Goal: Task Accomplishment & Management: Manage account settings

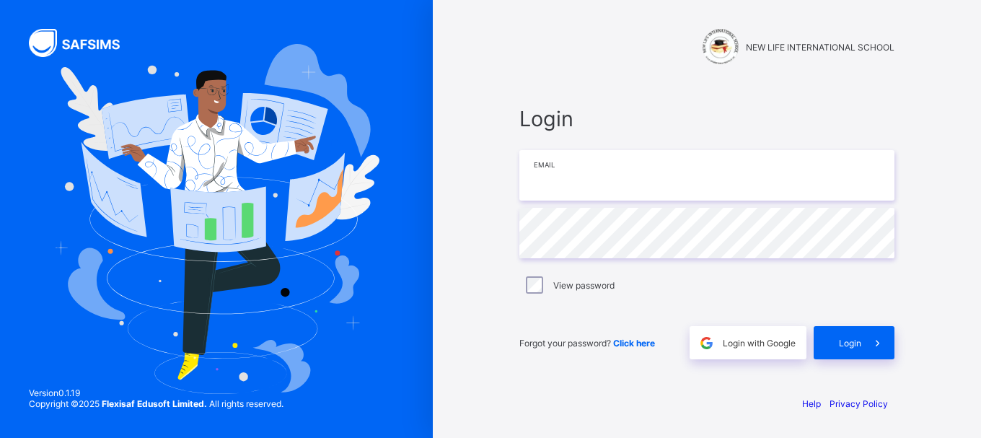
type input "**********"
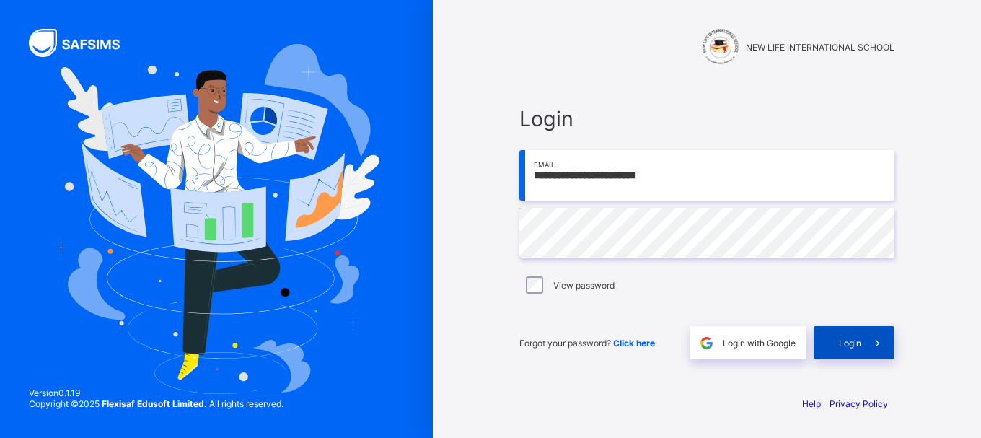
click at [837, 338] on div "Login" at bounding box center [854, 342] width 81 height 33
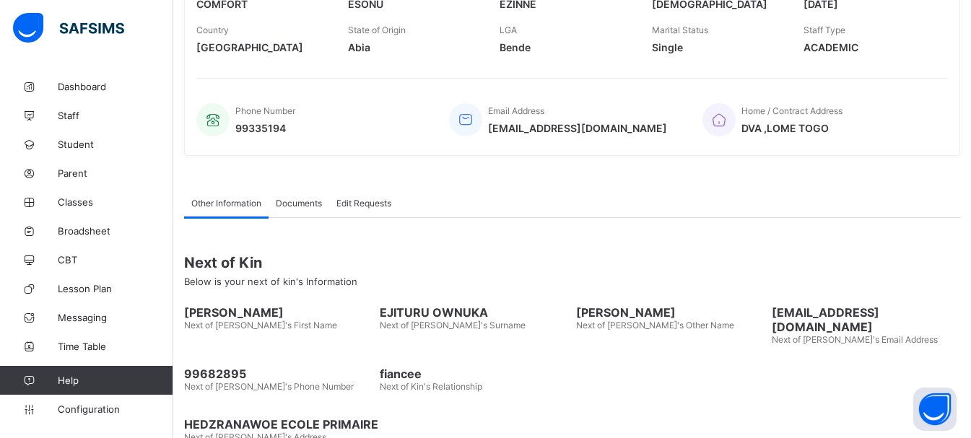
scroll to position [311, 0]
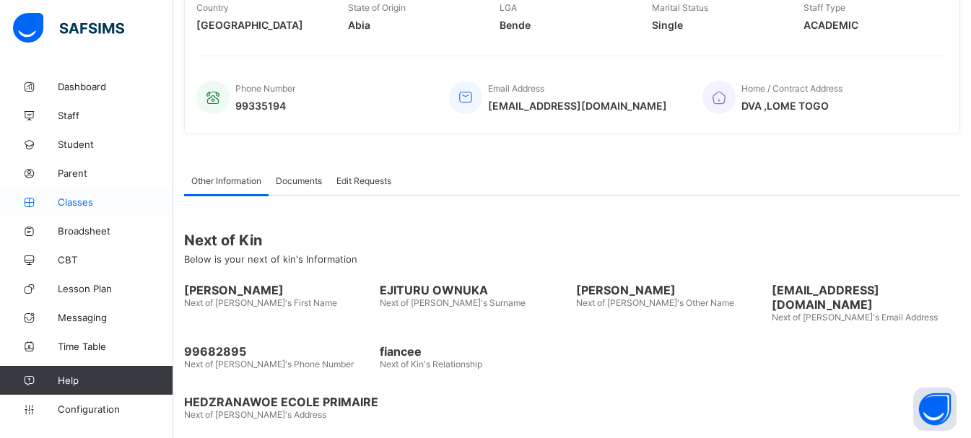
click at [62, 197] on span "Classes" at bounding box center [115, 202] width 115 height 12
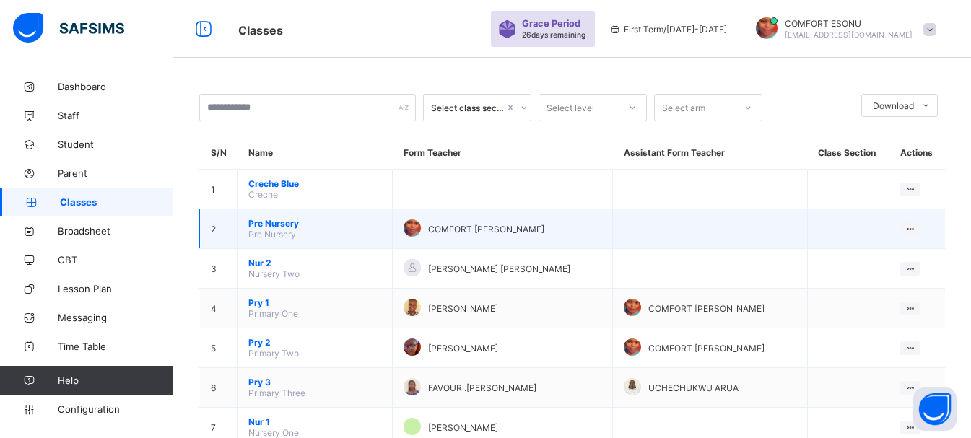
click at [269, 220] on span "Pre Nursery" at bounding box center [314, 223] width 133 height 11
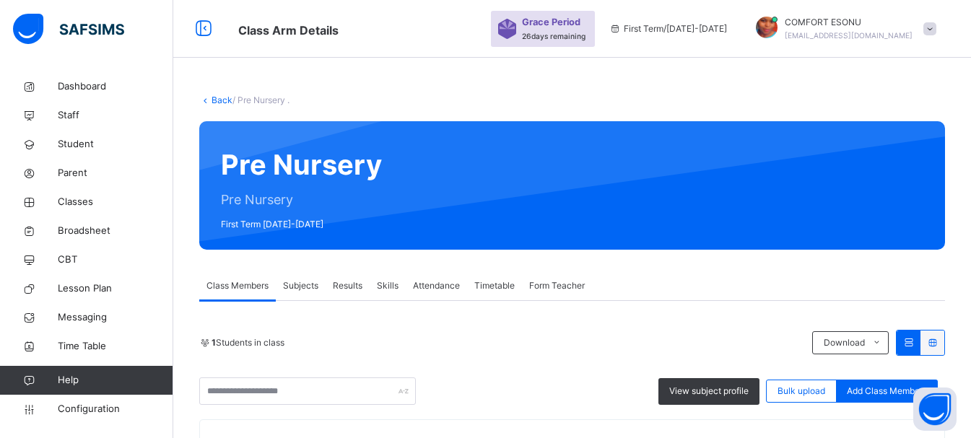
click at [213, 96] on link "Back" at bounding box center [221, 100] width 21 height 11
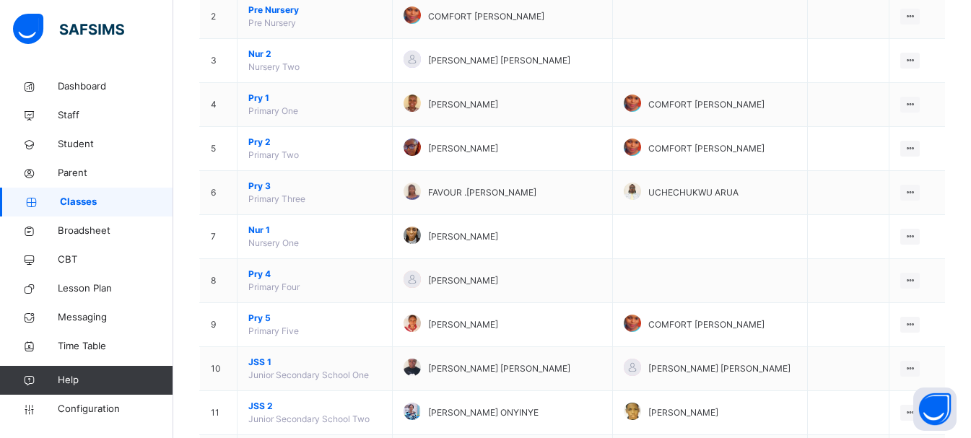
scroll to position [269, 0]
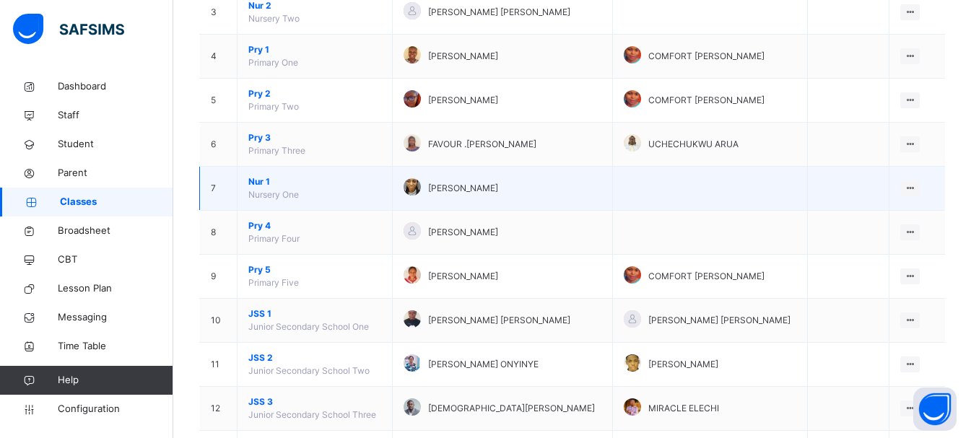
click at [261, 185] on span "Nur 1" at bounding box center [314, 181] width 133 height 13
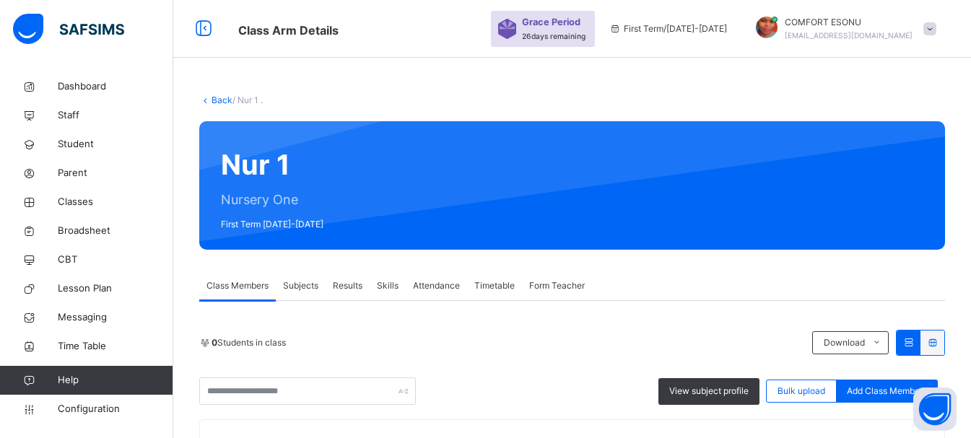
click at [222, 102] on link "Back" at bounding box center [221, 100] width 21 height 11
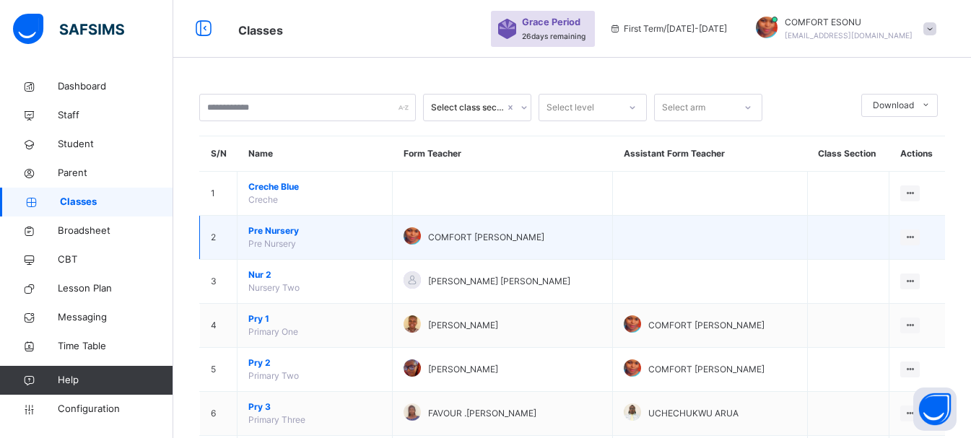
click at [260, 235] on span "Pre Nursery" at bounding box center [314, 230] width 133 height 13
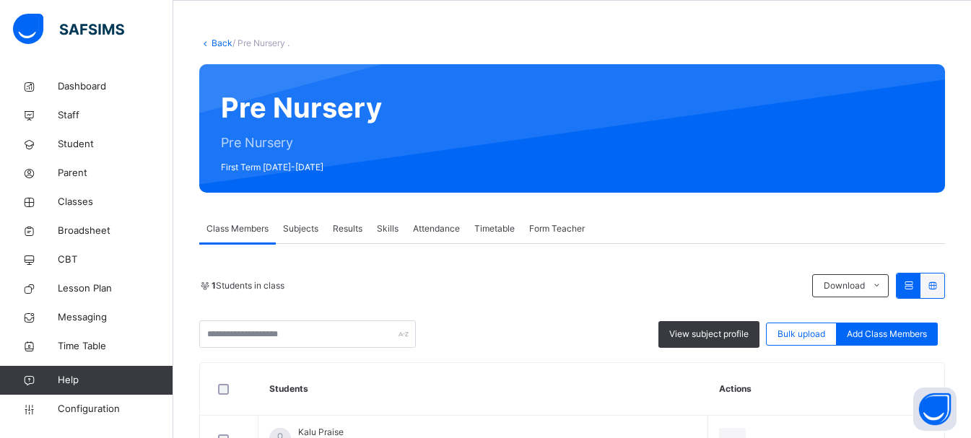
scroll to position [162, 0]
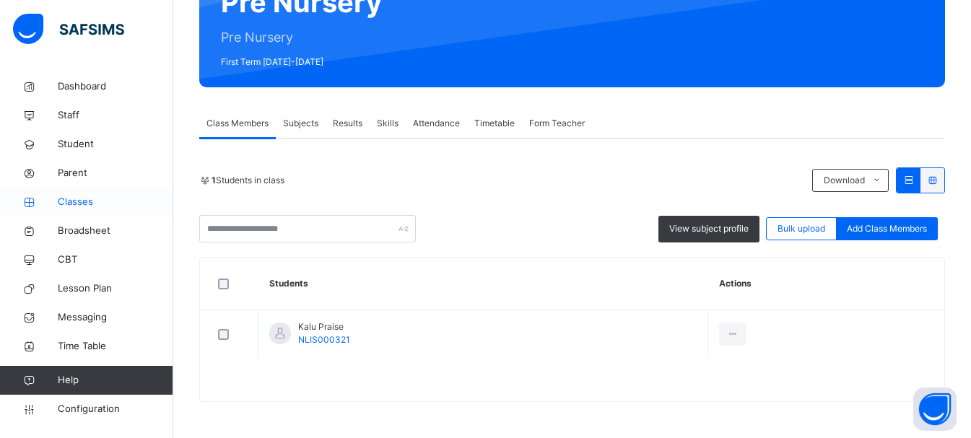
click at [90, 191] on link "Classes" at bounding box center [86, 202] width 173 height 29
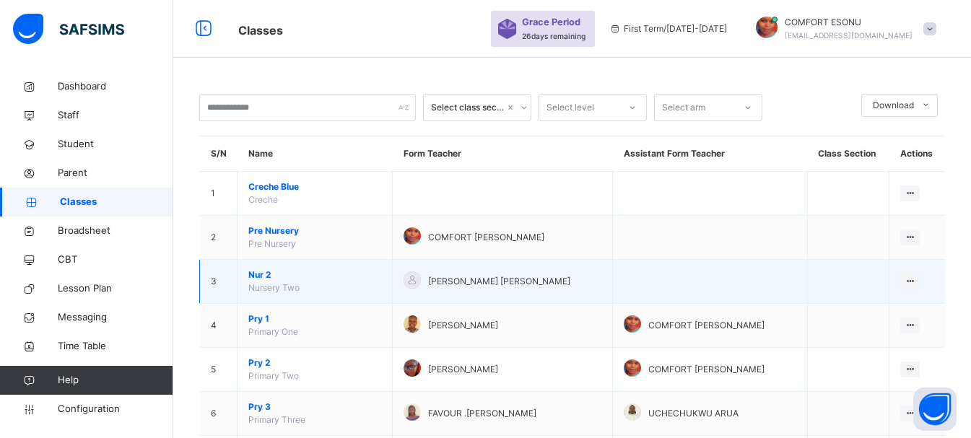
click at [261, 279] on span "Nur 2" at bounding box center [314, 274] width 133 height 13
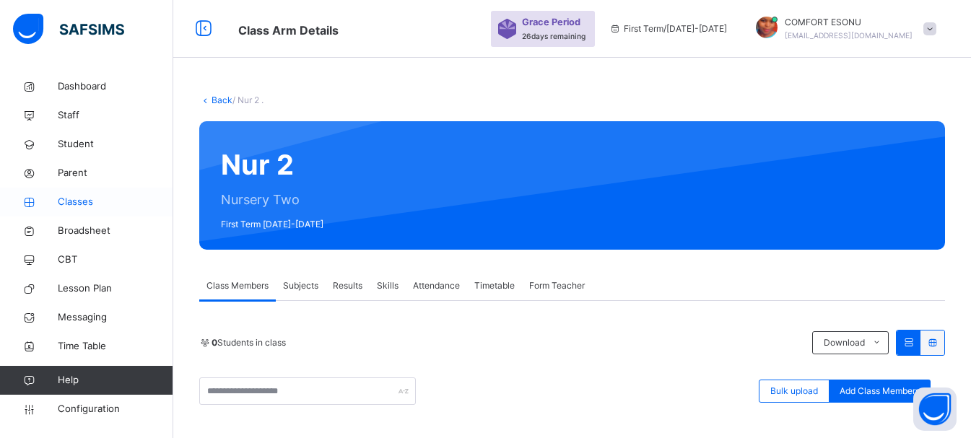
click at [79, 196] on span "Classes" at bounding box center [115, 202] width 115 height 14
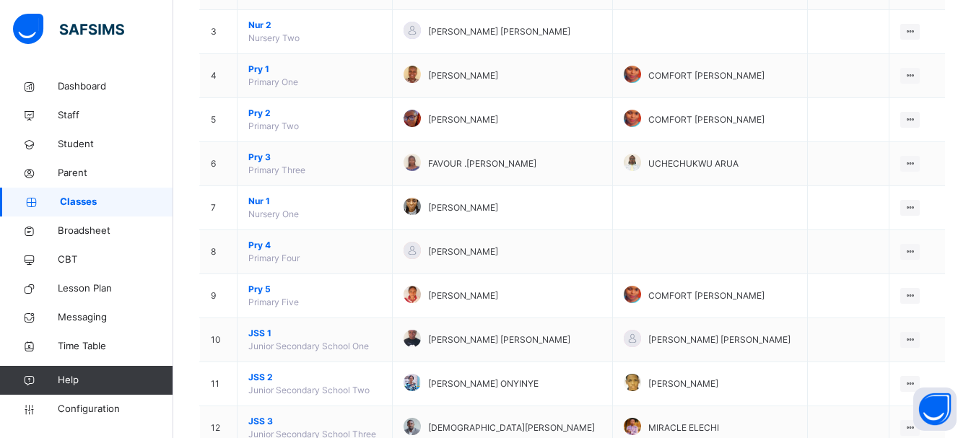
scroll to position [307, 0]
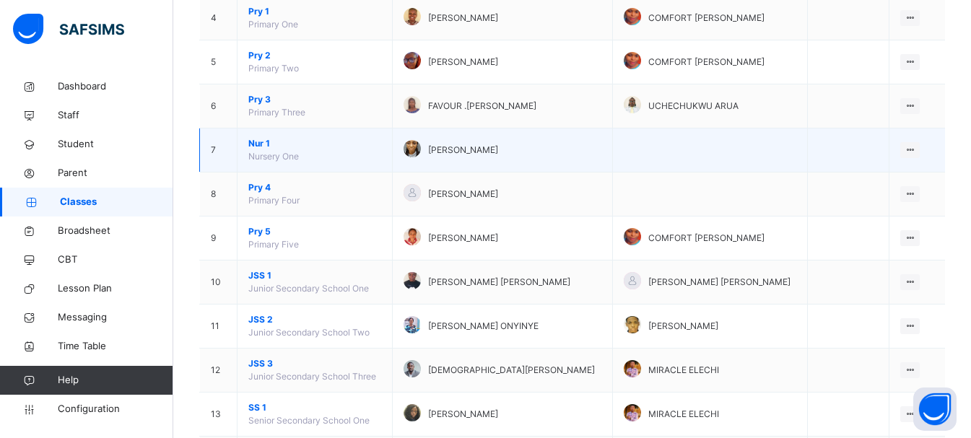
click at [266, 139] on span "Nur 1" at bounding box center [314, 143] width 133 height 13
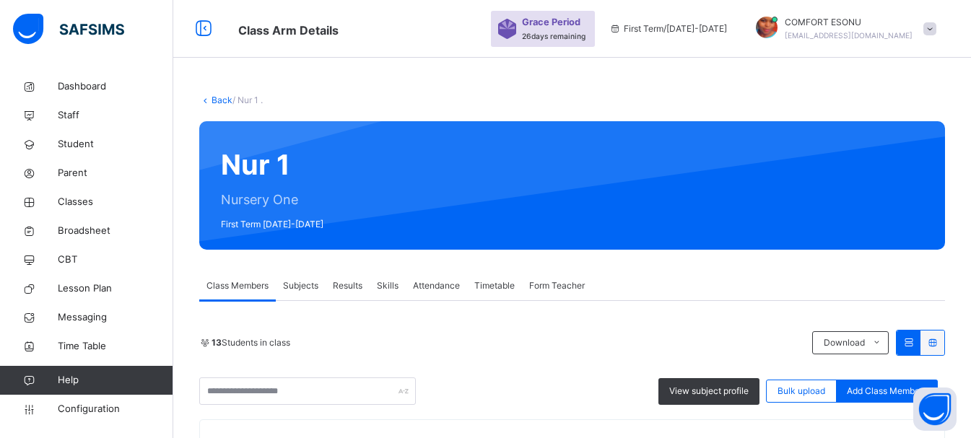
click at [427, 297] on div "Attendance" at bounding box center [436, 285] width 61 height 29
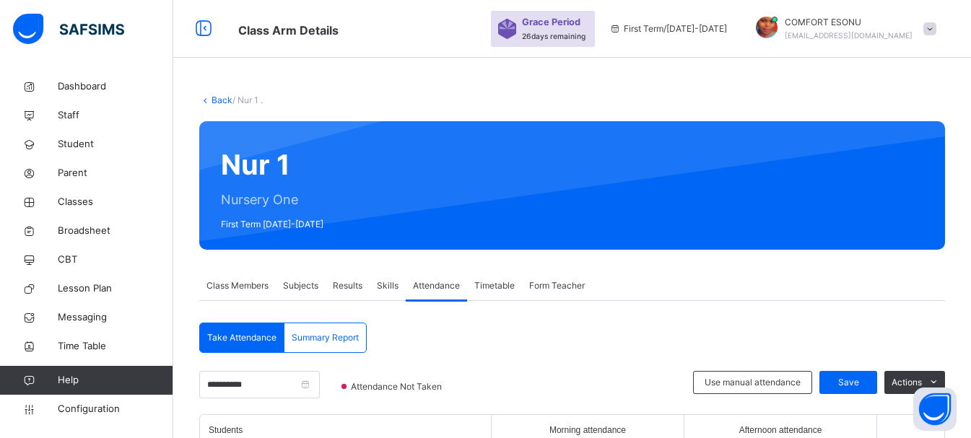
scroll to position [383, 0]
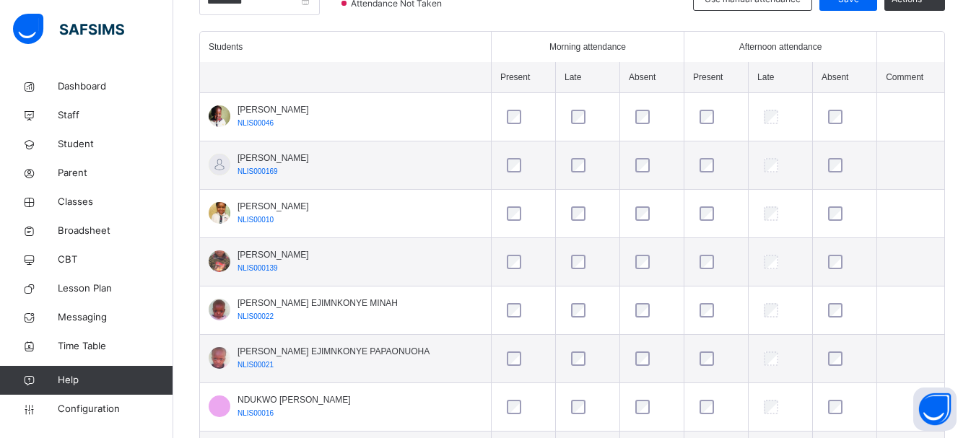
click at [632, 155] on div at bounding box center [652, 165] width 46 height 30
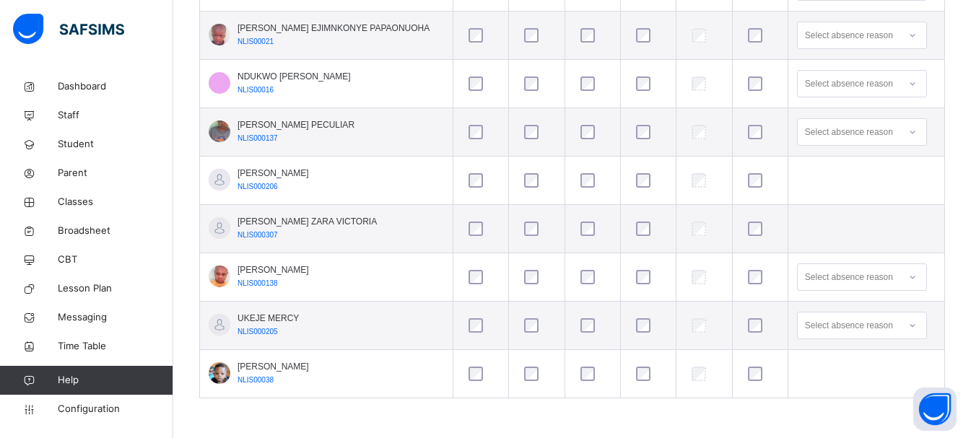
scroll to position [323, 0]
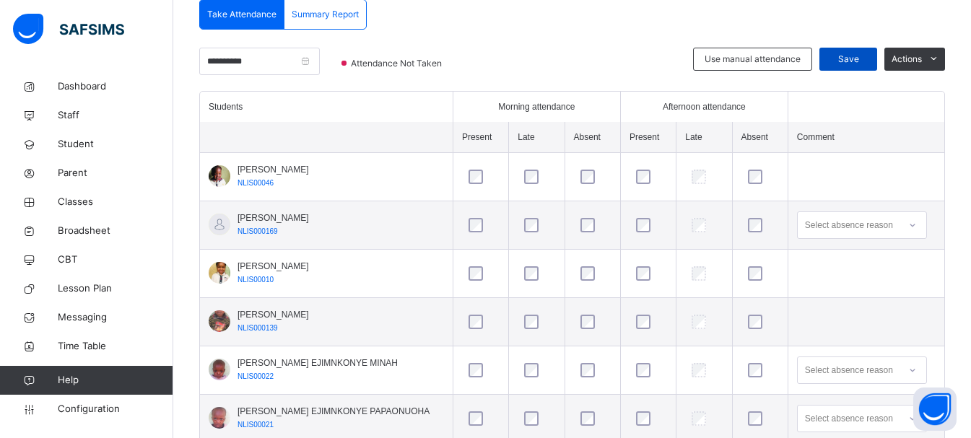
click at [860, 51] on div "Save" at bounding box center [848, 59] width 58 height 23
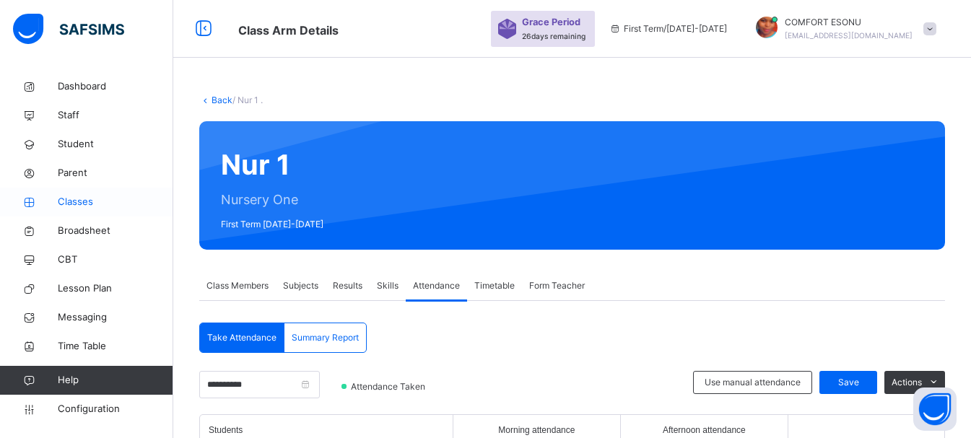
click at [79, 197] on span "Classes" at bounding box center [115, 202] width 115 height 14
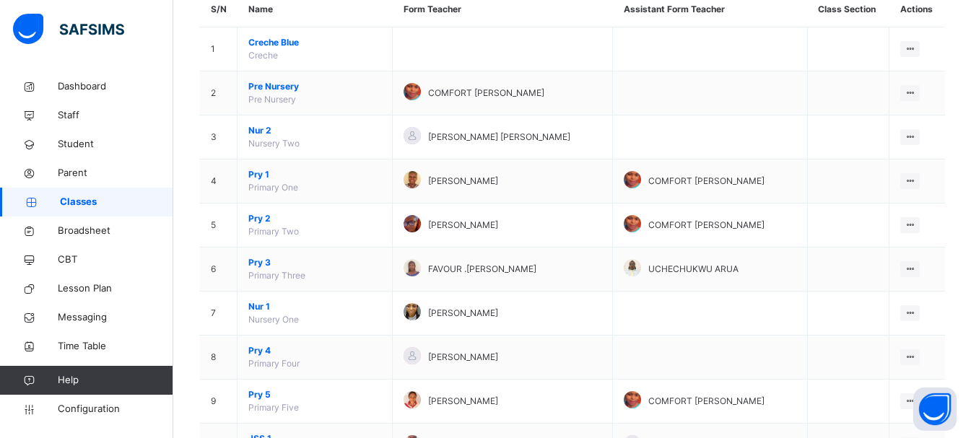
scroll to position [173, 0]
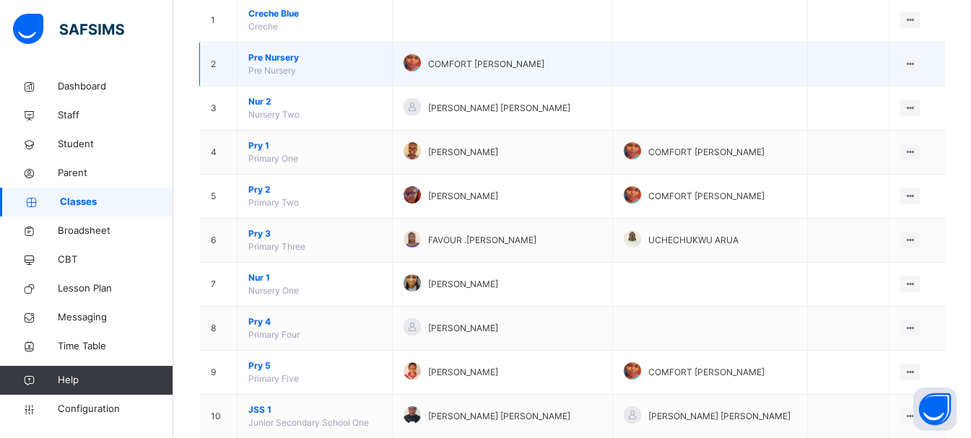
click at [272, 55] on span "Pre Nursery" at bounding box center [314, 57] width 133 height 13
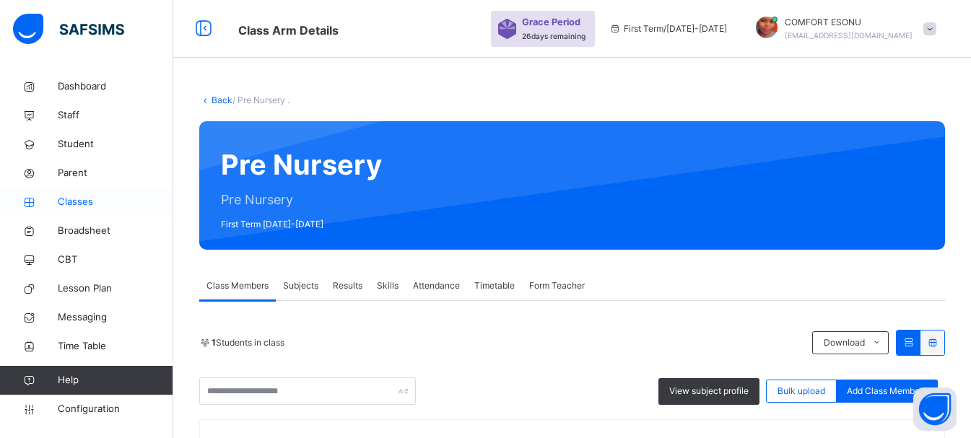
click at [58, 198] on span "Classes" at bounding box center [115, 202] width 115 height 14
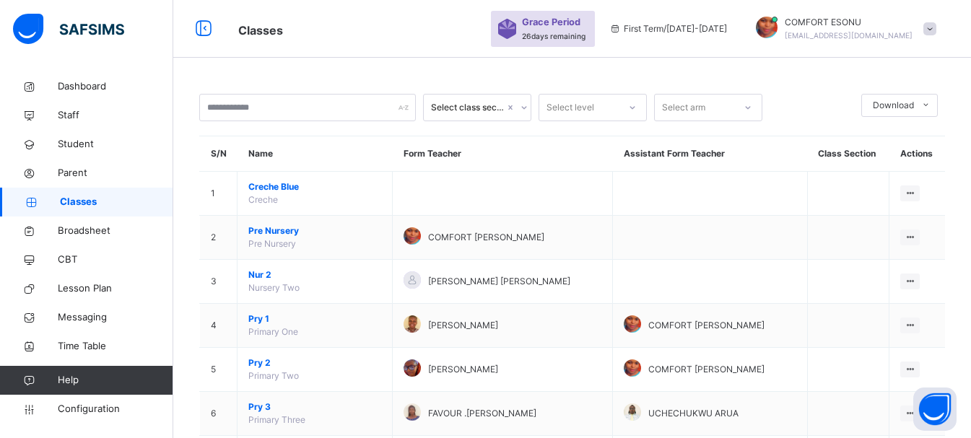
scroll to position [383, 0]
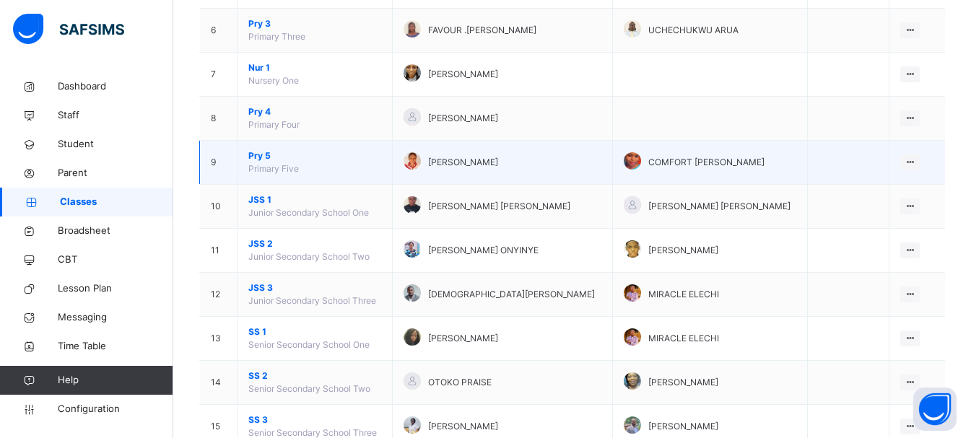
click at [260, 156] on span "Pry 5" at bounding box center [314, 155] width 133 height 13
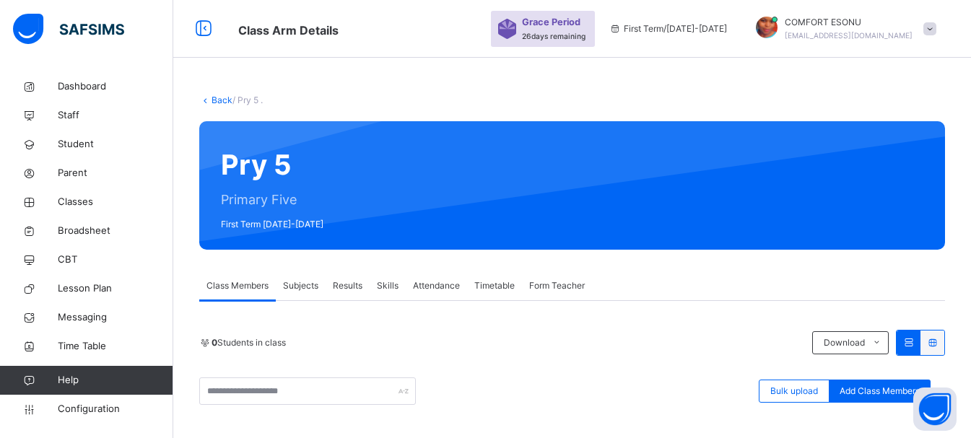
click at [246, 102] on span "/ Pry 5 ." at bounding box center [247, 100] width 30 height 11
click at [215, 97] on link "Back" at bounding box center [221, 100] width 21 height 11
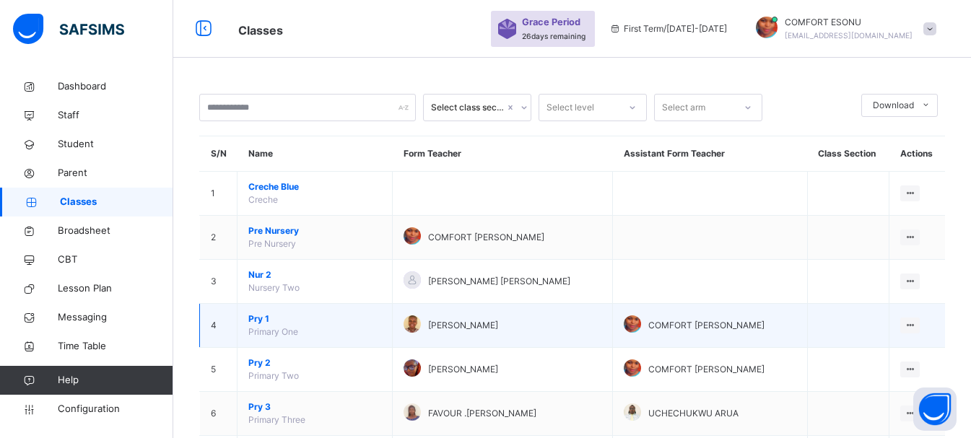
click at [260, 320] on span "Pry 1" at bounding box center [314, 318] width 133 height 13
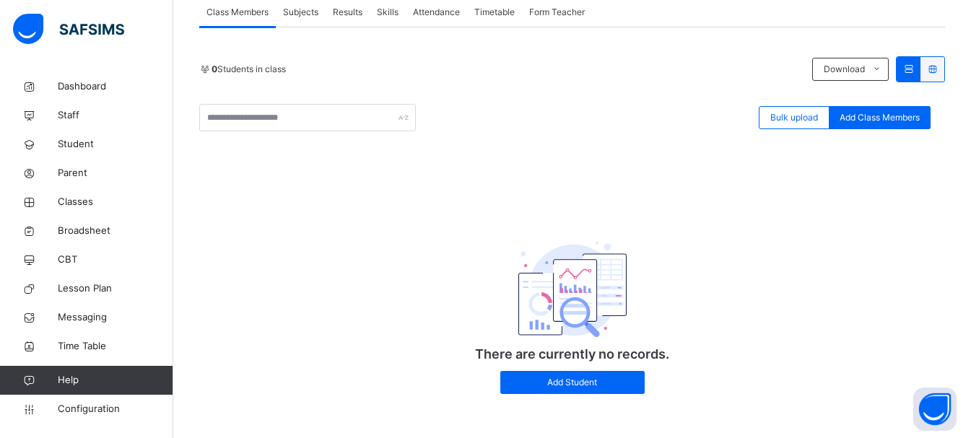
scroll to position [281, 0]
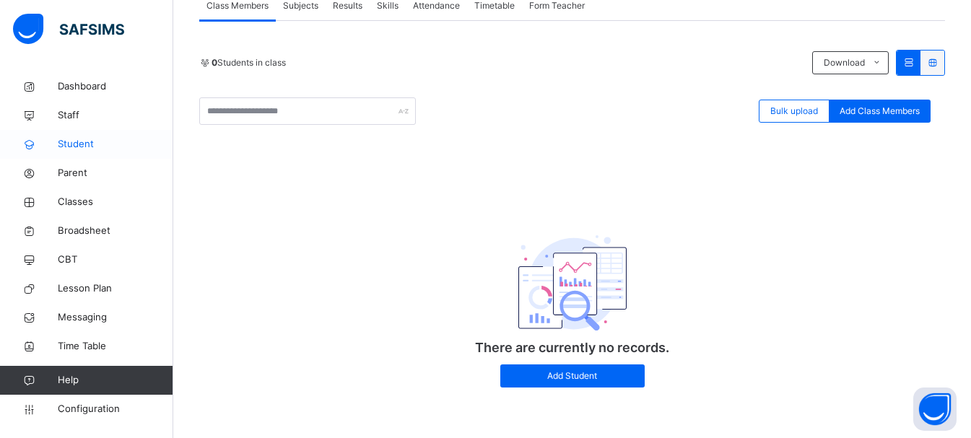
click at [77, 144] on span "Student" at bounding box center [115, 144] width 115 height 14
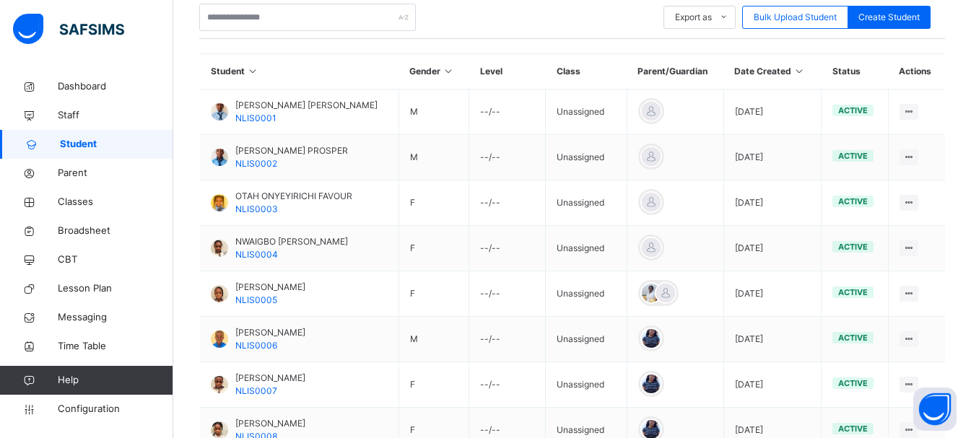
scroll to position [279, 0]
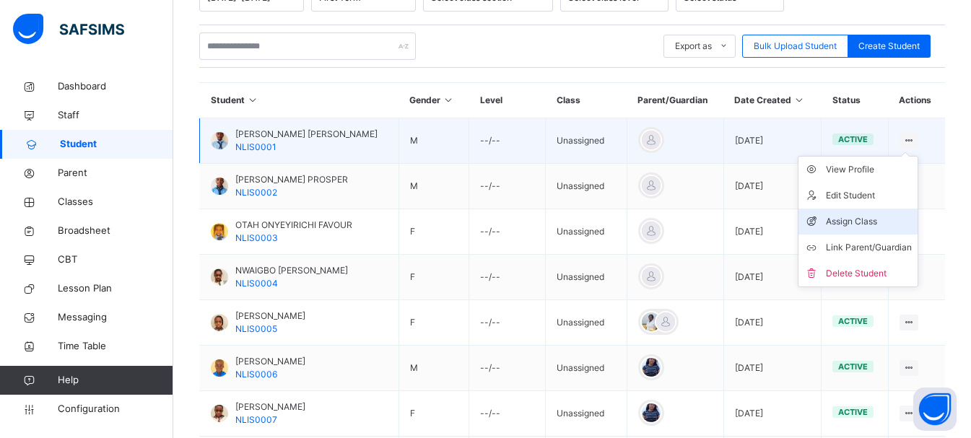
click at [881, 209] on li "Assign Class" at bounding box center [857, 222] width 119 height 26
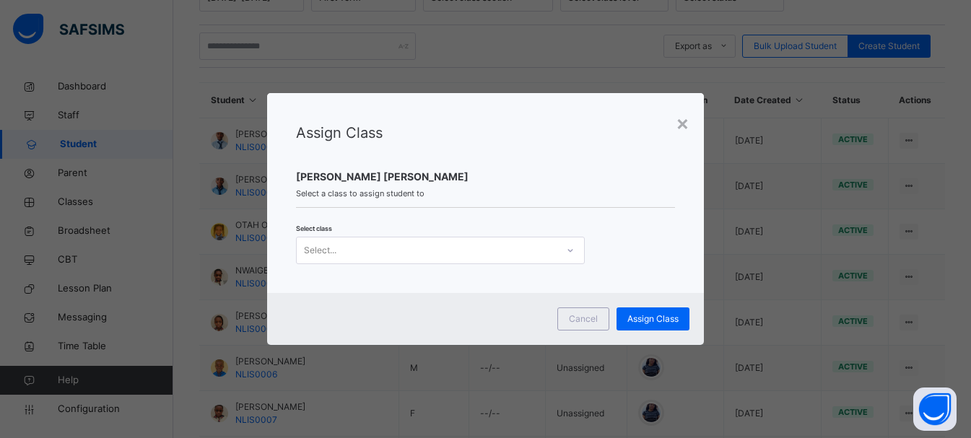
click at [367, 251] on div "Select..." at bounding box center [427, 250] width 260 height 22
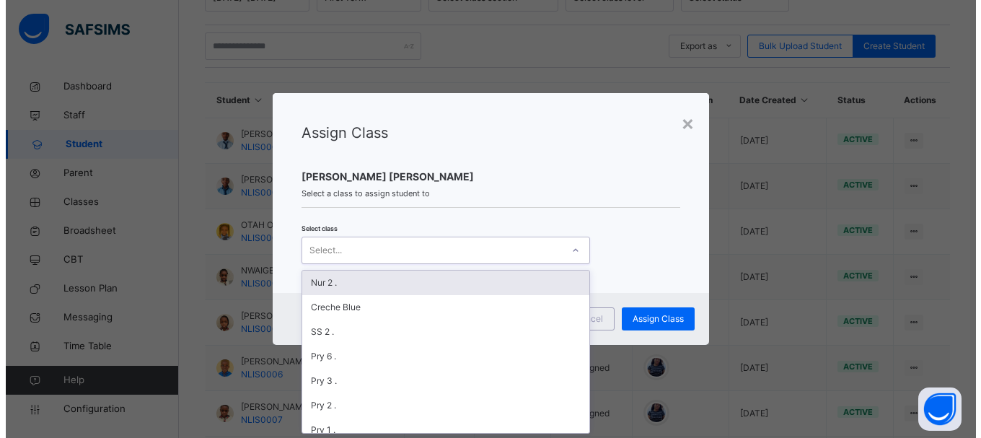
scroll to position [0, 0]
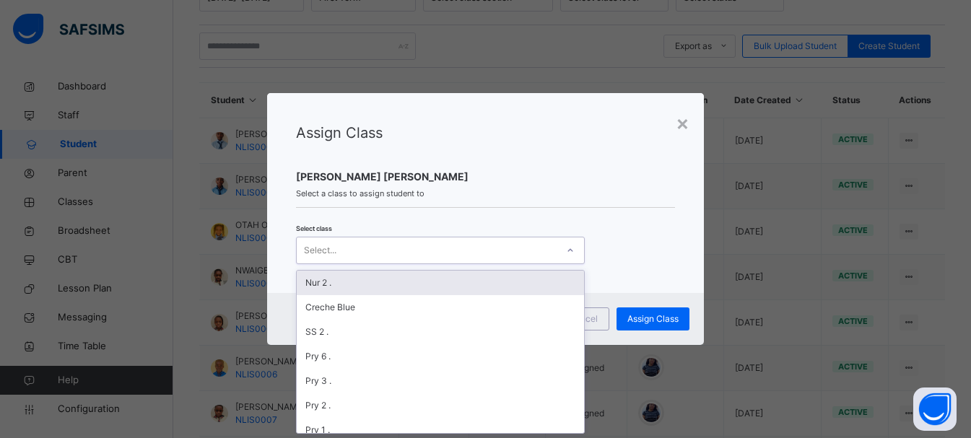
type input "*"
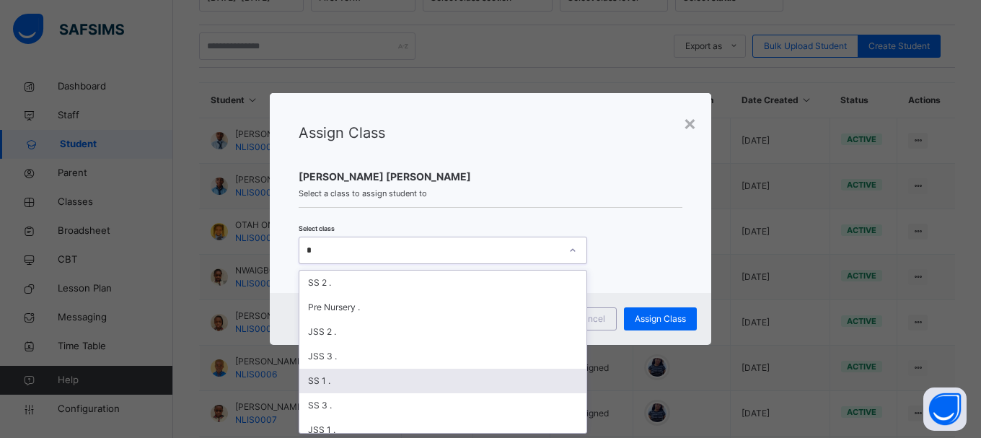
click at [330, 382] on div "SS 1 ." at bounding box center [442, 381] width 287 height 25
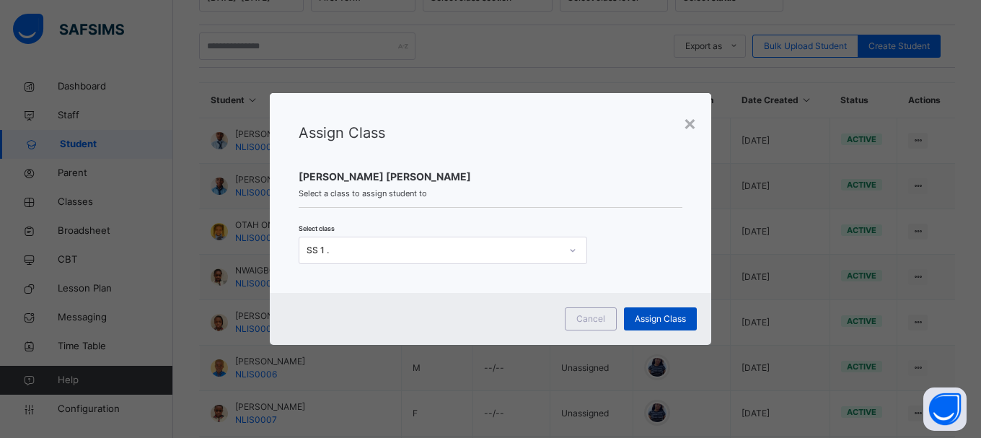
click at [648, 318] on span "Assign Class" at bounding box center [660, 318] width 51 height 13
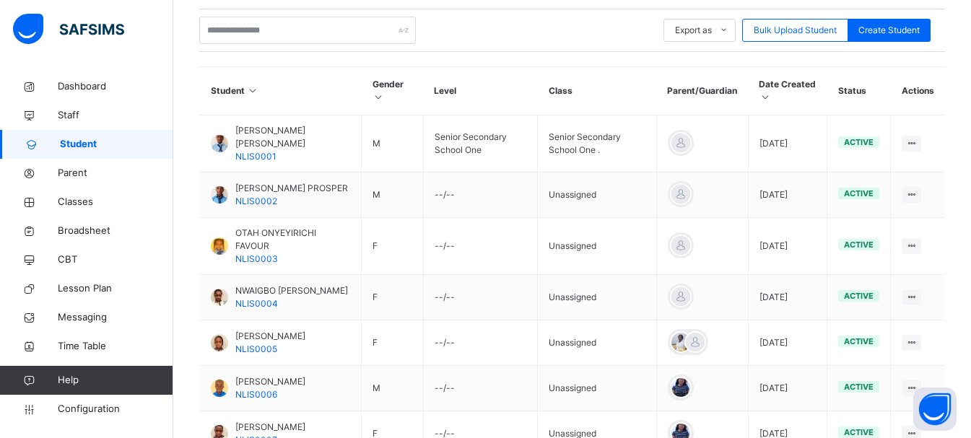
scroll to position [307, 0]
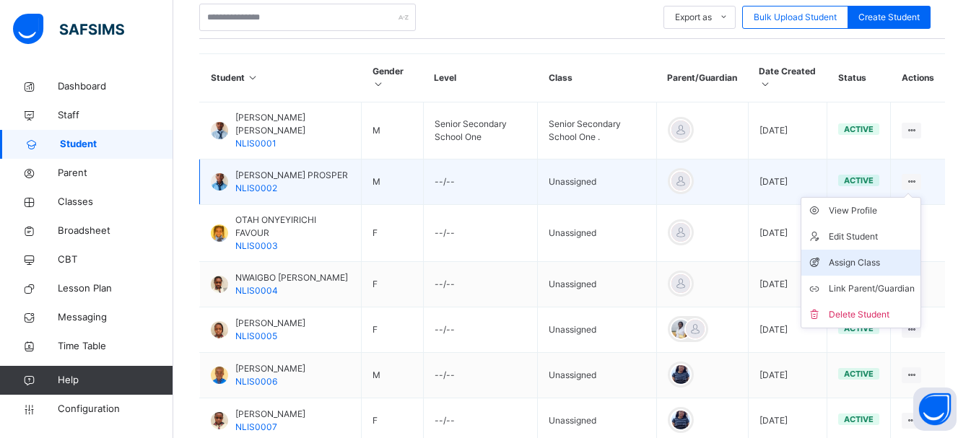
click at [864, 255] on div "Assign Class" at bounding box center [871, 262] width 86 height 14
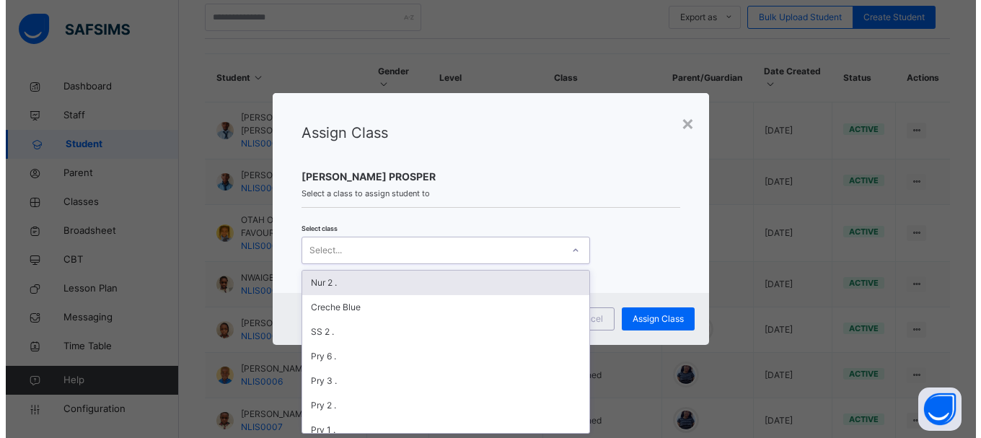
scroll to position [0, 0]
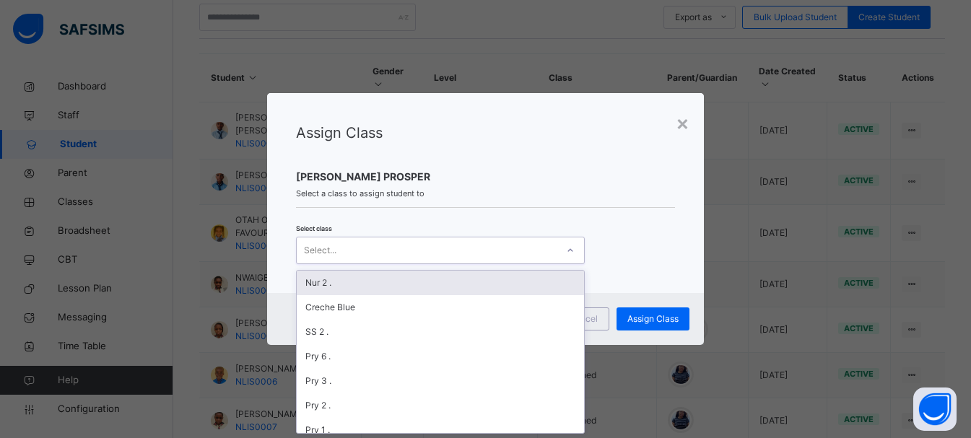
click at [378, 263] on div "Select..." at bounding box center [440, 250] width 289 height 27
type input "**"
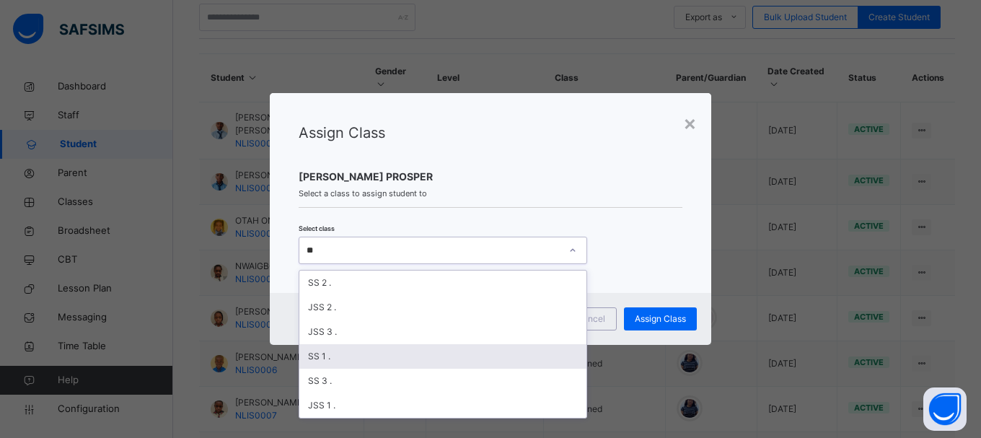
click at [324, 351] on div "SS 1 ." at bounding box center [442, 356] width 287 height 25
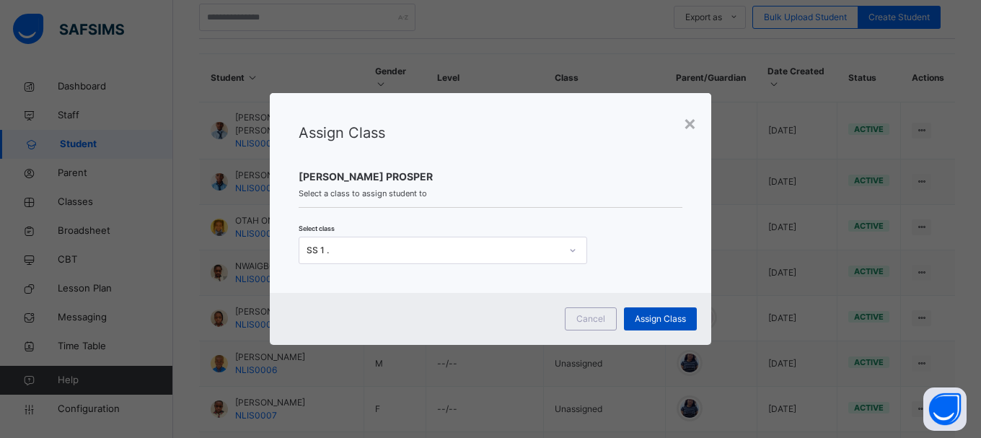
click at [680, 317] on span "Assign Class" at bounding box center [660, 318] width 51 height 13
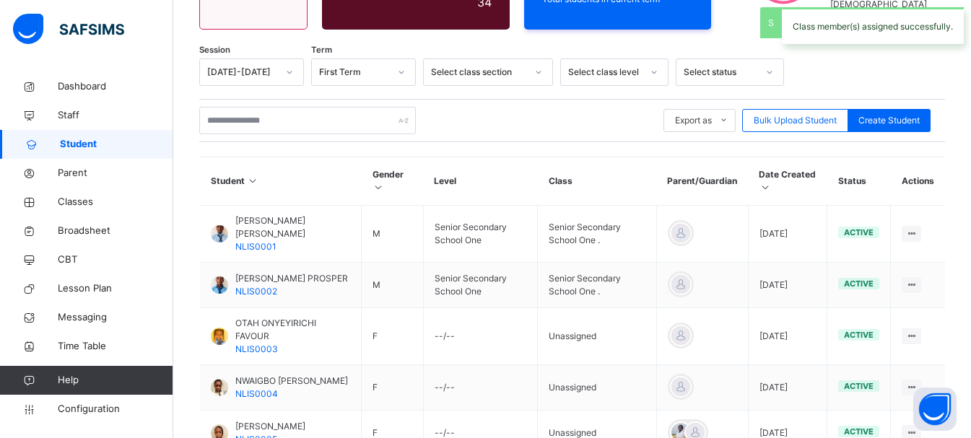
scroll to position [307, 0]
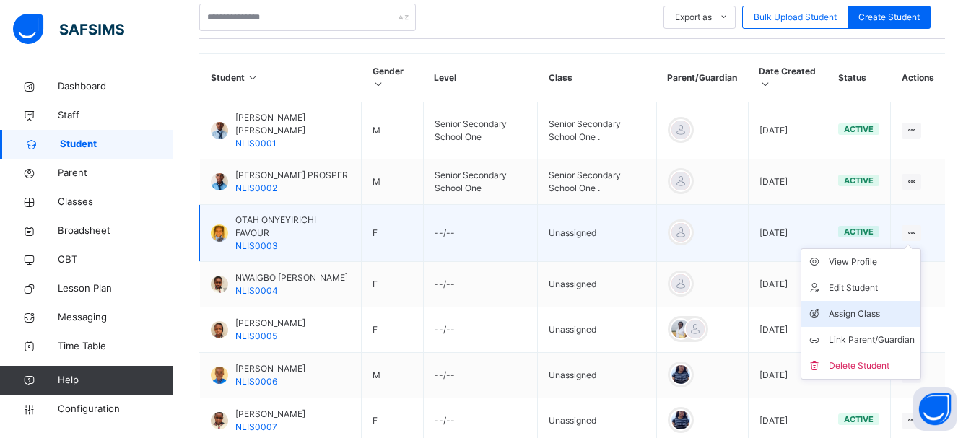
click at [867, 301] on li "Assign Class" at bounding box center [860, 314] width 119 height 26
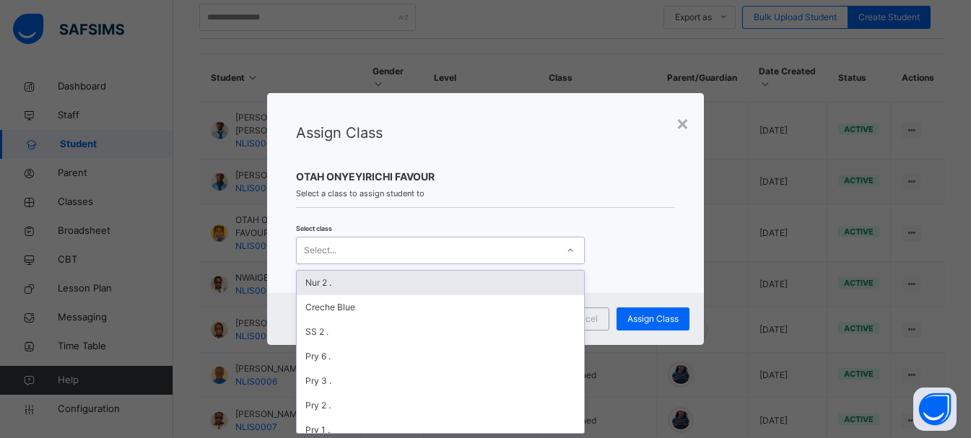
click at [499, 253] on div "Select..." at bounding box center [427, 250] width 260 height 22
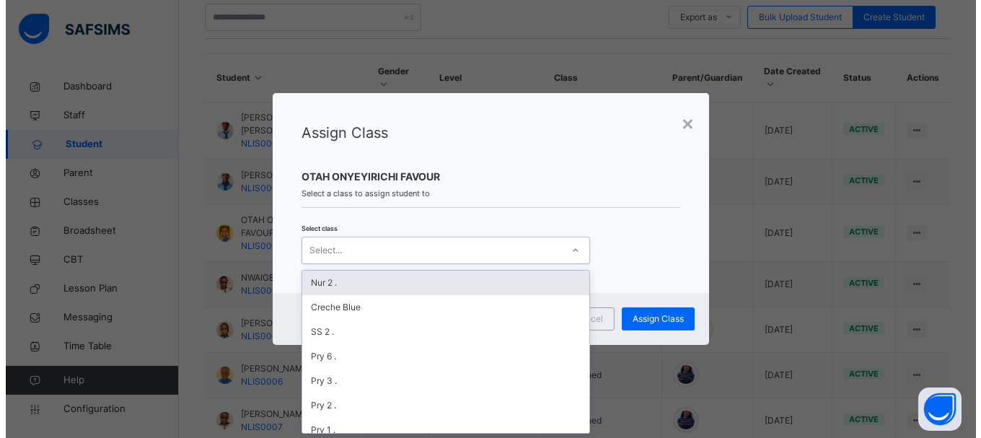
scroll to position [0, 0]
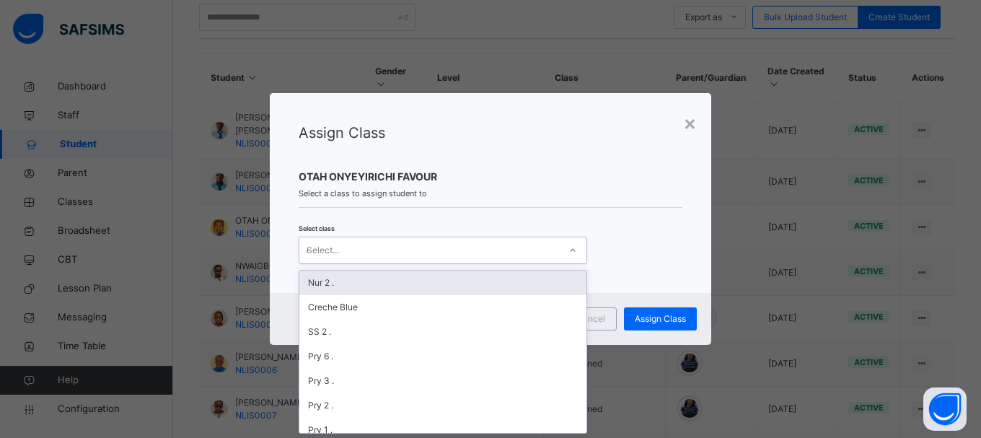
type input "**"
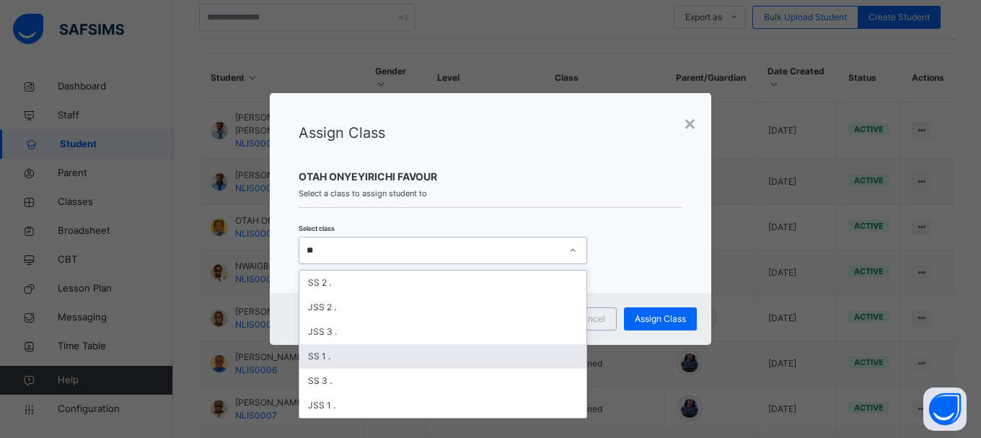
click at [315, 354] on div "SS 1 ." at bounding box center [442, 356] width 287 height 25
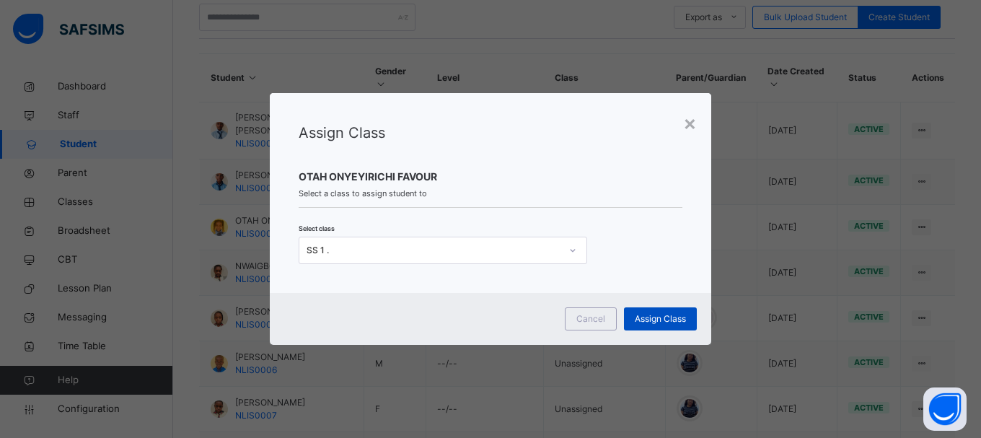
click at [642, 319] on span "Assign Class" at bounding box center [660, 318] width 51 height 13
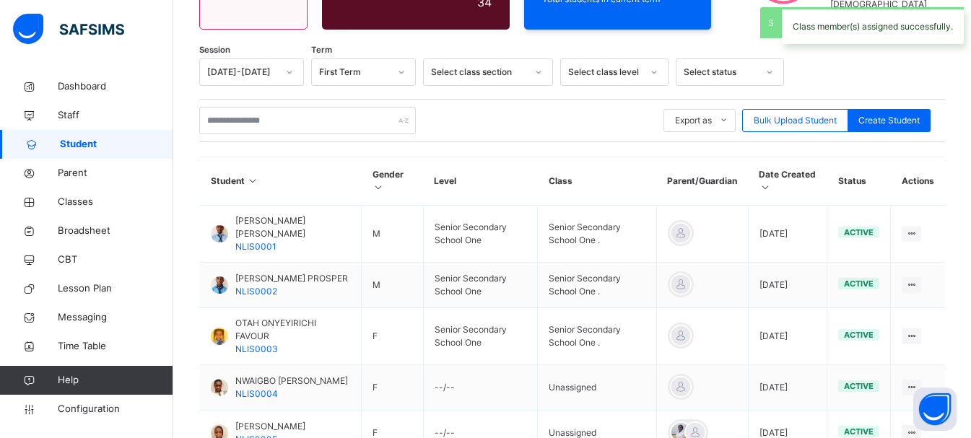
scroll to position [307, 0]
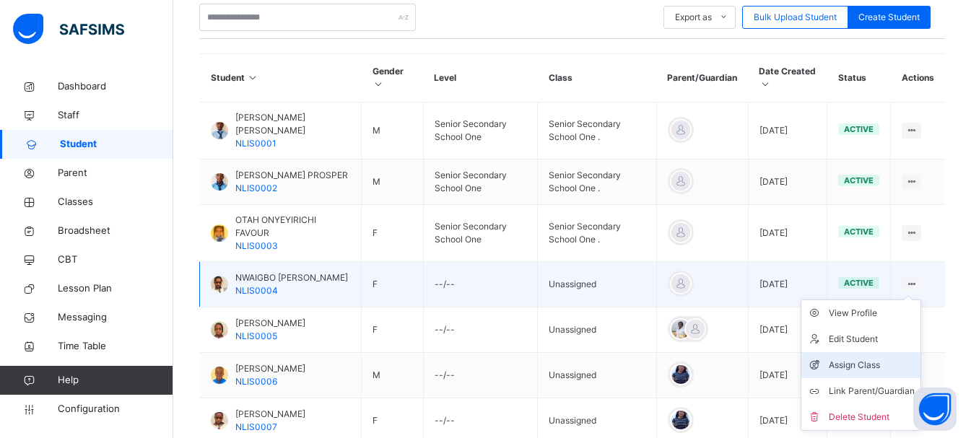
click at [876, 358] on div "Assign Class" at bounding box center [871, 365] width 86 height 14
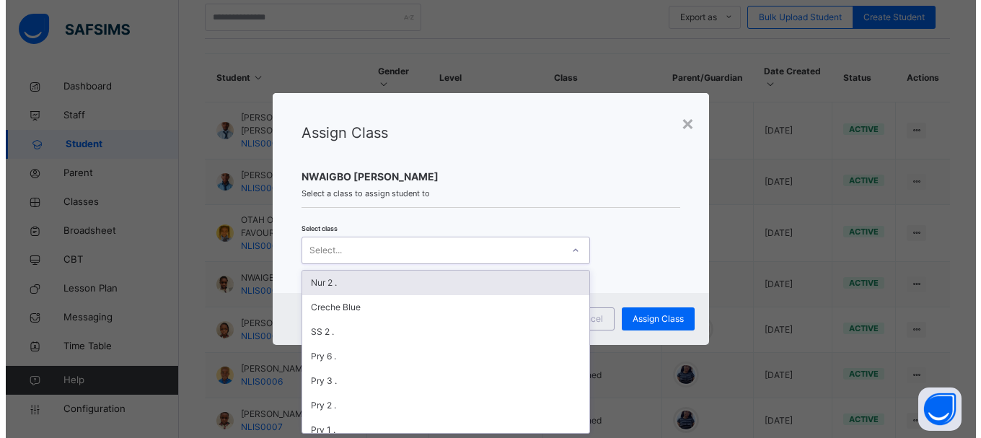
scroll to position [0, 0]
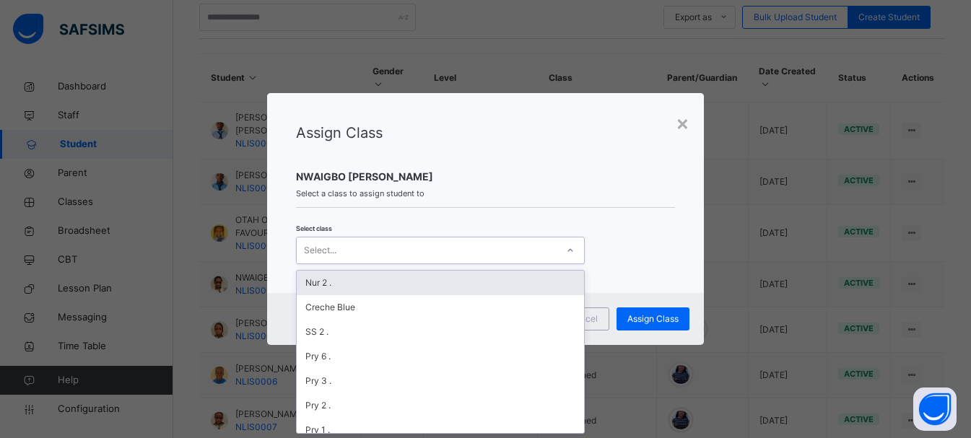
click at [511, 243] on div "Select..." at bounding box center [427, 250] width 260 height 22
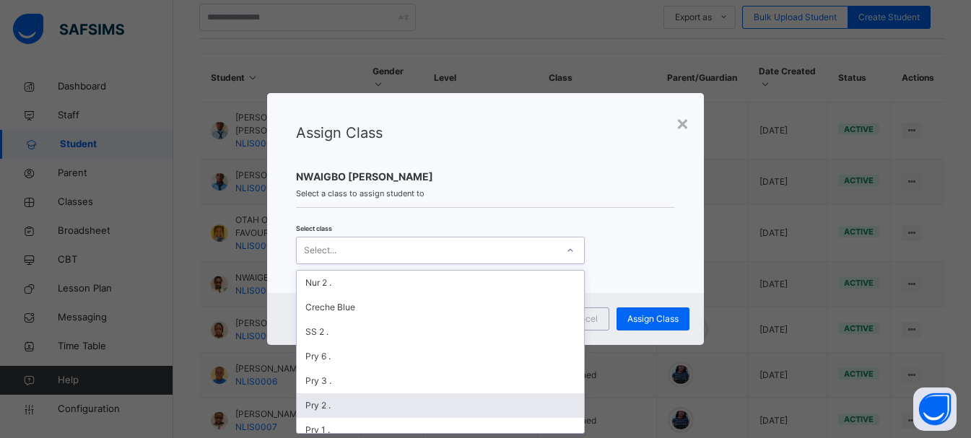
click at [317, 406] on div "Pry 2 ." at bounding box center [440, 405] width 287 height 25
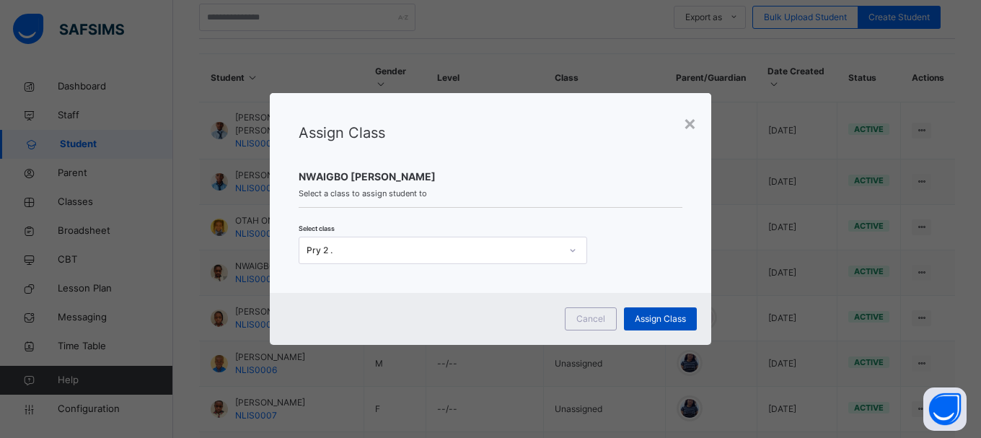
click at [658, 315] on span "Assign Class" at bounding box center [660, 318] width 51 height 13
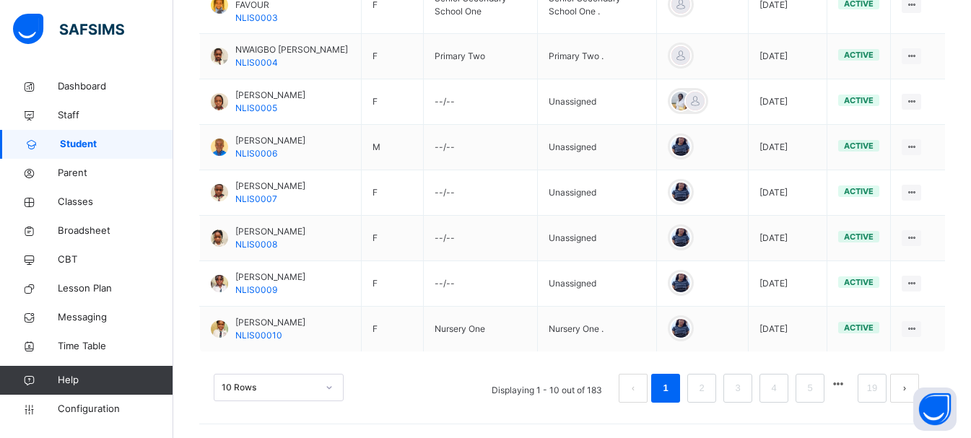
scroll to position [536, 0]
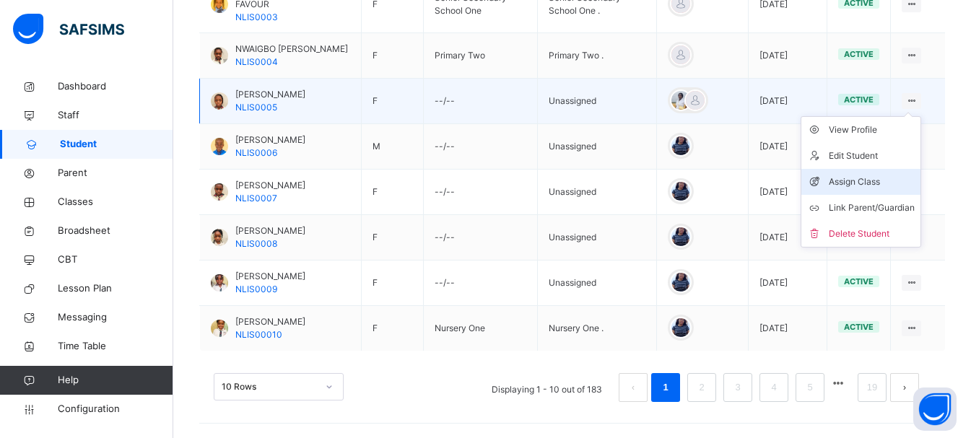
click at [828, 175] on icon at bounding box center [818, 182] width 22 height 14
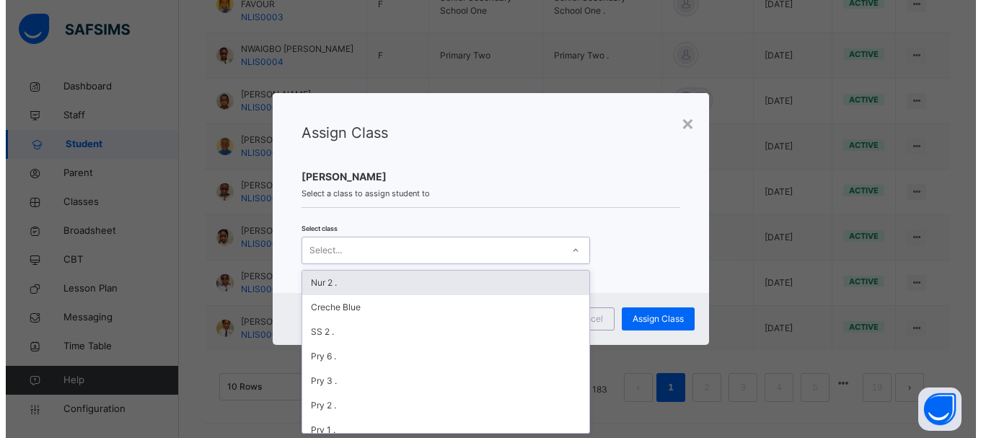
scroll to position [0, 0]
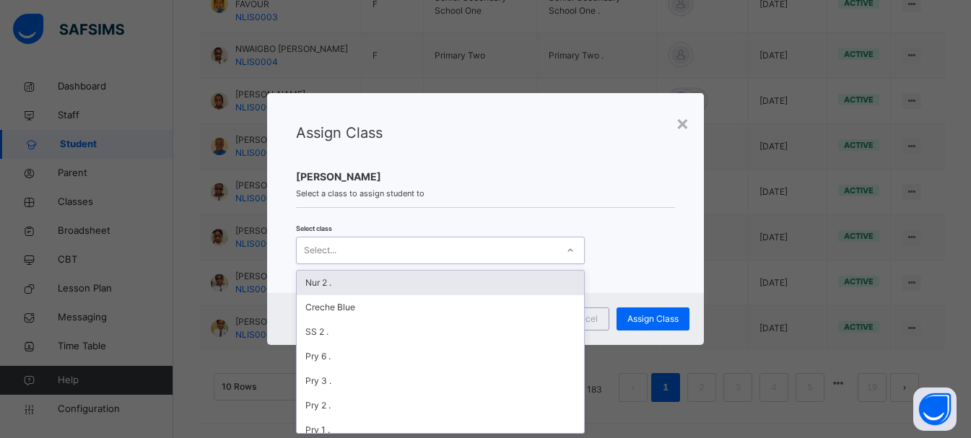
click at [493, 252] on div "Select..." at bounding box center [427, 250] width 260 height 22
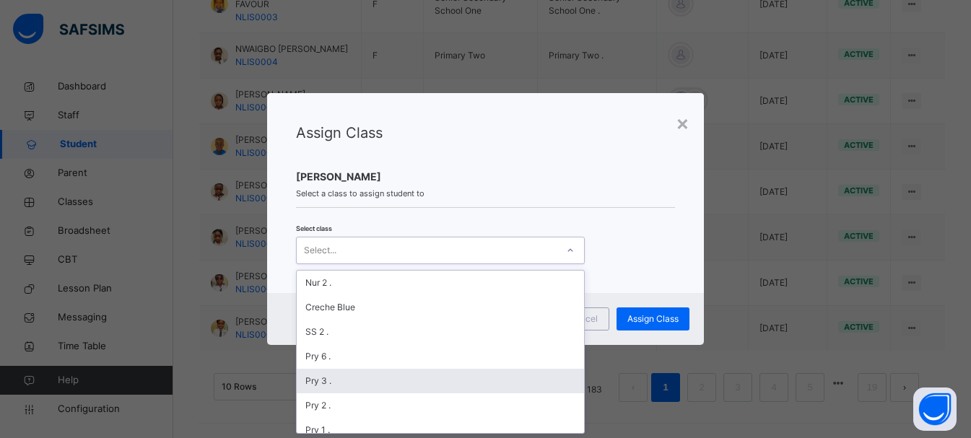
click at [323, 377] on div "Pry 3 ." at bounding box center [440, 381] width 287 height 25
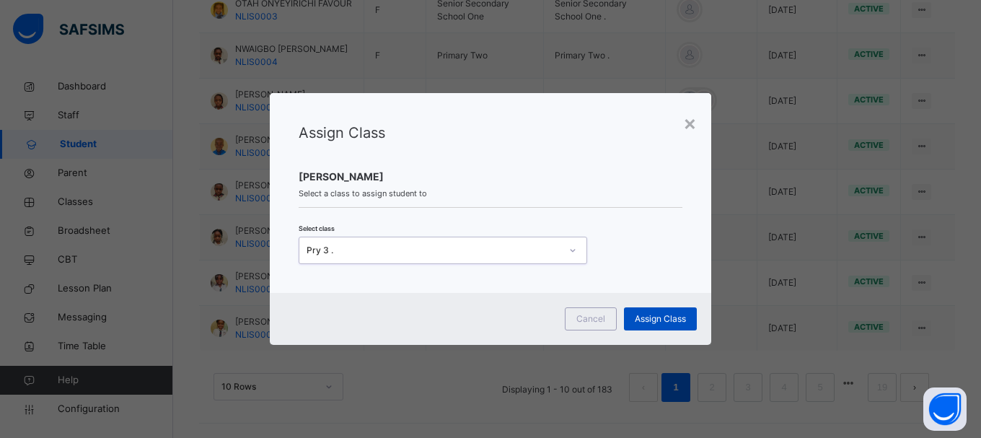
click at [655, 315] on span "Assign Class" at bounding box center [660, 318] width 51 height 13
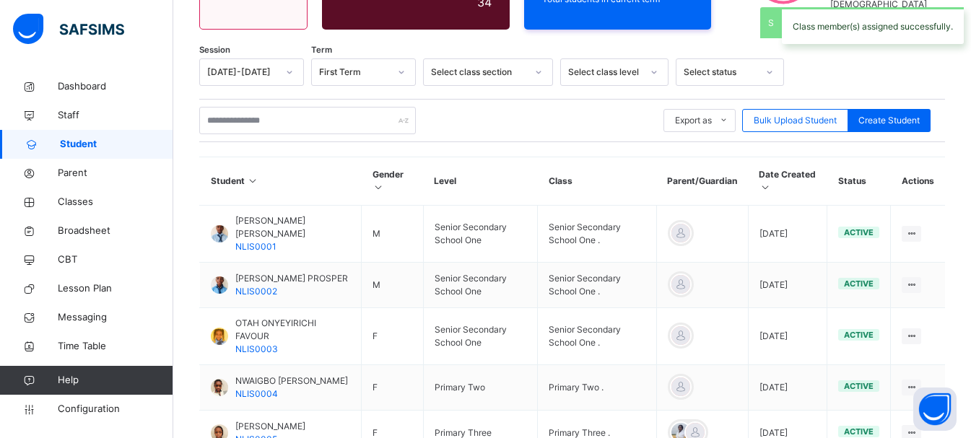
scroll to position [536, 0]
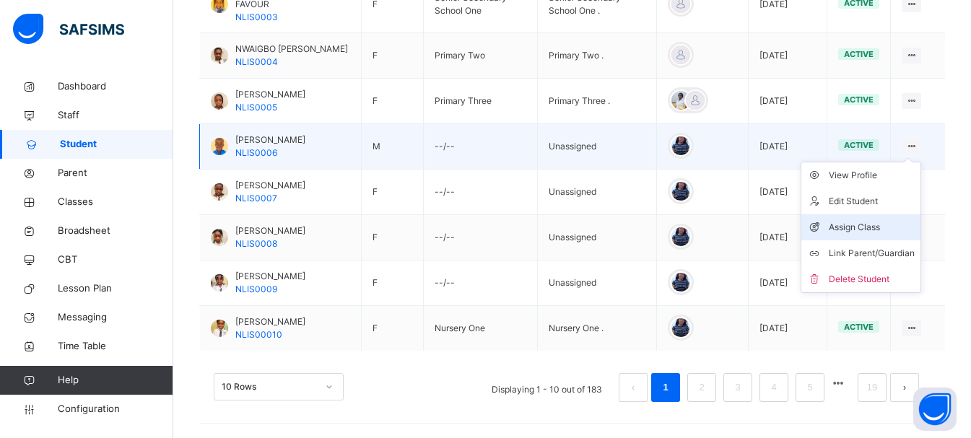
click at [872, 220] on div "Assign Class" at bounding box center [871, 227] width 86 height 14
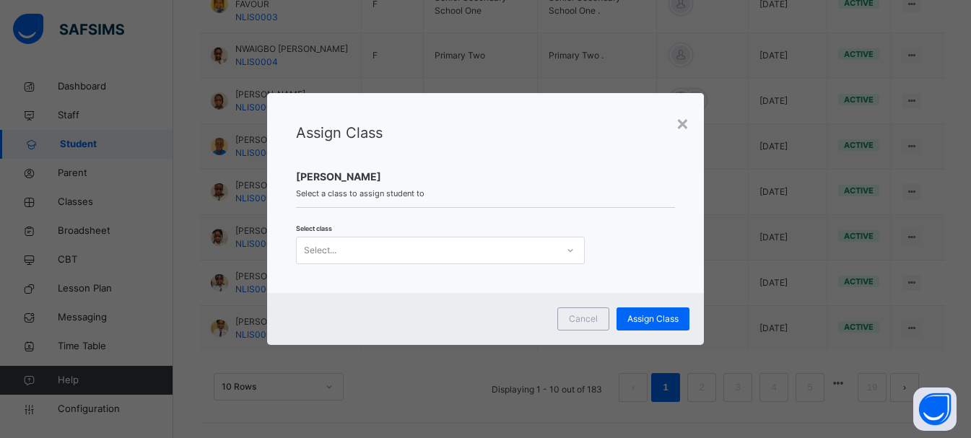
click at [388, 258] on div "Select..." at bounding box center [427, 250] width 260 height 22
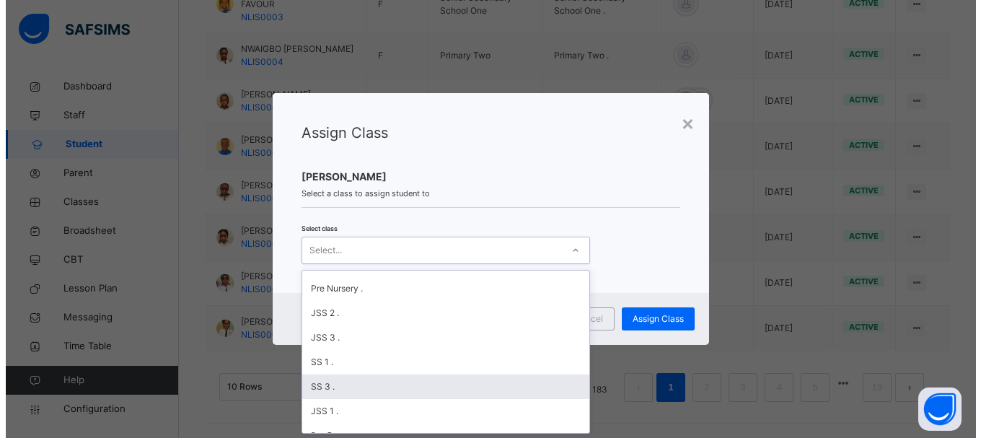
scroll to position [173, 0]
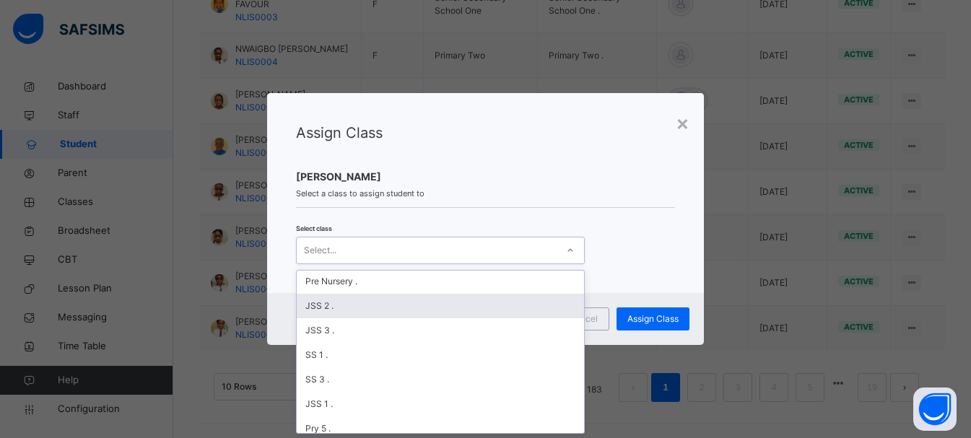
click at [312, 300] on div "JSS 2 ." at bounding box center [440, 306] width 287 height 25
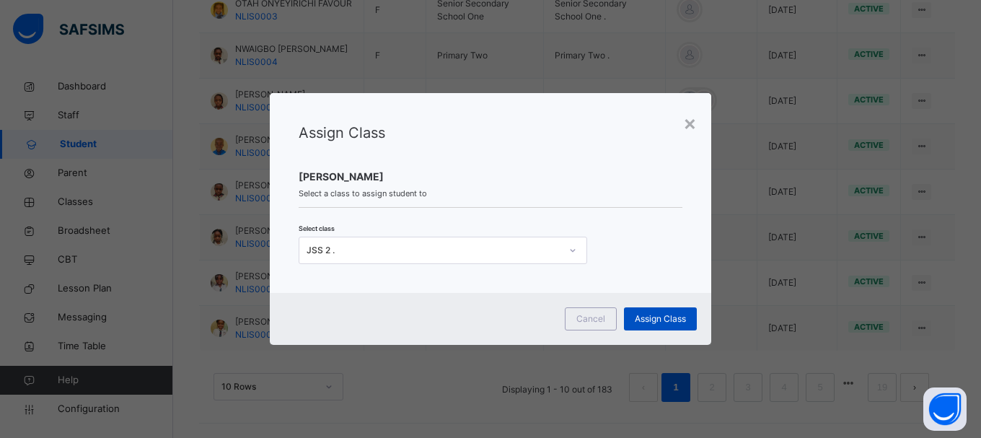
click at [652, 318] on span "Assign Class" at bounding box center [660, 318] width 51 height 13
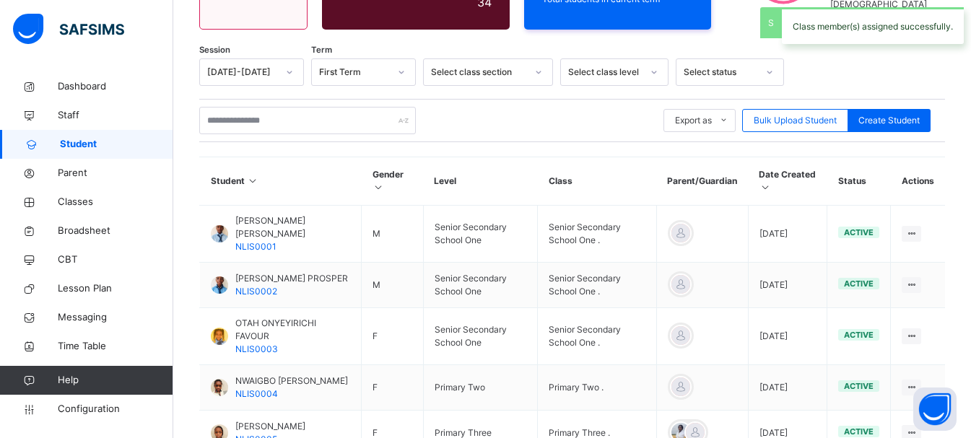
scroll to position [536, 0]
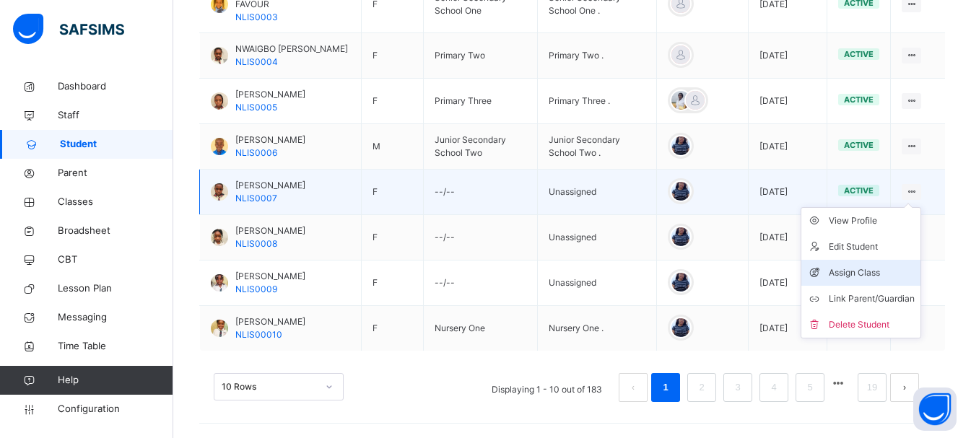
click at [879, 266] on div "Assign Class" at bounding box center [871, 273] width 86 height 14
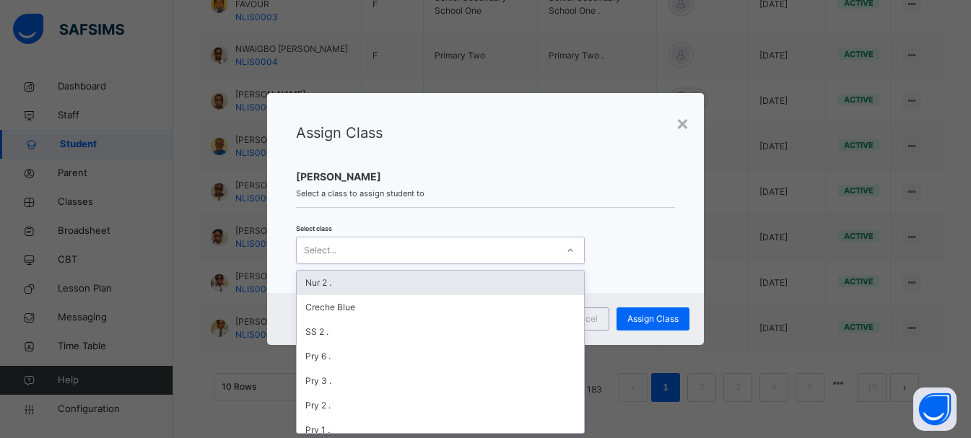
click at [453, 259] on div "Select..." at bounding box center [427, 250] width 260 height 22
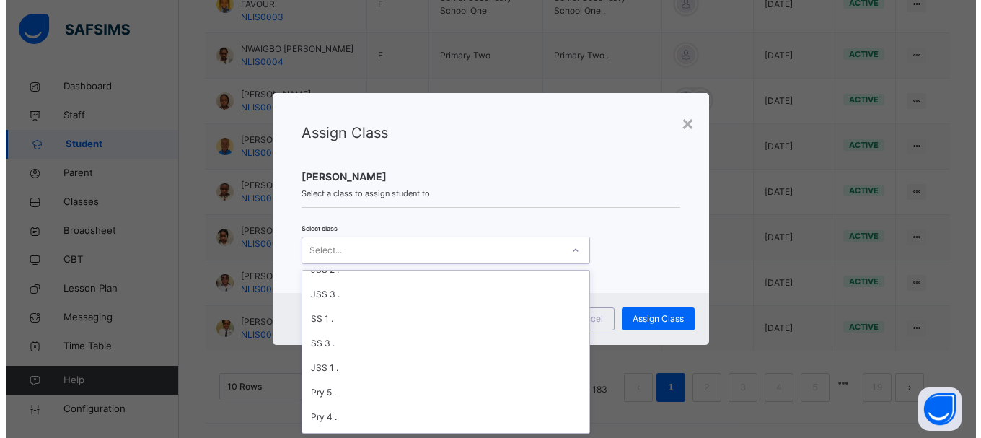
scroll to position [230, 0]
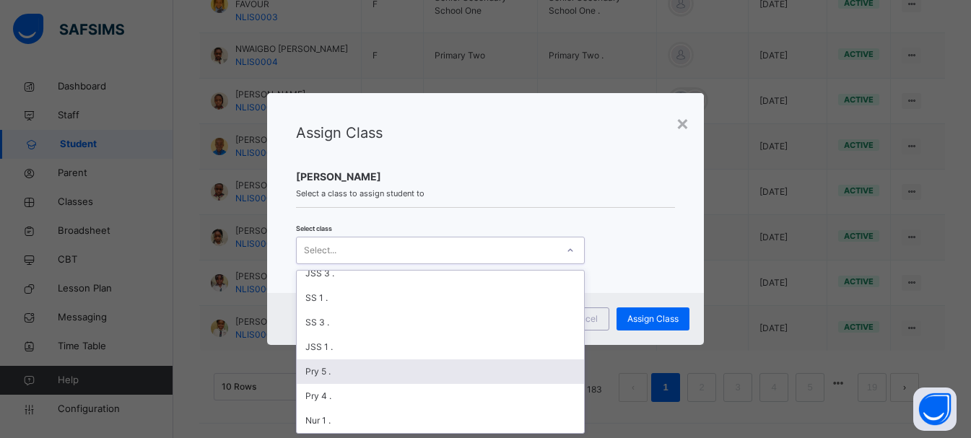
click at [309, 369] on div "Pry 5 ." at bounding box center [440, 371] width 287 height 25
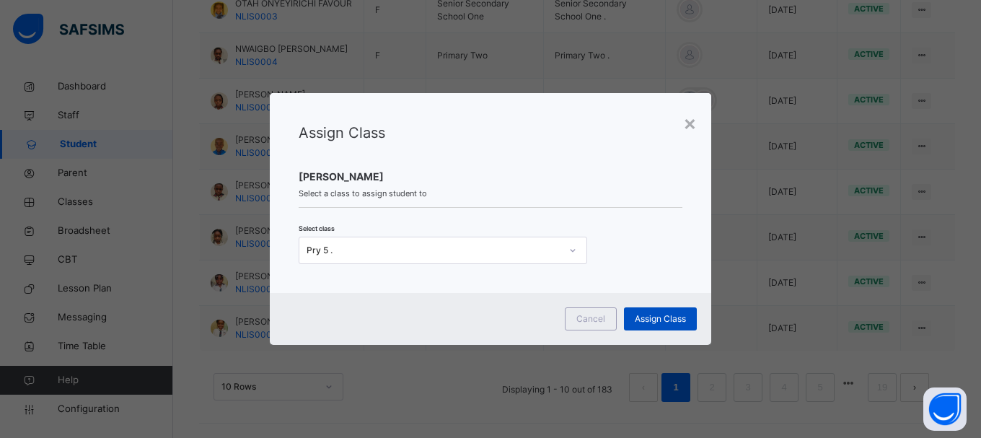
click at [667, 309] on div "Assign Class" at bounding box center [660, 318] width 73 height 23
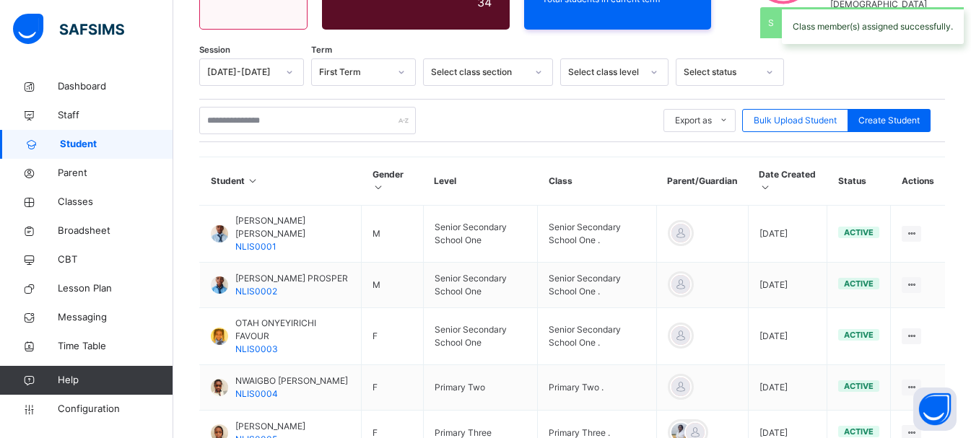
scroll to position [536, 0]
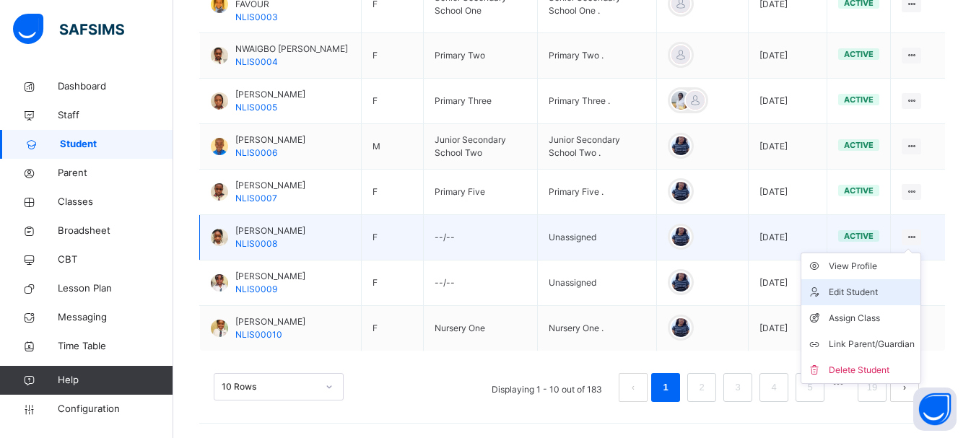
click at [876, 285] on div "Edit Student" at bounding box center [871, 292] width 86 height 14
select select "**"
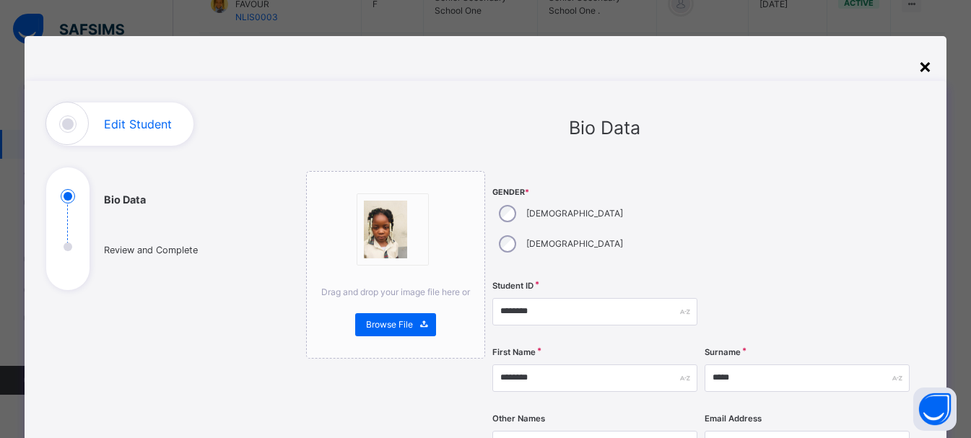
click at [919, 74] on div "×" at bounding box center [925, 66] width 14 height 30
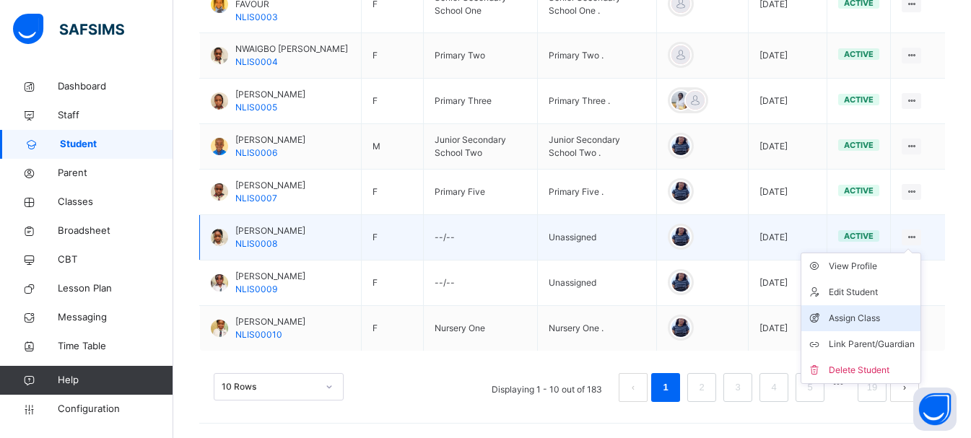
click at [863, 311] on div "Assign Class" at bounding box center [871, 318] width 86 height 14
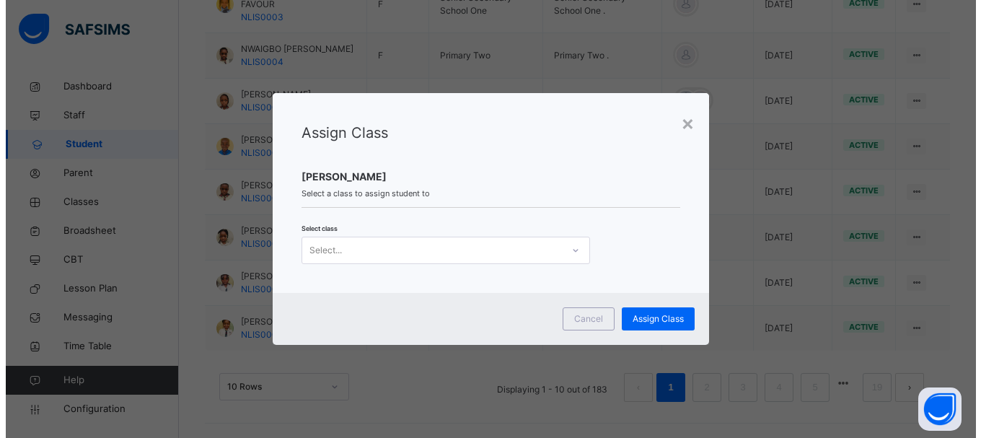
scroll to position [0, 0]
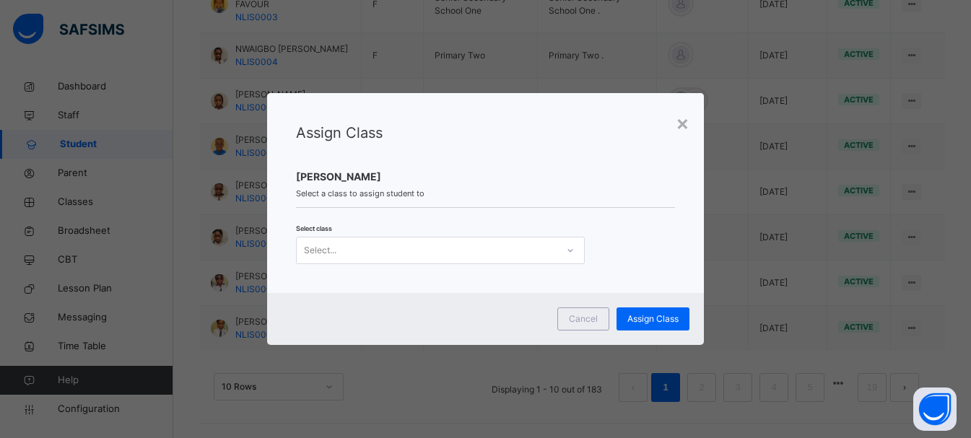
click at [517, 261] on div "Select..." at bounding box center [440, 250] width 289 height 27
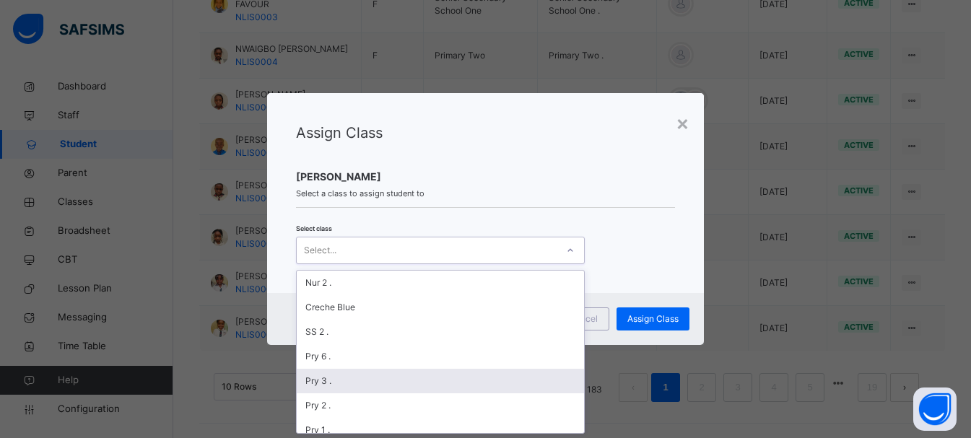
click at [306, 386] on div "Pry 3 ." at bounding box center [440, 381] width 287 height 25
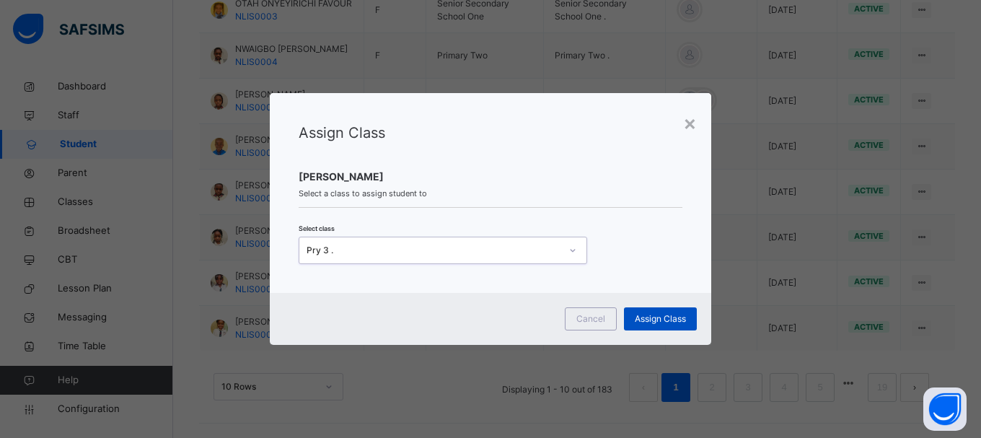
click at [654, 318] on span "Assign Class" at bounding box center [660, 318] width 51 height 13
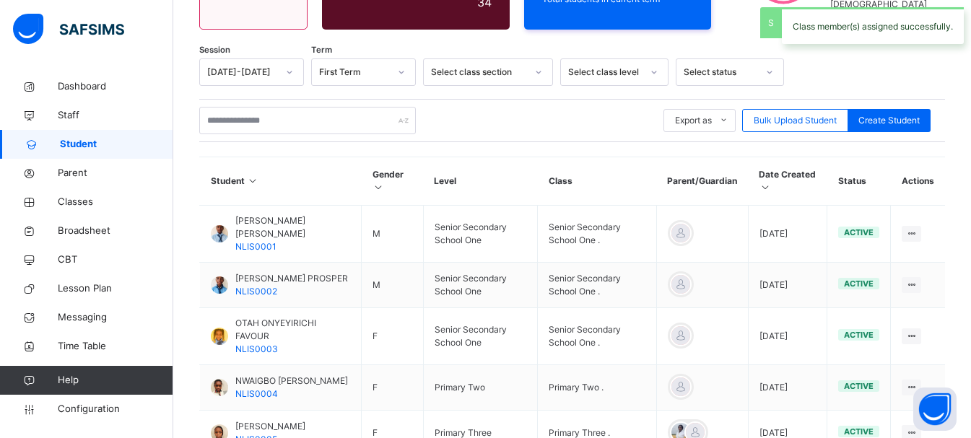
scroll to position [536, 0]
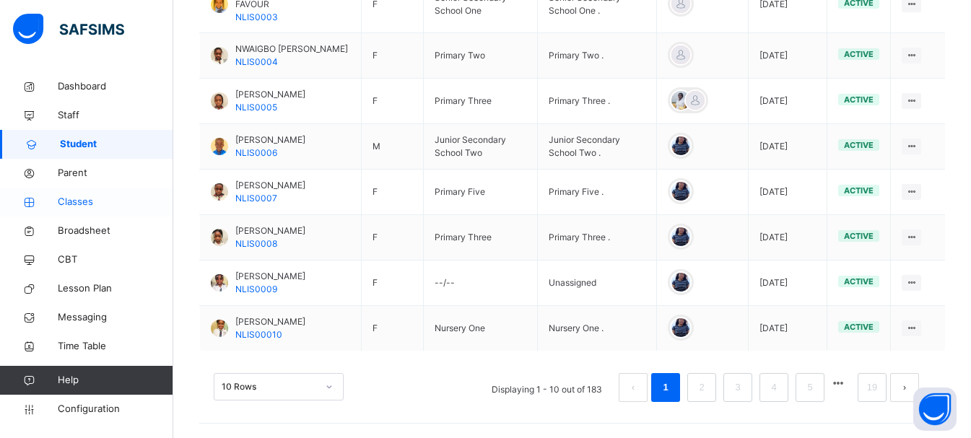
click at [82, 193] on link "Classes" at bounding box center [86, 202] width 173 height 29
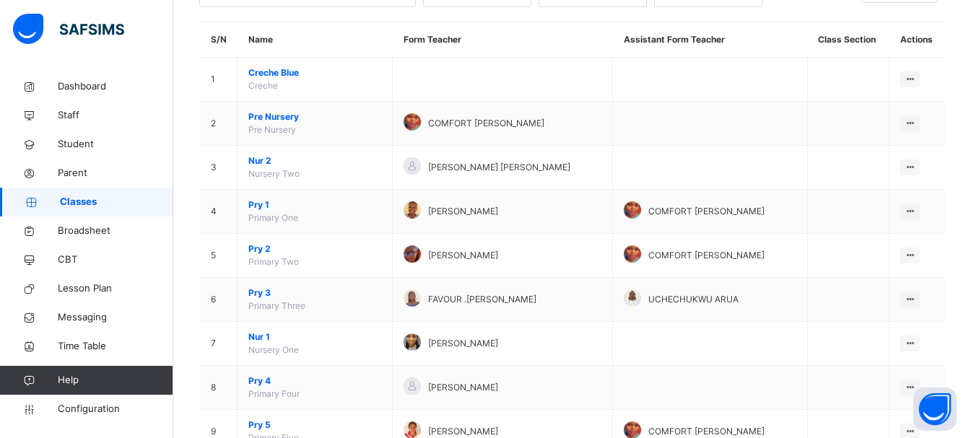
scroll to position [115, 0]
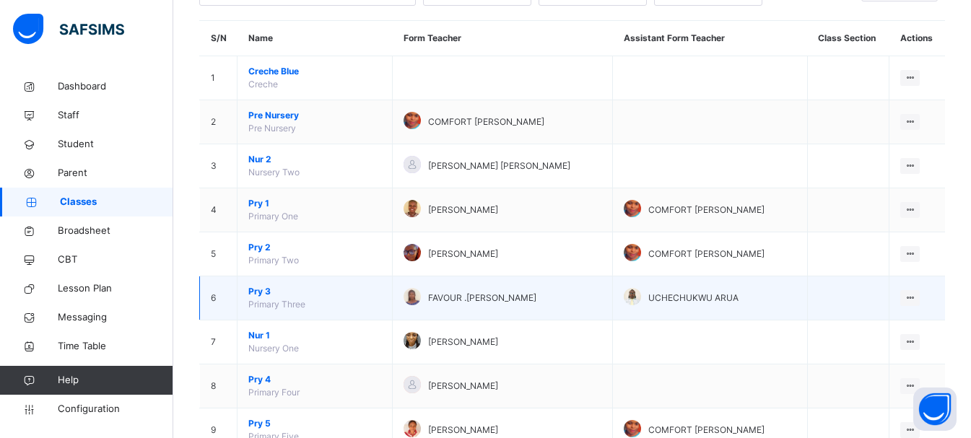
click at [266, 291] on span "Pry 3" at bounding box center [314, 291] width 133 height 13
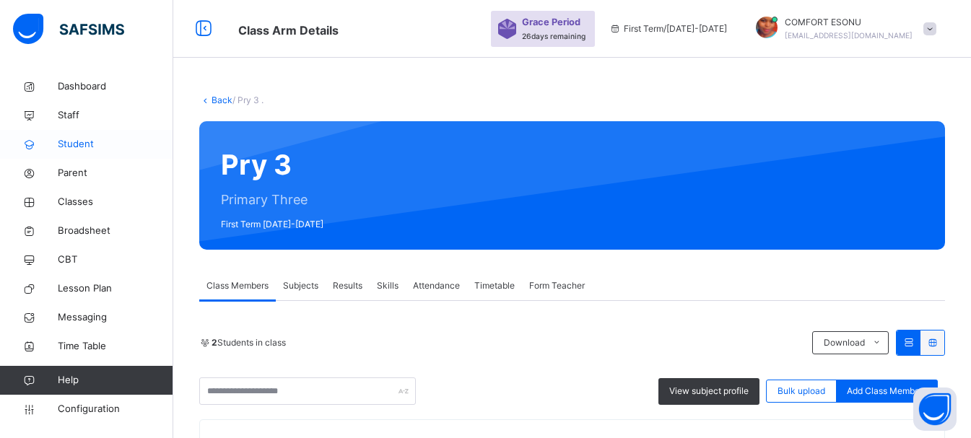
click at [98, 139] on span "Student" at bounding box center [115, 144] width 115 height 14
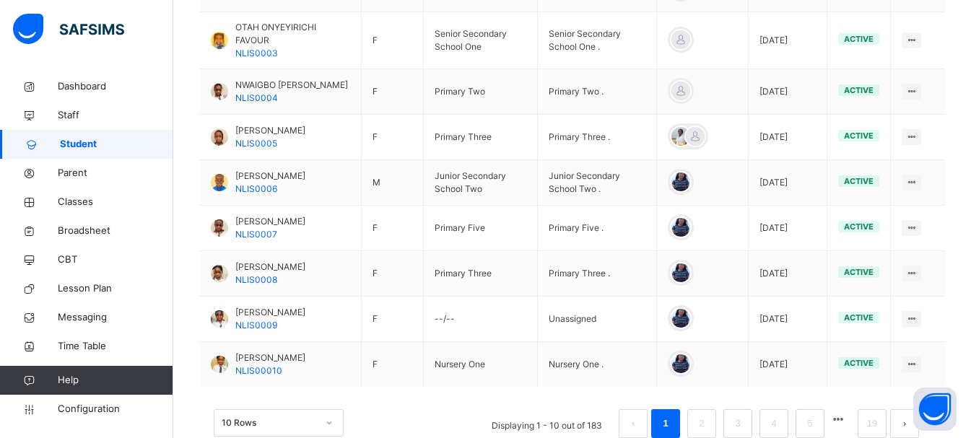
scroll to position [536, 0]
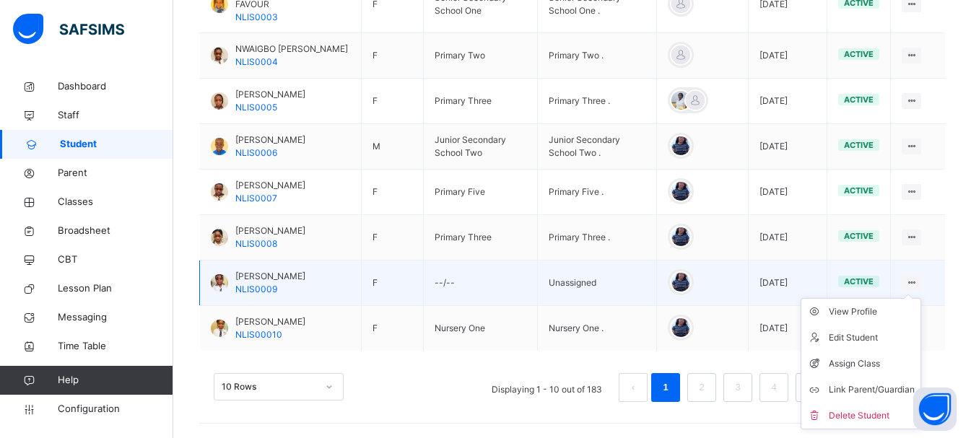
click at [920, 298] on ul "View Profile Edit Student Assign Class Link Parent/Guardian Delete Student" at bounding box center [860, 363] width 121 height 131
click at [861, 363] on div "Assign Class" at bounding box center [871, 364] width 86 height 14
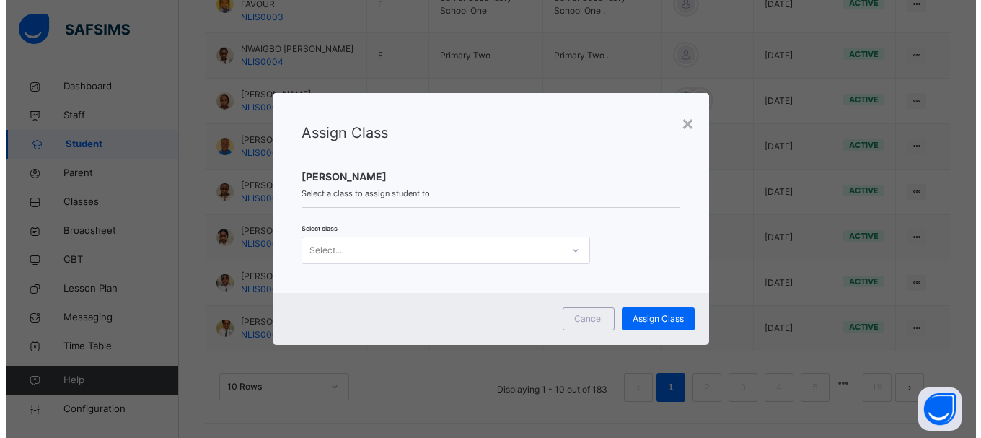
scroll to position [0, 0]
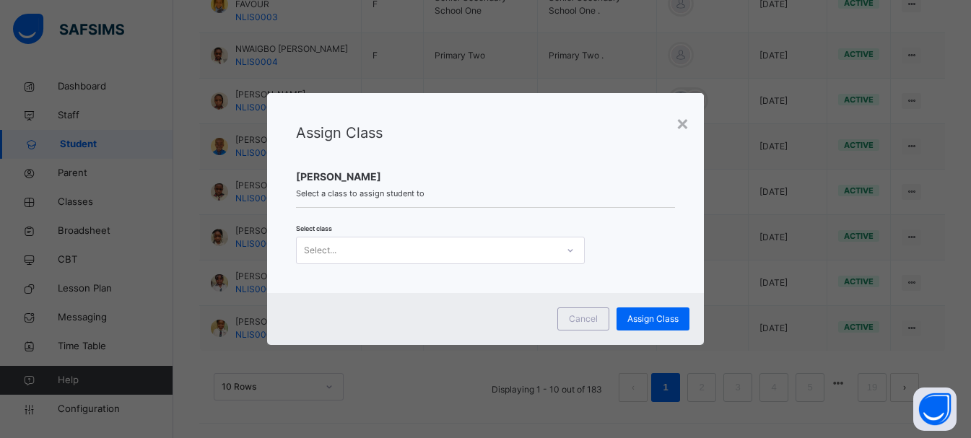
click at [516, 245] on div "Select..." at bounding box center [427, 250] width 260 height 22
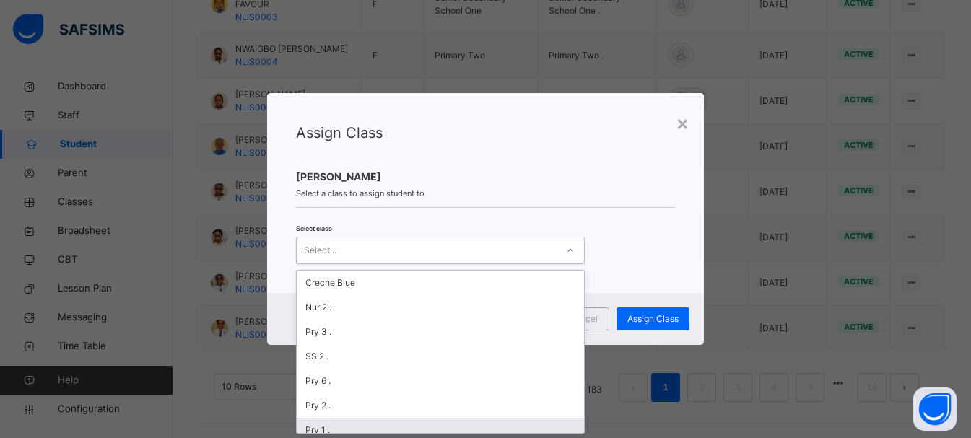
click at [325, 429] on div "Pry 1 ." at bounding box center [440, 430] width 287 height 25
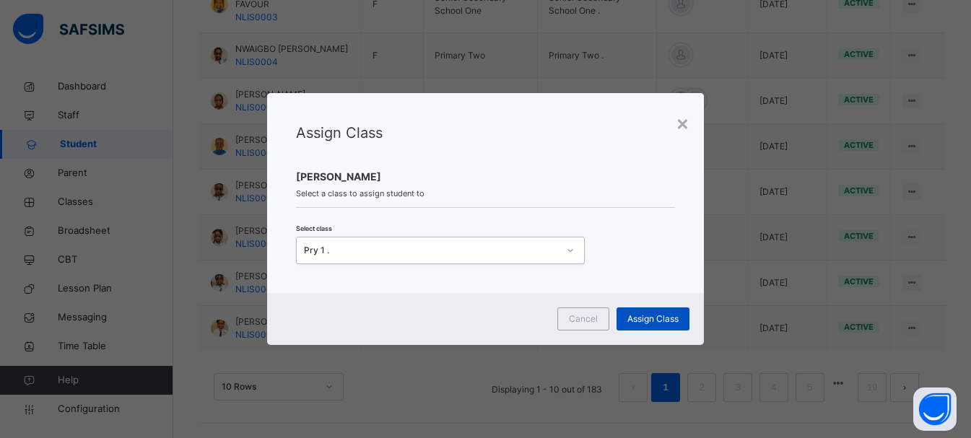
click at [660, 319] on span "Assign Class" at bounding box center [652, 318] width 51 height 13
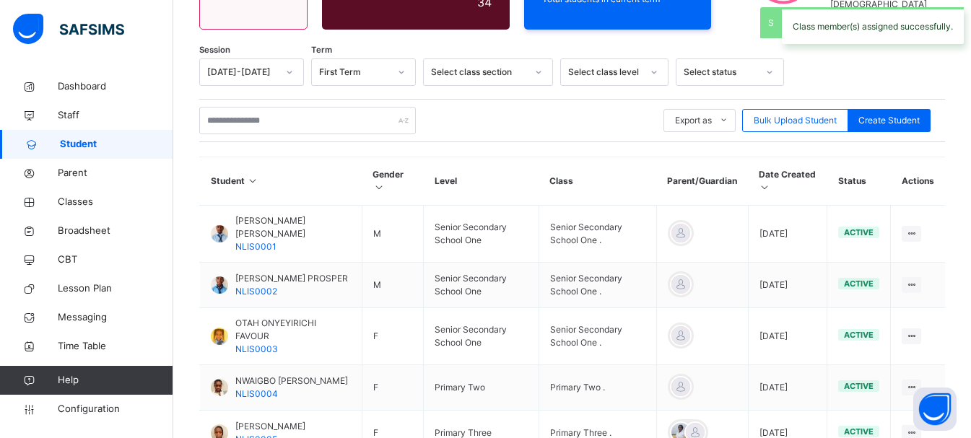
scroll to position [536, 0]
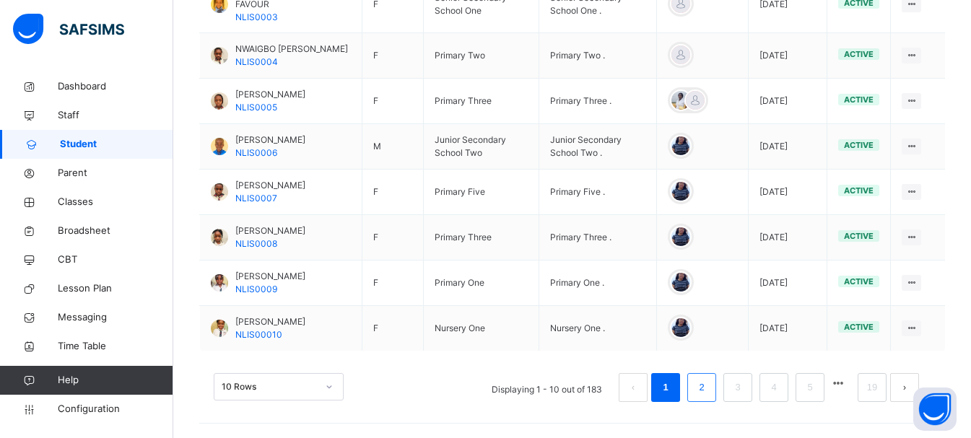
click at [708, 380] on link "2" at bounding box center [701, 387] width 14 height 19
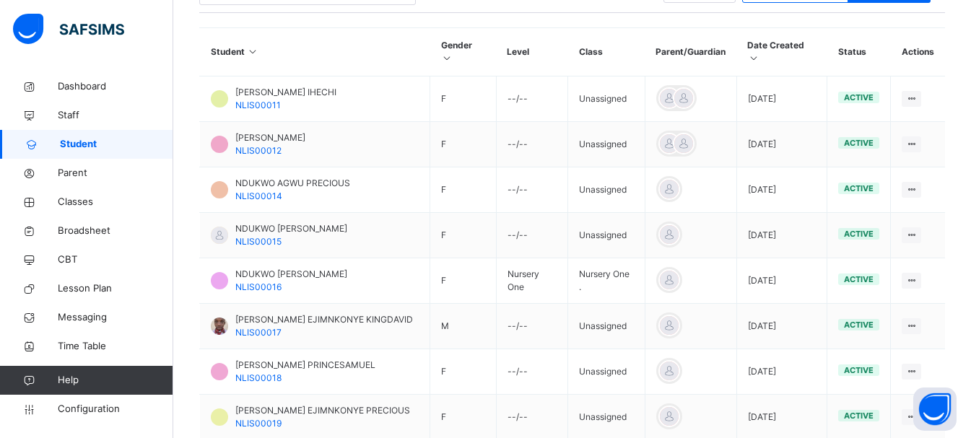
scroll to position [328, 0]
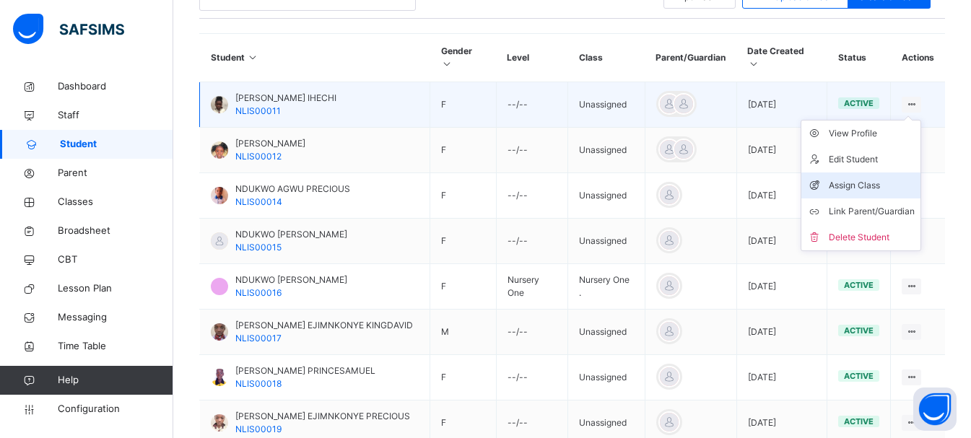
click at [849, 178] on div "Assign Class" at bounding box center [871, 185] width 86 height 14
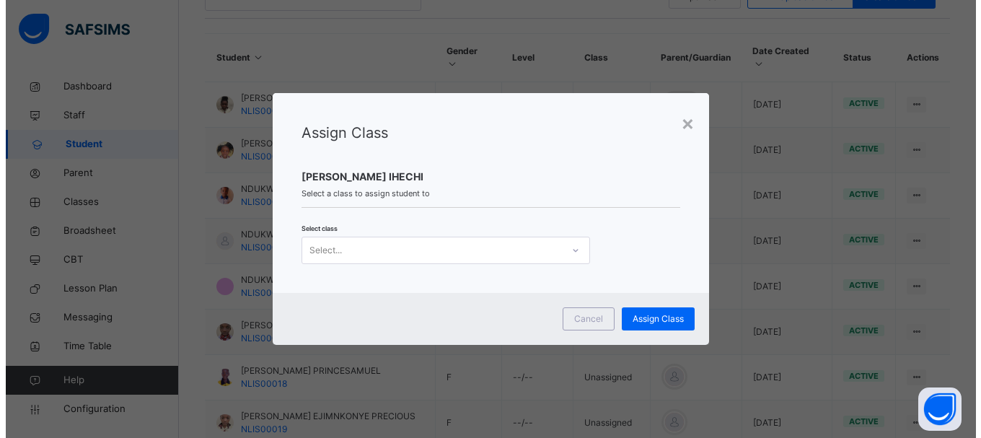
scroll to position [0, 0]
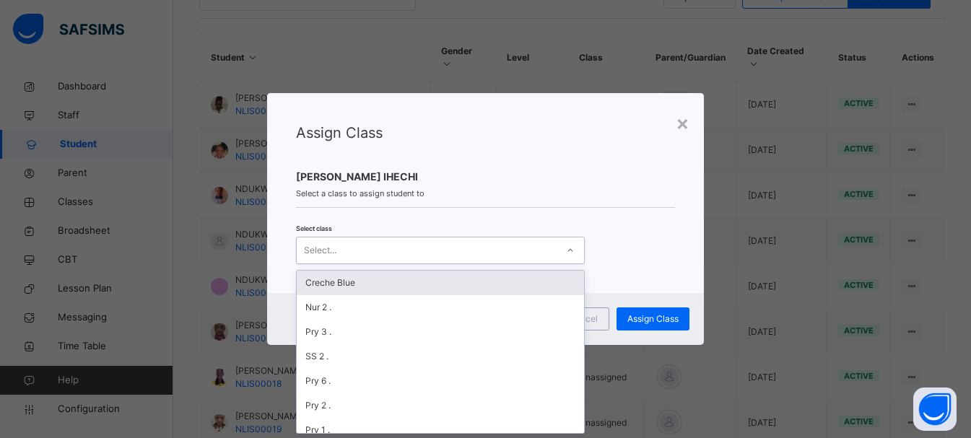
click at [411, 263] on div "Select..." at bounding box center [440, 250] width 289 height 27
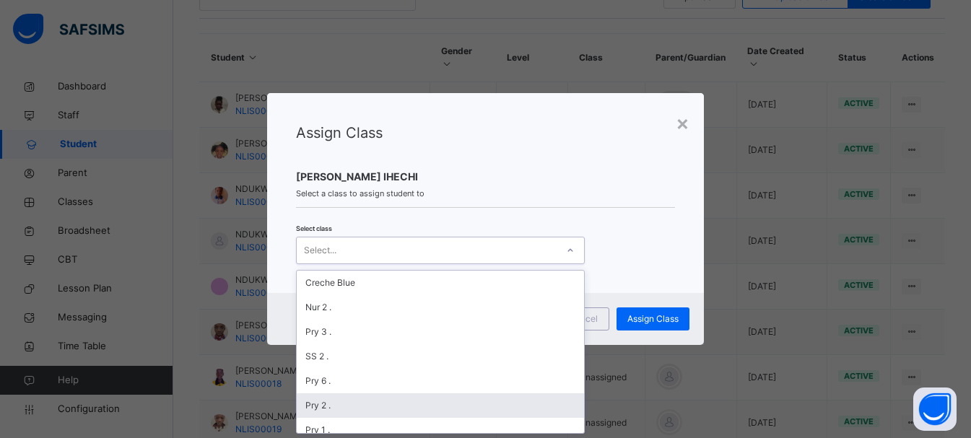
click at [326, 407] on div "Pry 2 ." at bounding box center [440, 405] width 287 height 25
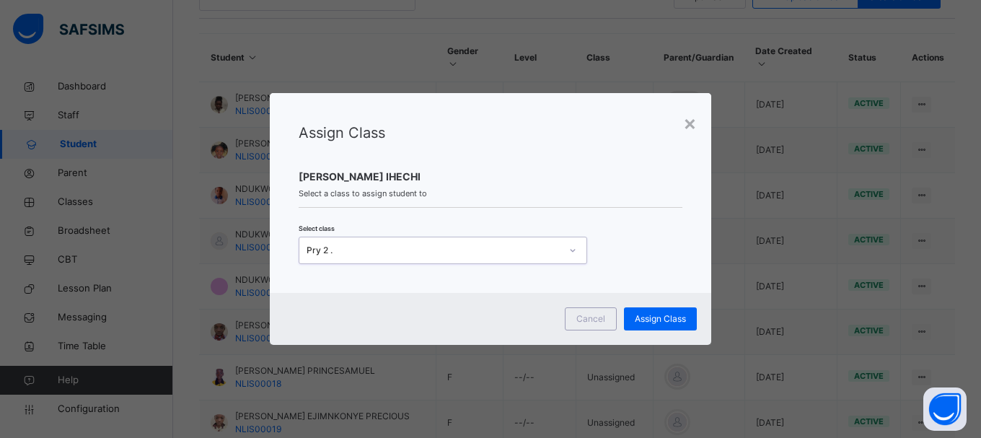
click at [662, 305] on div "Cancel Assign Class" at bounding box center [491, 319] width 442 height 52
click at [665, 319] on span "Assign Class" at bounding box center [660, 318] width 51 height 13
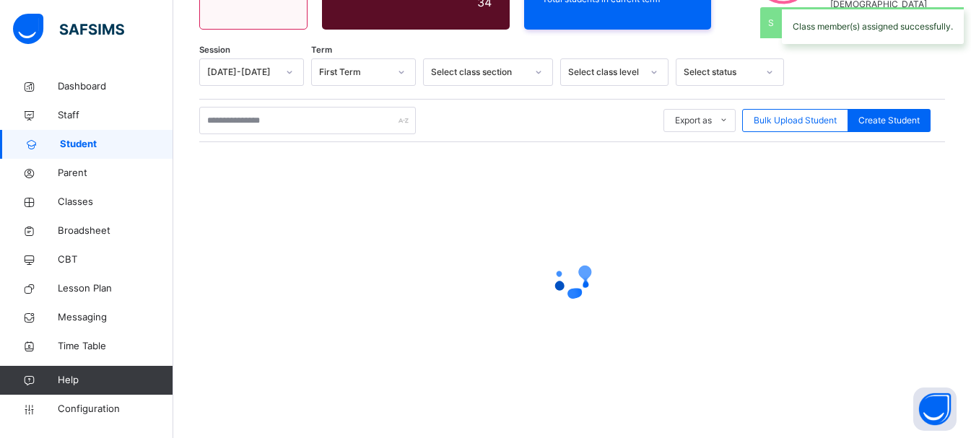
scroll to position [328, 0]
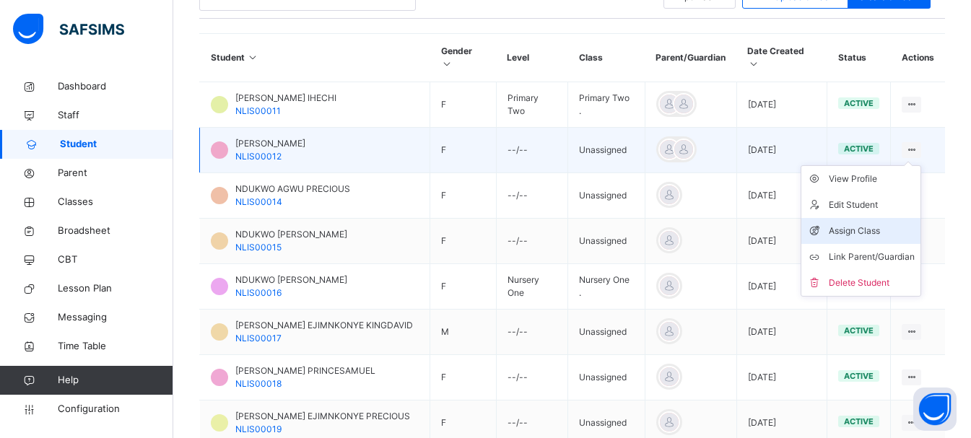
click at [872, 224] on div "Assign Class" at bounding box center [871, 231] width 86 height 14
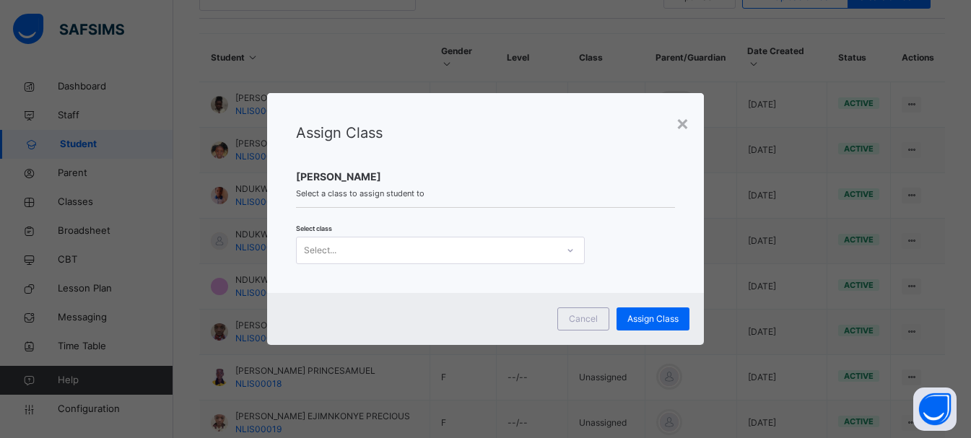
click at [401, 248] on div "Select..." at bounding box center [427, 250] width 260 height 22
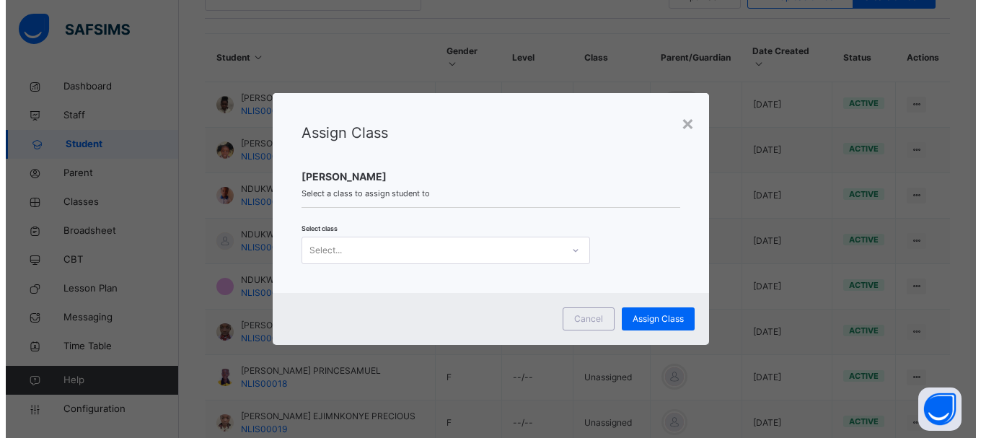
scroll to position [0, 0]
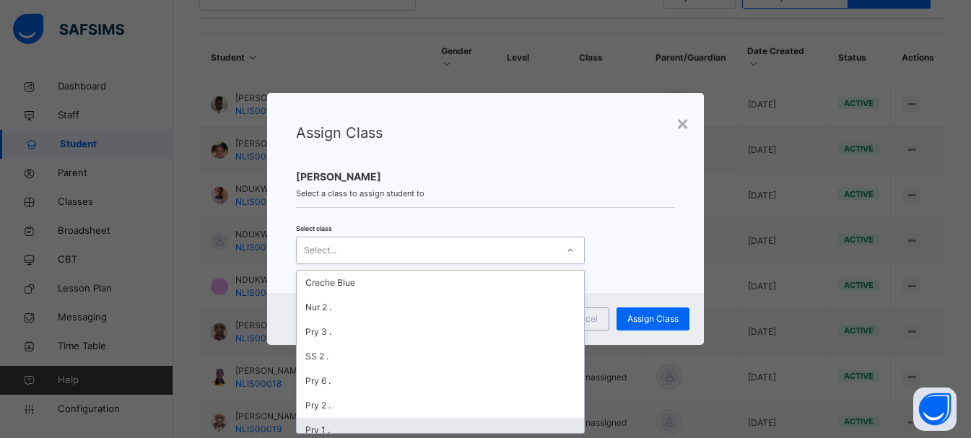
click at [315, 427] on div "Pry 1 ." at bounding box center [440, 430] width 287 height 25
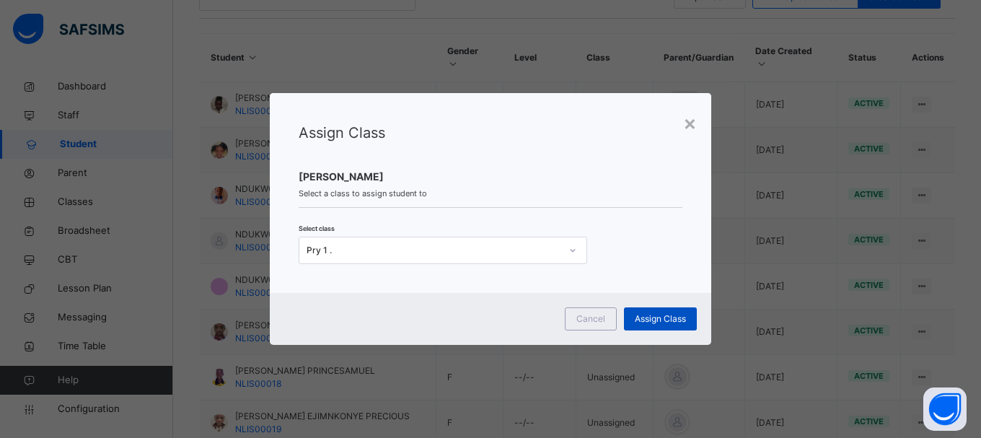
click at [660, 325] on div "Assign Class" at bounding box center [660, 318] width 73 height 23
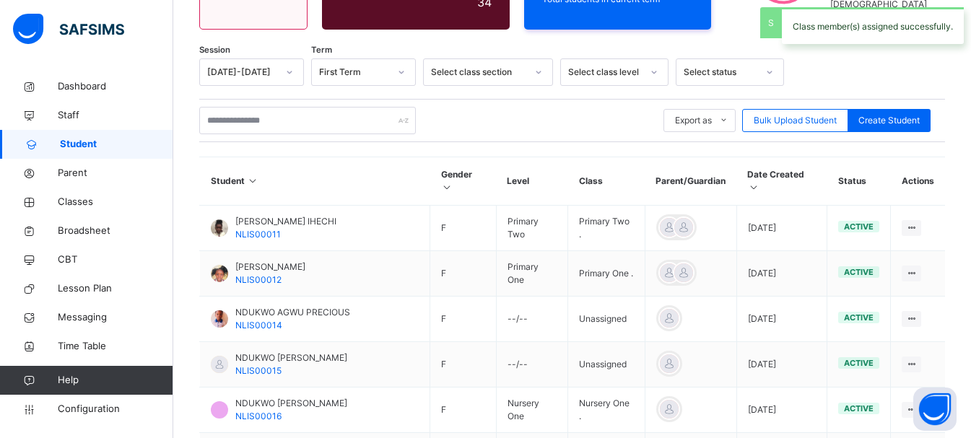
scroll to position [328, 0]
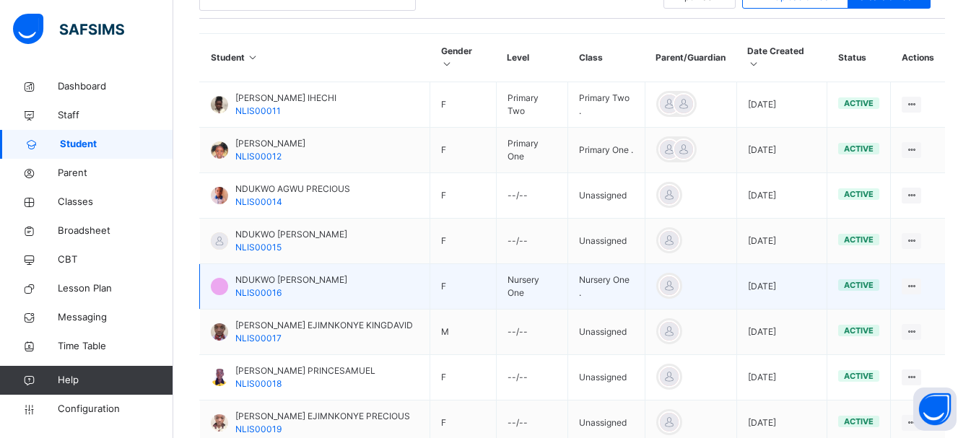
click at [940, 276] on td "View Profile Edit Student Link Parent/Guardian Delete Student" at bounding box center [918, 286] width 54 height 45
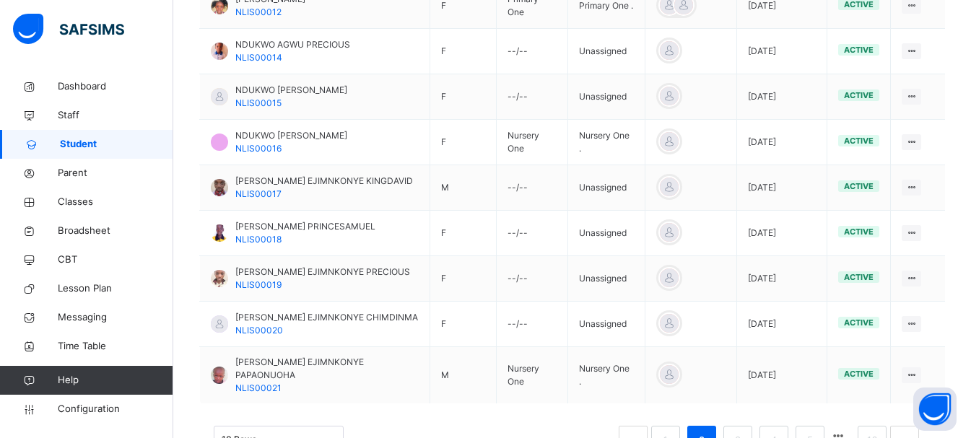
scroll to position [500, 0]
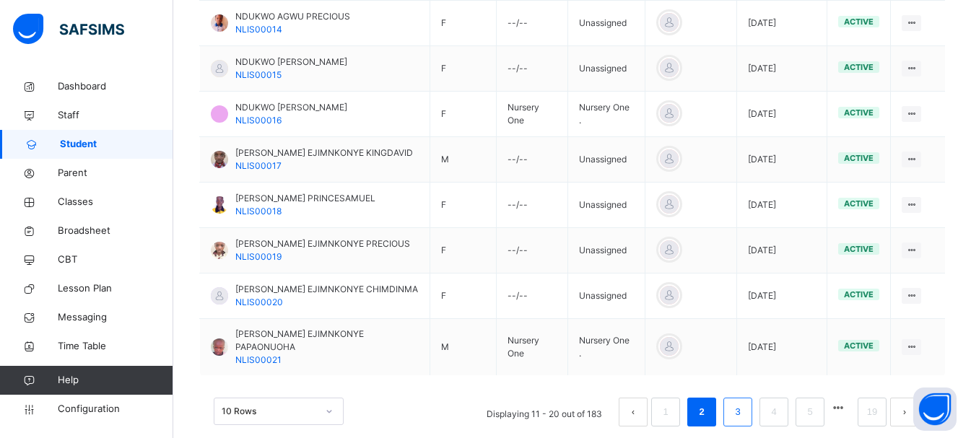
click at [739, 398] on li "3" at bounding box center [737, 412] width 29 height 29
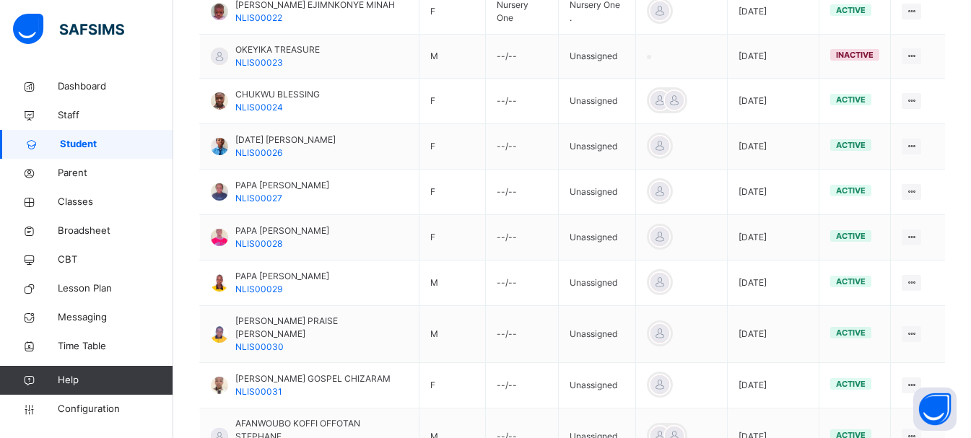
scroll to position [434, 0]
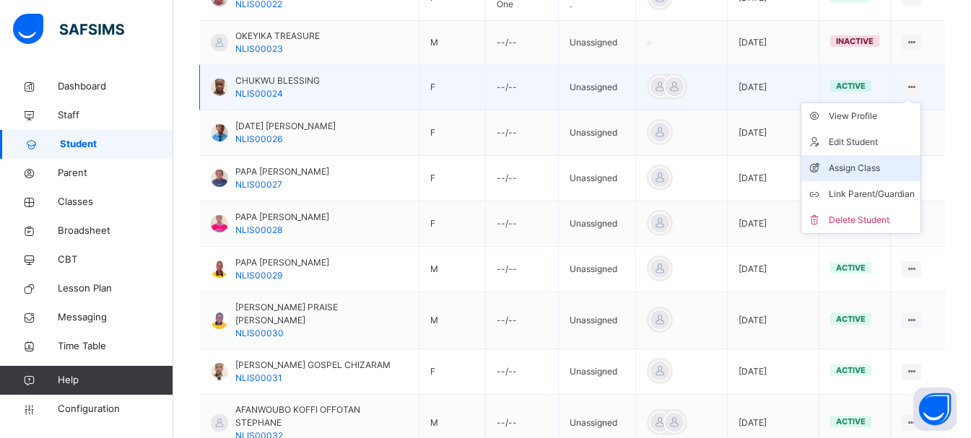
click at [873, 161] on div "Assign Class" at bounding box center [871, 168] width 86 height 14
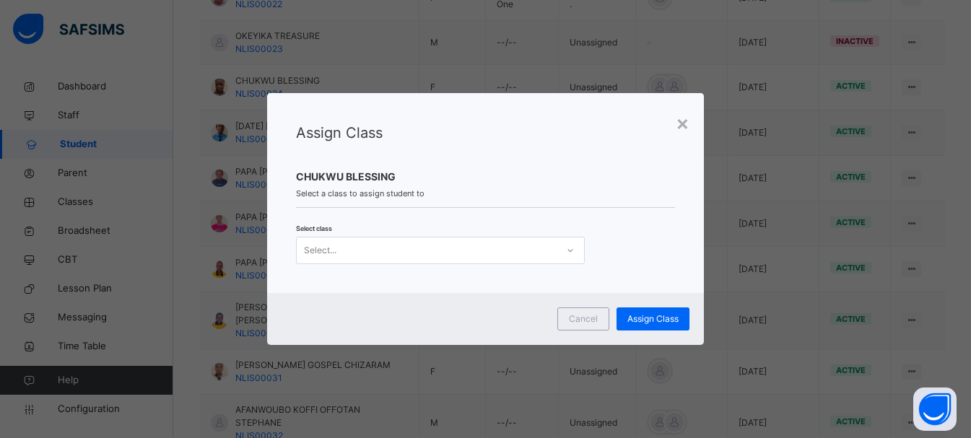
click at [533, 245] on div "Select..." at bounding box center [427, 250] width 260 height 22
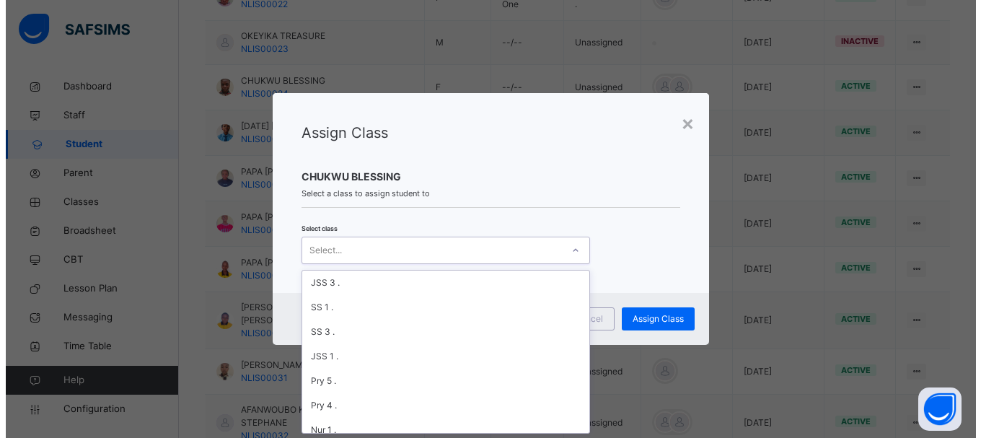
scroll to position [230, 0]
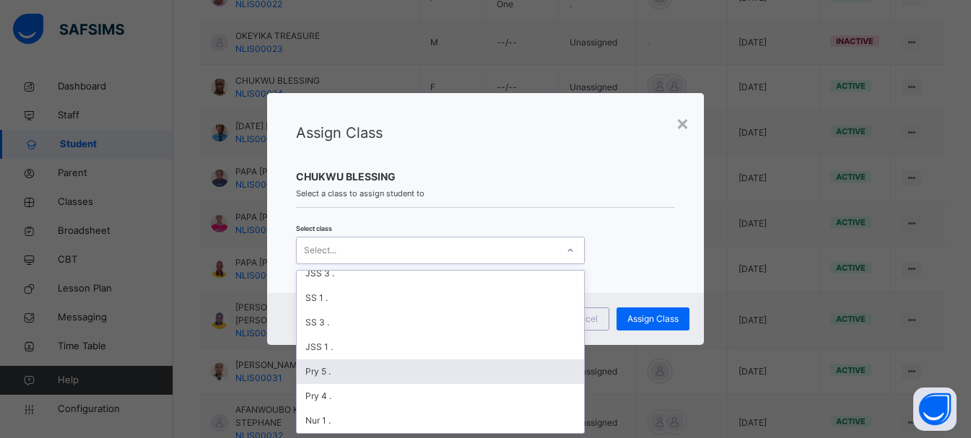
click at [336, 369] on div "Pry 5 ." at bounding box center [440, 371] width 287 height 25
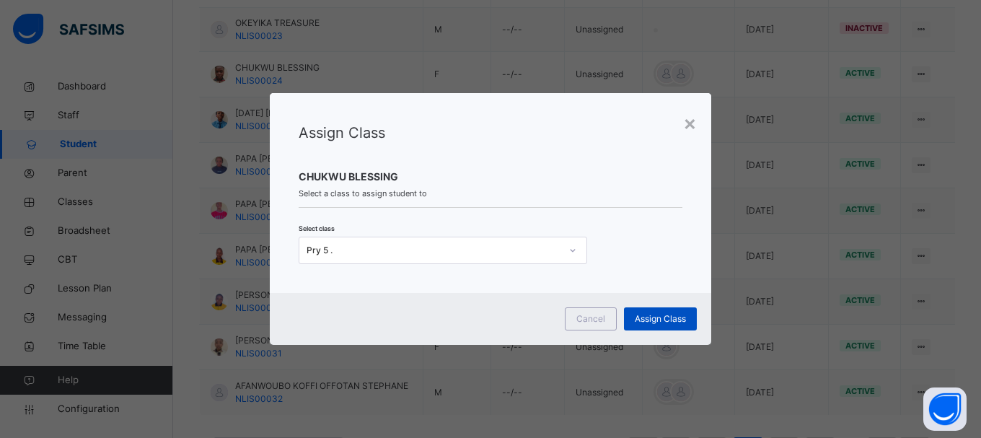
click at [662, 330] on div "Assign Class" at bounding box center [660, 318] width 73 height 23
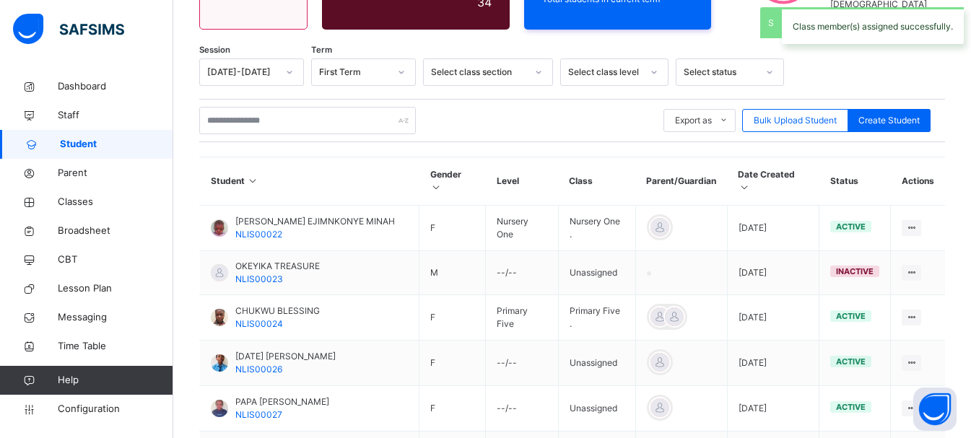
scroll to position [434, 0]
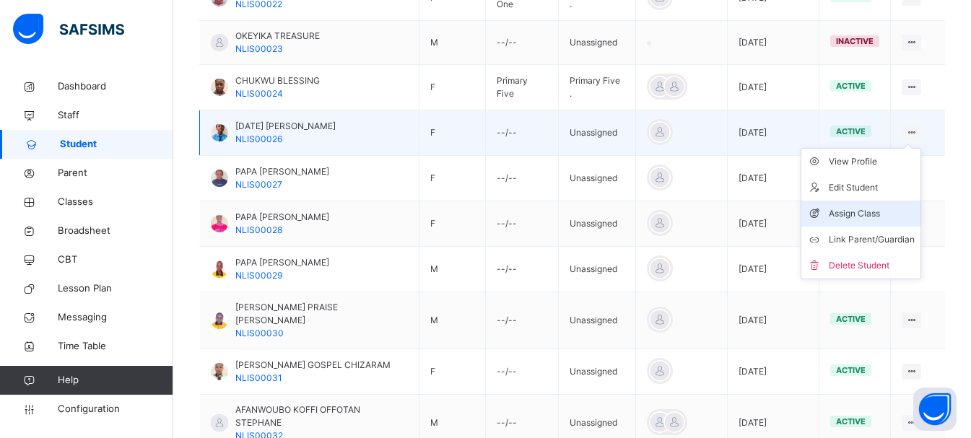
click at [888, 206] on div "Assign Class" at bounding box center [871, 213] width 86 height 14
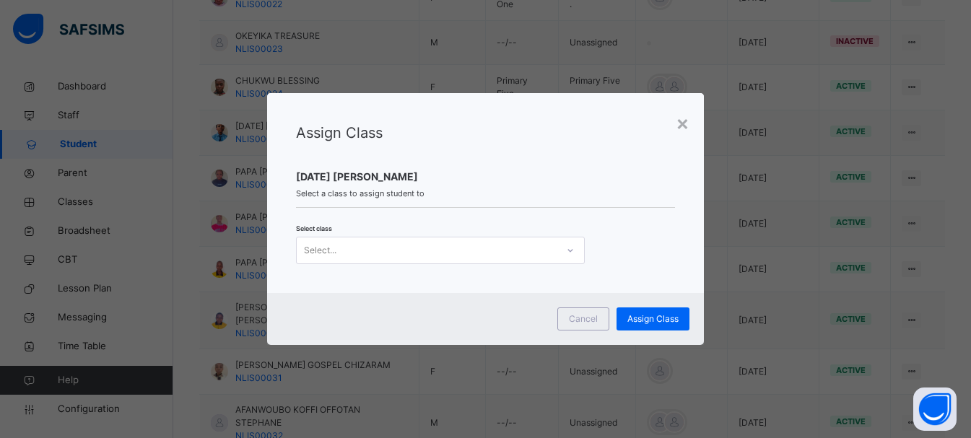
click at [568, 251] on icon at bounding box center [569, 250] width 5 height 3
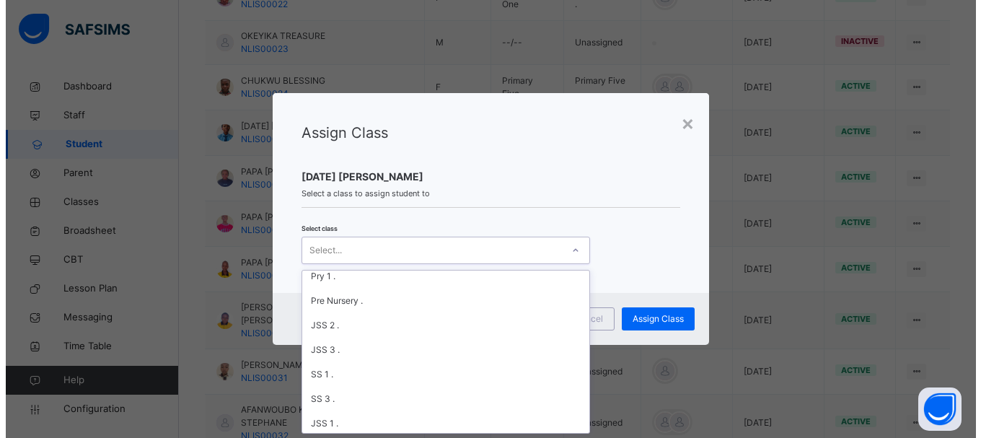
scroll to position [211, 0]
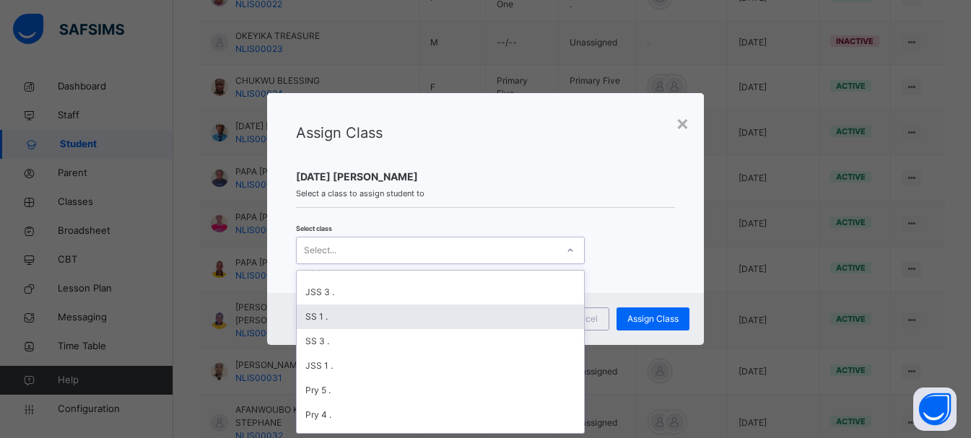
click at [317, 321] on div "SS 1 ." at bounding box center [440, 317] width 287 height 25
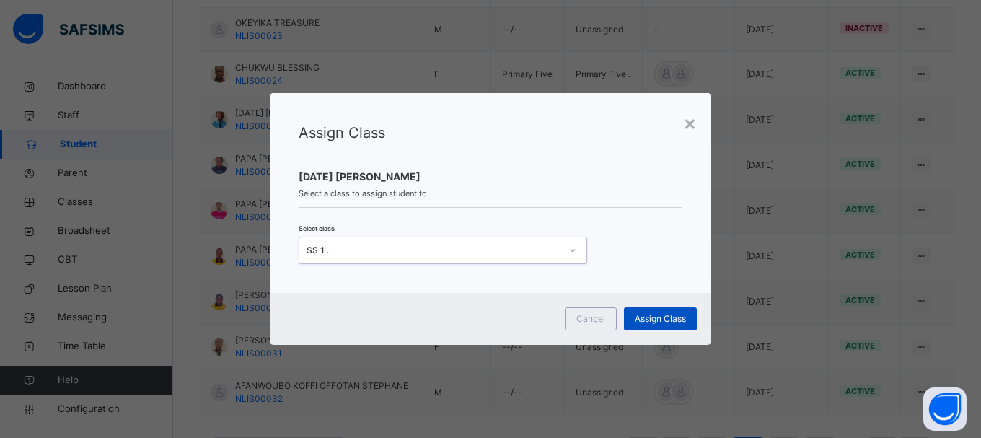
click at [676, 322] on span "Assign Class" at bounding box center [660, 318] width 51 height 13
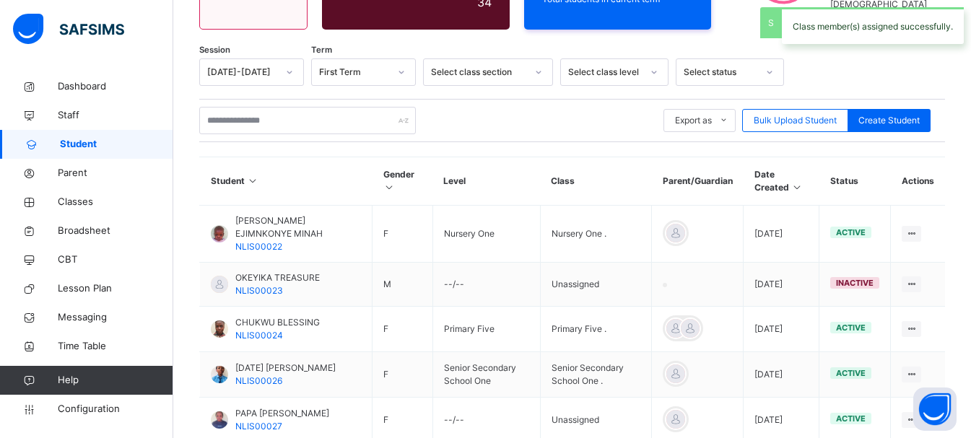
scroll to position [434, 0]
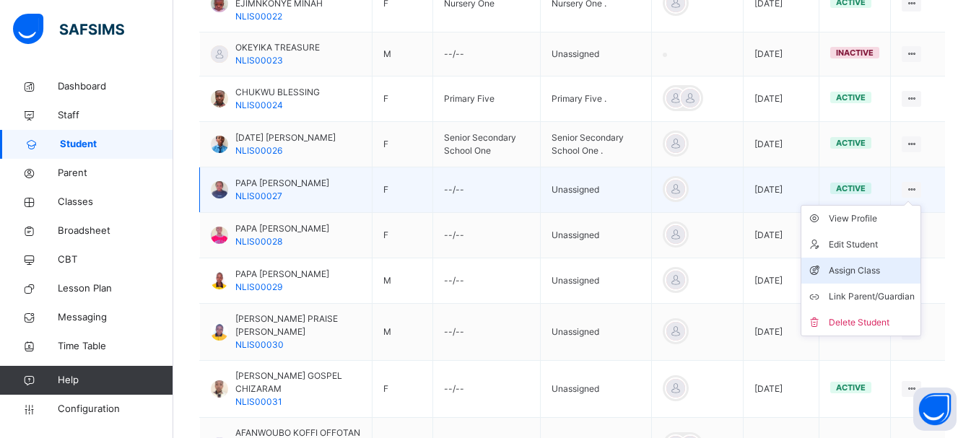
click at [848, 266] on div "Assign Class" at bounding box center [871, 270] width 86 height 14
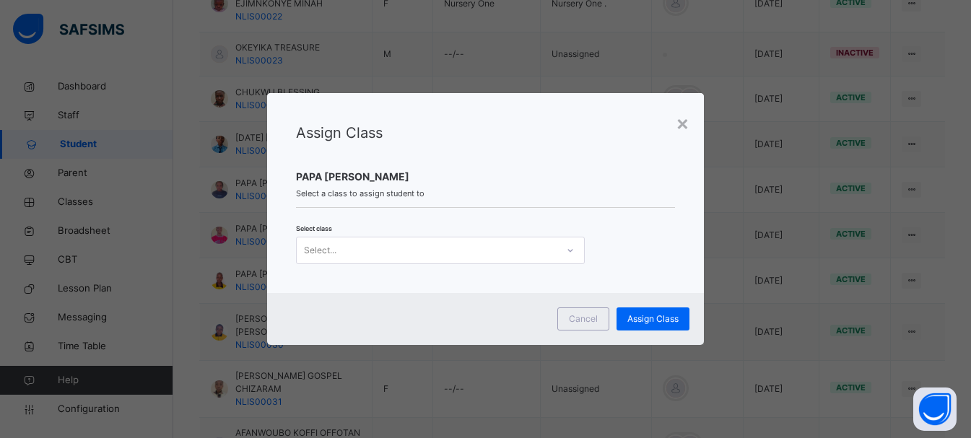
scroll to position [0, 0]
click at [551, 256] on div "Select..." at bounding box center [427, 250] width 260 height 22
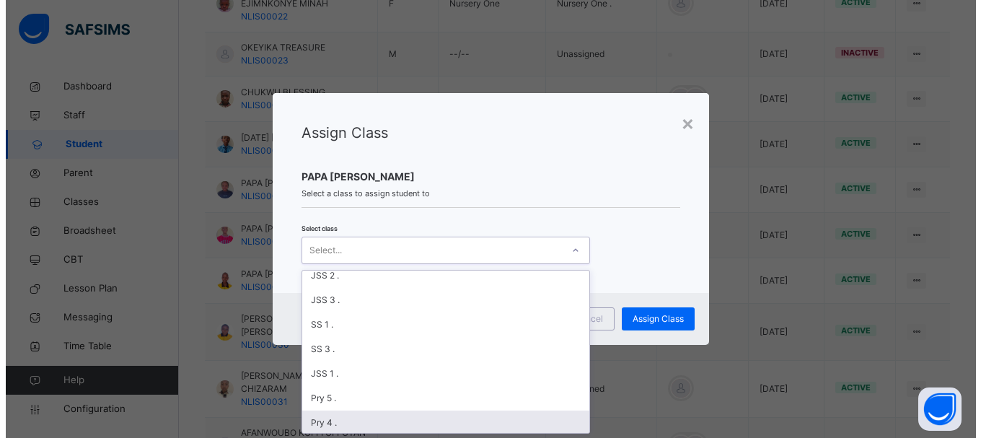
scroll to position [230, 0]
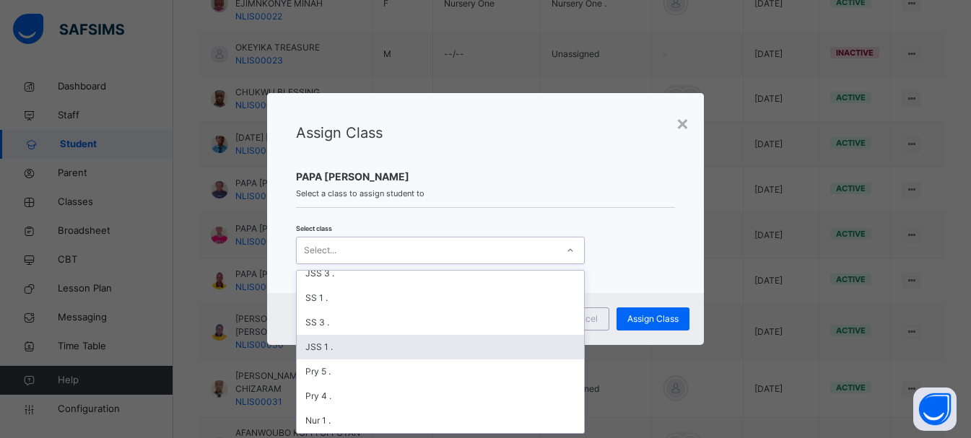
click at [312, 348] on div "JSS 1 ." at bounding box center [440, 347] width 287 height 25
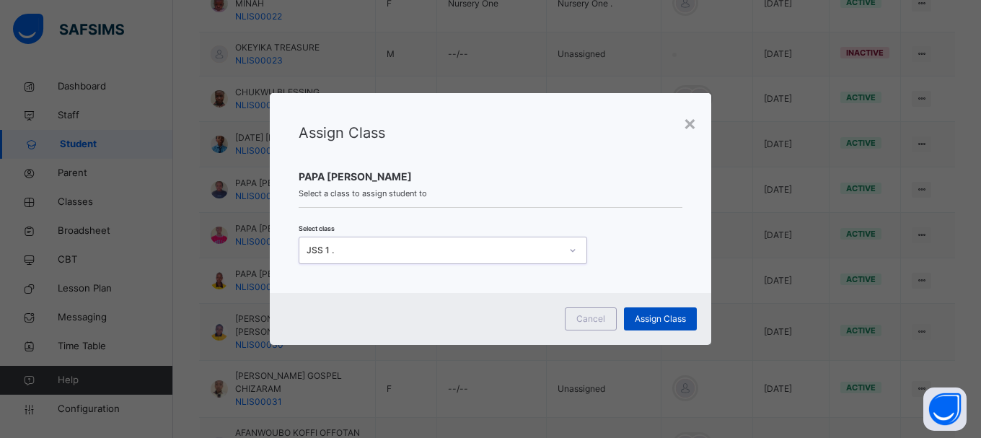
click at [673, 325] on span "Assign Class" at bounding box center [660, 318] width 51 height 13
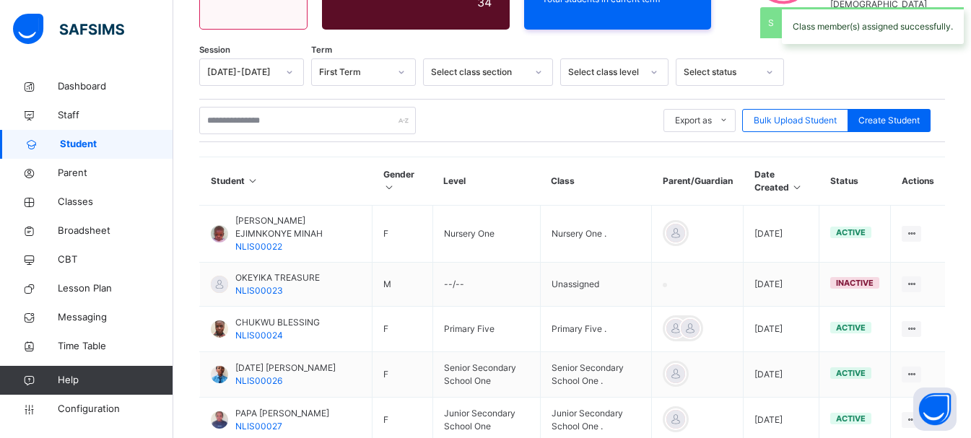
scroll to position [434, 0]
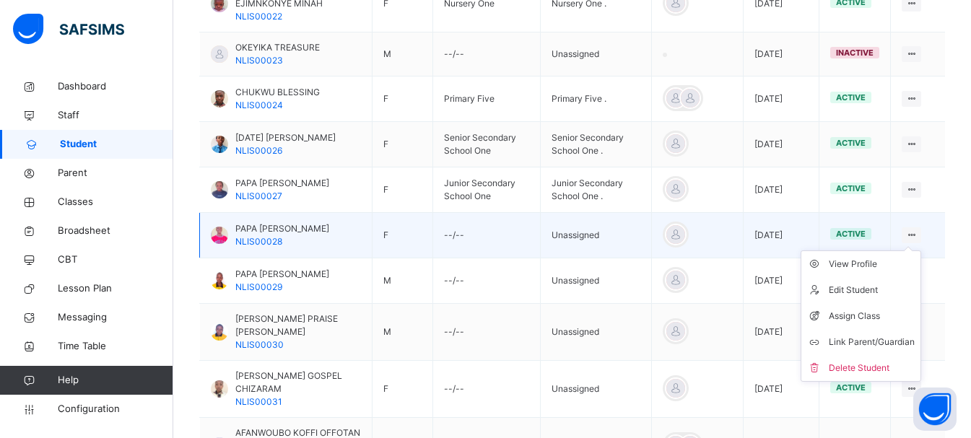
click at [917, 235] on icon at bounding box center [911, 234] width 12 height 11
click at [869, 313] on div "Assign Class" at bounding box center [871, 316] width 86 height 14
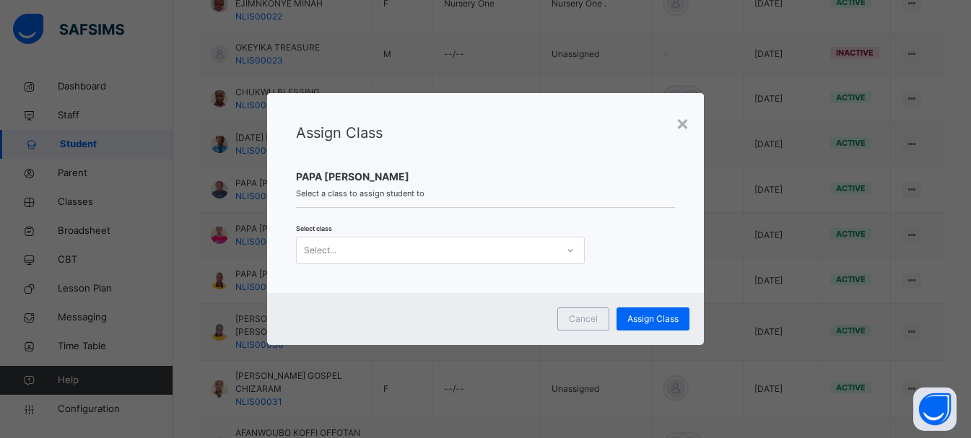
click at [558, 248] on div at bounding box center [570, 250] width 25 height 23
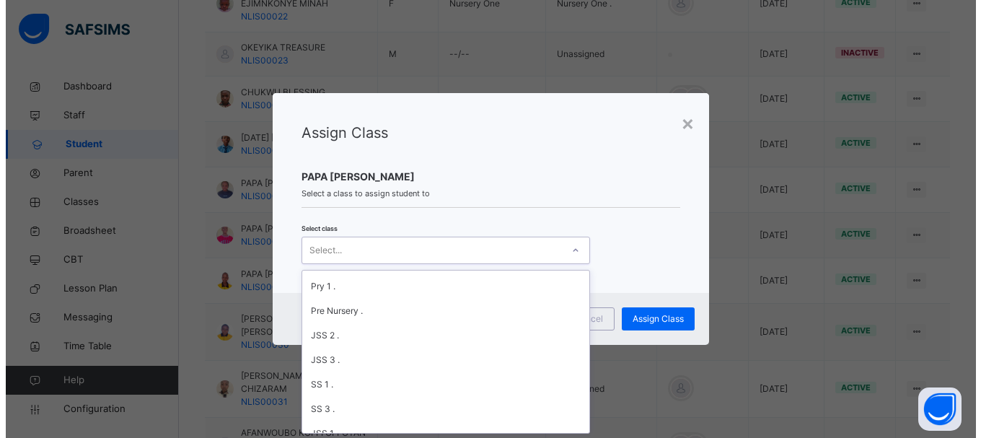
scroll to position [144, 0]
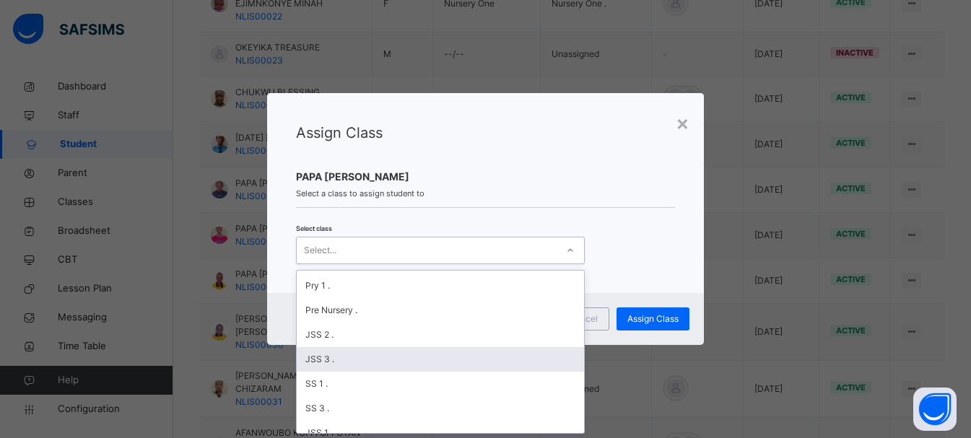
click at [318, 362] on div "JSS 3 ." at bounding box center [440, 359] width 287 height 25
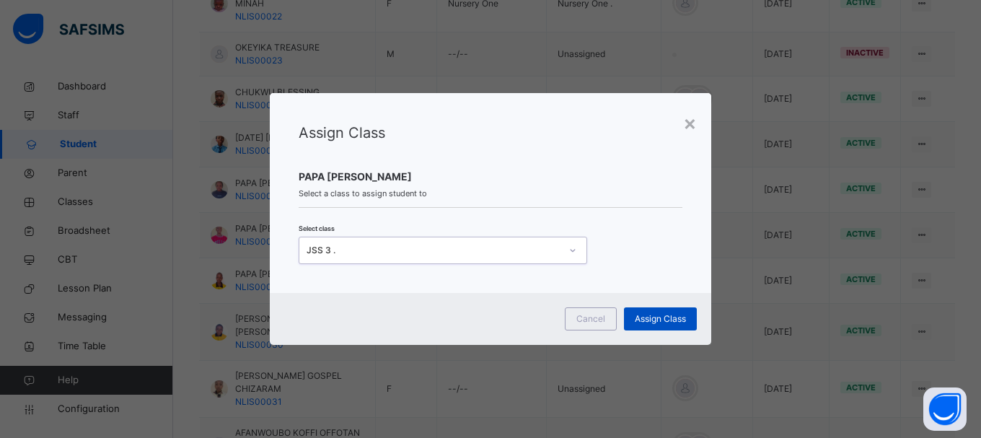
click at [665, 315] on span "Assign Class" at bounding box center [660, 318] width 51 height 13
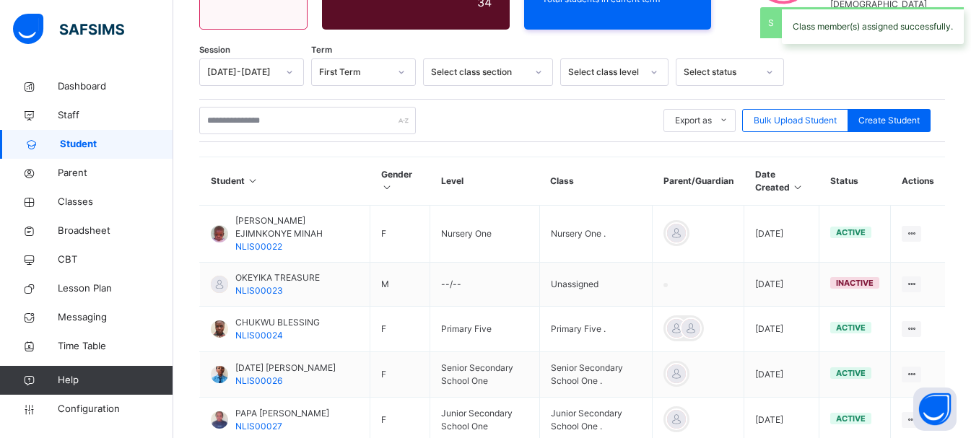
scroll to position [434, 0]
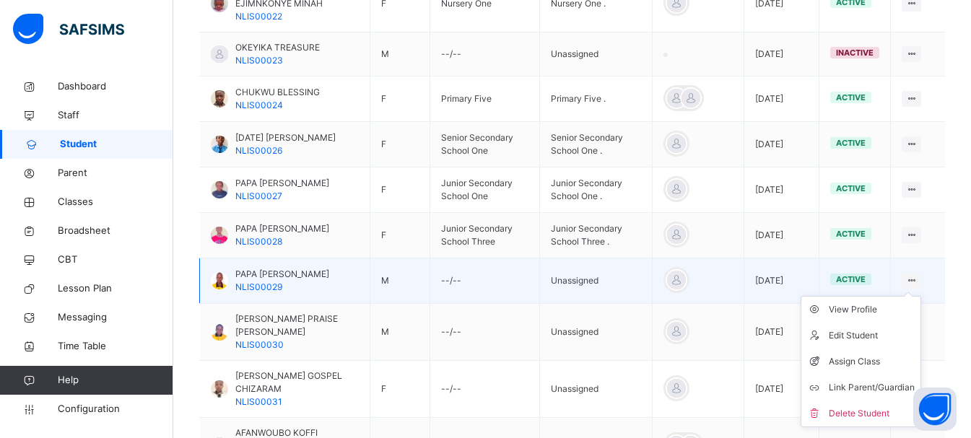
click at [921, 296] on ul "View Profile Edit Student Assign Class Link Parent/Guardian Delete Student" at bounding box center [860, 361] width 121 height 131
click at [868, 362] on div "Assign Class" at bounding box center [871, 361] width 86 height 14
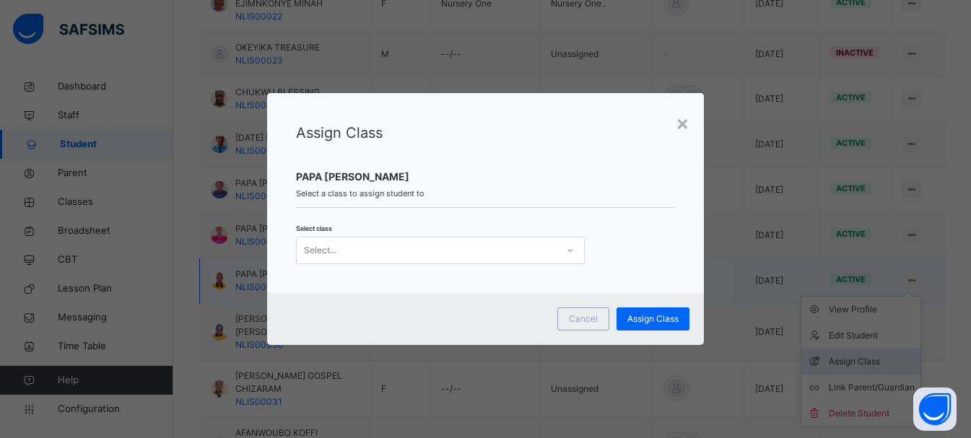
click at [868, 362] on div "× Assign Class PAPA ARU JACOB Select a class to assign student to Select class …" at bounding box center [485, 219] width 971 height 438
click at [481, 265] on div "Assign Class PAPA ARU JACOB Select a class to assign student to Select class Se…" at bounding box center [485, 193] width 437 height 200
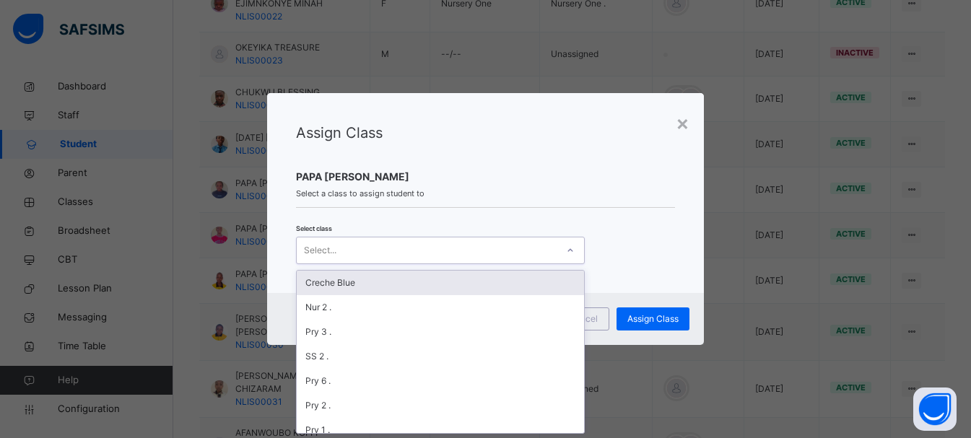
click at [493, 263] on div "Select..." at bounding box center [440, 250] width 289 height 27
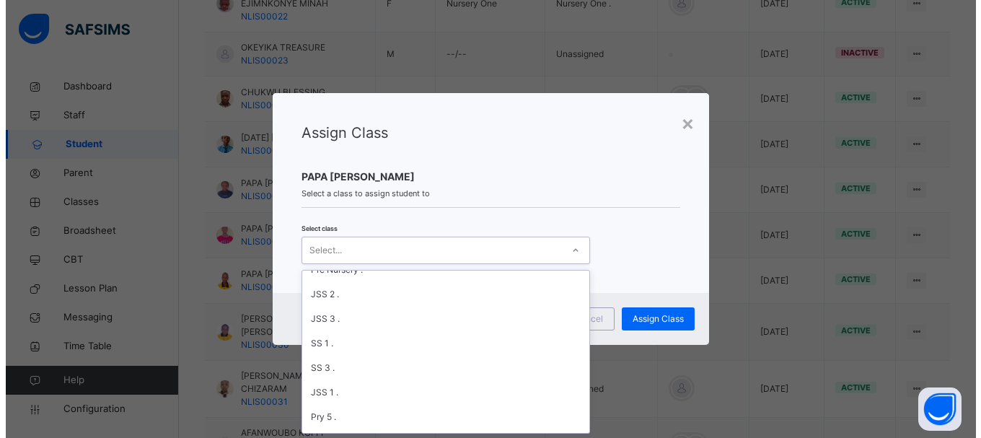
scroll to position [202, 0]
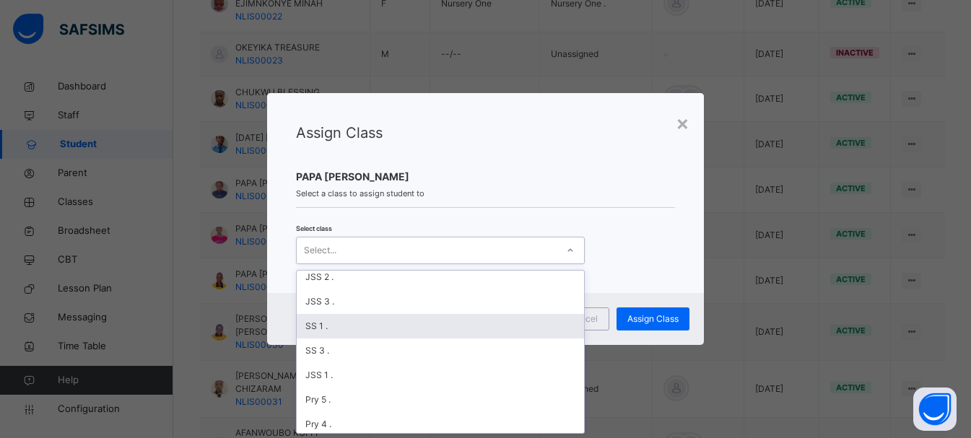
click at [315, 329] on div "SS 1 ." at bounding box center [440, 326] width 287 height 25
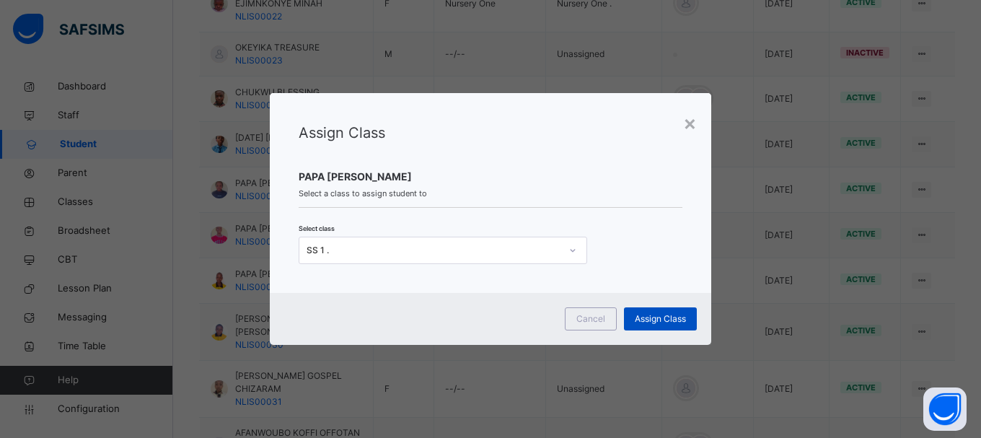
click at [680, 313] on span "Assign Class" at bounding box center [660, 318] width 51 height 13
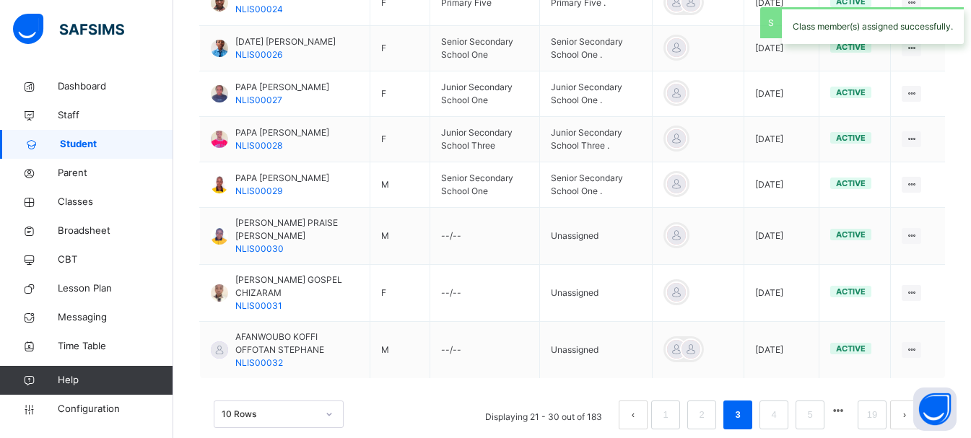
scroll to position [558, 0]
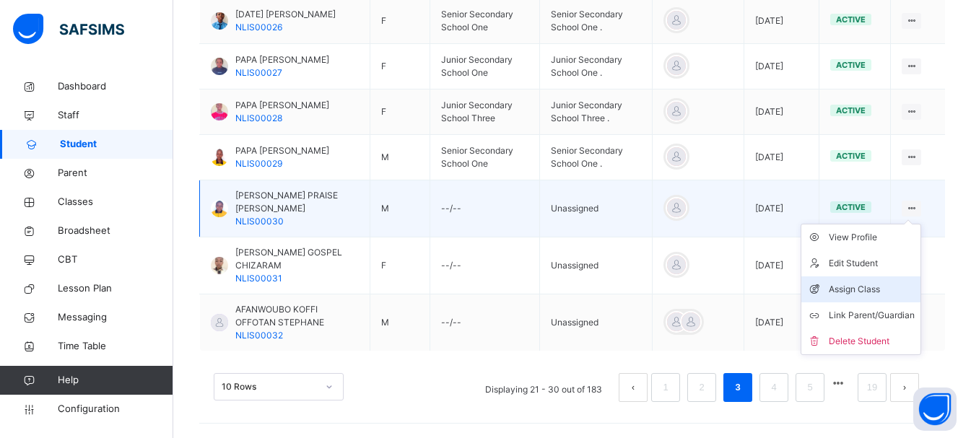
click at [873, 278] on li "Assign Class" at bounding box center [860, 289] width 119 height 26
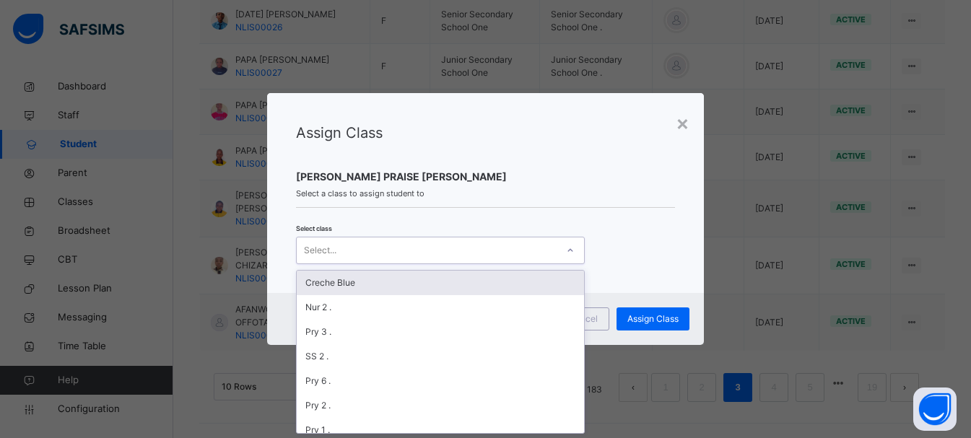
scroll to position [0, 0]
click at [487, 257] on div "Select..." at bounding box center [427, 250] width 260 height 22
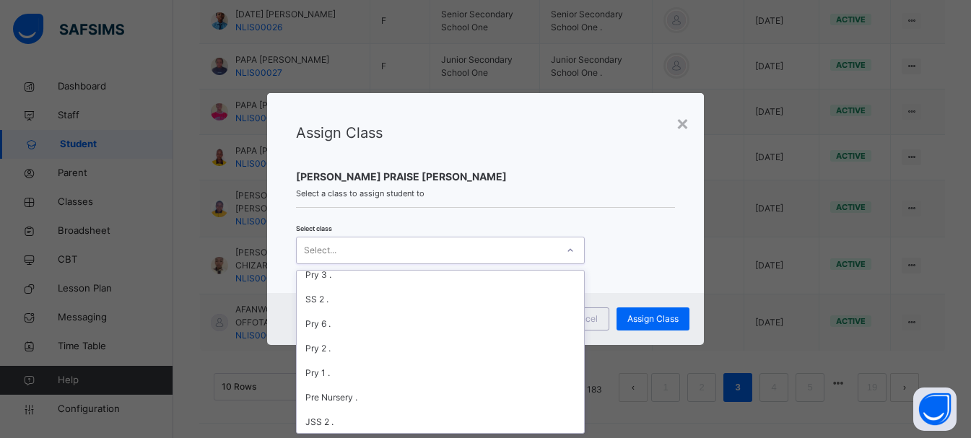
scroll to position [28, 0]
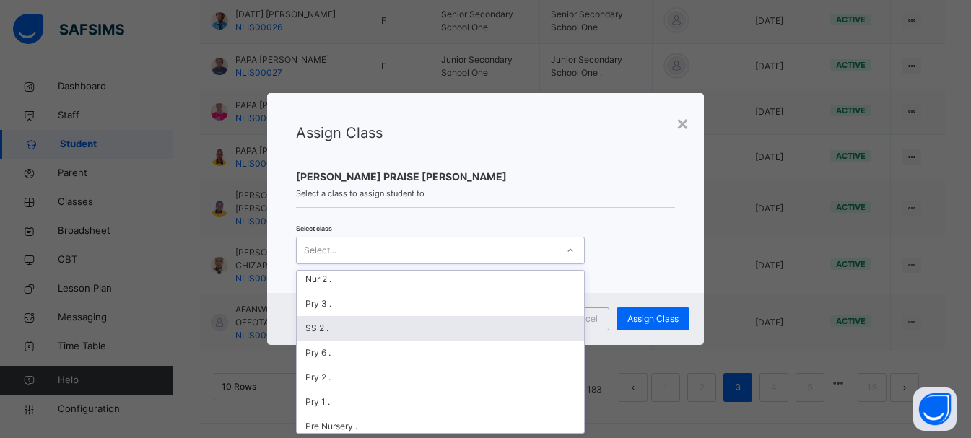
click at [299, 333] on div "SS 2 ." at bounding box center [440, 328] width 287 height 25
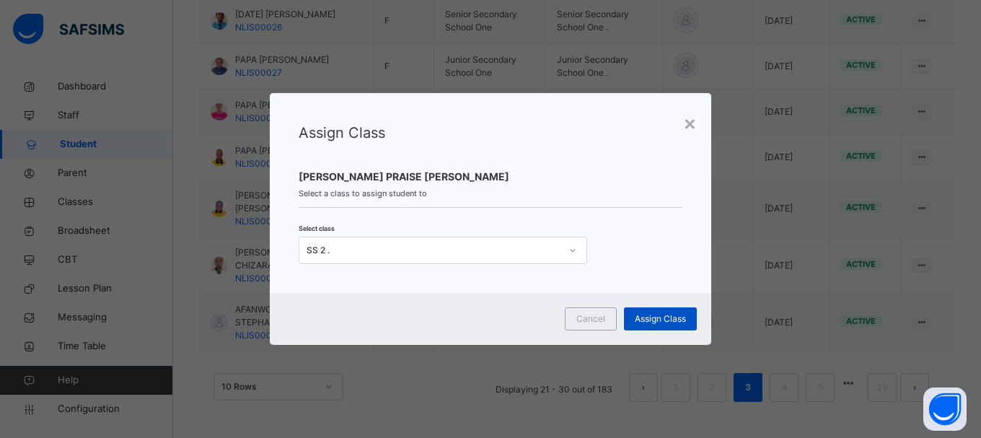
click at [657, 319] on span "Assign Class" at bounding box center [660, 318] width 51 height 13
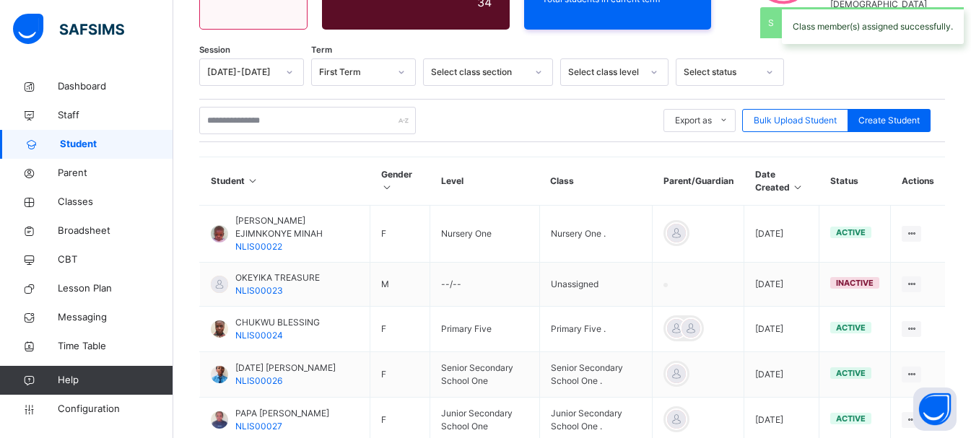
scroll to position [558, 0]
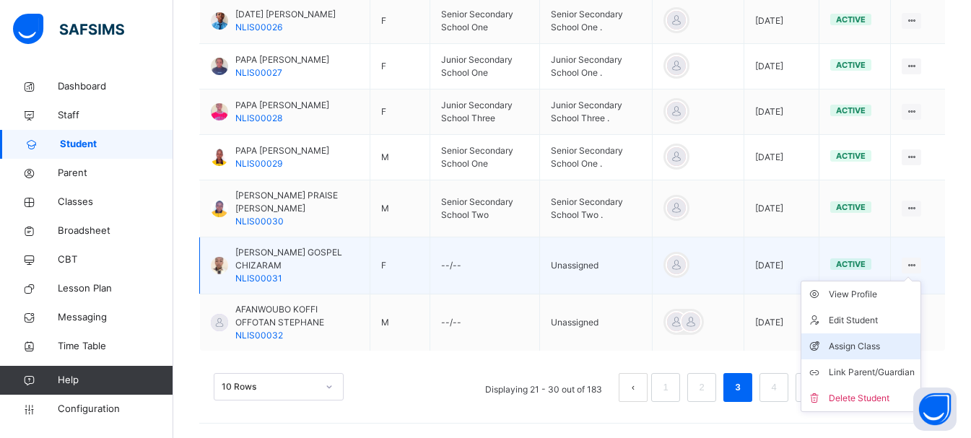
click at [881, 349] on div "Assign Class" at bounding box center [871, 346] width 86 height 14
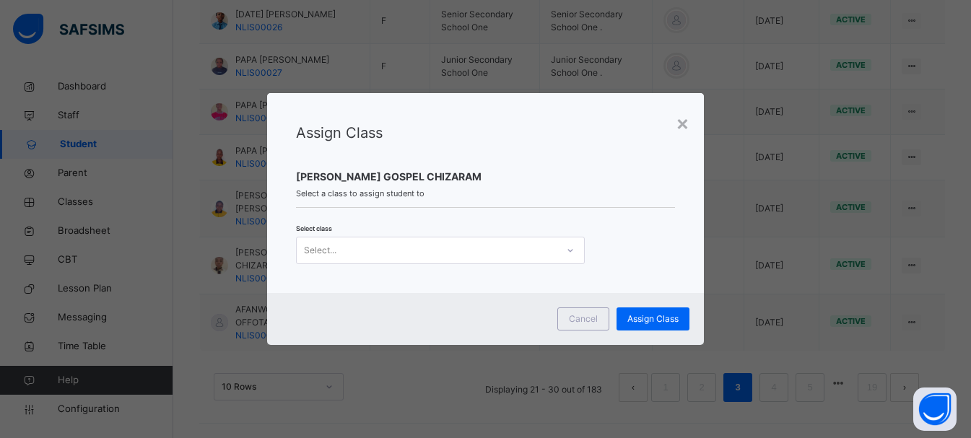
click at [556, 239] on div at bounding box center [569, 250] width 27 height 26
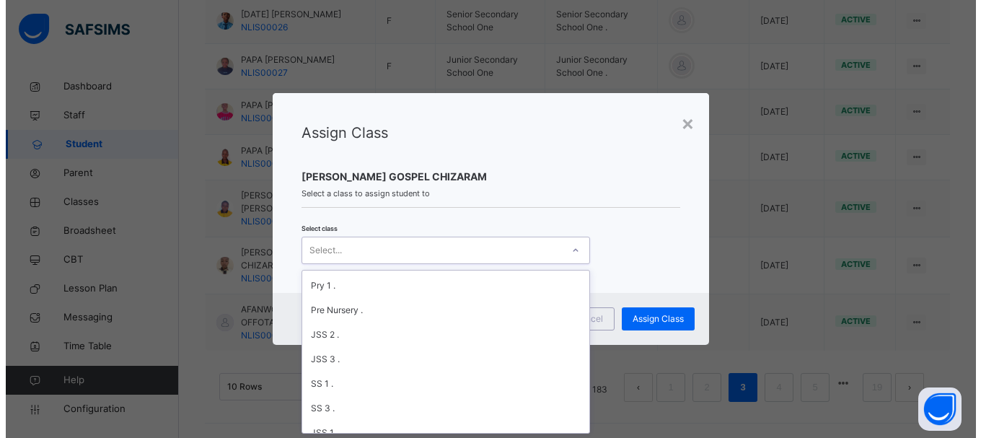
scroll to position [173, 0]
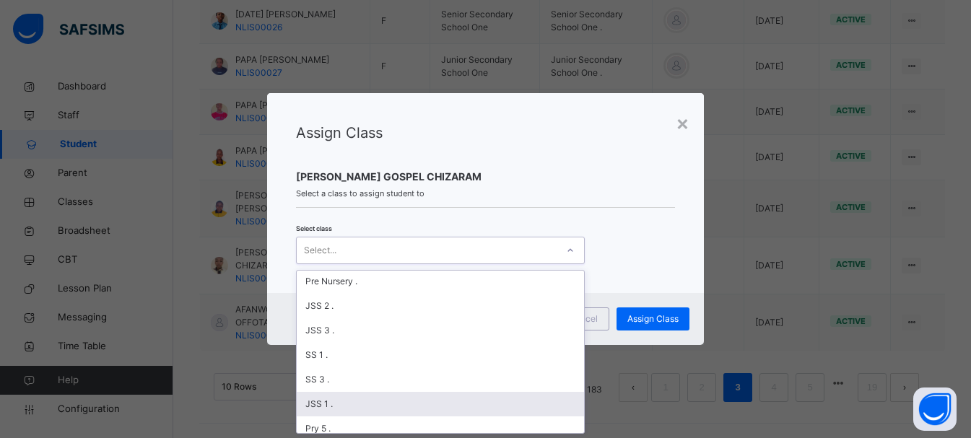
click at [335, 395] on div "JSS 1 ." at bounding box center [440, 404] width 287 height 25
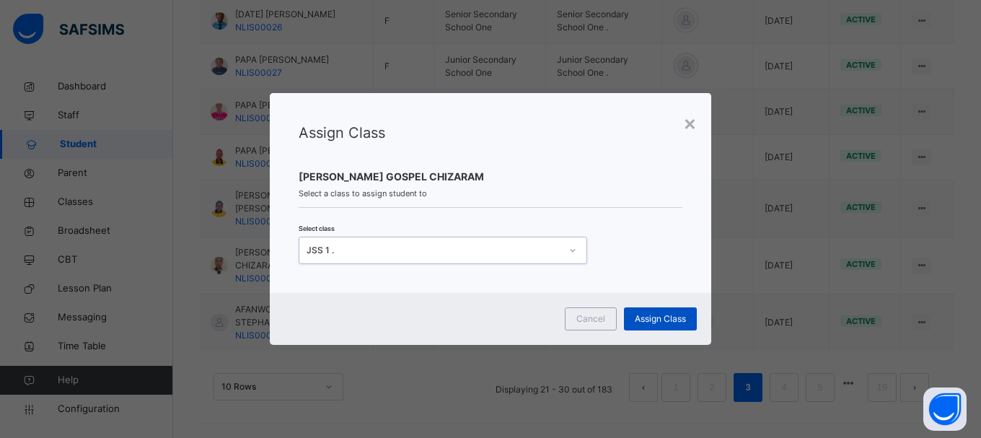
click at [643, 312] on span "Assign Class" at bounding box center [660, 318] width 51 height 13
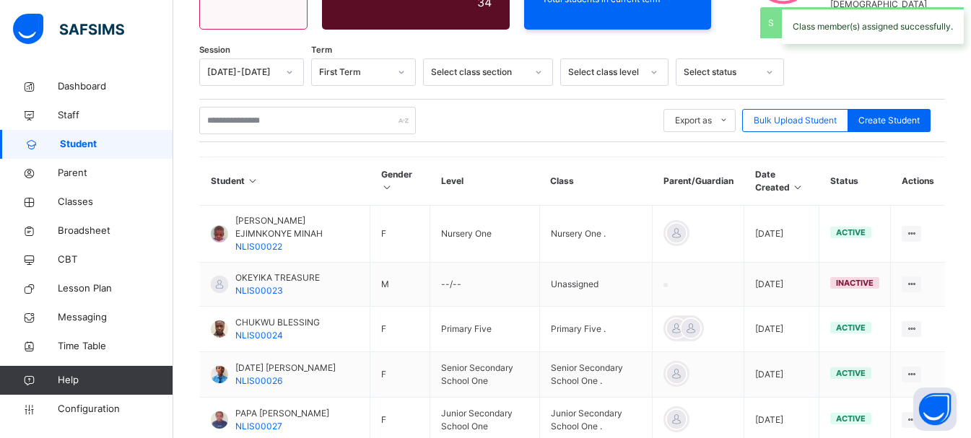
scroll to position [558, 0]
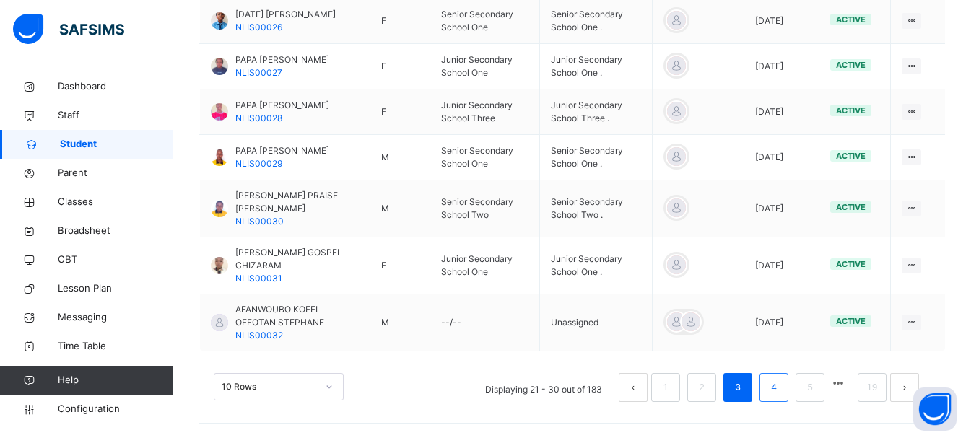
click at [780, 381] on link "4" at bounding box center [773, 387] width 14 height 19
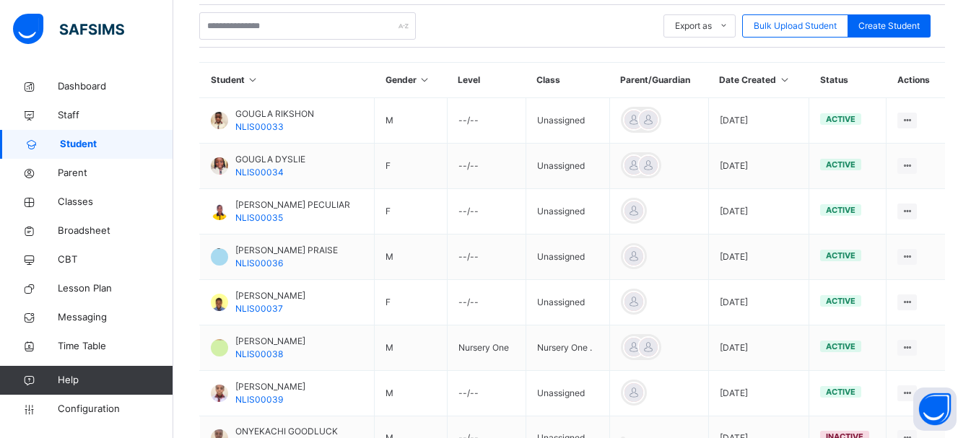
scroll to position [320, 0]
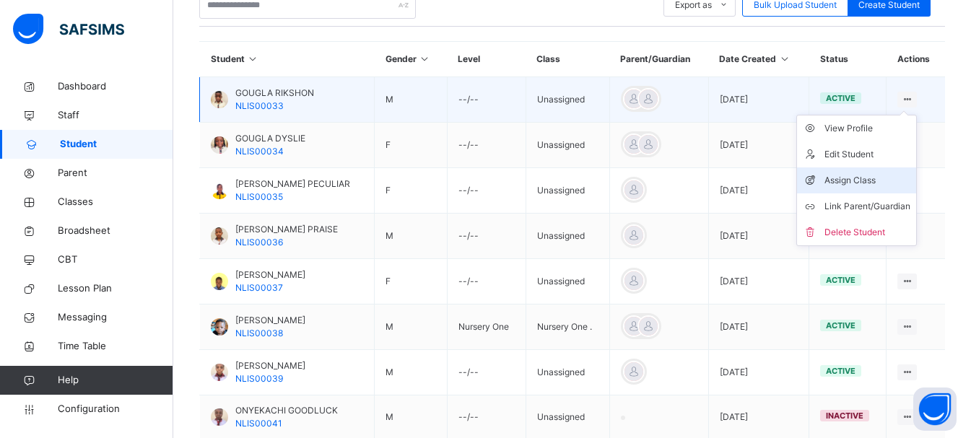
click at [862, 176] on div "Assign Class" at bounding box center [867, 180] width 86 height 14
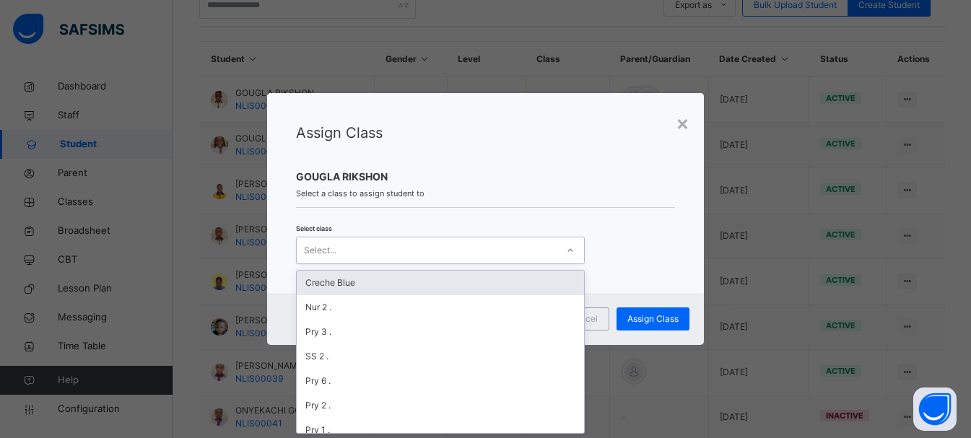
click at [455, 251] on div "Select..." at bounding box center [427, 250] width 260 height 22
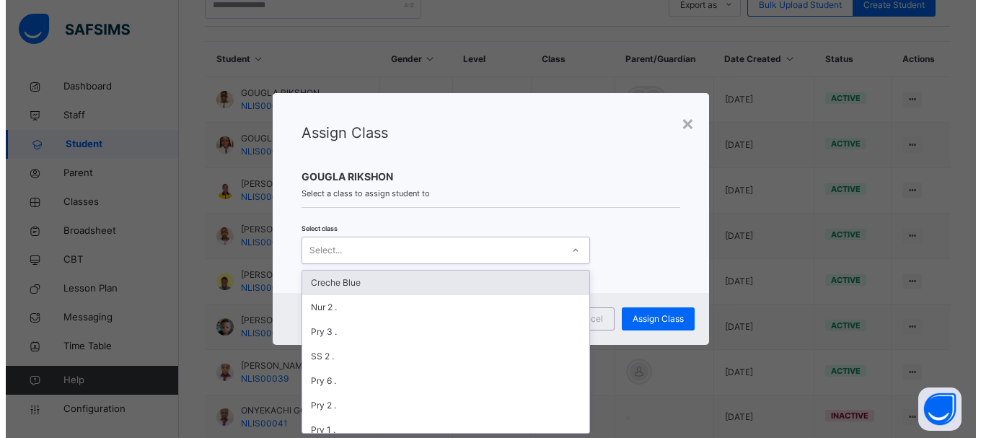
scroll to position [0, 0]
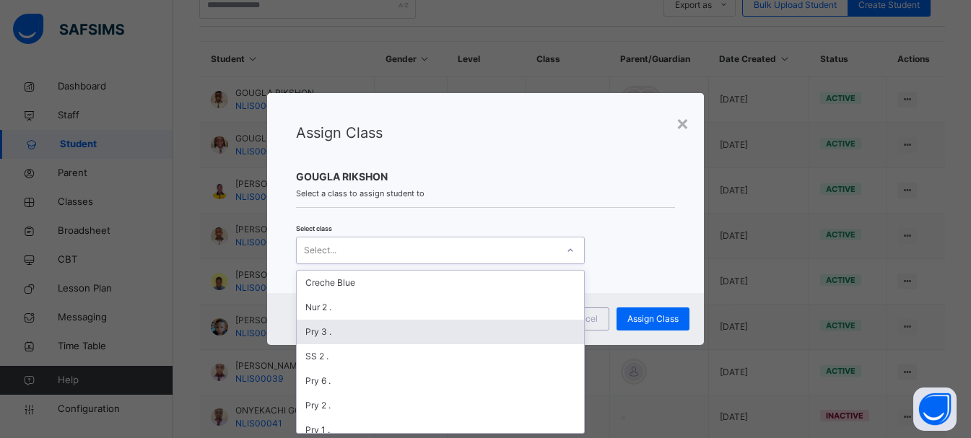
click at [303, 335] on div "Pry 3 ." at bounding box center [440, 332] width 287 height 25
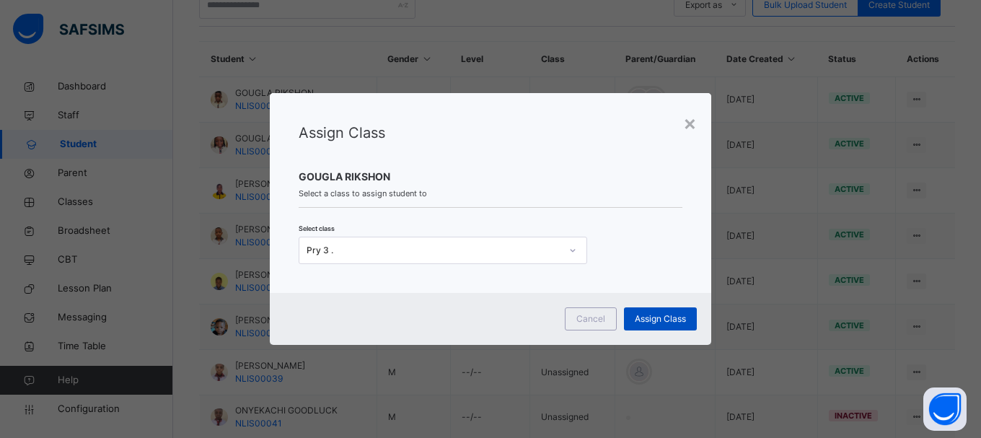
click at [639, 317] on span "Assign Class" at bounding box center [660, 318] width 51 height 13
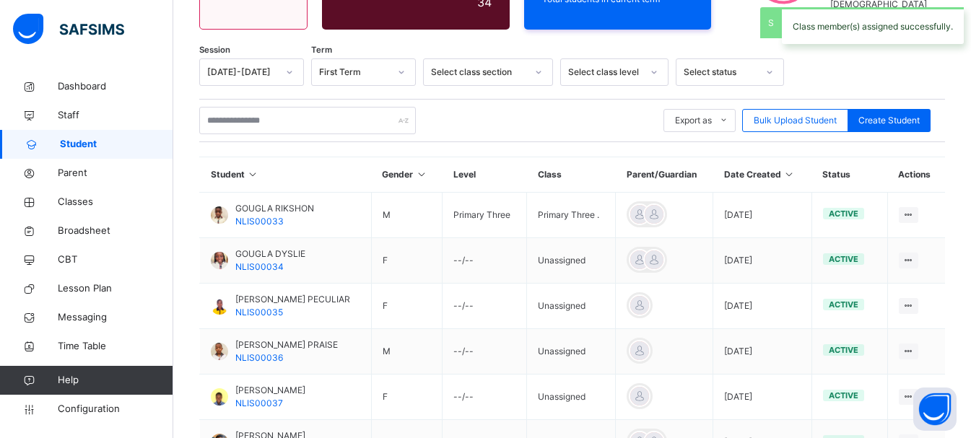
scroll to position [320, 0]
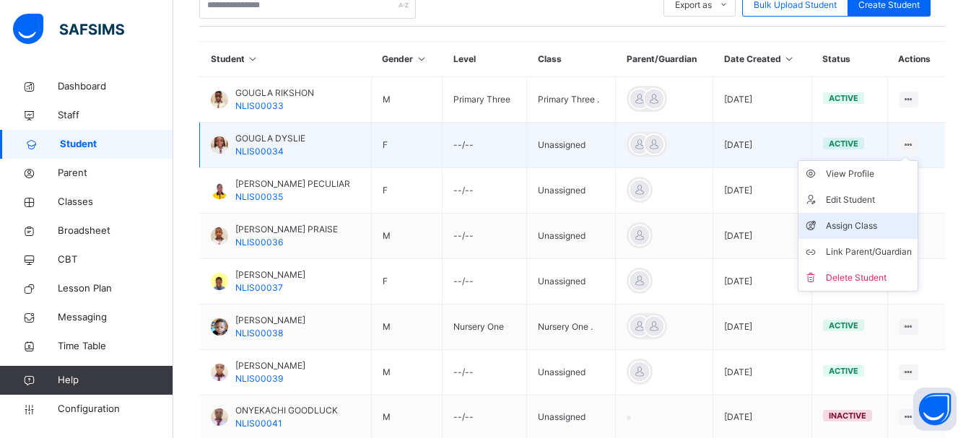
click at [855, 223] on div "Assign Class" at bounding box center [869, 226] width 86 height 14
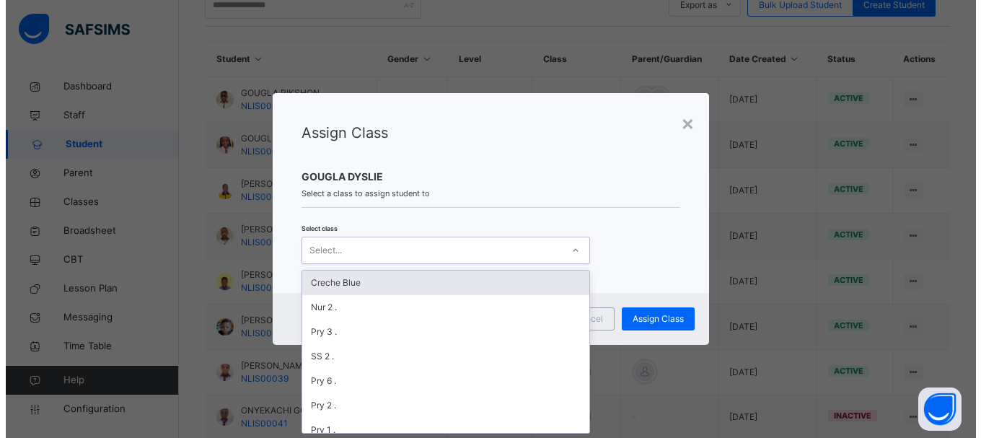
scroll to position [0, 0]
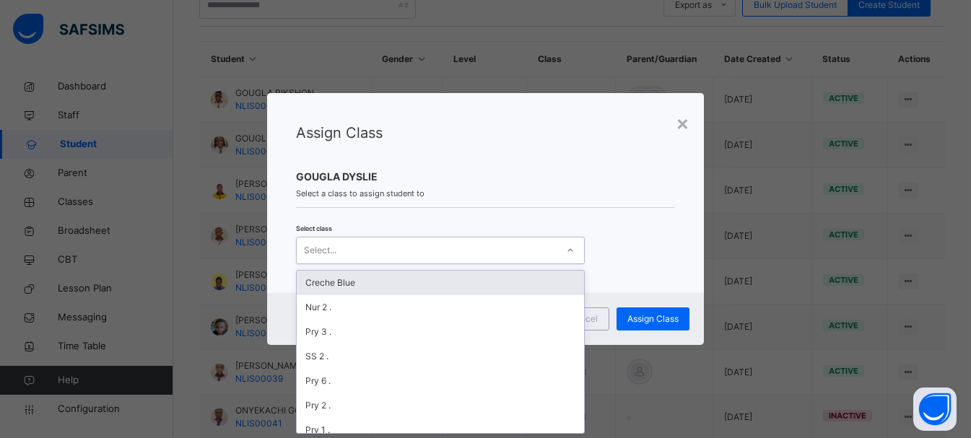
click at [509, 248] on div "Select..." at bounding box center [427, 250] width 260 height 22
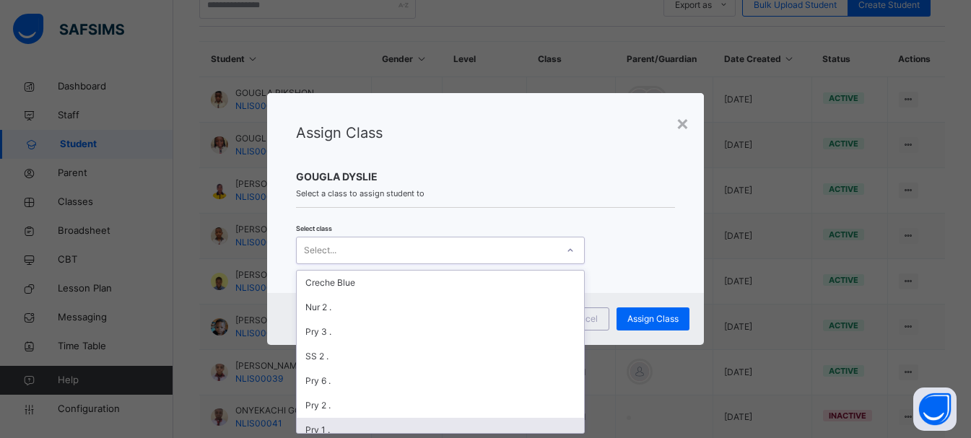
click at [403, 429] on div "Pry 1 ." at bounding box center [440, 430] width 287 height 25
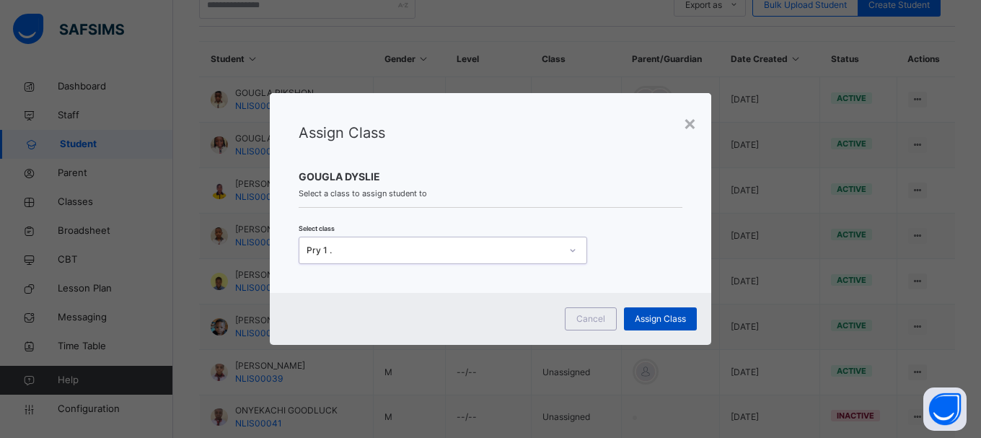
click at [677, 314] on span "Assign Class" at bounding box center [660, 318] width 51 height 13
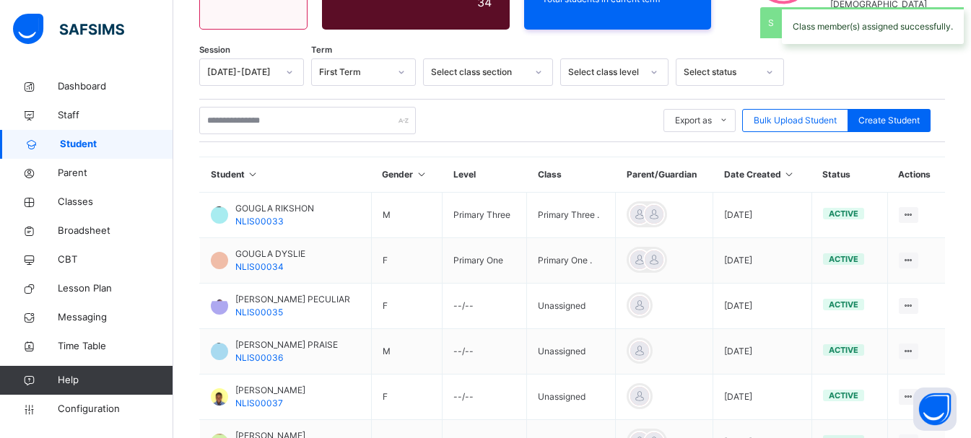
scroll to position [320, 0]
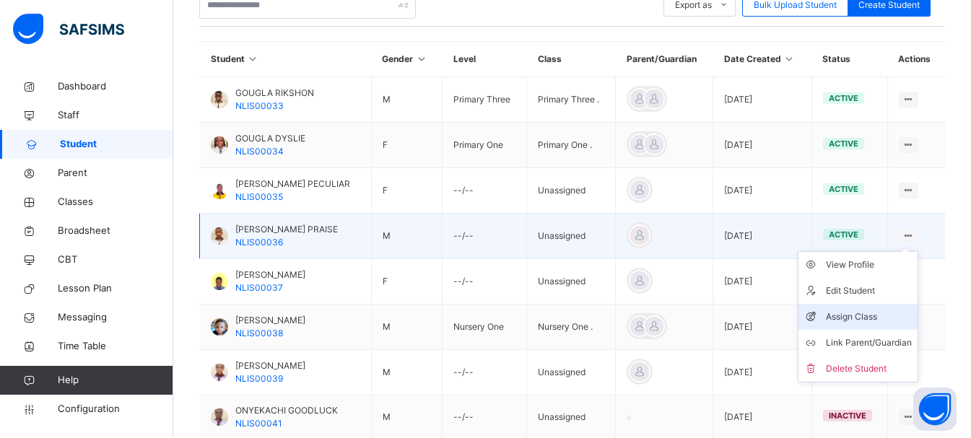
click at [872, 309] on li "Assign Class" at bounding box center [857, 317] width 119 height 26
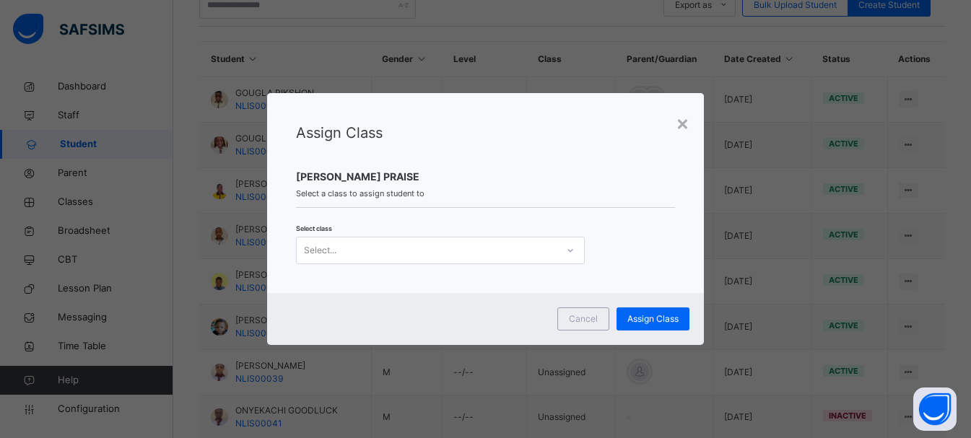
click at [538, 248] on div "Select..." at bounding box center [427, 250] width 260 height 22
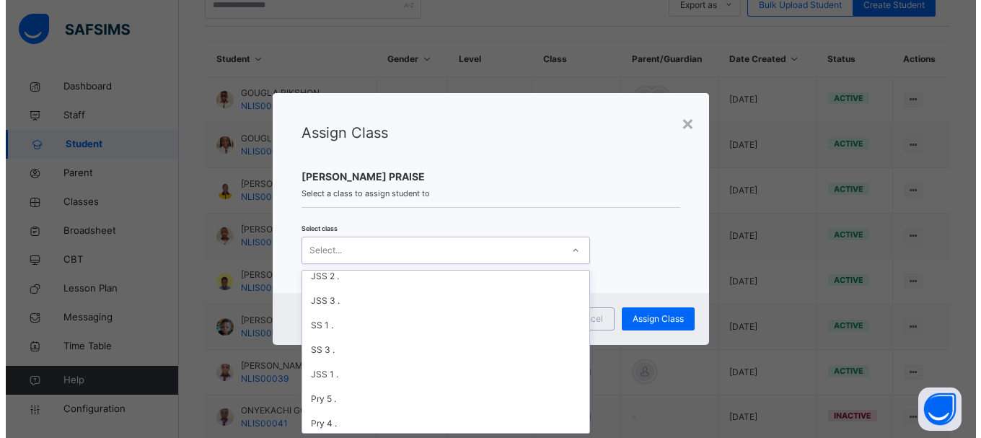
scroll to position [230, 0]
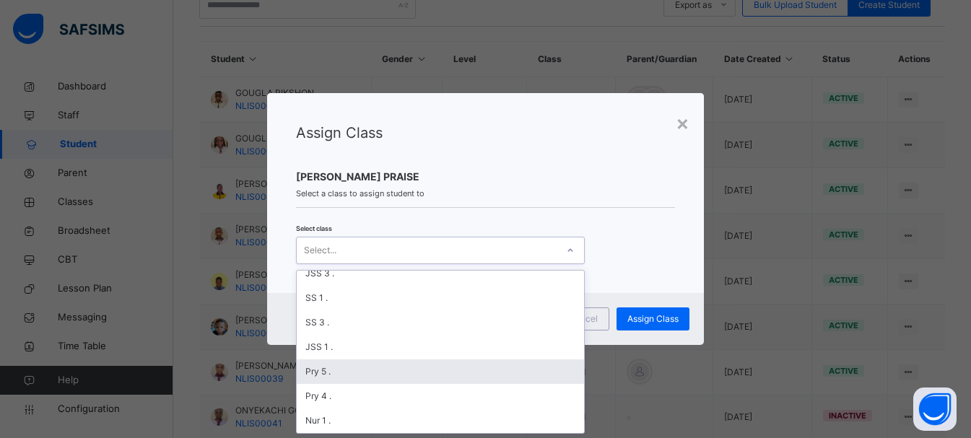
click at [314, 375] on div "Pry 5 ." at bounding box center [440, 371] width 287 height 25
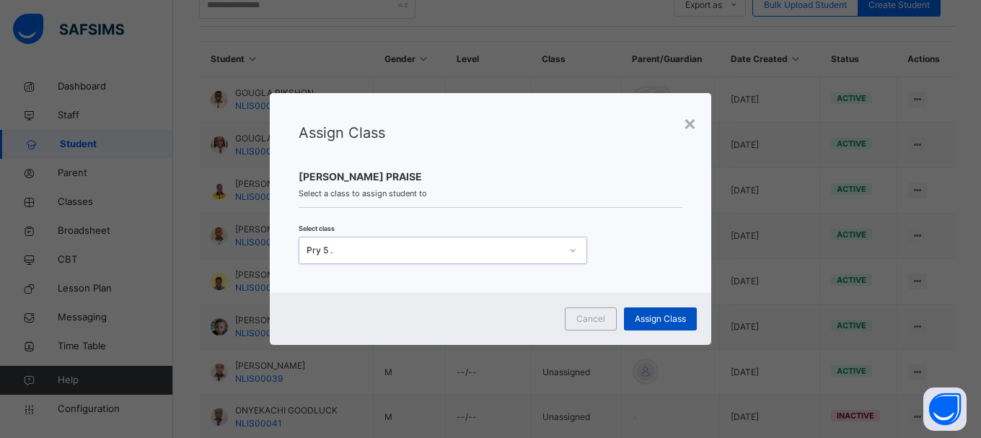
click at [661, 324] on span "Assign Class" at bounding box center [660, 318] width 51 height 13
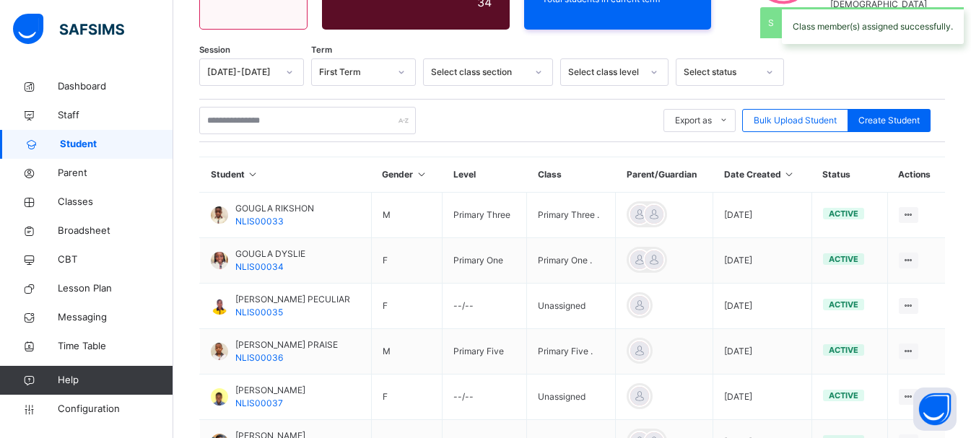
scroll to position [320, 0]
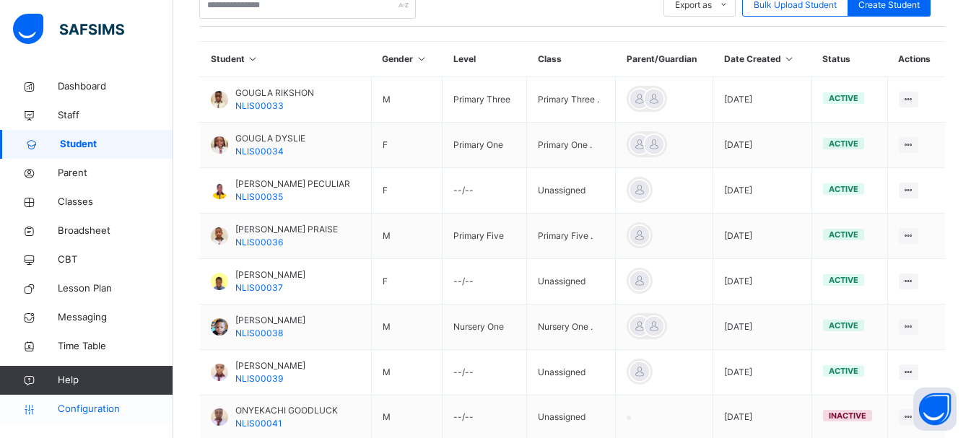
click at [103, 402] on span "Configuration" at bounding box center [115, 409] width 115 height 14
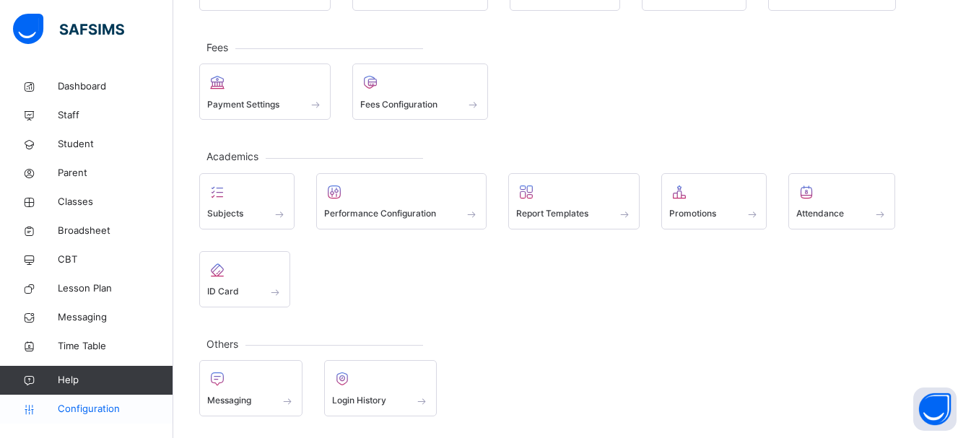
scroll to position [163, 0]
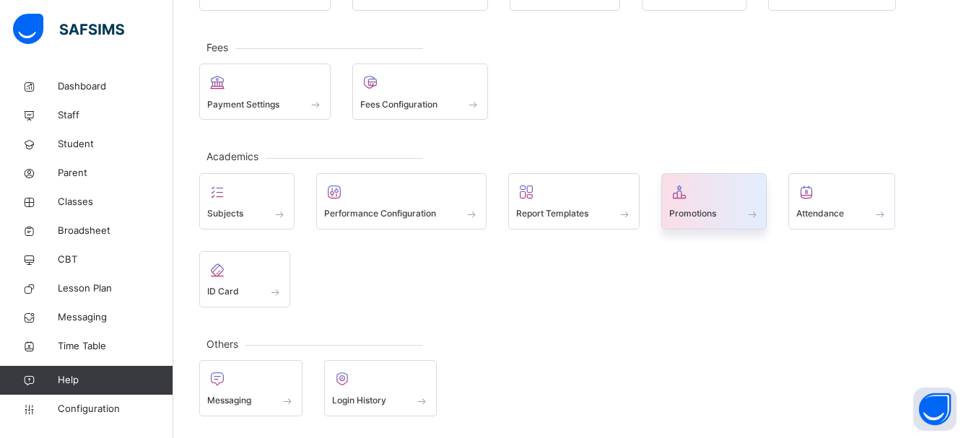
click at [713, 178] on div "Promotions" at bounding box center [714, 201] width 106 height 56
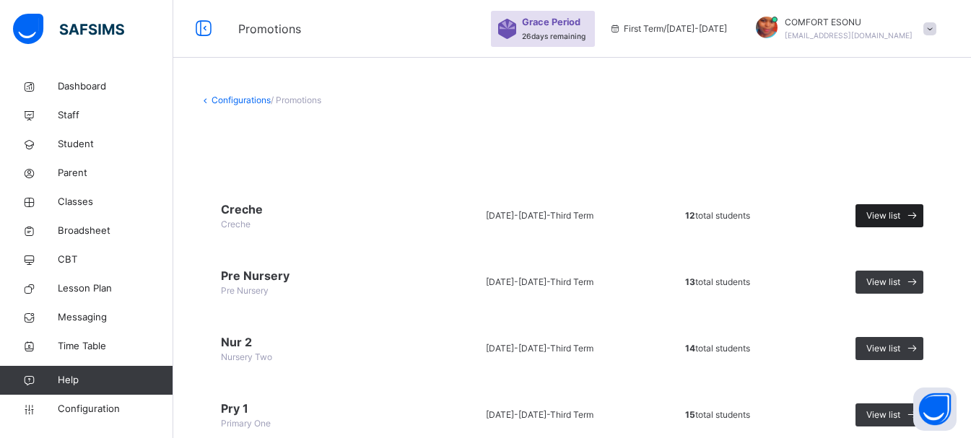
click at [880, 216] on span "View list" at bounding box center [883, 215] width 34 height 13
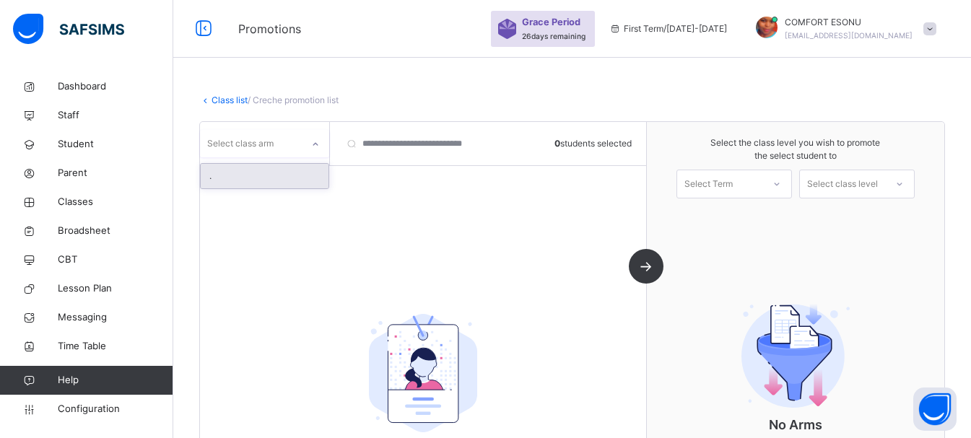
click at [277, 152] on div "Select class arm" at bounding box center [251, 144] width 102 height 22
click at [273, 171] on div "." at bounding box center [265, 176] width 128 height 25
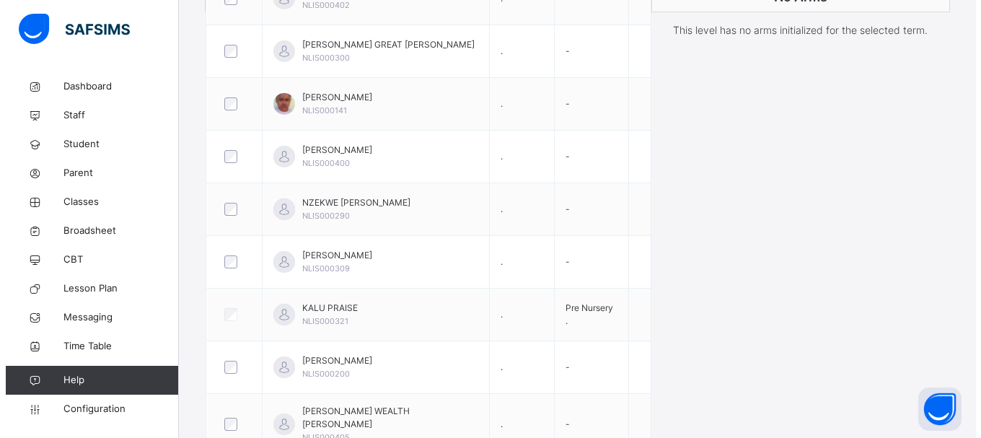
scroll to position [121, 0]
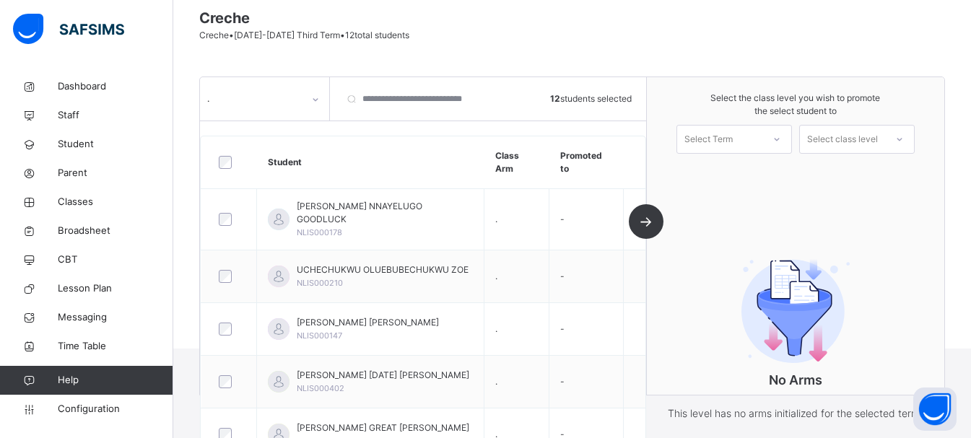
click at [781, 139] on icon at bounding box center [776, 139] width 9 height 14
click at [749, 179] on div "First Term 2025-2026" at bounding box center [734, 179] width 114 height 38
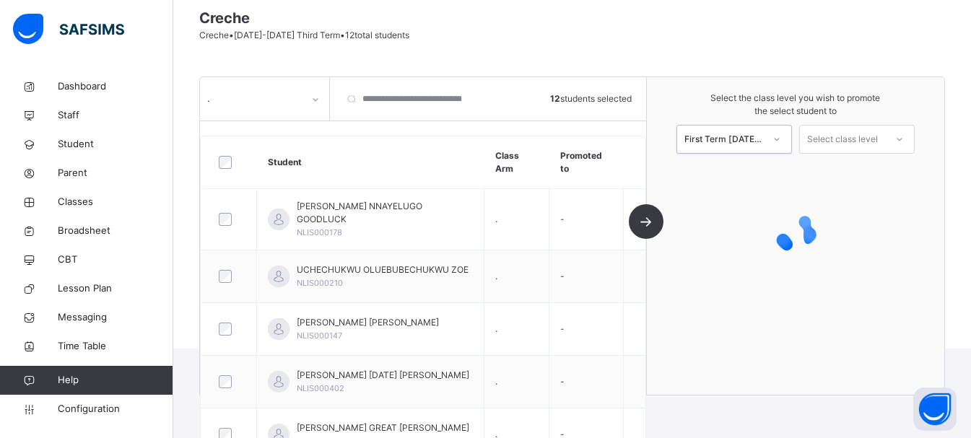
click at [875, 136] on div "Select class level" at bounding box center [842, 139] width 71 height 29
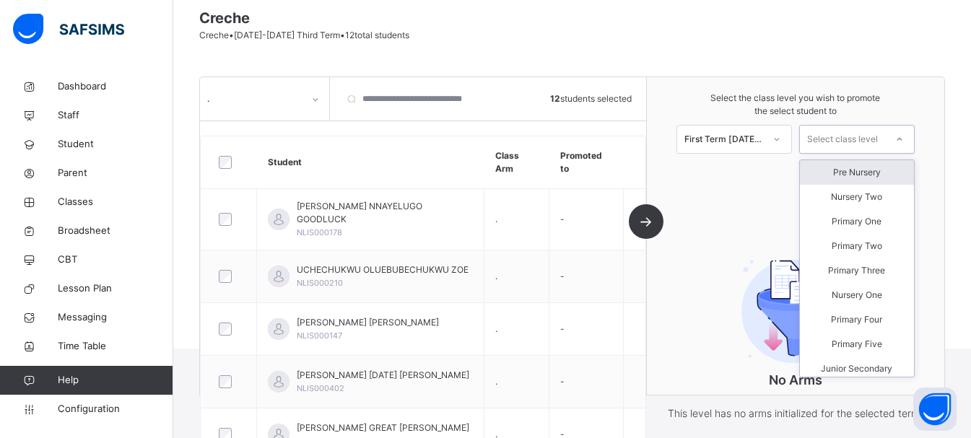
click at [873, 172] on div "Pre Nursery" at bounding box center [857, 172] width 114 height 25
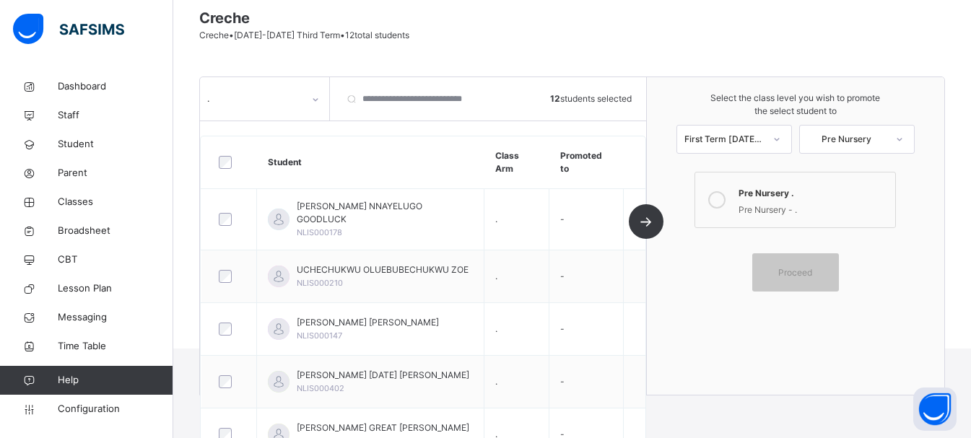
click at [725, 193] on icon at bounding box center [716, 199] width 17 height 17
click at [794, 270] on span "Proceed" at bounding box center [795, 272] width 34 height 13
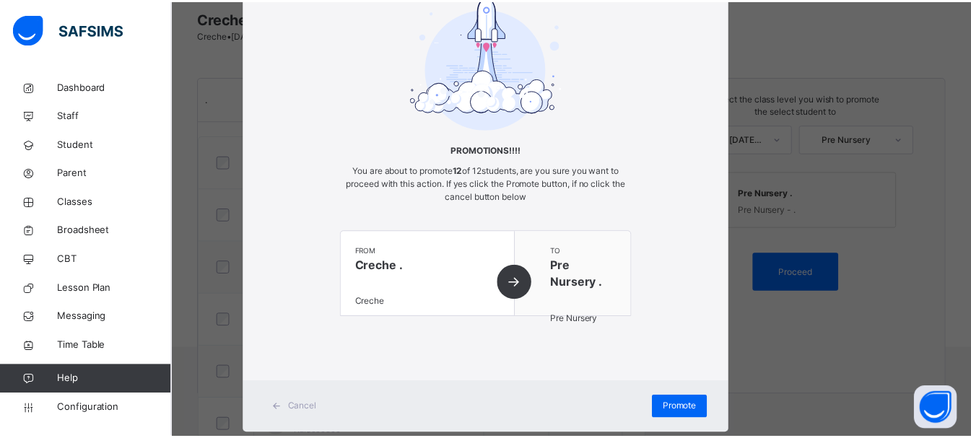
scroll to position [113, 0]
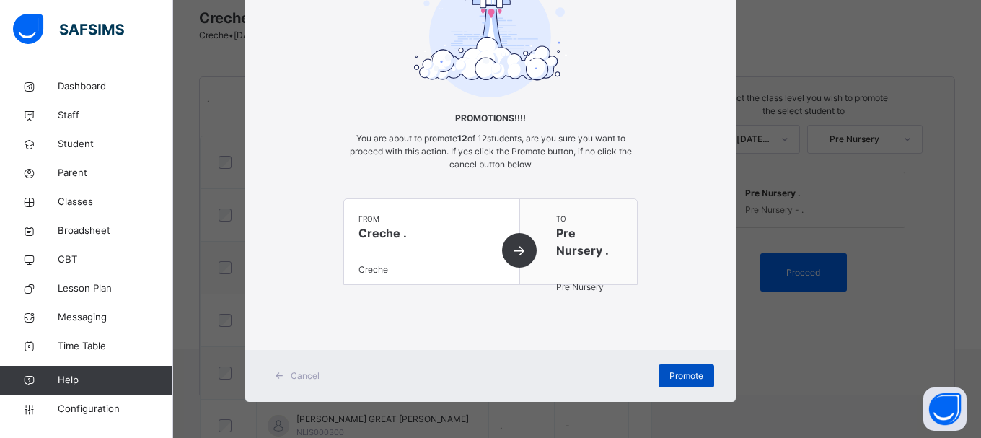
click at [706, 377] on div "Promote" at bounding box center [687, 375] width 56 height 23
click at [660, 260] on div "Promotions!!!! You are about to promote 12 of 12 students, are you sure you wan…" at bounding box center [490, 137] width 491 height 354
click at [681, 385] on div "Promote" at bounding box center [687, 375] width 56 height 23
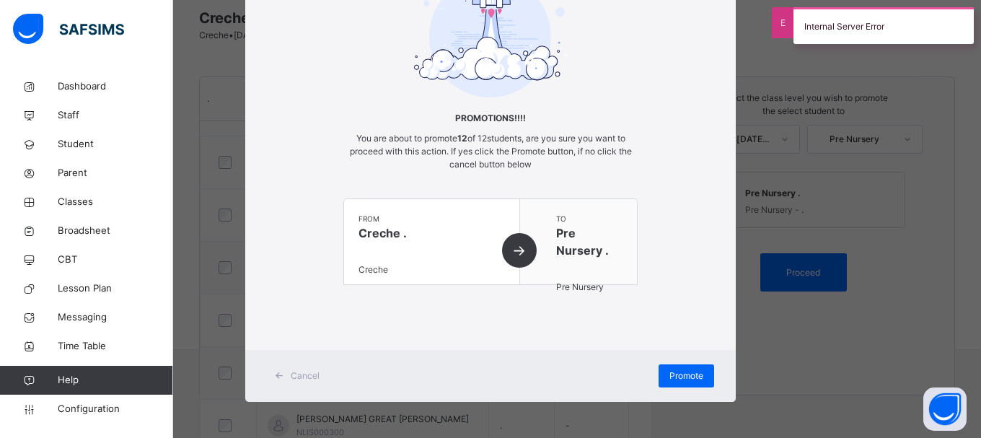
click at [681, 391] on div "Cancel Promote" at bounding box center [490, 376] width 491 height 52
click at [677, 382] on div "Promote" at bounding box center [687, 375] width 56 height 23
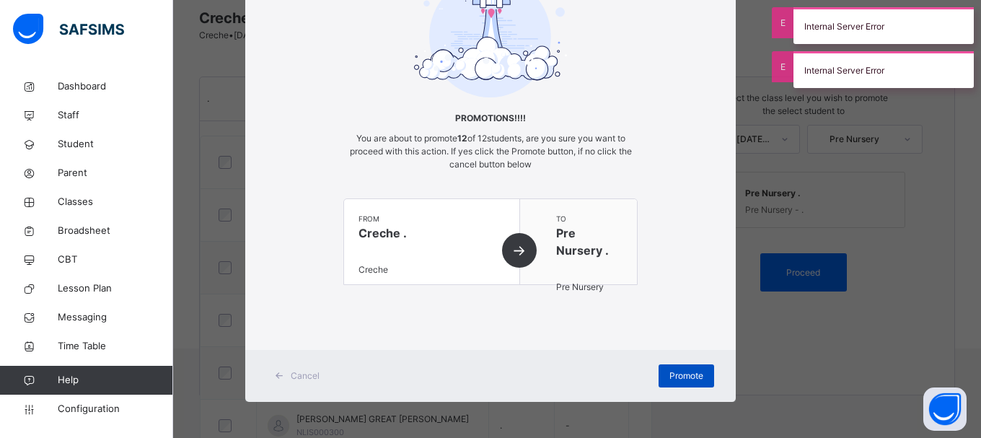
click at [677, 382] on div "Promote" at bounding box center [687, 375] width 56 height 23
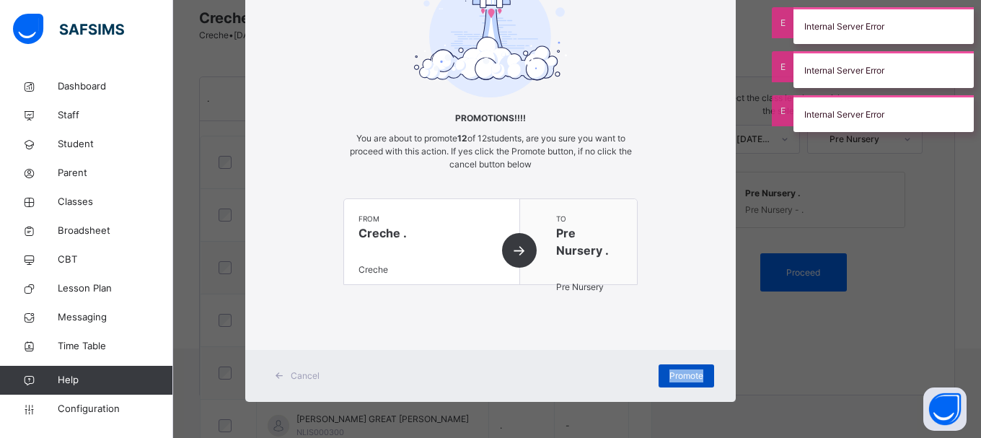
click at [677, 382] on div "Promote" at bounding box center [687, 375] width 56 height 23
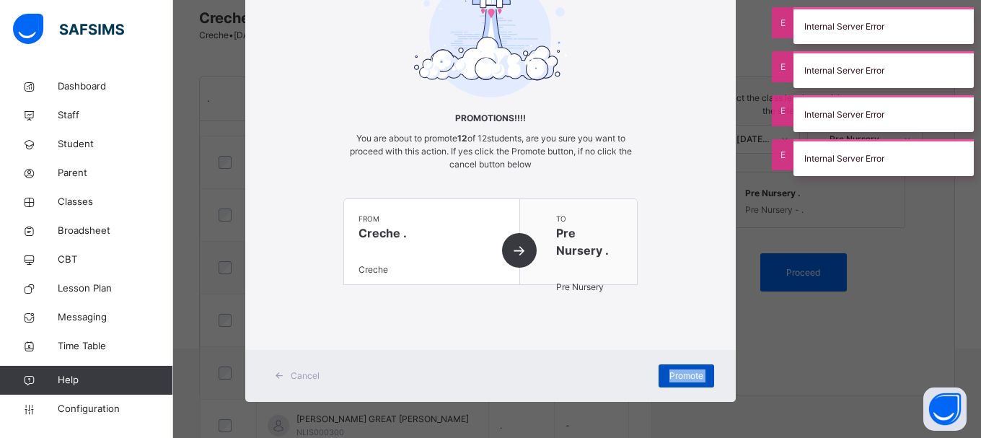
click at [677, 382] on div "Promote" at bounding box center [687, 375] width 56 height 23
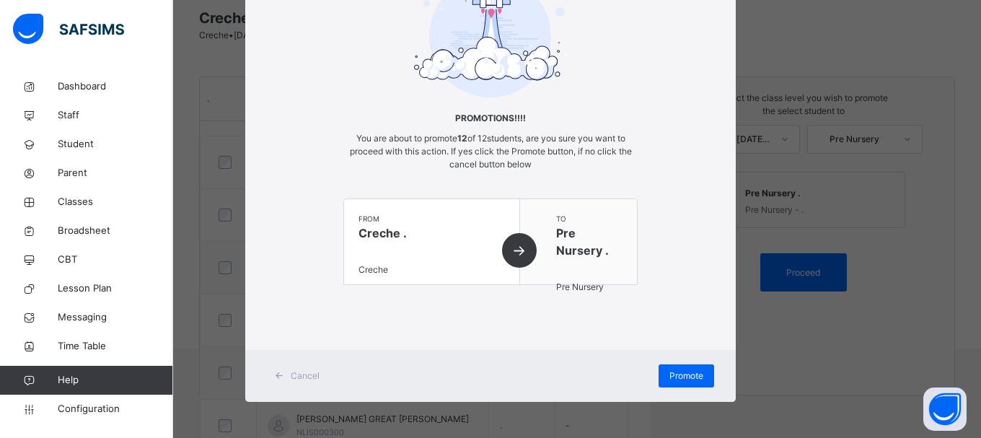
click at [679, 259] on div "Promotions!!!! You are about to promote 12 of 12 students, are you sure you wan…" at bounding box center [490, 137] width 491 height 354
click at [670, 380] on span "Promote" at bounding box center [687, 375] width 34 height 13
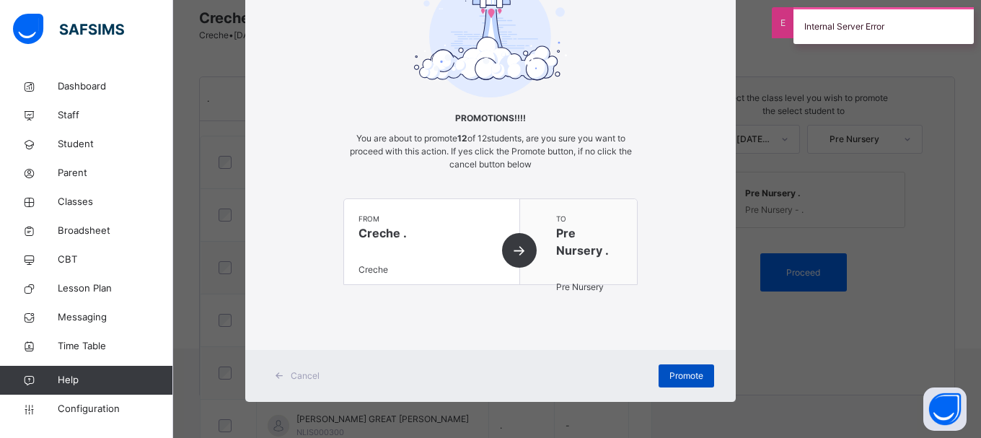
click at [670, 380] on span "Promote" at bounding box center [687, 375] width 34 height 13
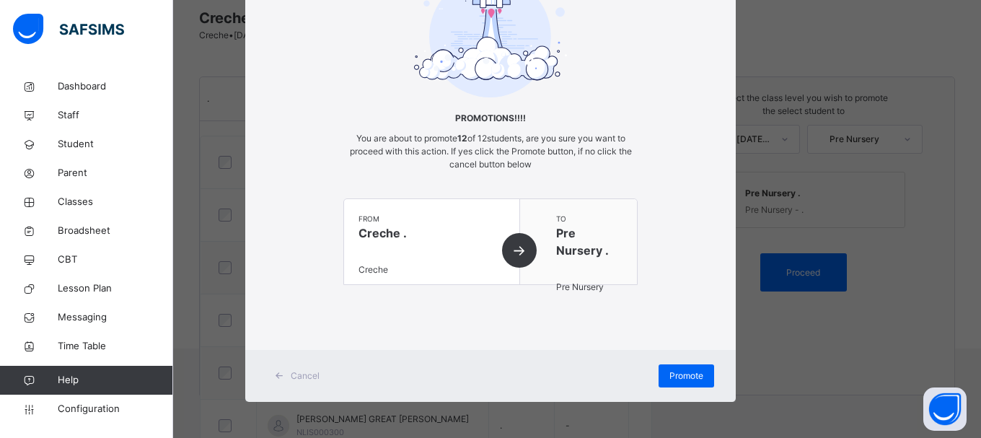
click at [691, 336] on div "× Promotions!!!! You are about to promote 12 of 12 students, are you sure you w…" at bounding box center [490, 163] width 491 height 478
click at [690, 380] on span "Promote" at bounding box center [687, 375] width 34 height 13
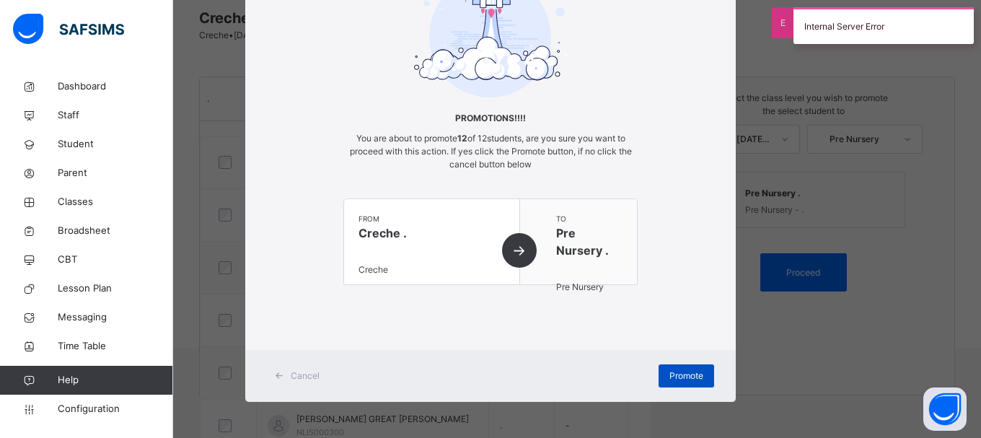
click at [690, 380] on span "Promote" at bounding box center [687, 375] width 34 height 13
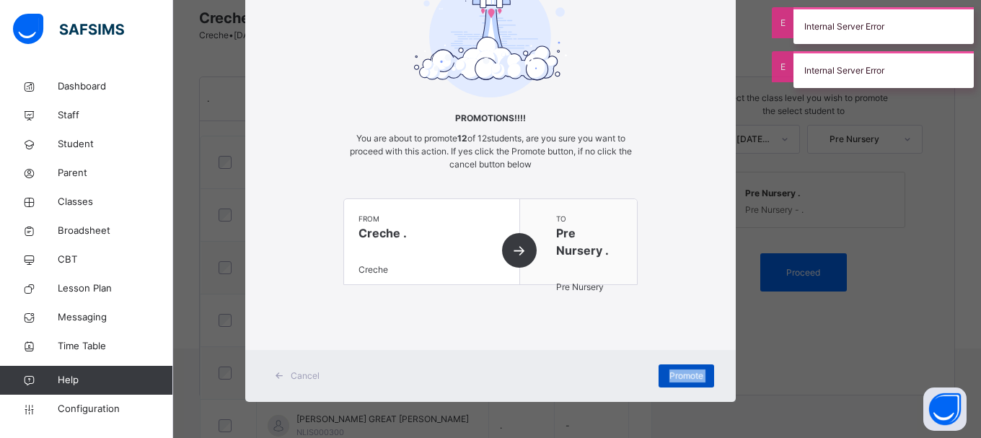
click at [690, 380] on span "Promote" at bounding box center [687, 375] width 34 height 13
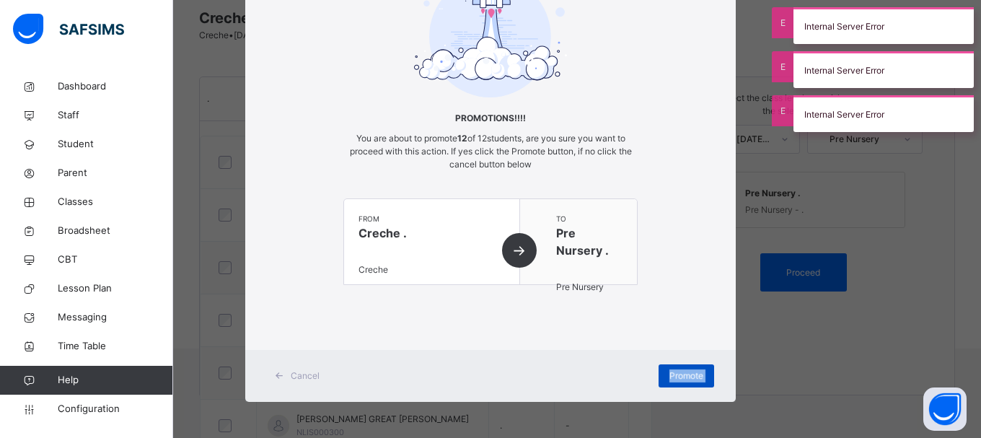
click at [690, 380] on span "Promote" at bounding box center [687, 375] width 34 height 13
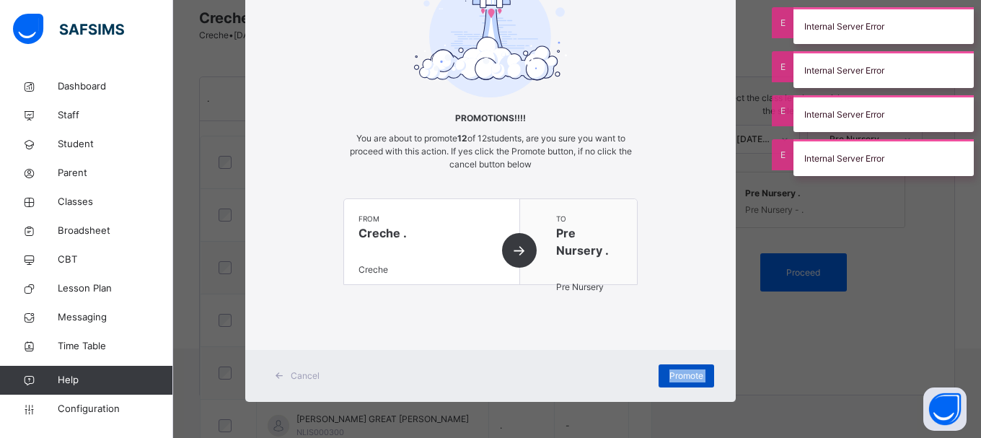
click at [690, 380] on span "Promote" at bounding box center [687, 375] width 34 height 13
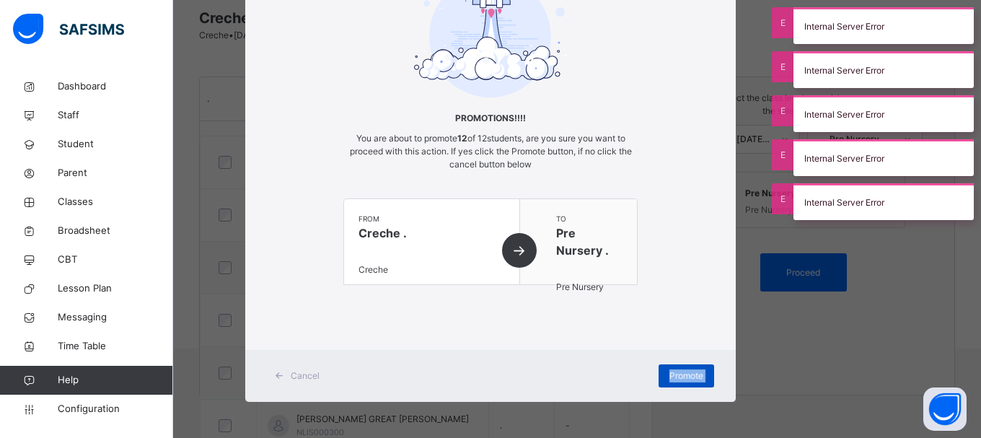
click at [690, 380] on span "Promote" at bounding box center [687, 375] width 34 height 13
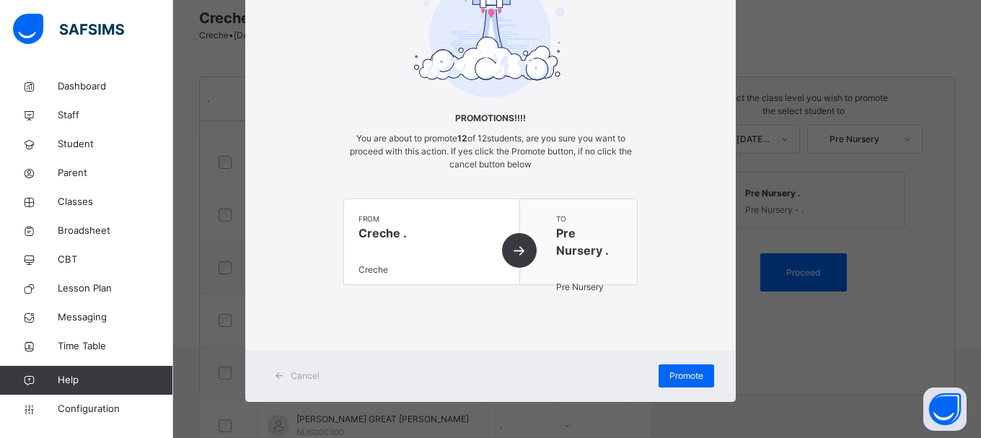
click at [657, 281] on div "Promotions!!!! You are about to promote 12 of 12 students, are you sure you wan…" at bounding box center [490, 137] width 491 height 354
click at [694, 367] on div "Promote" at bounding box center [687, 375] width 56 height 23
click at [771, 356] on div "× Promotions!!!! You are about to promote 12 of 12 students, are you sure you w…" at bounding box center [490, 219] width 981 height 438
click at [685, 377] on span "Promote" at bounding box center [687, 375] width 34 height 13
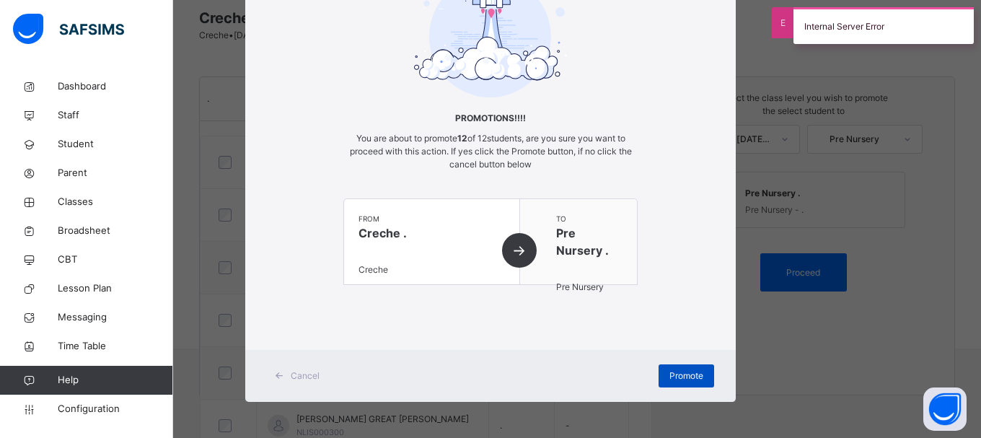
click at [685, 377] on span "Promote" at bounding box center [687, 375] width 34 height 13
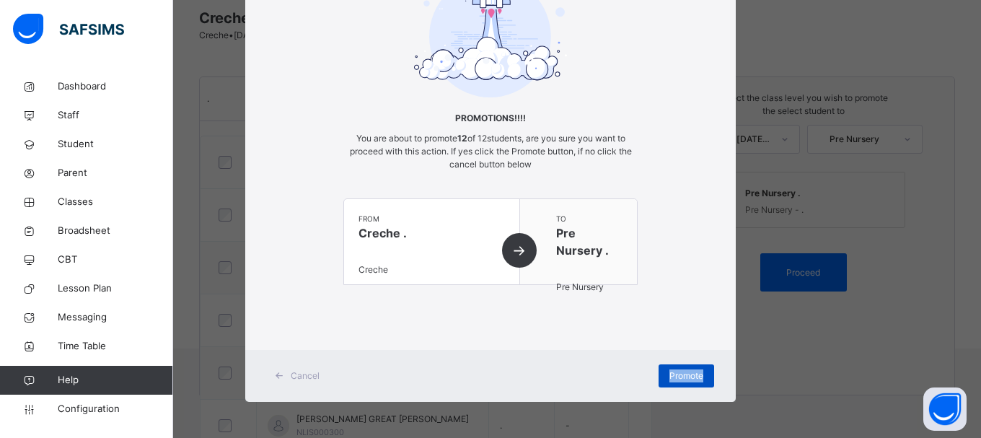
click at [685, 377] on span "Promote" at bounding box center [687, 375] width 34 height 13
click at [843, 239] on div "× Promotions!!!! You are about to promote 12 of 12 students, are you sure you w…" at bounding box center [490, 219] width 981 height 438
click at [311, 375] on span "Cancel" at bounding box center [305, 375] width 29 height 13
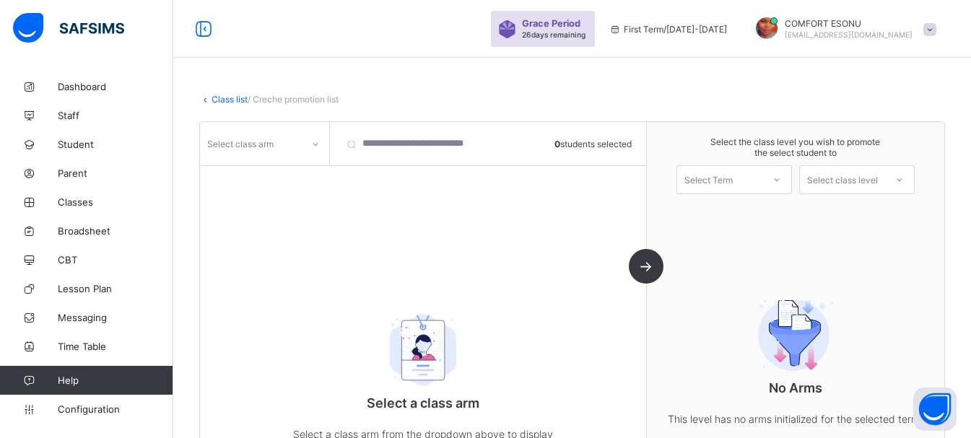
scroll to position [87, 0]
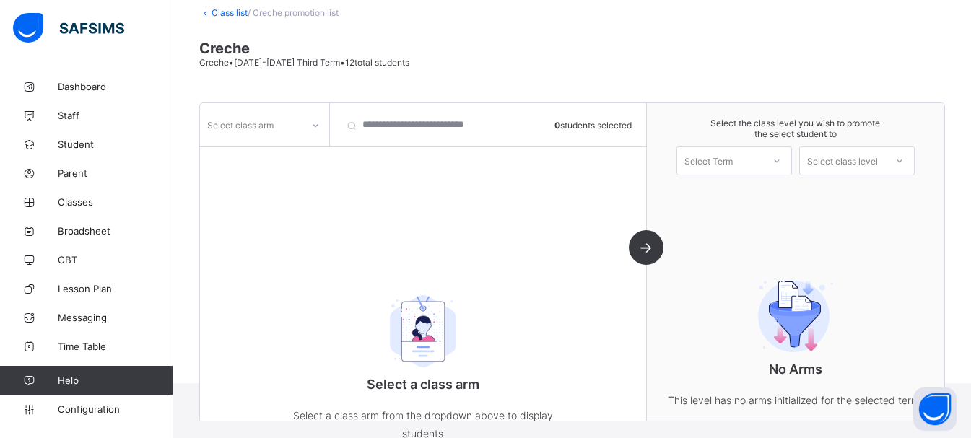
click at [318, 139] on div "Select class arm" at bounding box center [265, 124] width 130 height 43
click at [297, 133] on div "Select class arm" at bounding box center [251, 125] width 102 height 20
click at [297, 150] on div "." at bounding box center [265, 156] width 128 height 22
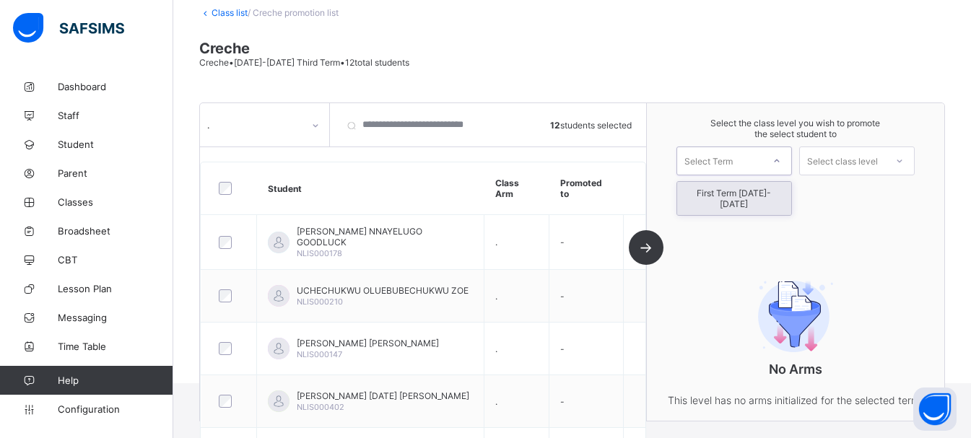
click at [756, 157] on div "Select Term" at bounding box center [719, 161] width 85 height 20
click at [743, 191] on div "First Term 2025-2026" at bounding box center [734, 198] width 114 height 33
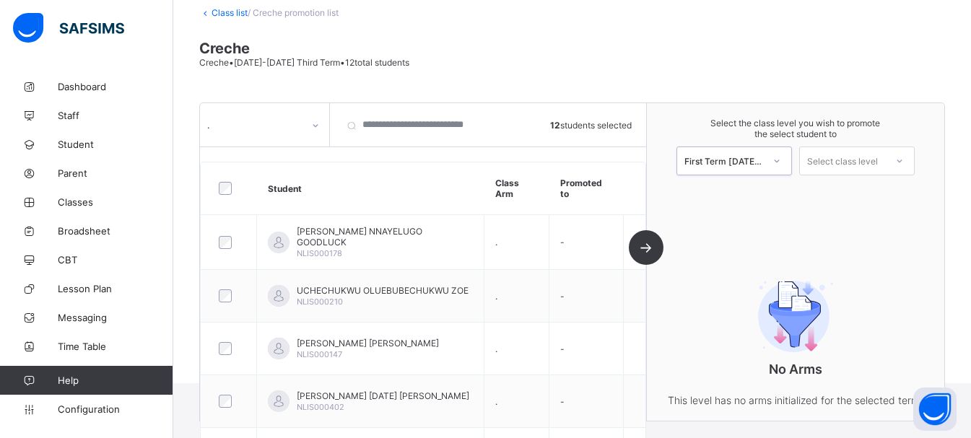
click at [894, 160] on div at bounding box center [899, 161] width 26 height 25
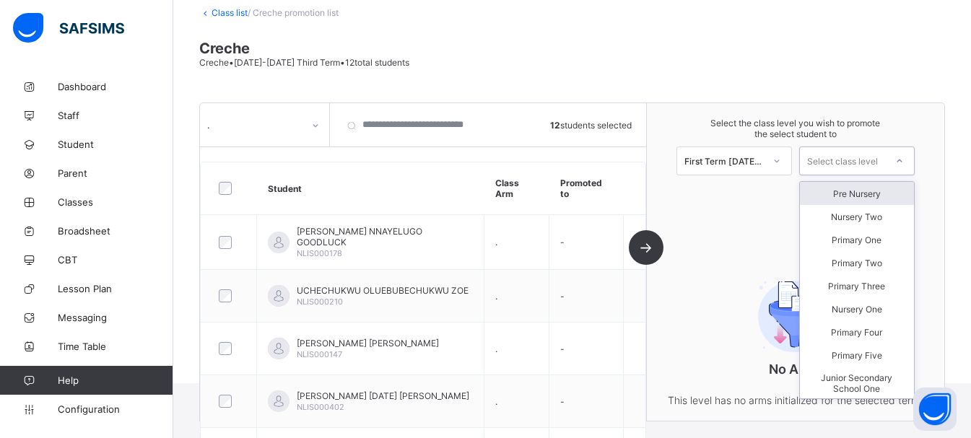
click at [893, 187] on div "Pre Nursery" at bounding box center [857, 193] width 114 height 23
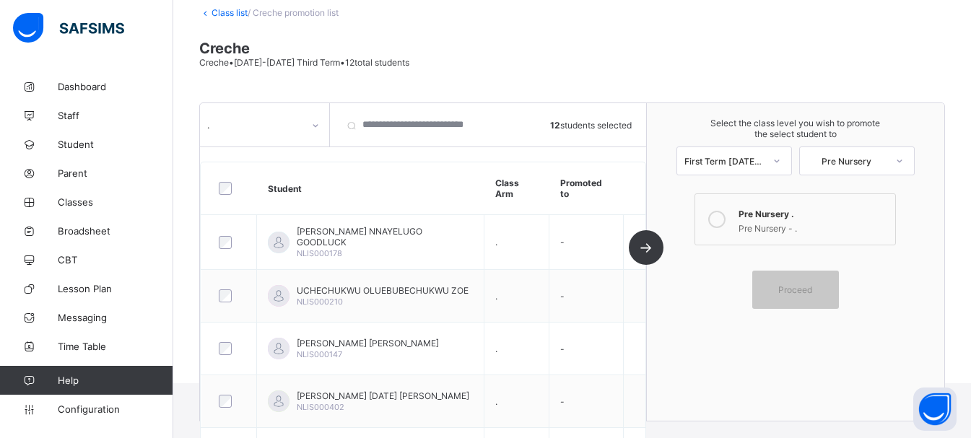
click at [784, 221] on div "Pre Nursery - ." at bounding box center [812, 226] width 149 height 14
click at [811, 296] on div "Proceed" at bounding box center [795, 290] width 87 height 38
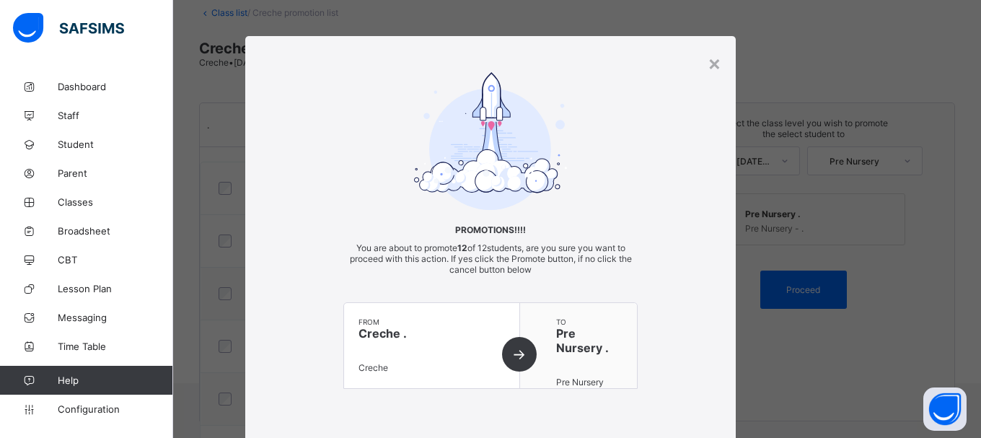
scroll to position [104, 0]
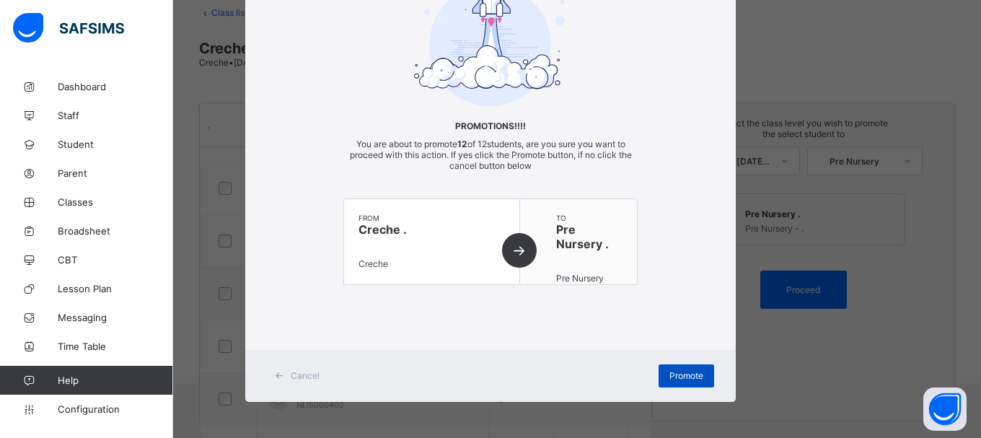
click at [705, 365] on div "Promote" at bounding box center [687, 375] width 56 height 23
click at [690, 381] on span "Promote" at bounding box center [687, 375] width 34 height 11
drag, startPoint x: 690, startPoint y: 382, endPoint x: 981, endPoint y: 108, distance: 399.7
click at [970, 108] on div "× Promotions!!!! You are about to promote 12 of 12 students, are you sure you w…" at bounding box center [490, 219] width 981 height 438
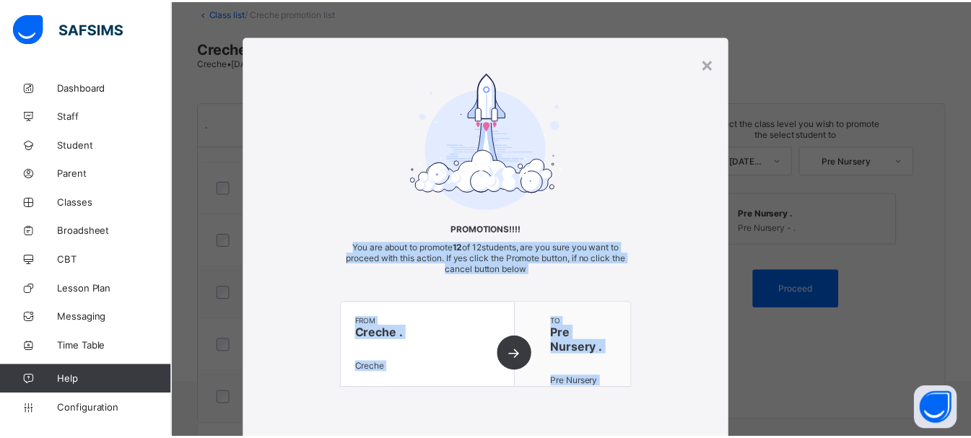
scroll to position [0, 0]
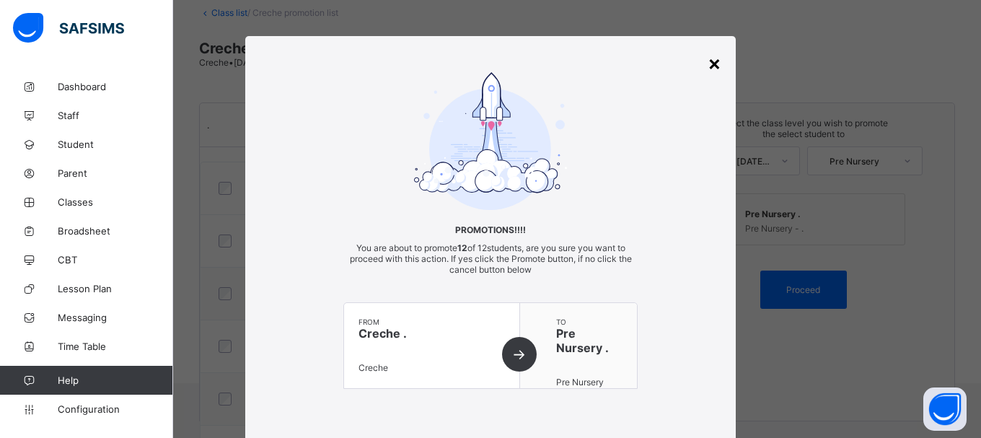
click at [712, 66] on div "×" at bounding box center [715, 63] width 14 height 25
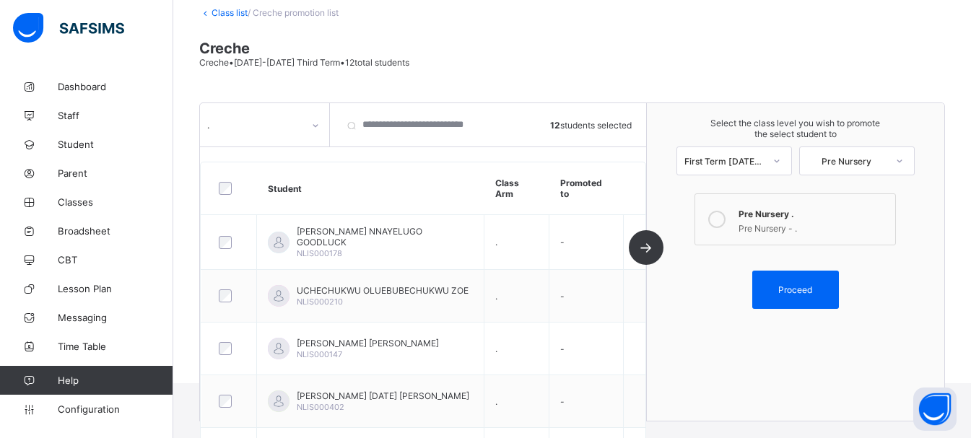
click at [227, 15] on link "Class list" at bounding box center [229, 12] width 36 height 11
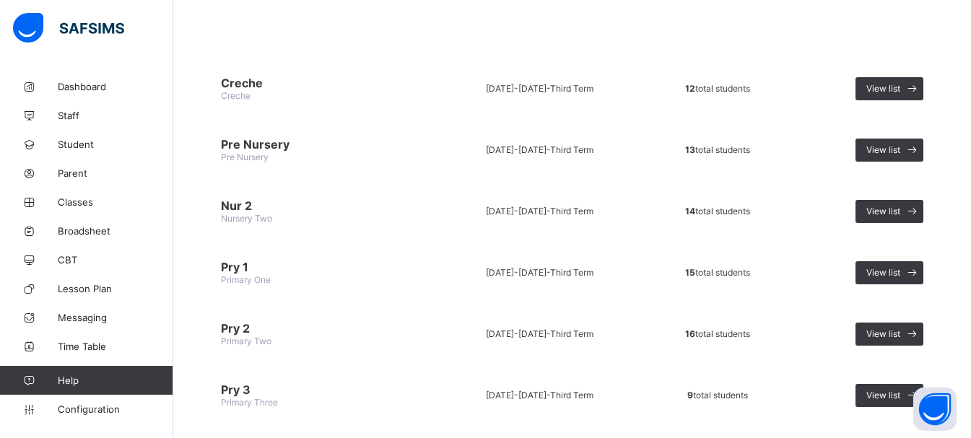
scroll to position [144, 0]
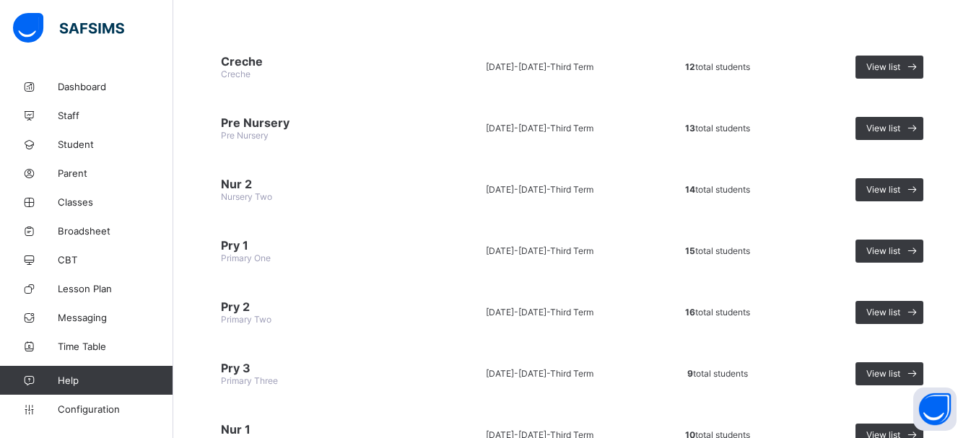
click at [232, 258] on span "Primary One" at bounding box center [246, 258] width 50 height 11
click at [878, 259] on div "View list" at bounding box center [889, 251] width 68 height 23
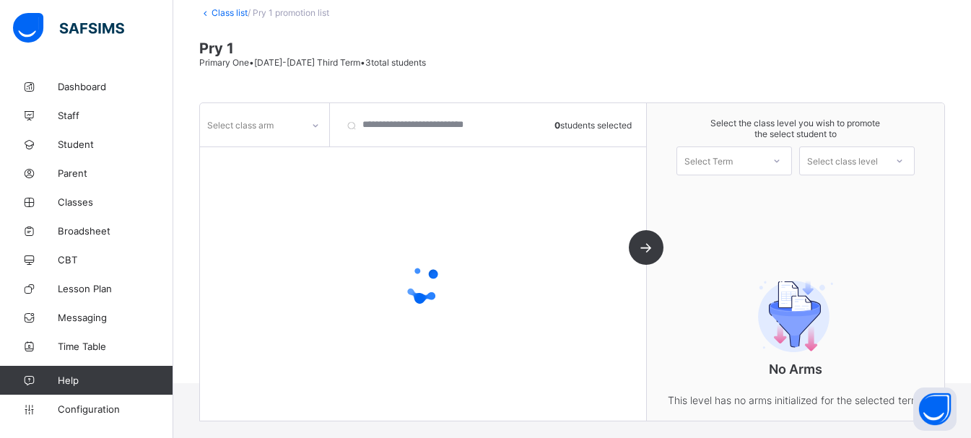
scroll to position [120, 0]
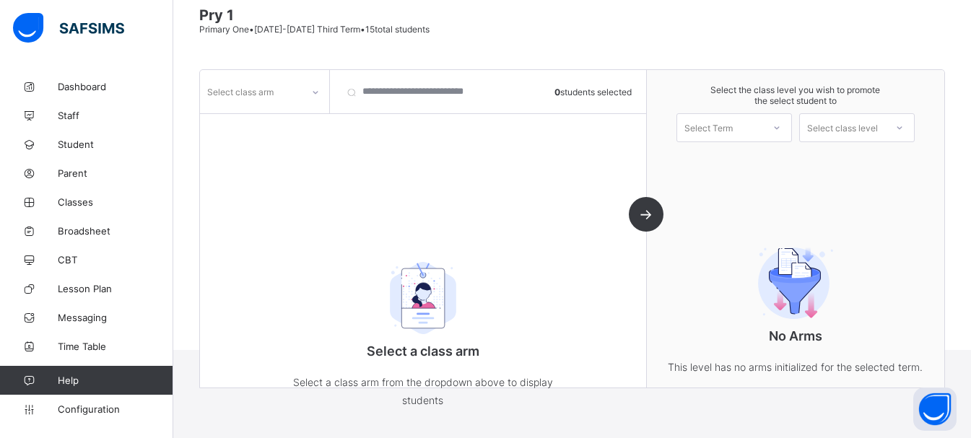
click at [304, 101] on div at bounding box center [315, 92] width 25 height 23
click at [302, 121] on div "." at bounding box center [265, 123] width 128 height 22
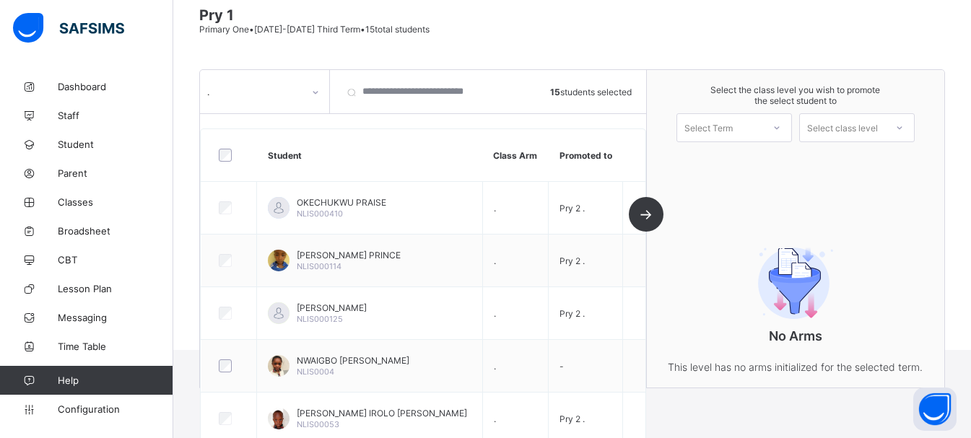
click at [732, 136] on div "Select Term" at bounding box center [708, 127] width 48 height 29
click at [720, 157] on div "First Term 2025-2026" at bounding box center [734, 165] width 114 height 33
click at [901, 117] on div at bounding box center [899, 127] width 26 height 25
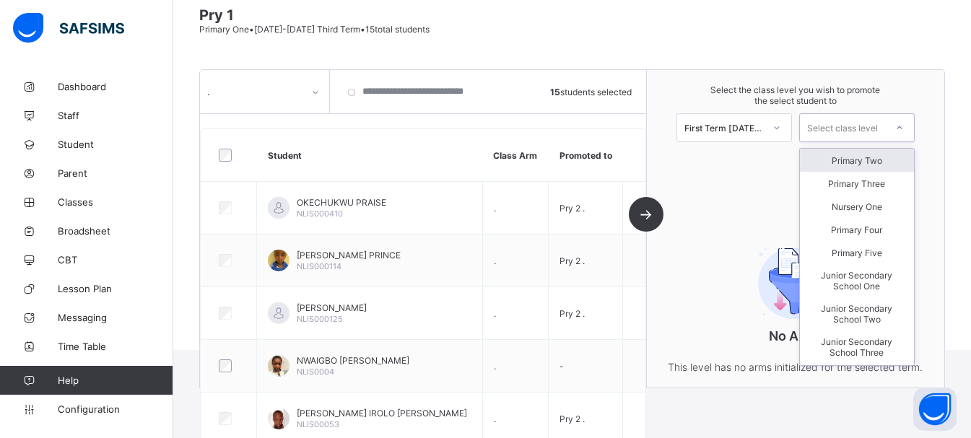
click at [885, 164] on div "Primary Two" at bounding box center [857, 160] width 114 height 23
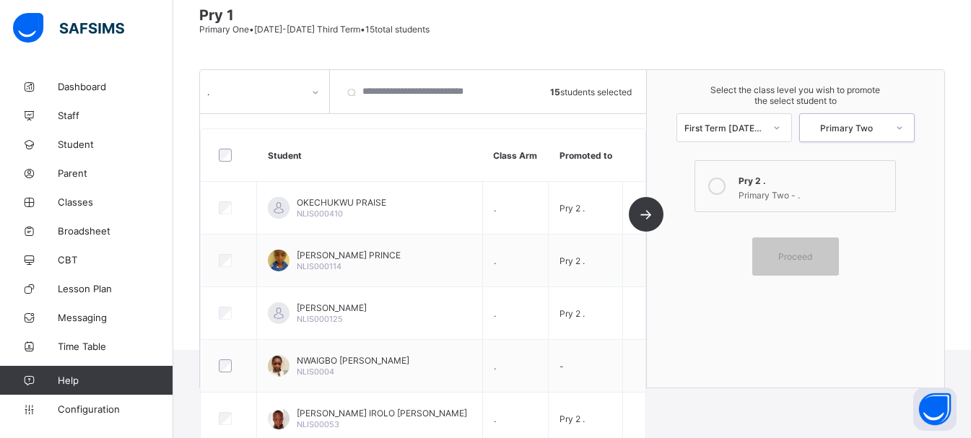
click at [725, 185] on icon at bounding box center [716, 186] width 17 height 17
click at [812, 251] on span "Proceed" at bounding box center [795, 256] width 34 height 11
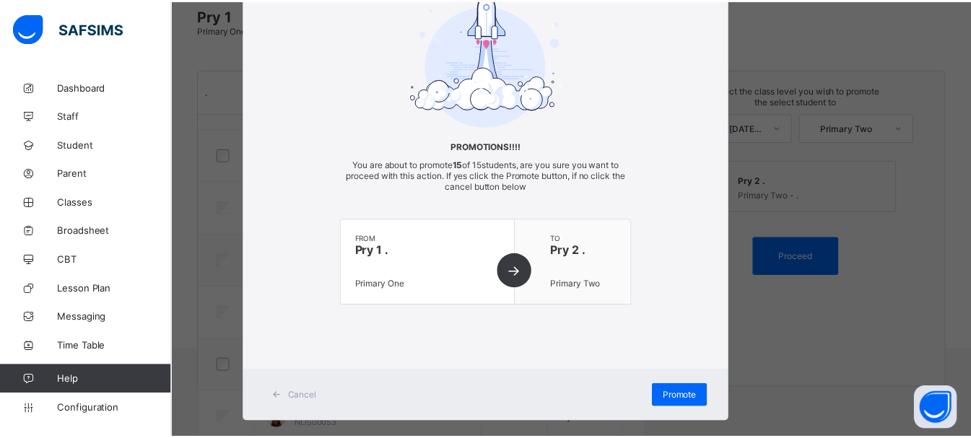
scroll to position [104, 0]
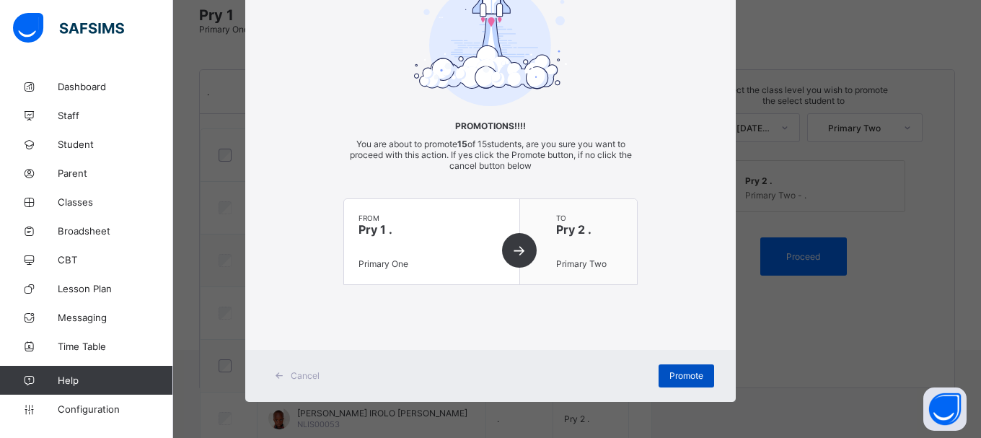
click at [689, 370] on span "Promote" at bounding box center [687, 375] width 34 height 11
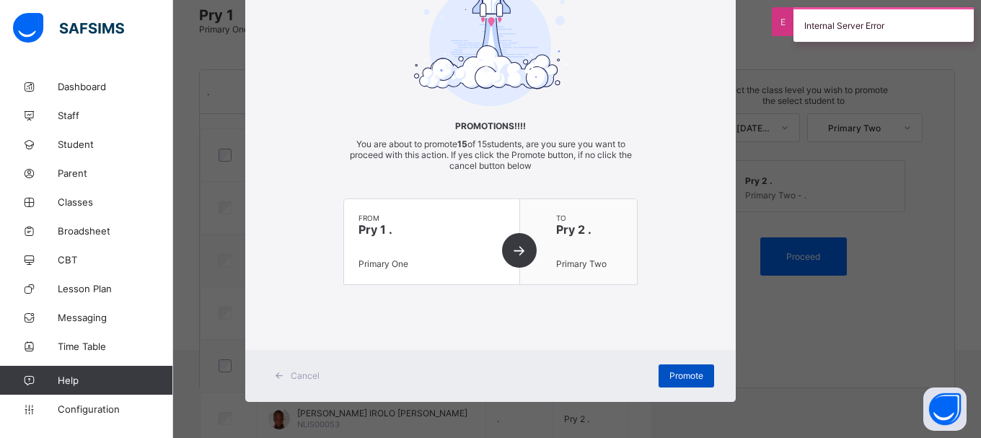
click at [689, 370] on span "Promote" at bounding box center [687, 375] width 34 height 11
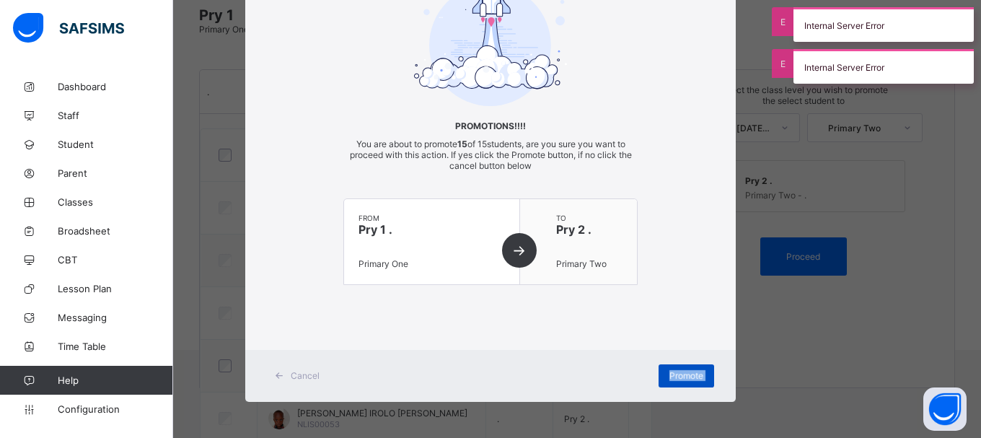
click at [689, 370] on span "Promote" at bounding box center [687, 375] width 34 height 11
click at [278, 375] on icon at bounding box center [279, 375] width 11 height 9
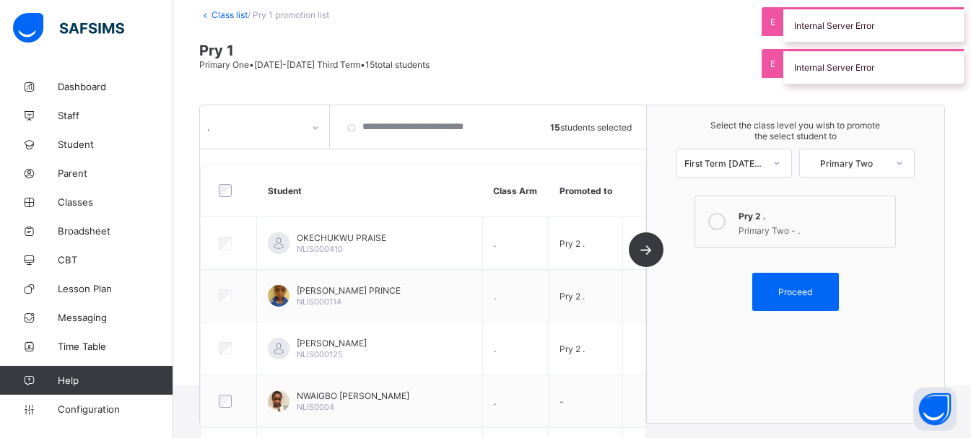
scroll to position [0, 0]
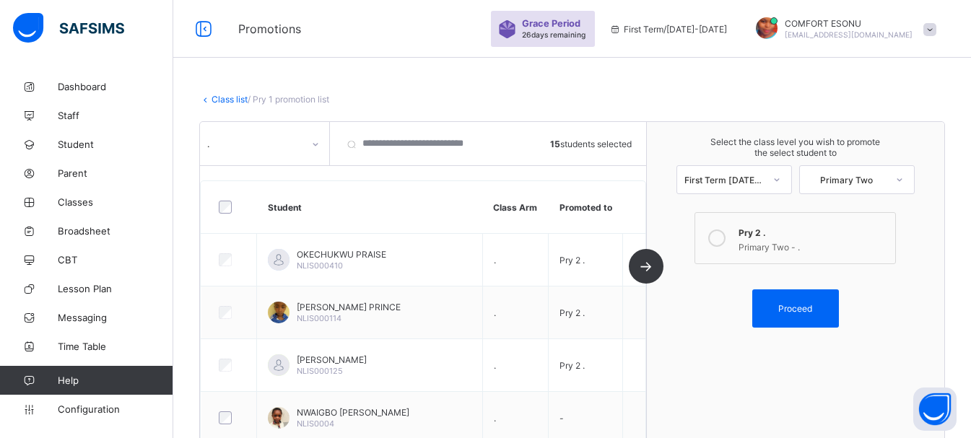
click at [218, 101] on link "Class list" at bounding box center [229, 99] width 36 height 11
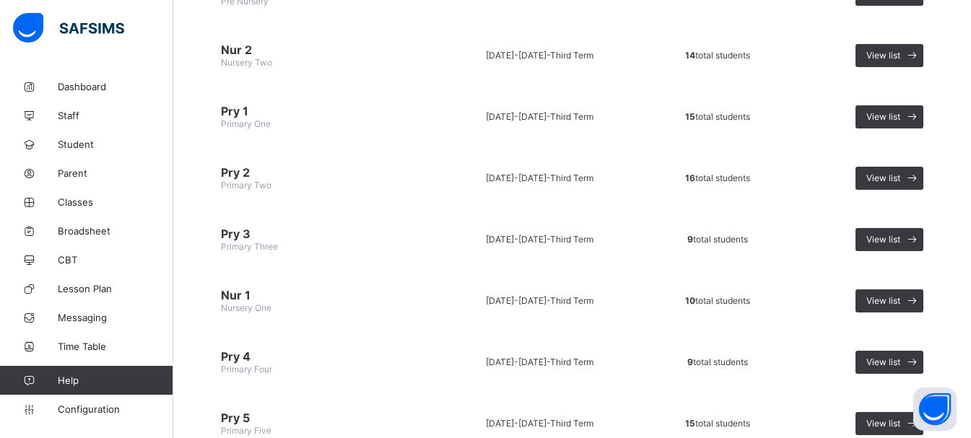
scroll to position [298, 0]
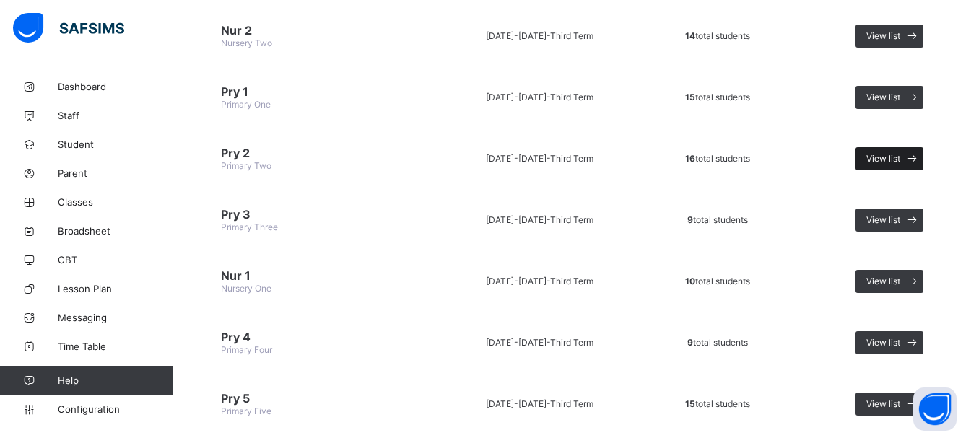
click at [892, 159] on span "View list" at bounding box center [883, 158] width 34 height 11
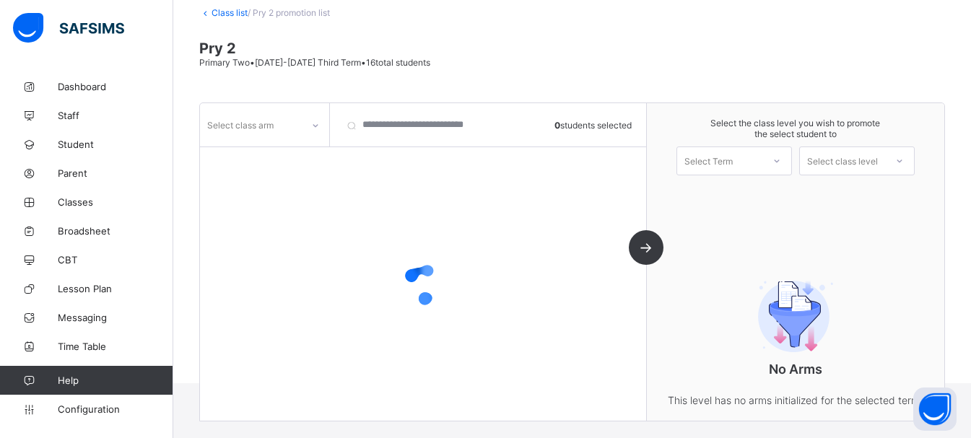
scroll to position [120, 0]
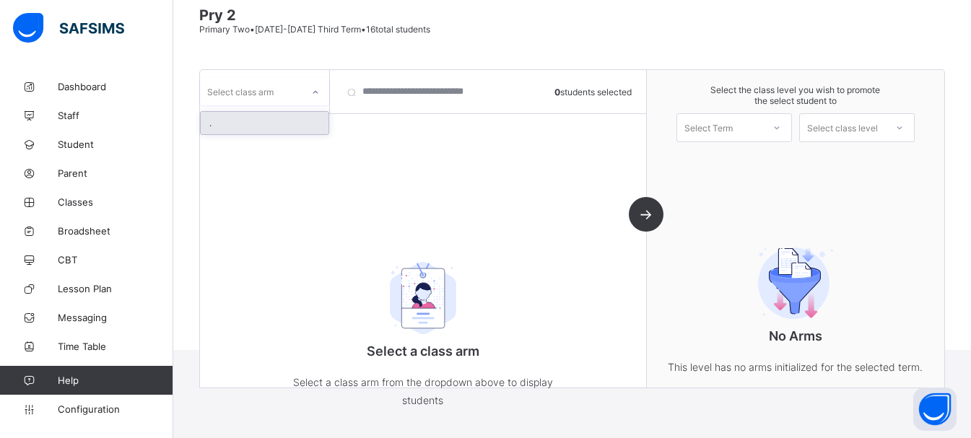
click at [276, 95] on div "Select class arm" at bounding box center [251, 92] width 102 height 20
click at [263, 125] on div "." at bounding box center [265, 123] width 128 height 22
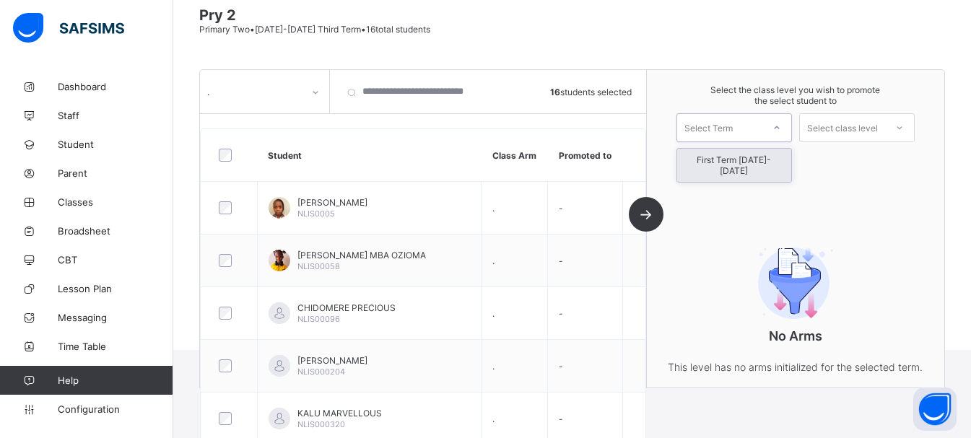
click at [753, 135] on div "Select Term" at bounding box center [719, 128] width 85 height 20
click at [748, 162] on div "First Term 2025-2026" at bounding box center [734, 165] width 114 height 33
click at [828, 128] on div "Select class level" at bounding box center [842, 127] width 71 height 29
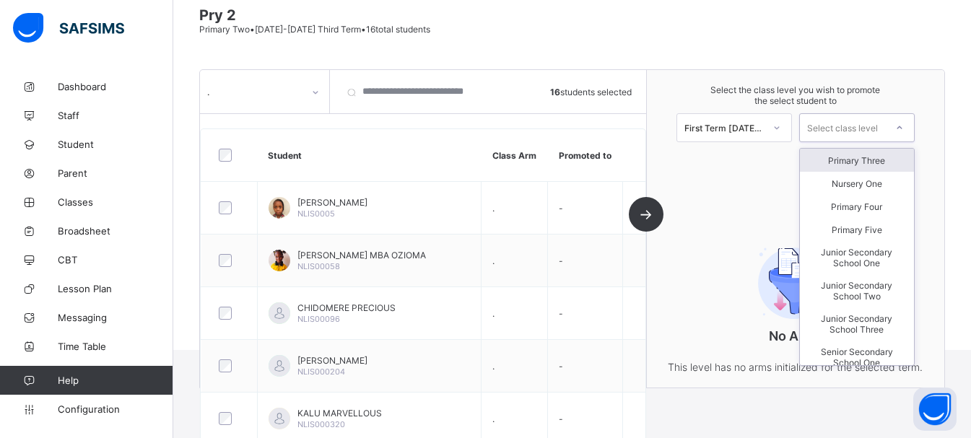
click at [836, 159] on div "Primary Three" at bounding box center [857, 160] width 114 height 23
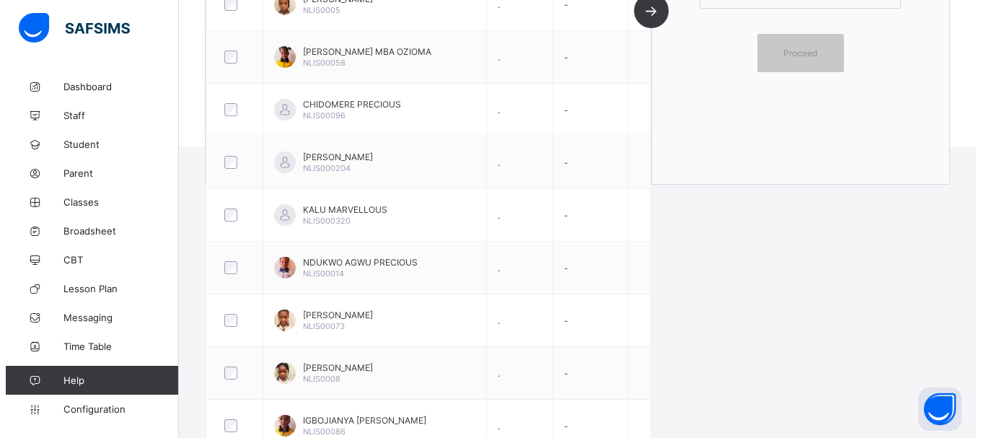
scroll to position [0, 0]
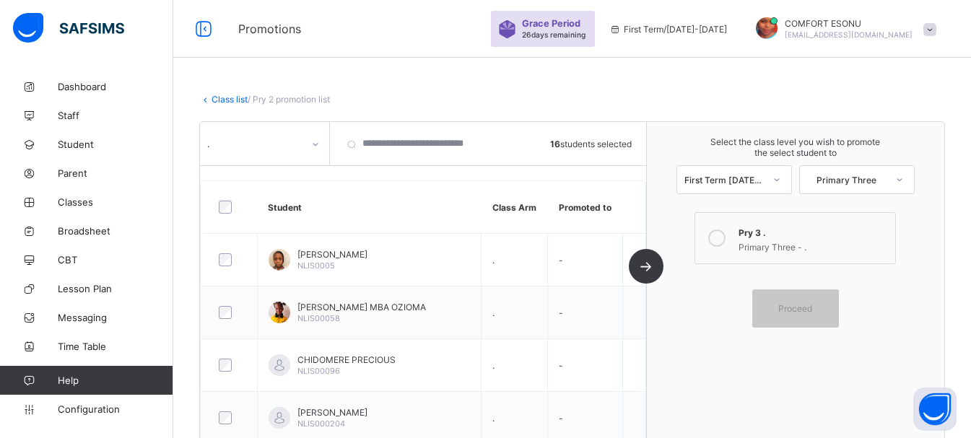
click at [773, 240] on div "Primary Three - ." at bounding box center [812, 245] width 149 height 14
click at [753, 357] on div "Select the class level you wish to promote the select student to First Term 202…" at bounding box center [795, 281] width 297 height 318
click at [789, 302] on div "Proceed" at bounding box center [795, 308] width 87 height 38
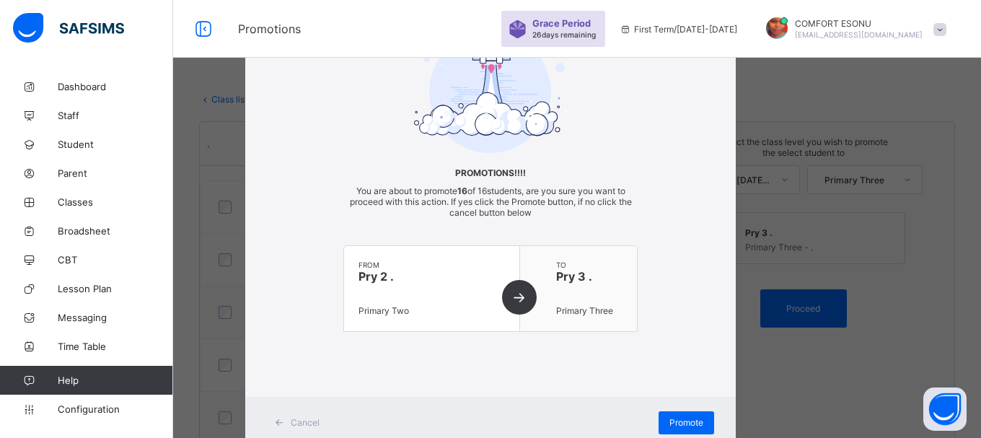
scroll to position [104, 0]
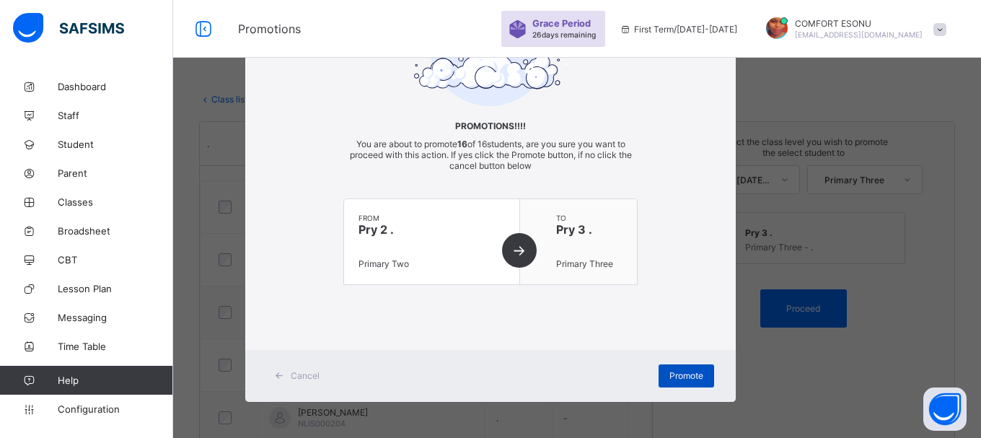
click at [689, 380] on span "Promote" at bounding box center [687, 375] width 34 height 11
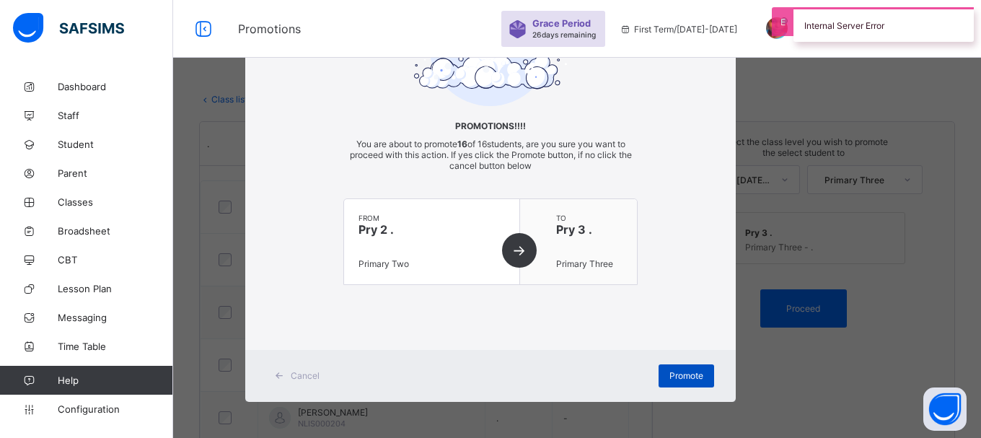
click at [689, 380] on span "Promote" at bounding box center [687, 375] width 34 height 11
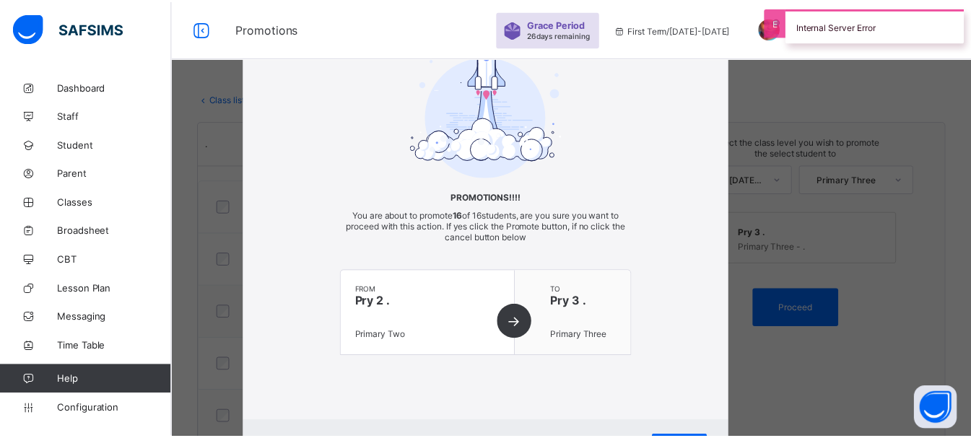
scroll to position [0, 0]
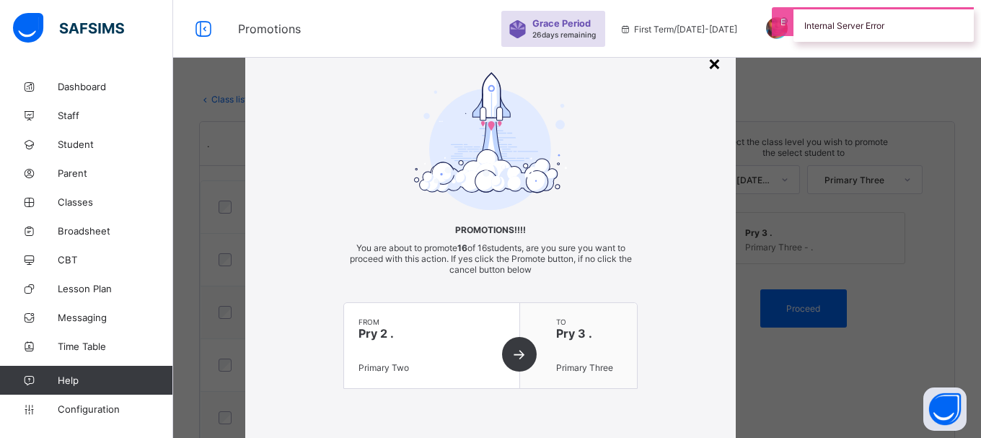
click at [714, 66] on div "×" at bounding box center [715, 63] width 14 height 25
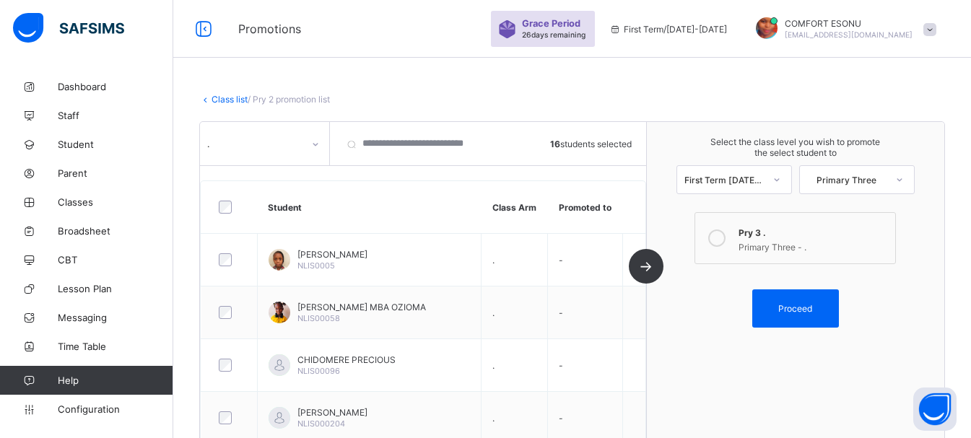
click at [238, 92] on div "Class list / Pry 2 promotion list Pry 2 Primary Two • 2024-2025 Third Term • 16…" at bounding box center [571, 271] width 797 height 398
click at [236, 100] on link "Class list" at bounding box center [229, 99] width 36 height 11
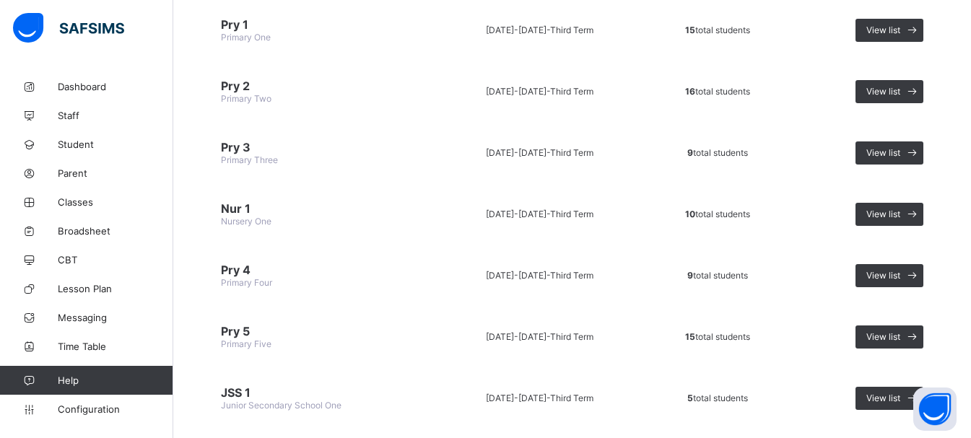
scroll to position [423, 0]
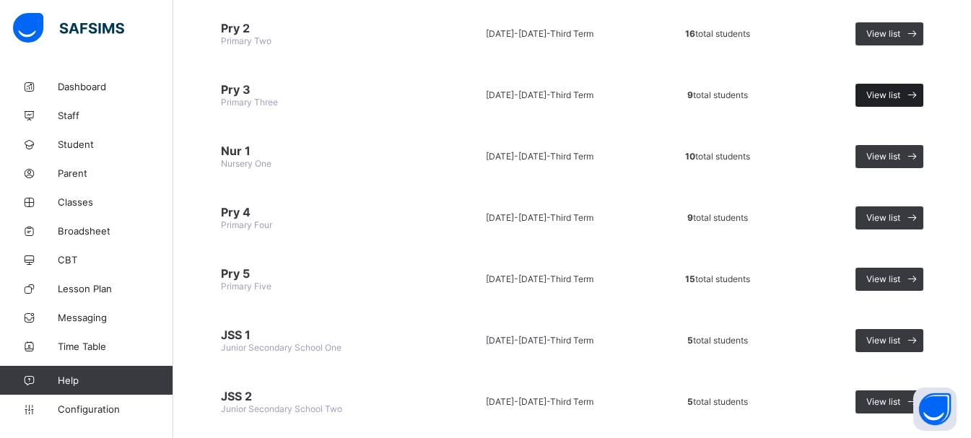
click at [900, 91] on span "View list" at bounding box center [883, 94] width 34 height 11
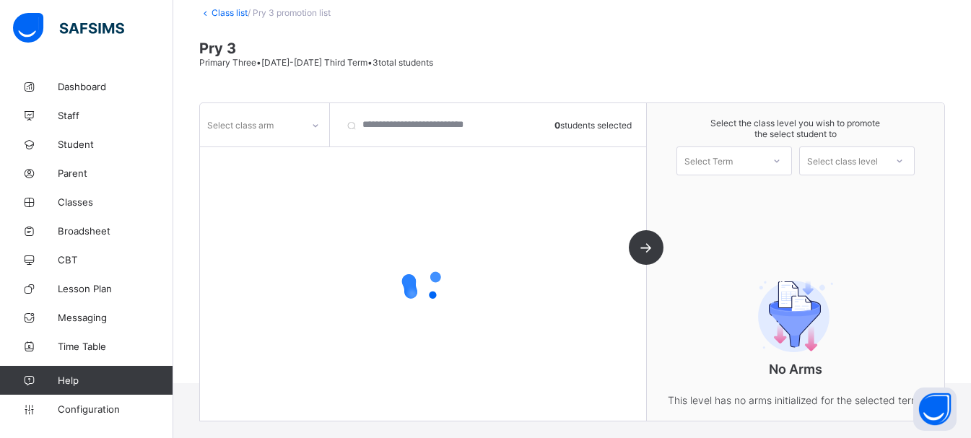
scroll to position [120, 0]
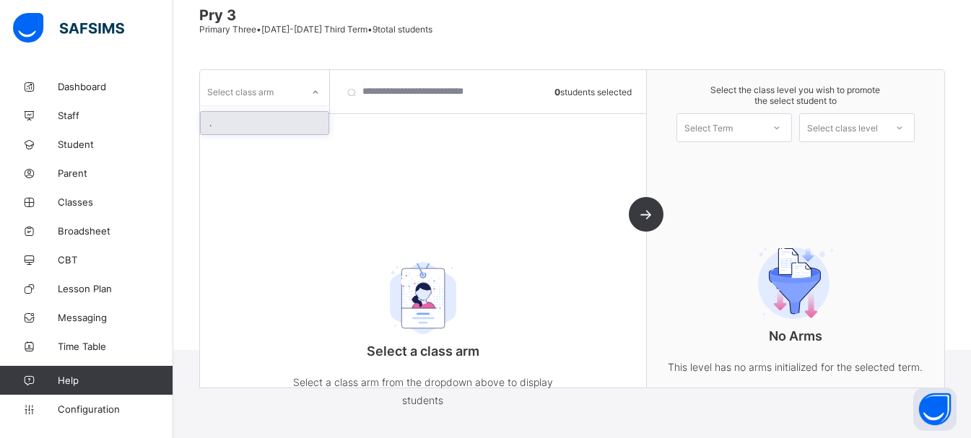
click at [312, 91] on icon at bounding box center [315, 92] width 9 height 14
click at [304, 117] on div "." at bounding box center [265, 123] width 128 height 22
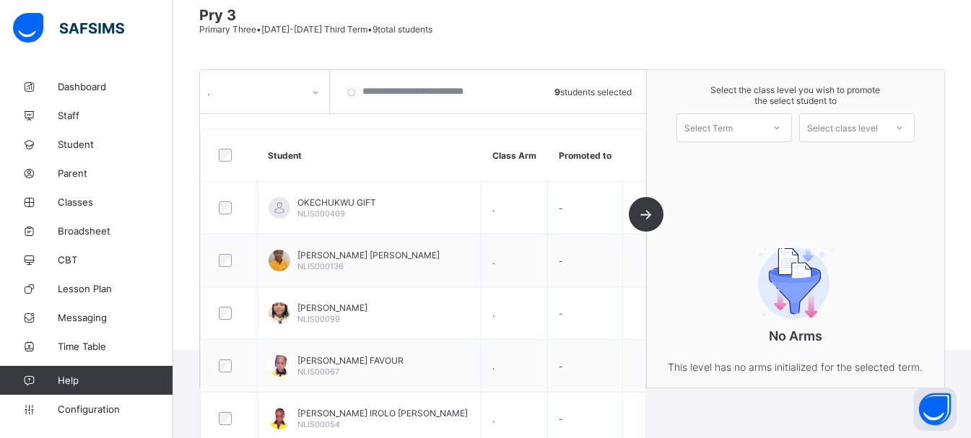
click at [781, 123] on icon at bounding box center [776, 128] width 9 height 14
click at [762, 156] on div "First Term 2025-2026" at bounding box center [734, 165] width 114 height 33
click at [874, 117] on div "Select class level" at bounding box center [856, 127] width 115 height 29
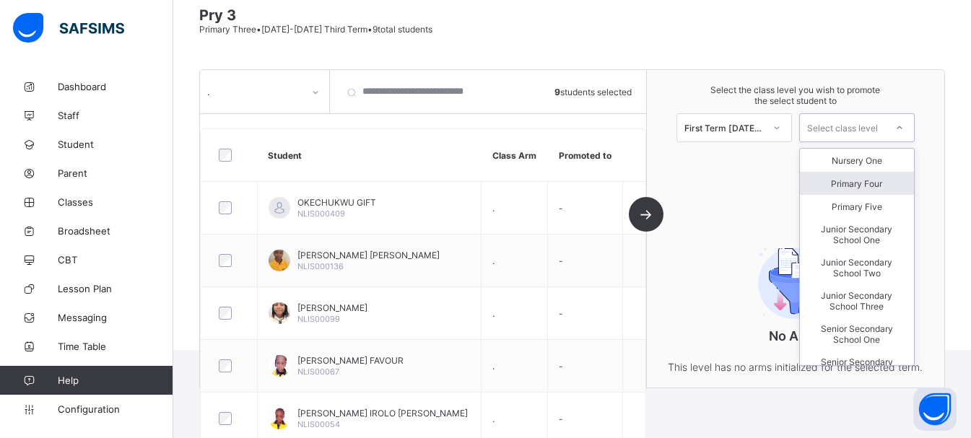
click at [853, 188] on div "Primary Four" at bounding box center [857, 183] width 114 height 23
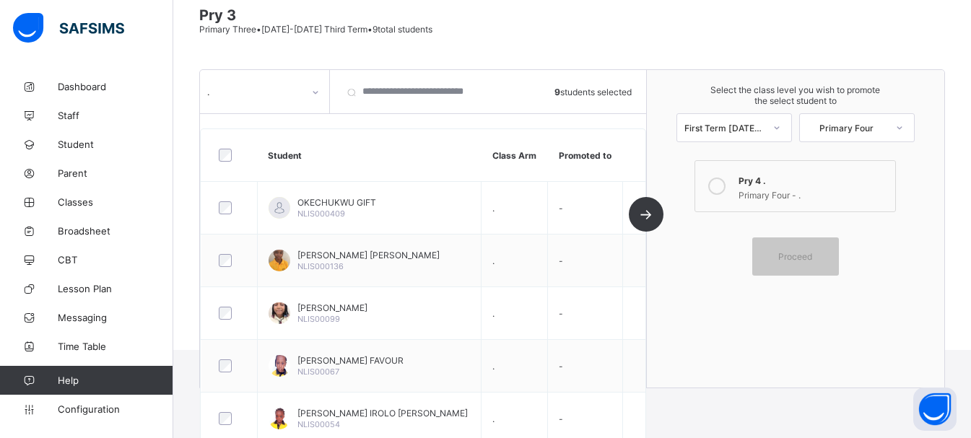
click at [822, 193] on div "Primary Four - ." at bounding box center [812, 193] width 149 height 14
click at [821, 246] on div "Proceed" at bounding box center [795, 256] width 87 height 38
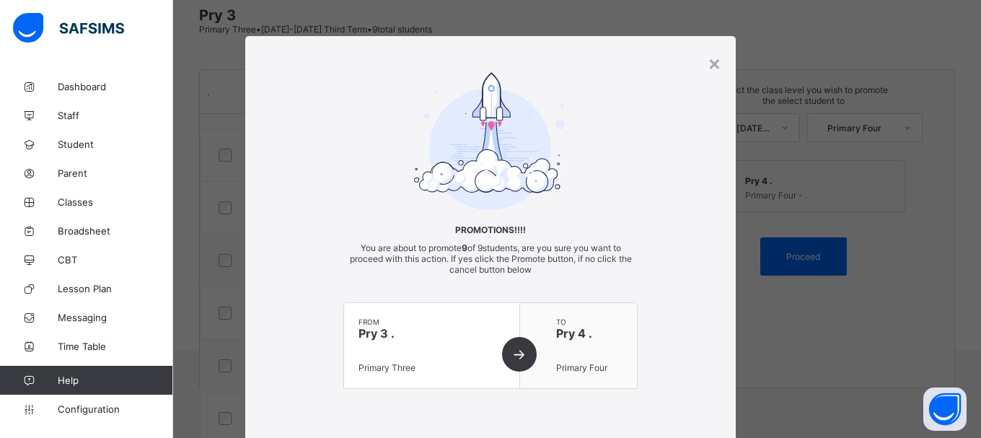
scroll to position [104, 0]
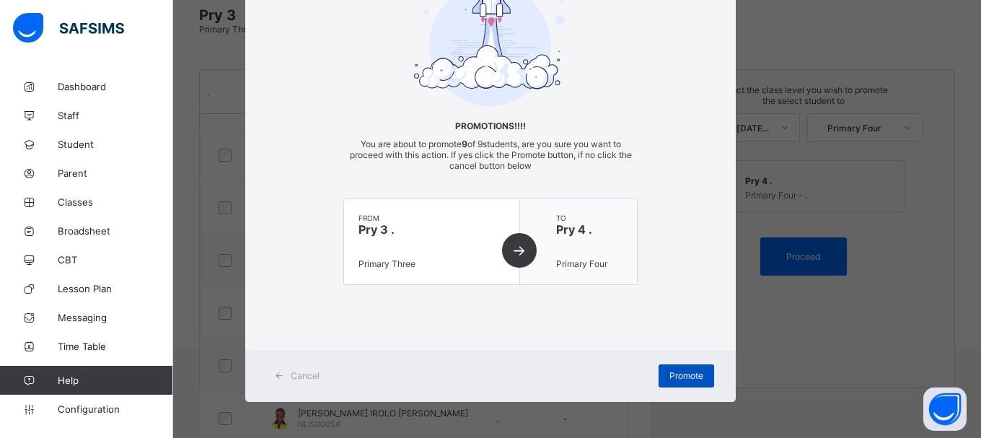
click at [683, 379] on span "Promote" at bounding box center [687, 375] width 34 height 11
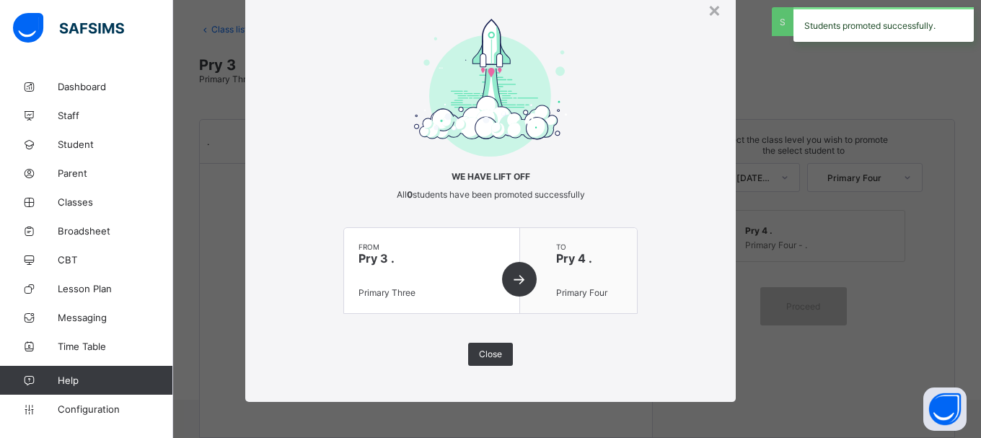
scroll to position [53, 0]
click at [683, 379] on div "× We have lift off All 0 students have been promoted successfully from Pry 3 . …" at bounding box center [490, 192] width 491 height 419
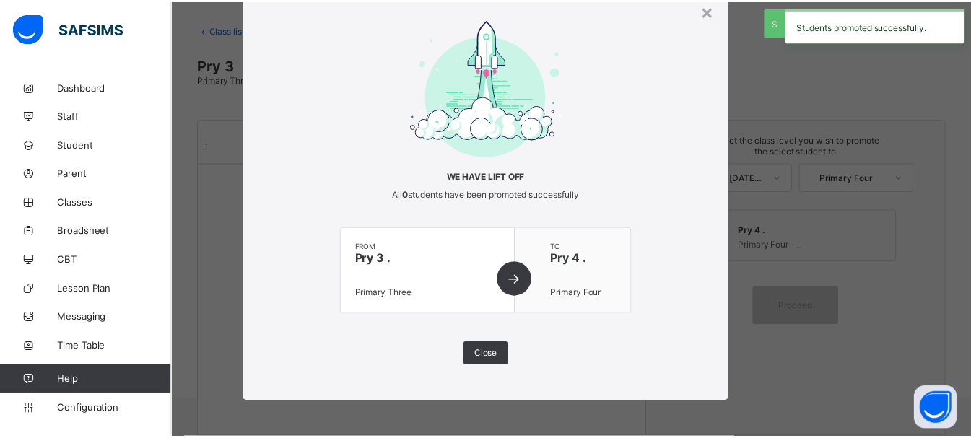
scroll to position [120, 0]
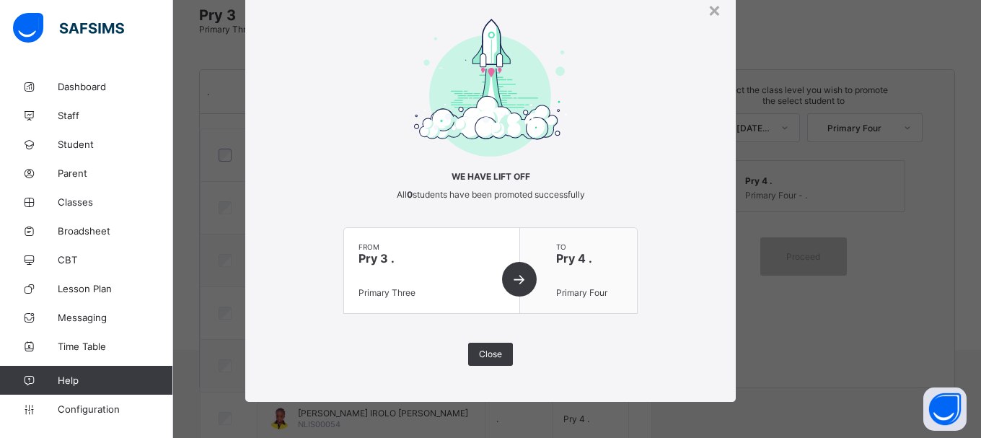
click at [509, 354] on div "We have lift off All 0 students have been promoted successfully from Pry 3 . Pr…" at bounding box center [491, 192] width 294 height 347
click at [488, 346] on div "Close" at bounding box center [490, 354] width 45 height 23
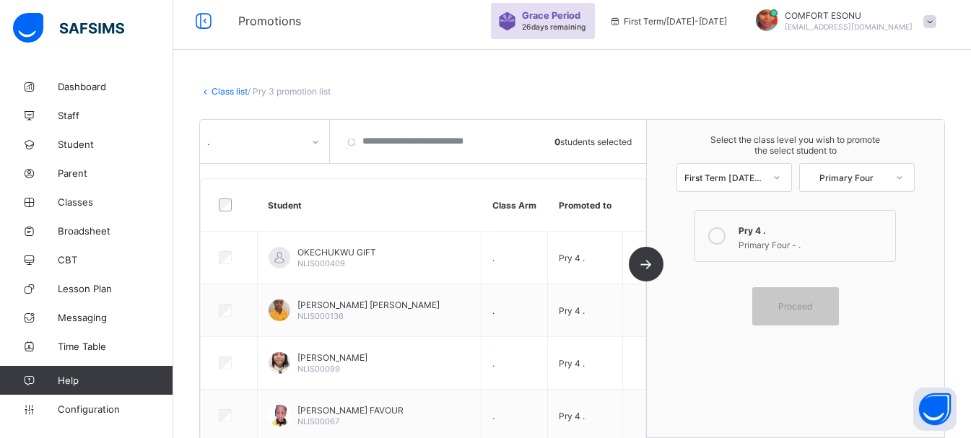
scroll to position [0, 0]
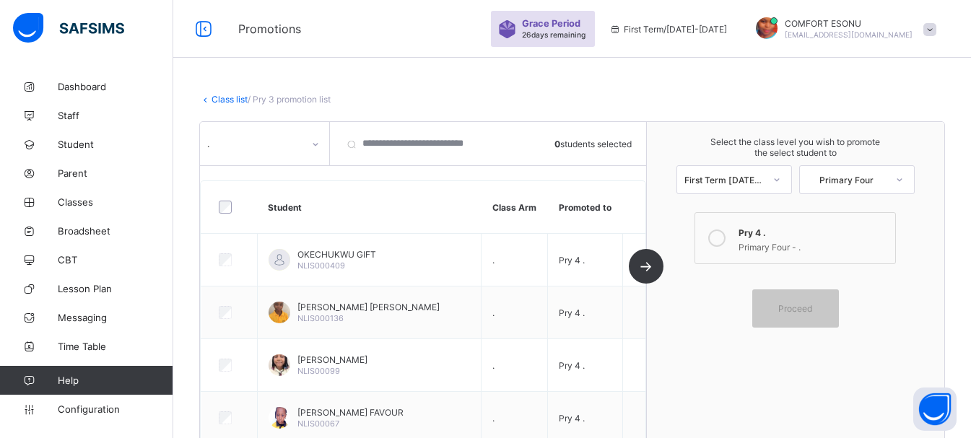
click at [229, 100] on link "Class list" at bounding box center [229, 99] width 36 height 11
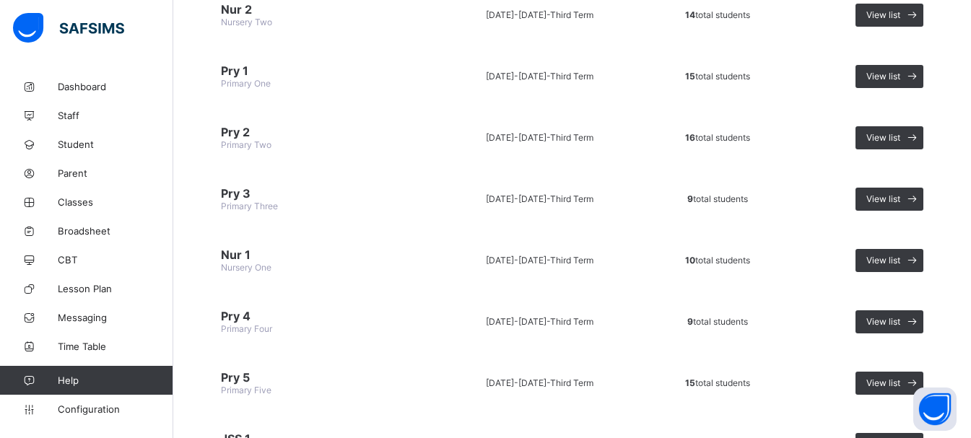
scroll to position [383, 0]
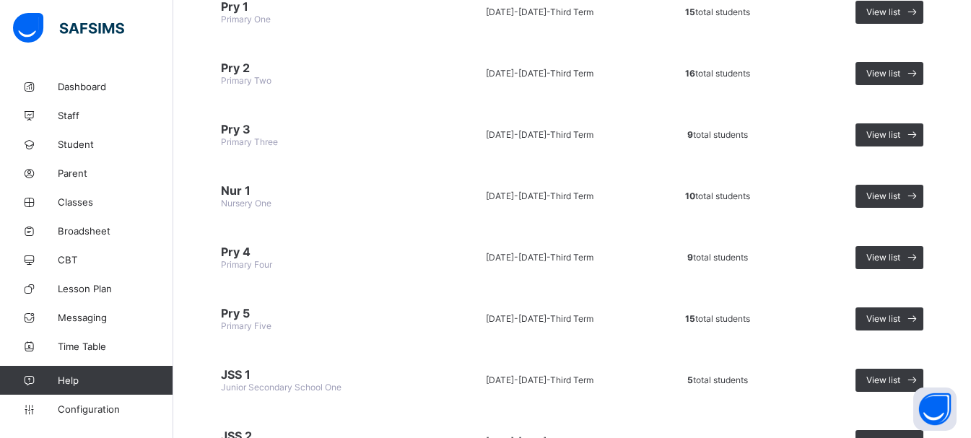
click at [230, 255] on span "Pry 4" at bounding box center [317, 252] width 193 height 14
click at [874, 262] on div "View list" at bounding box center [889, 257] width 68 height 23
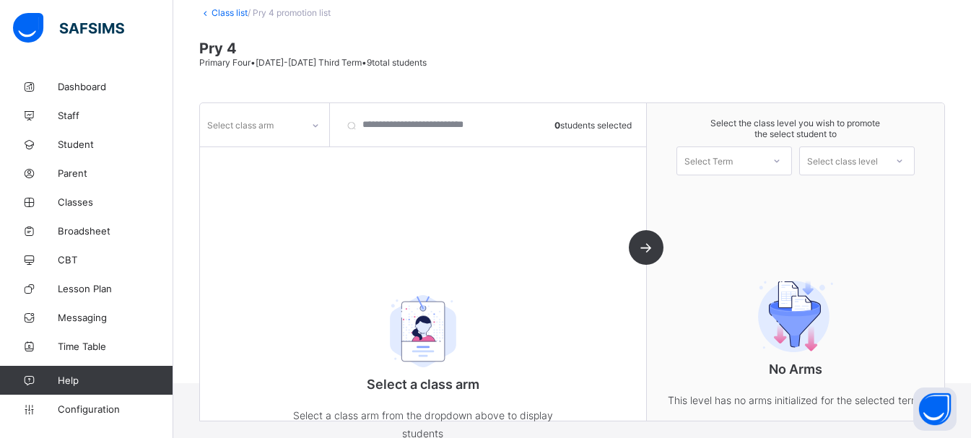
scroll to position [120, 0]
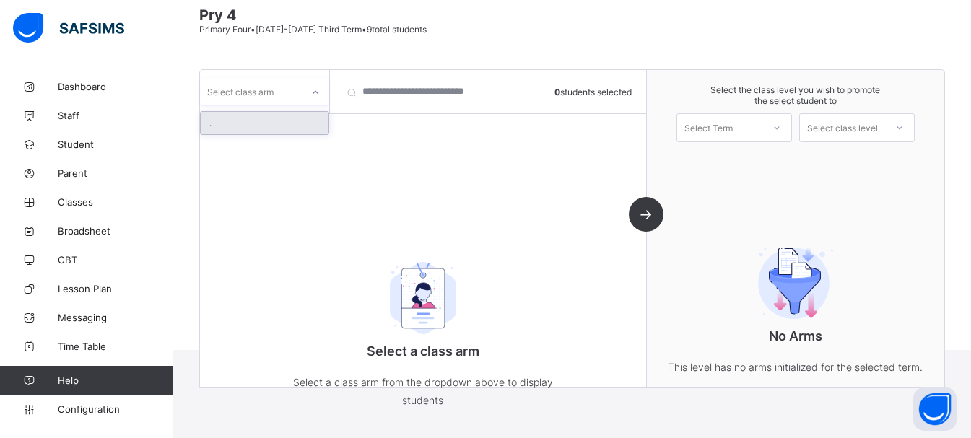
click at [306, 94] on div at bounding box center [315, 92] width 25 height 23
click at [271, 126] on div "." at bounding box center [265, 123] width 128 height 22
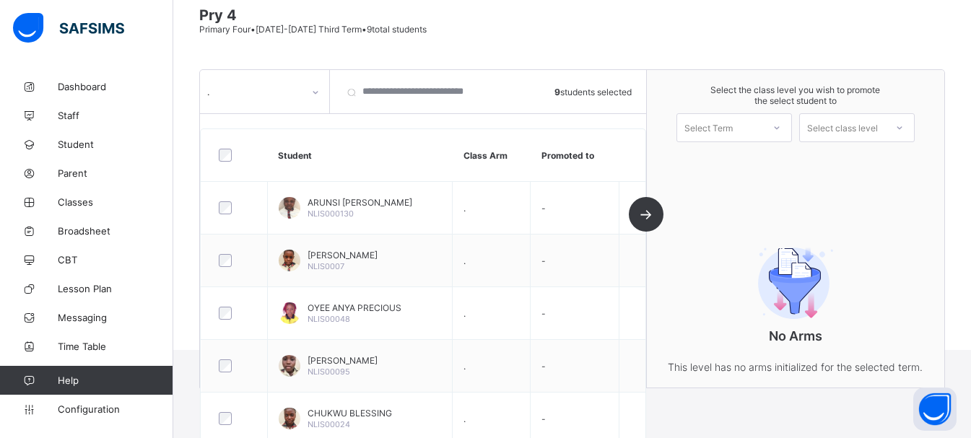
click at [753, 120] on div "Select Term" at bounding box center [719, 128] width 85 height 20
click at [762, 124] on div "Select Term" at bounding box center [719, 128] width 85 height 20
click at [761, 165] on div "First Term 2025-2026" at bounding box center [734, 165] width 114 height 33
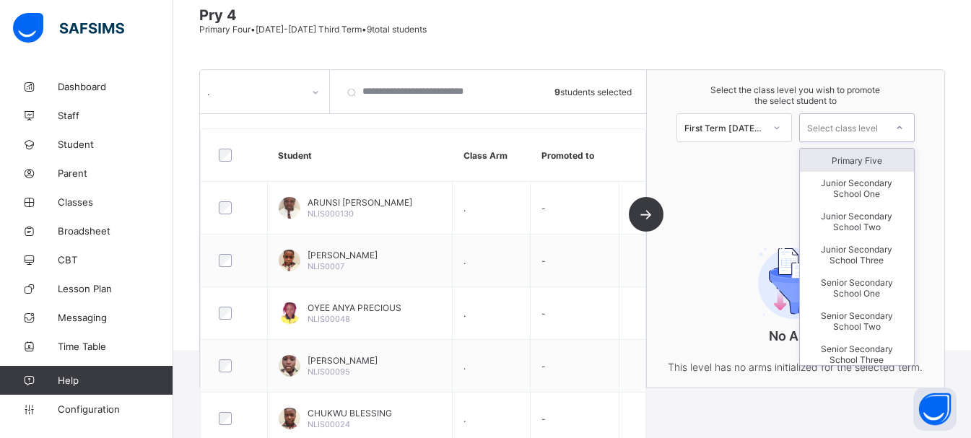
click at [852, 132] on div "Select class level" at bounding box center [842, 127] width 71 height 29
click at [855, 158] on div "Primary Five" at bounding box center [857, 160] width 114 height 23
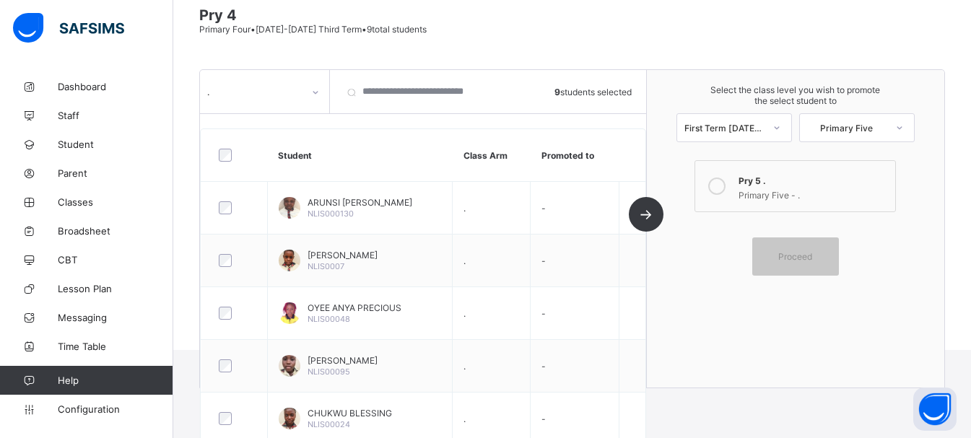
click at [805, 197] on div "Primary Five - ." at bounding box center [812, 193] width 149 height 14
click at [799, 273] on div "Proceed" at bounding box center [795, 256] width 87 height 38
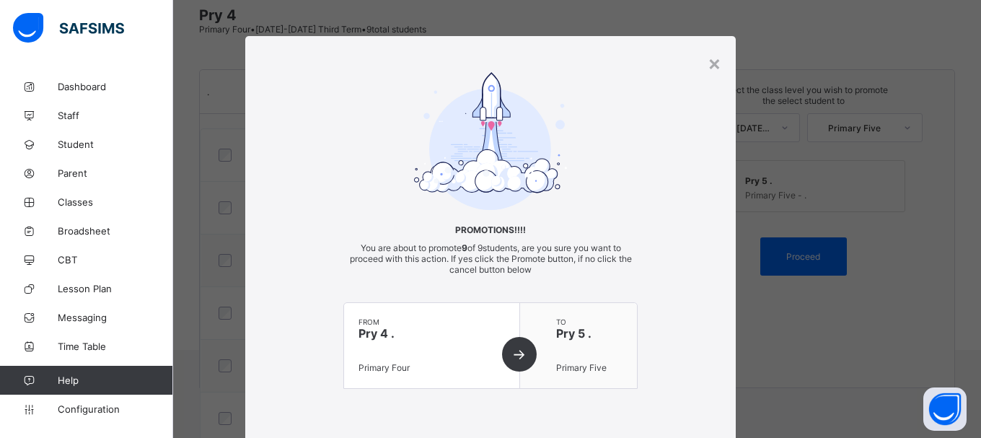
scroll to position [104, 0]
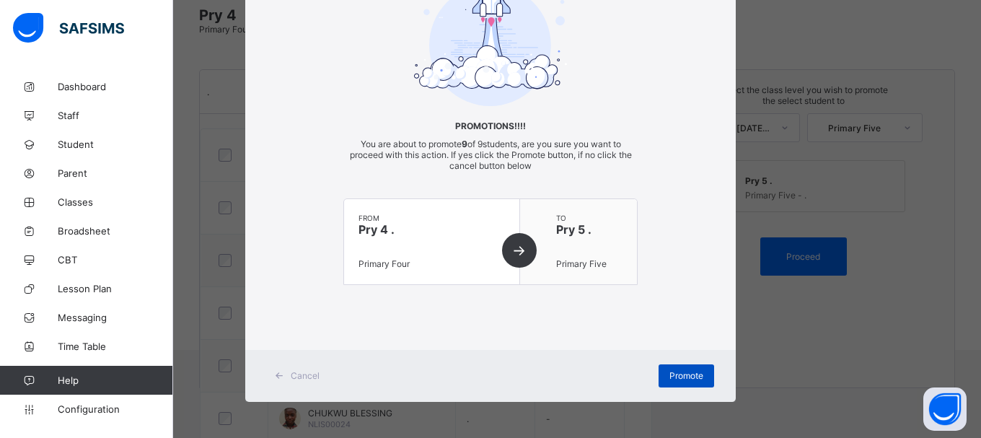
click at [683, 377] on span "Promote" at bounding box center [687, 375] width 34 height 11
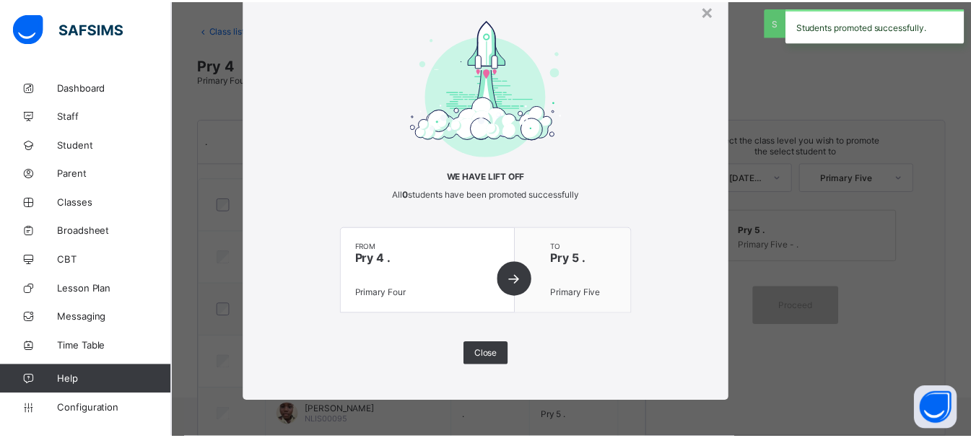
scroll to position [120, 0]
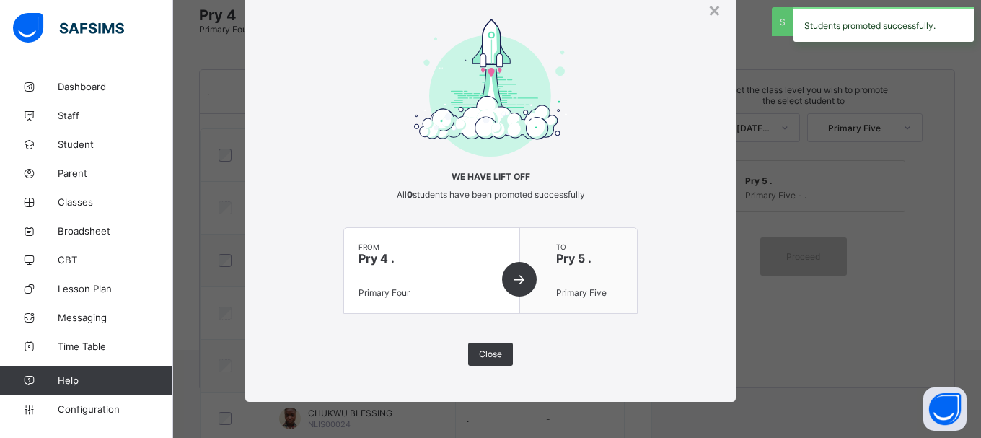
click at [683, 377] on div "× We have lift off All 0 students have been promoted successfully from Pry 4 . …" at bounding box center [490, 192] width 491 height 419
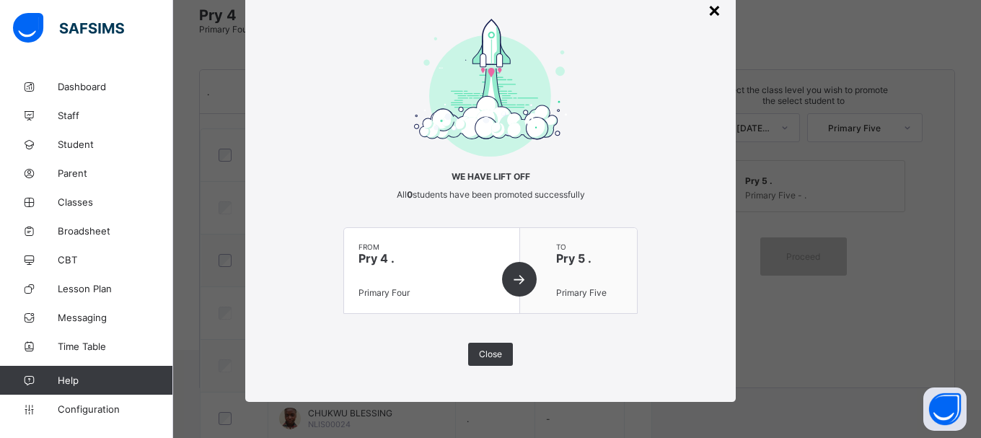
click at [710, 12] on div "×" at bounding box center [715, 9] width 14 height 25
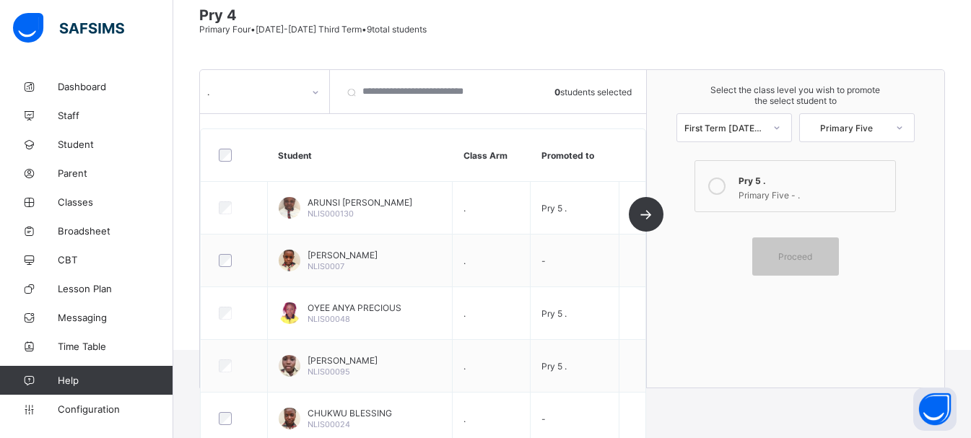
scroll to position [0, 0]
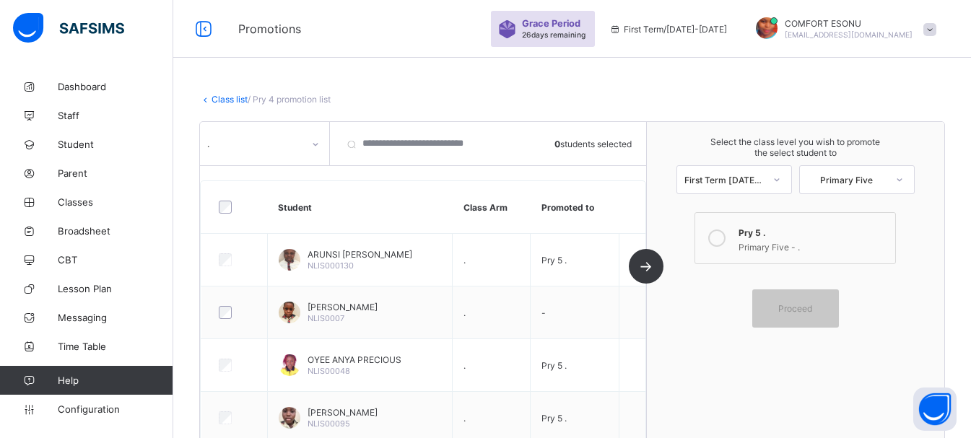
click at [228, 98] on link "Class list" at bounding box center [229, 99] width 36 height 11
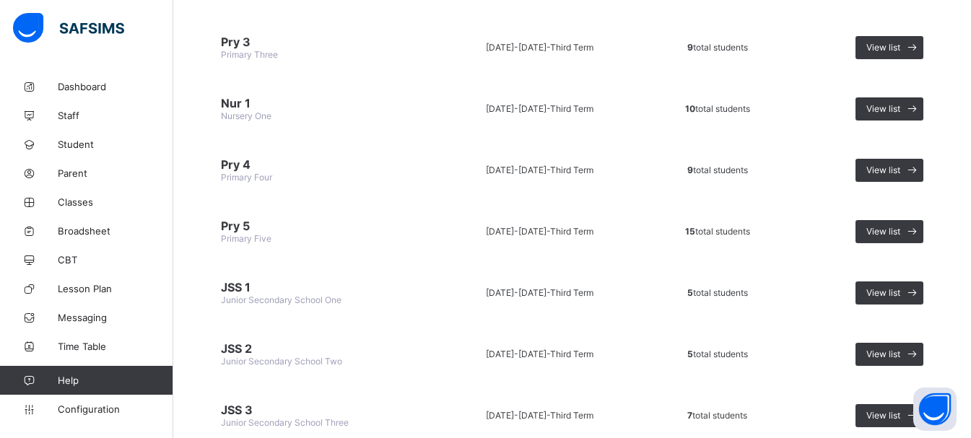
scroll to position [499, 0]
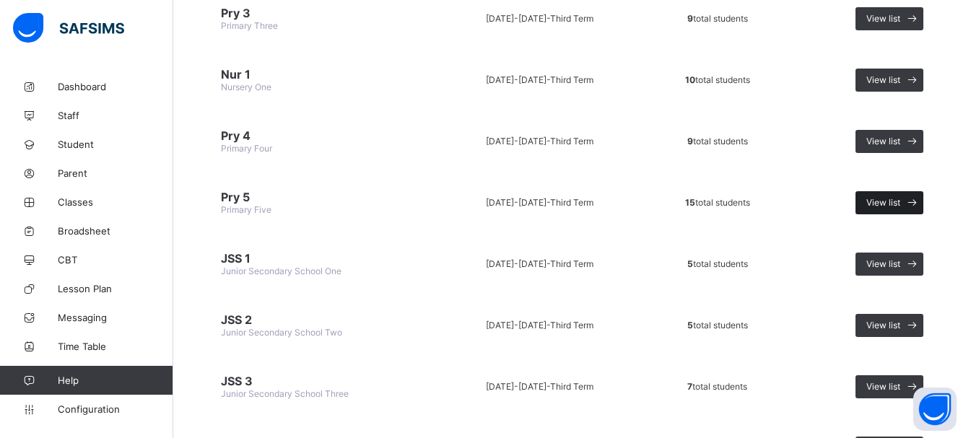
click at [900, 206] on span "View list" at bounding box center [883, 202] width 34 height 11
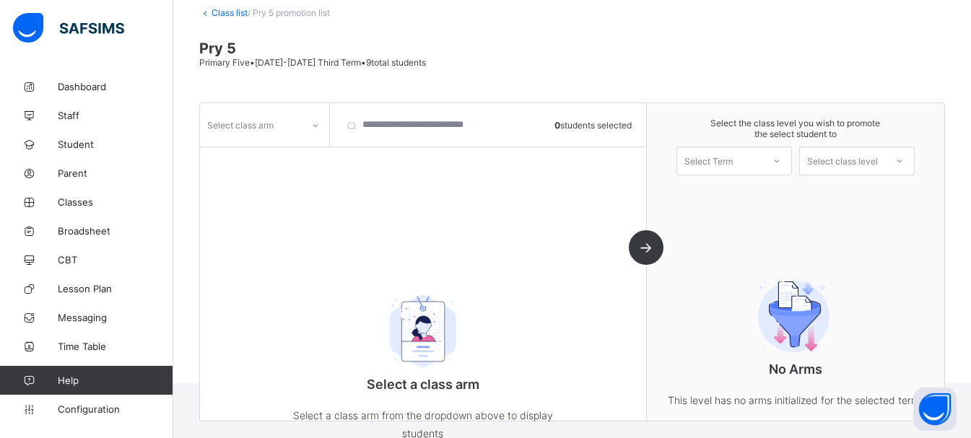
scroll to position [120, 0]
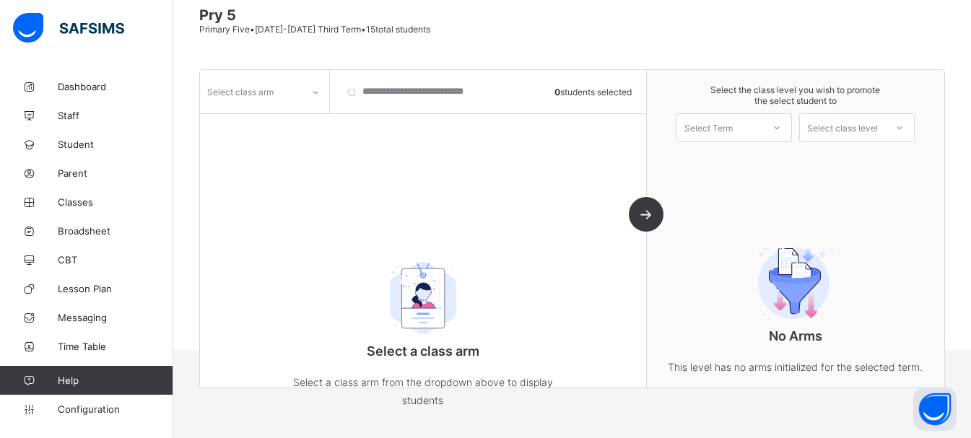
click at [315, 100] on div at bounding box center [315, 92] width 25 height 23
click at [287, 136] on div "Select class arm 0 students selected Select a class arm Select a class arm from…" at bounding box center [423, 229] width 447 height 318
click at [289, 102] on div "Select class arm" at bounding box center [264, 91] width 129 height 27
click at [287, 118] on div "." at bounding box center [265, 123] width 128 height 22
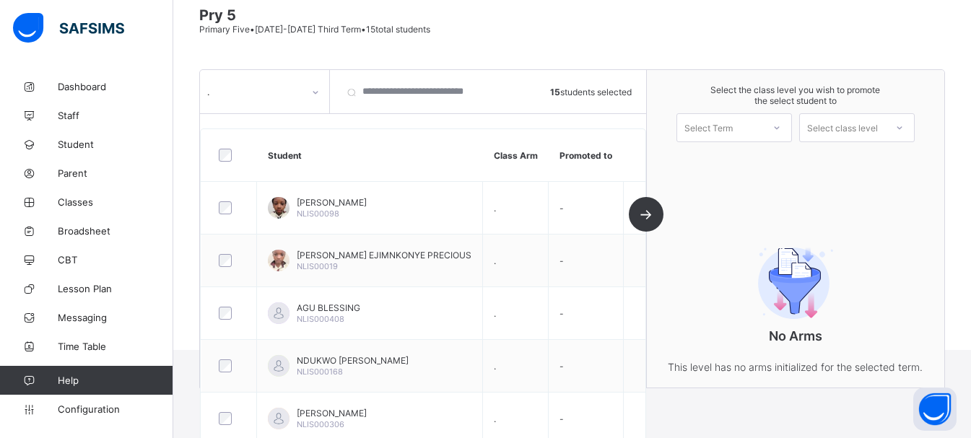
click at [781, 131] on icon at bounding box center [776, 128] width 9 height 14
click at [780, 167] on div "First Term 2025-2026" at bounding box center [734, 165] width 114 height 33
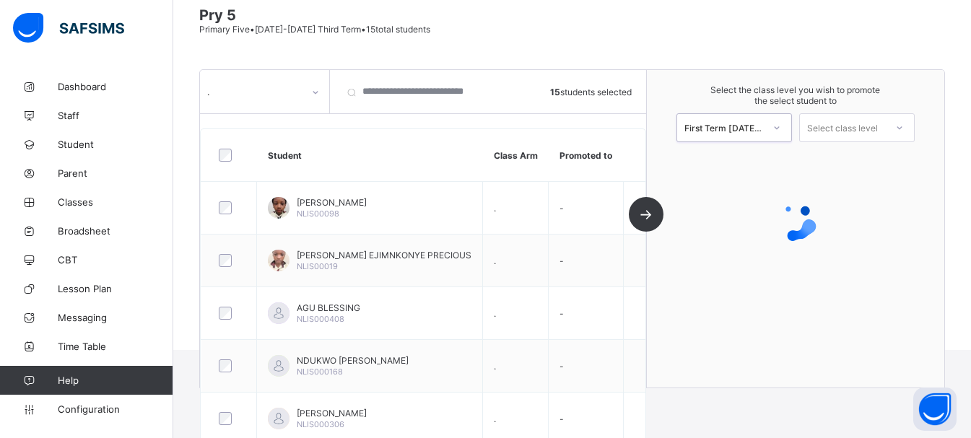
click at [838, 131] on div "Select class level" at bounding box center [842, 127] width 71 height 29
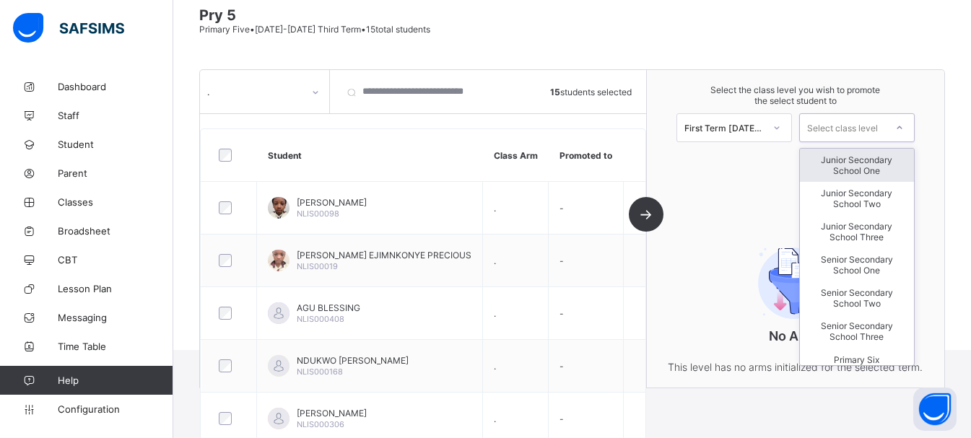
click at [846, 165] on div "Junior Secondary School One" at bounding box center [857, 165] width 114 height 33
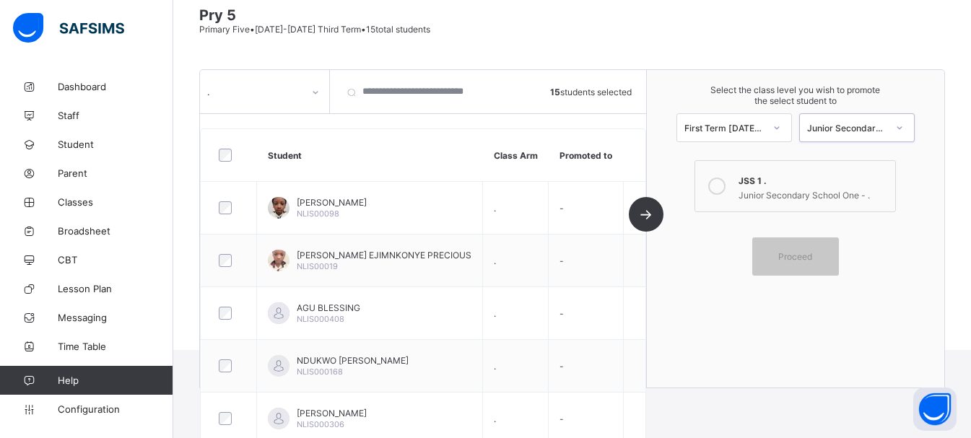
click at [831, 193] on div "Junior Secondary School One - ." at bounding box center [812, 193] width 149 height 14
click at [810, 263] on div "Proceed" at bounding box center [795, 256] width 87 height 38
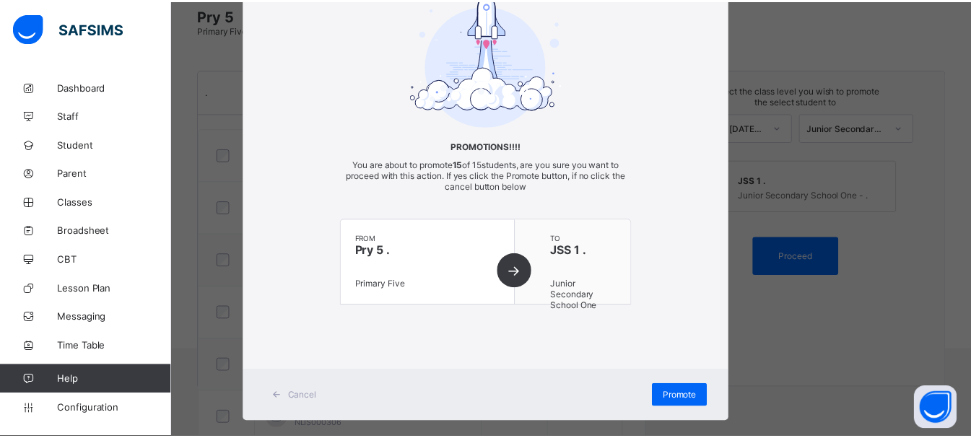
scroll to position [104, 0]
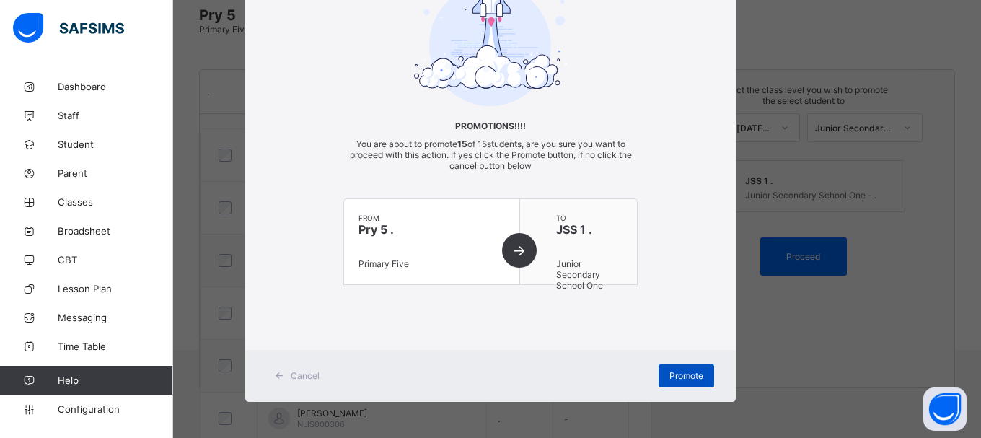
click at [693, 383] on div "Promote" at bounding box center [687, 375] width 56 height 23
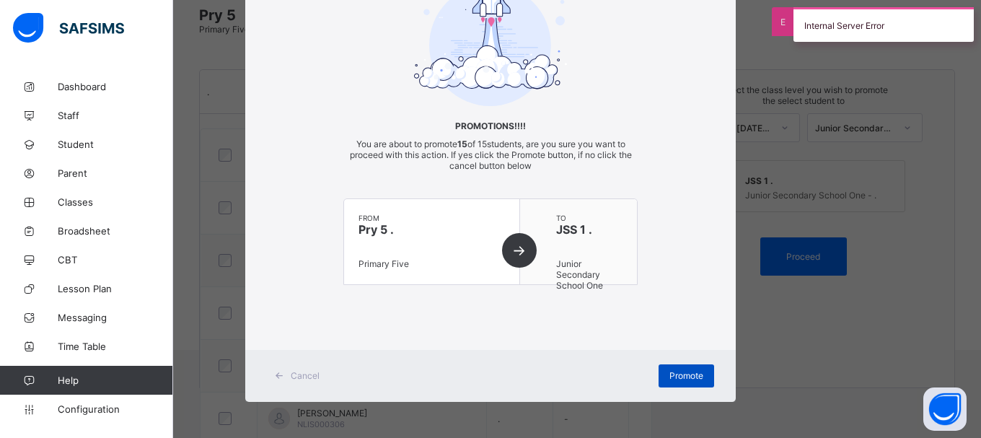
click at [693, 383] on div "Promote" at bounding box center [687, 375] width 56 height 23
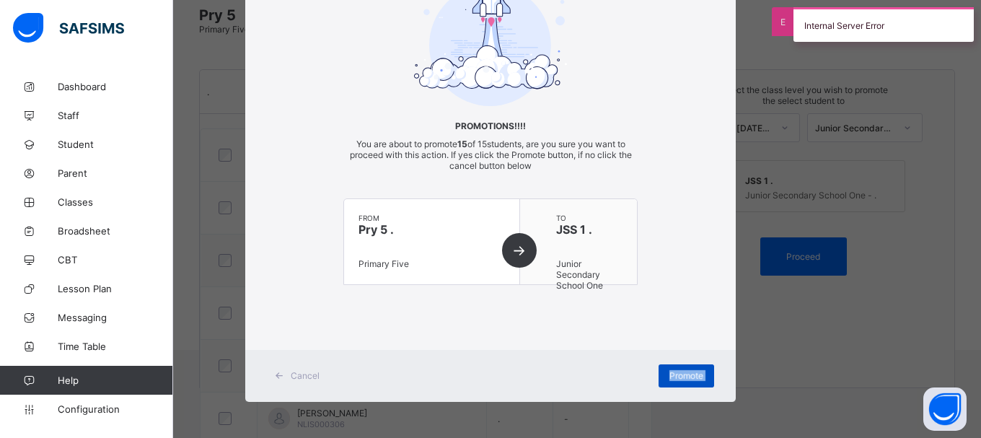
click at [693, 383] on div "Promote" at bounding box center [687, 375] width 56 height 23
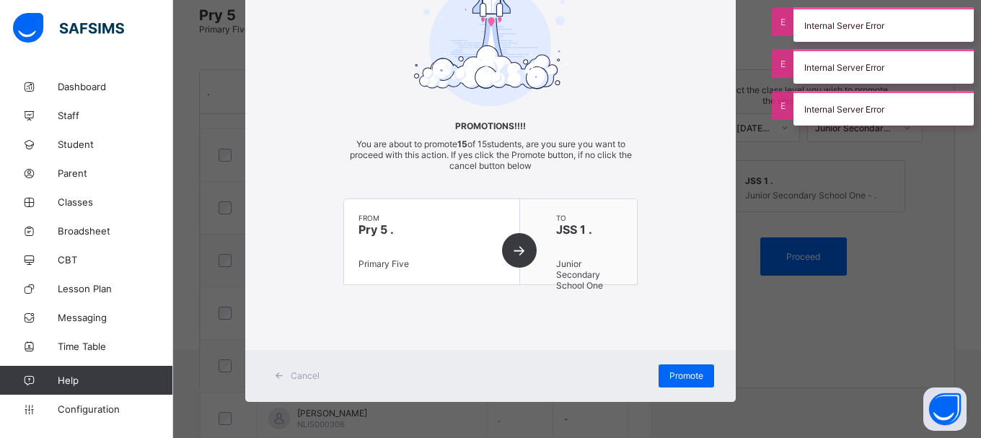
click at [970, 9] on div "Internal Server Error" at bounding box center [884, 24] width 195 height 35
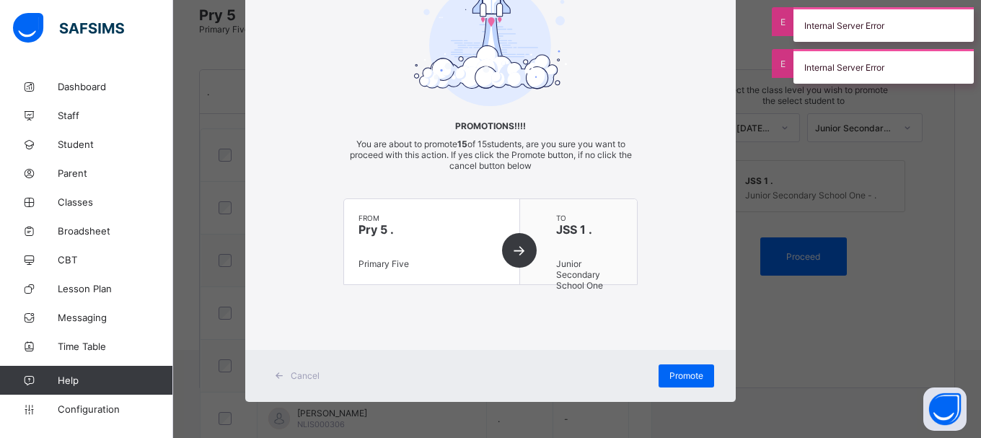
click at [970, 9] on div "Internal Server Error" at bounding box center [884, 24] width 195 height 35
click at [970, 26] on div "Internal Server Error" at bounding box center [884, 24] width 195 height 35
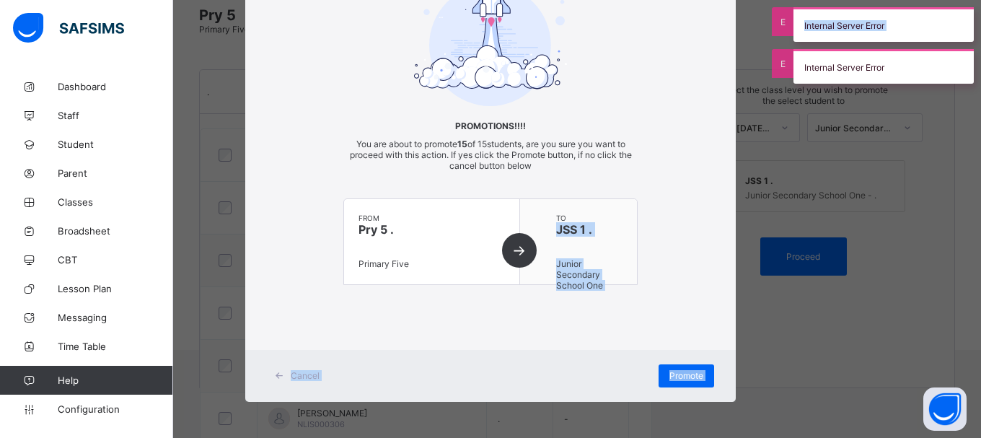
drag, startPoint x: 981, startPoint y: 26, endPoint x: 843, endPoint y: 243, distance: 257.3
click at [843, 243] on div "Promotions Grace Period 26 days remaining First Term / 2025-2026 COMFORT ESONU …" at bounding box center [490, 115] width 981 height 470
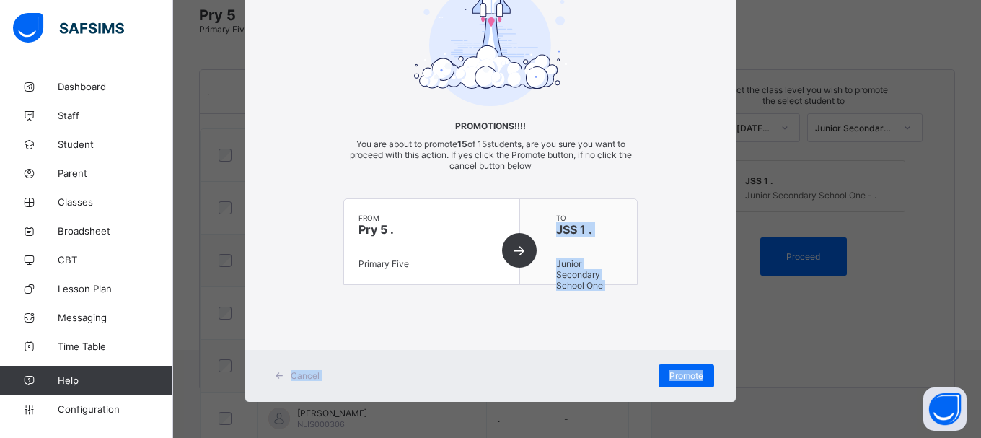
click at [305, 375] on span "Cancel" at bounding box center [305, 375] width 29 height 11
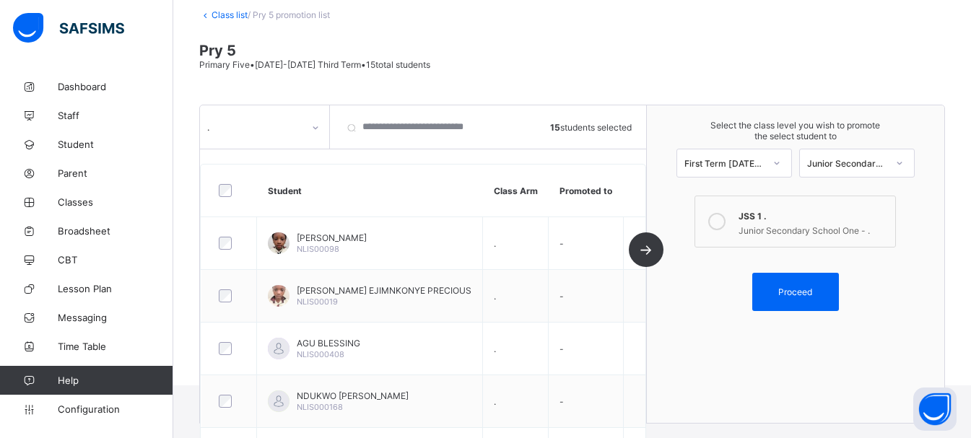
scroll to position [0, 0]
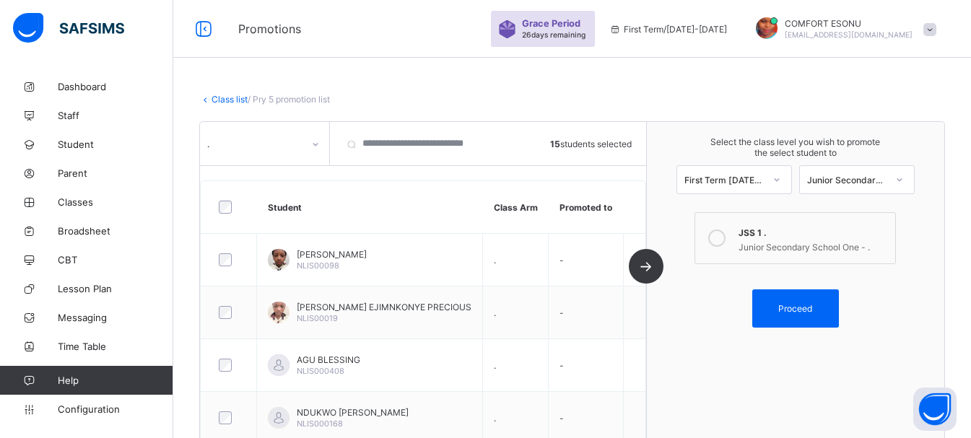
click at [235, 102] on link "Class list" at bounding box center [229, 99] width 36 height 11
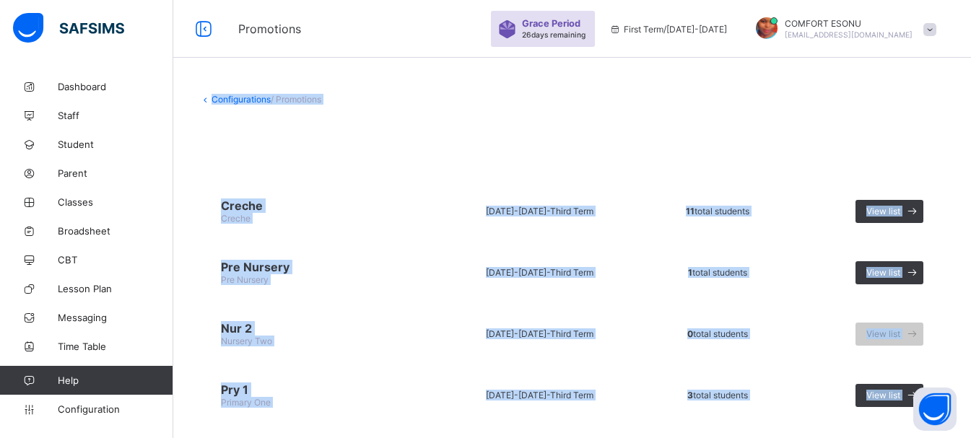
click at [235, 102] on link "Configurations" at bounding box center [240, 99] width 59 height 11
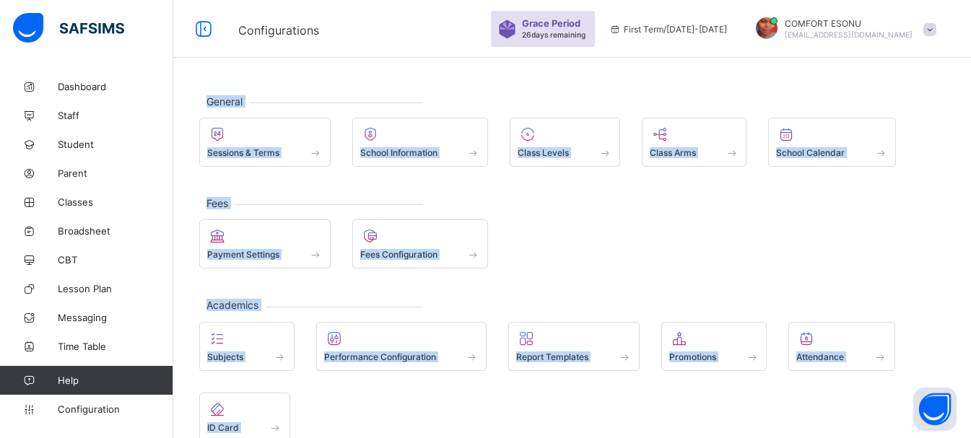
click at [558, 267] on div "Payment Settings Fees Configuration" at bounding box center [571, 243] width 745 height 49
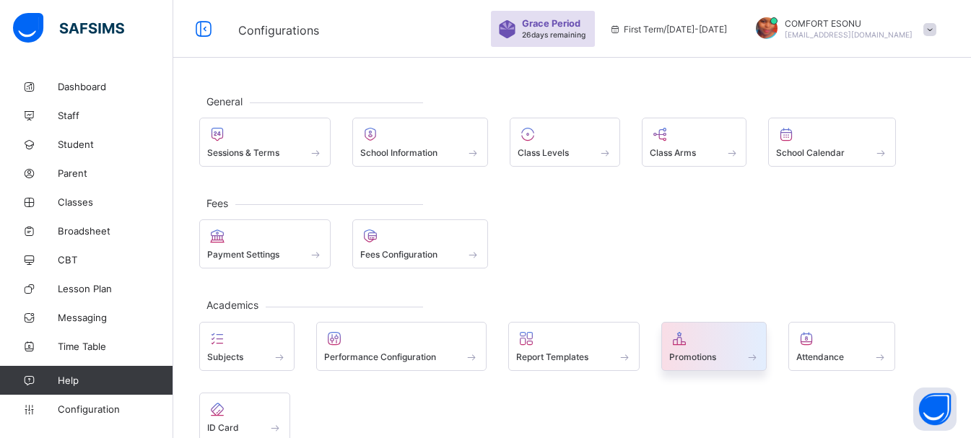
click at [720, 342] on div at bounding box center [714, 338] width 90 height 17
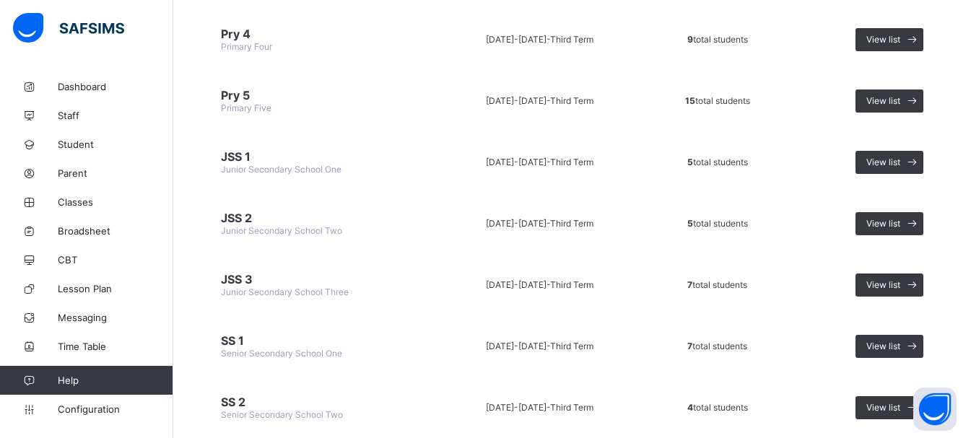
scroll to position [593, 0]
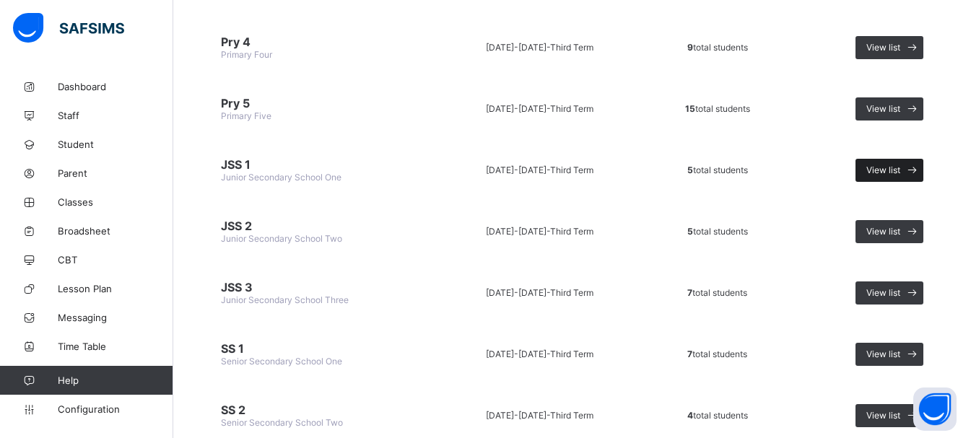
click at [875, 173] on div "View list" at bounding box center [889, 170] width 68 height 23
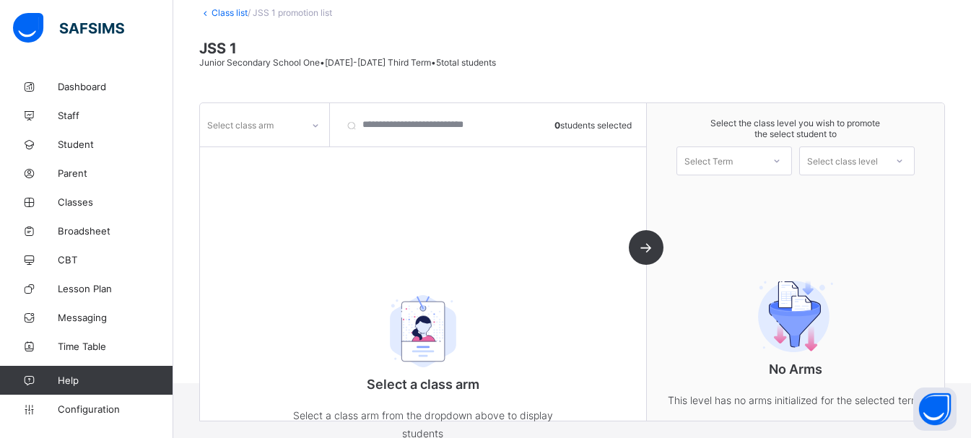
scroll to position [120, 0]
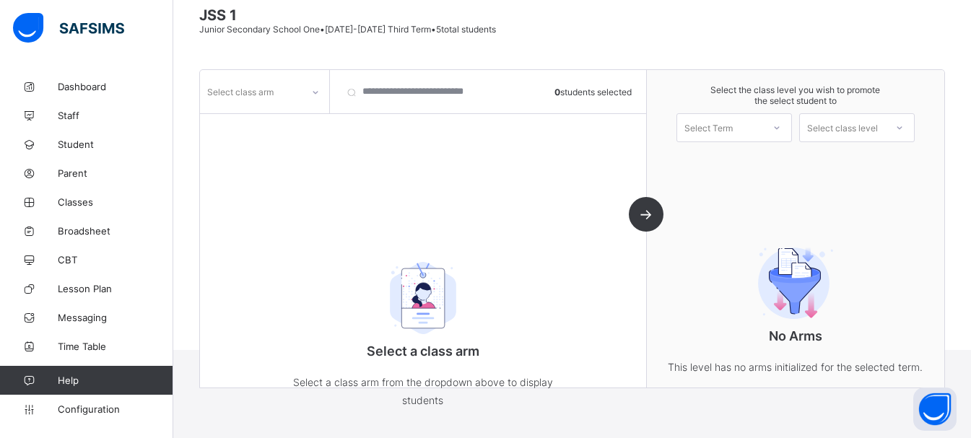
click at [315, 103] on div at bounding box center [315, 92] width 25 height 23
click at [315, 123] on div "." at bounding box center [265, 123] width 128 height 22
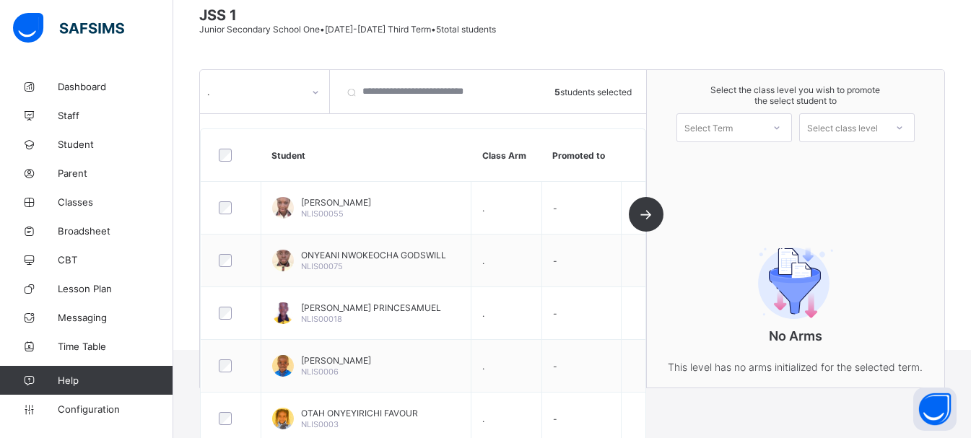
click at [732, 120] on div "Select Term" at bounding box center [708, 127] width 48 height 29
click at [725, 163] on div "First Term 2025-2026" at bounding box center [734, 165] width 114 height 33
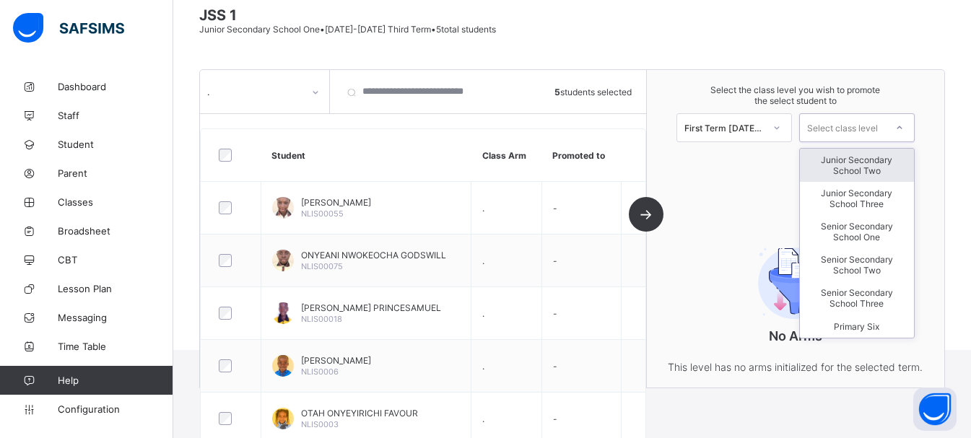
click at [861, 126] on div "Select class level" at bounding box center [842, 127] width 71 height 29
click at [865, 169] on div "Junior Secondary School Two" at bounding box center [857, 165] width 114 height 33
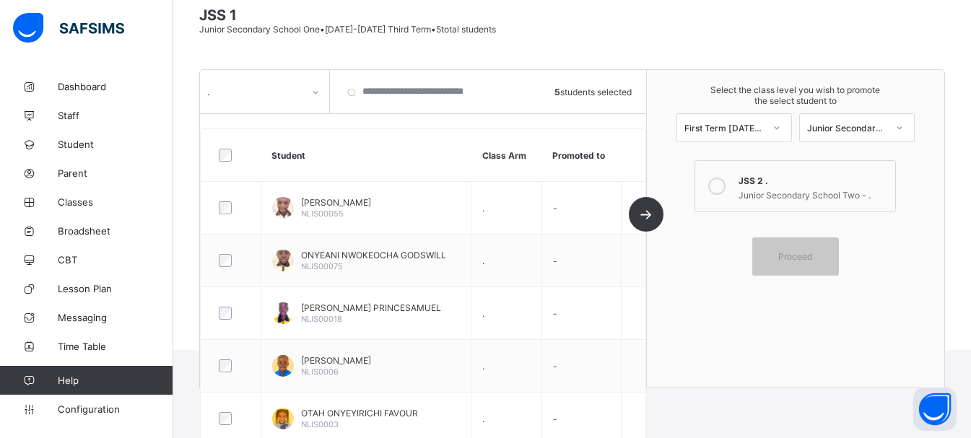
click at [839, 187] on div "Junior Secondary School Two - ." at bounding box center [812, 193] width 149 height 14
click at [812, 251] on span "Proceed" at bounding box center [795, 256] width 34 height 11
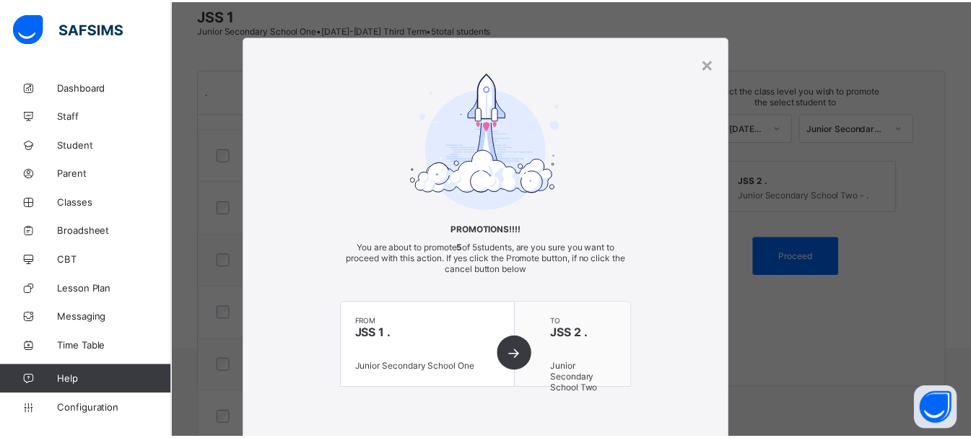
scroll to position [104, 0]
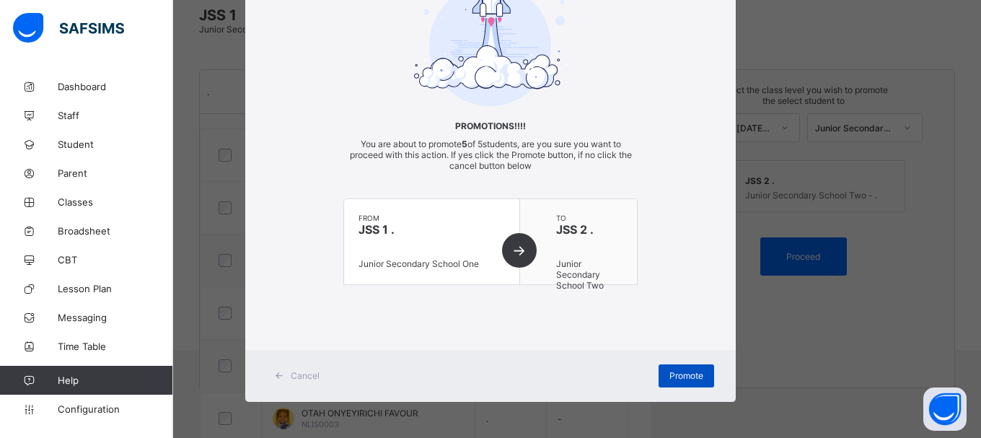
click at [700, 371] on div "Promote" at bounding box center [687, 375] width 56 height 23
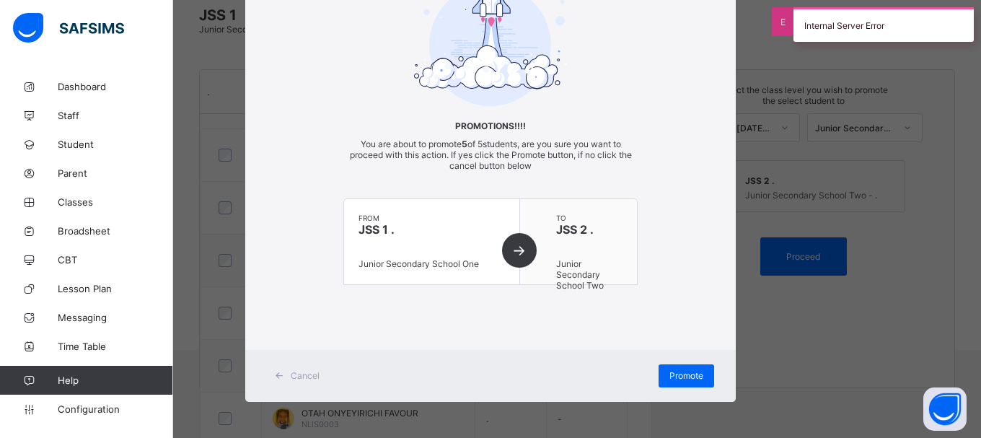
click at [970, 40] on div "Internal Server Error" at bounding box center [884, 24] width 195 height 35
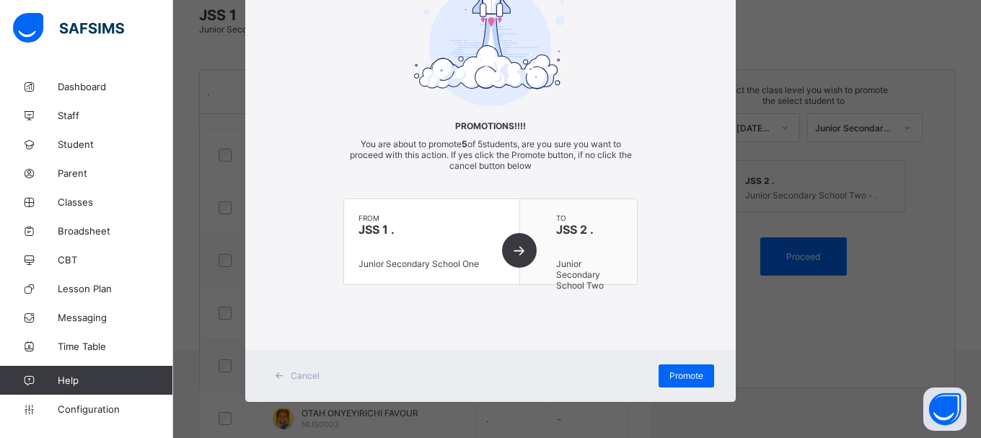
click at [308, 379] on span "Cancel" at bounding box center [305, 375] width 29 height 11
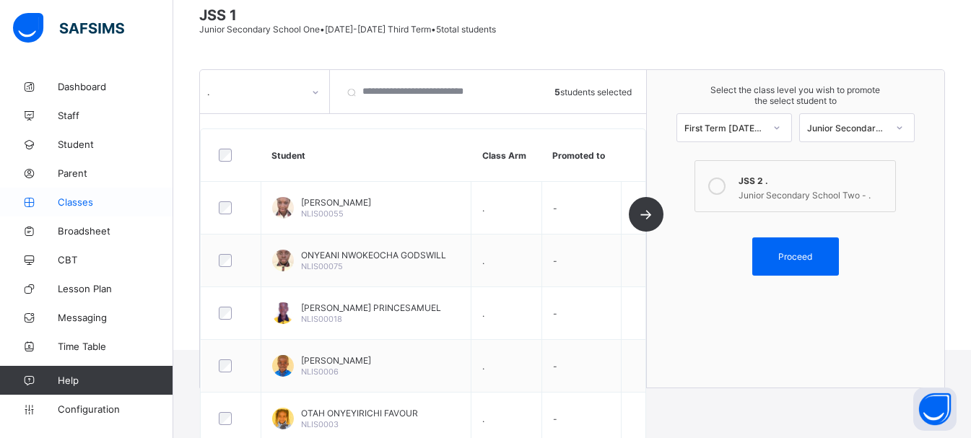
click at [99, 195] on link "Classes" at bounding box center [86, 202] width 173 height 29
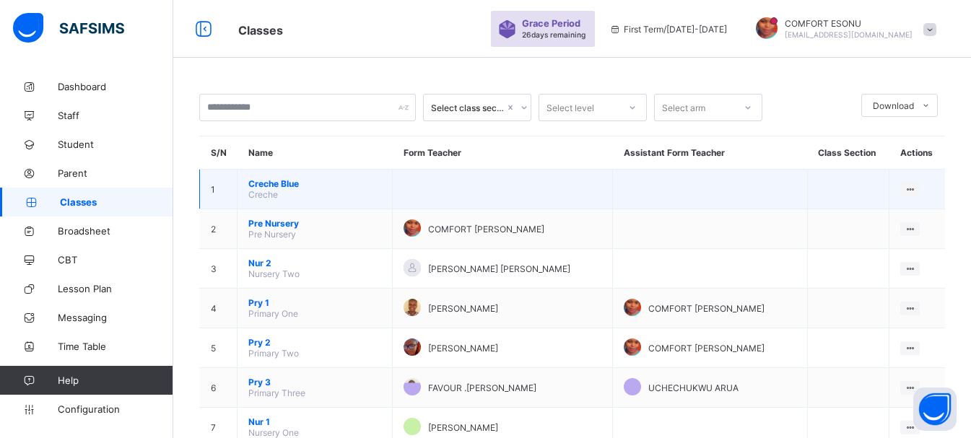
click at [260, 189] on span "Creche" at bounding box center [263, 194] width 30 height 11
click at [270, 182] on span "Creche Blue" at bounding box center [314, 183] width 133 height 11
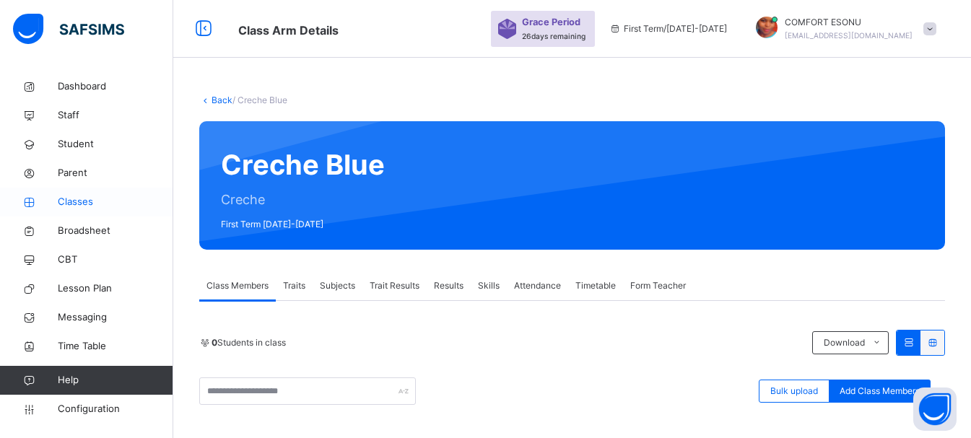
click at [91, 194] on link "Classes" at bounding box center [86, 202] width 173 height 29
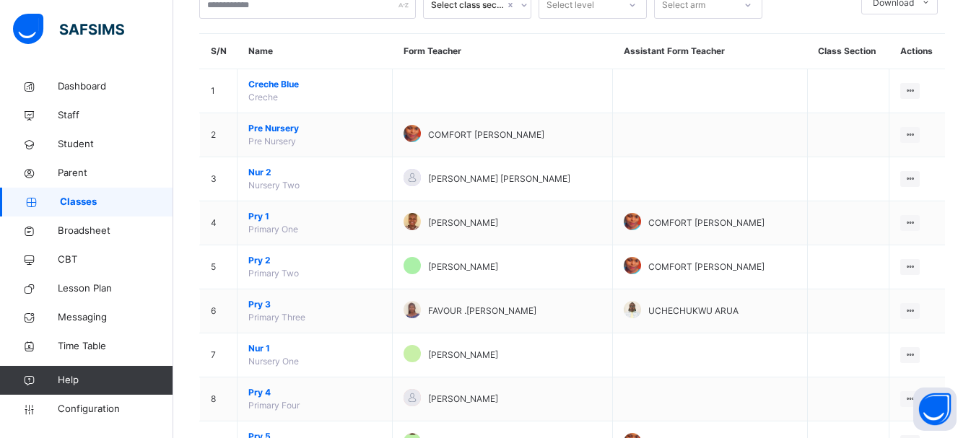
scroll to position [100, 0]
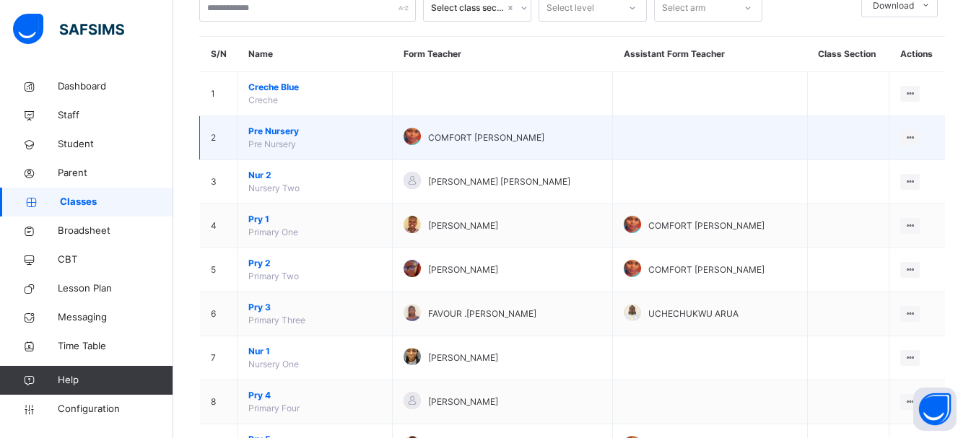
click at [253, 133] on span "Pre Nursery" at bounding box center [314, 131] width 133 height 13
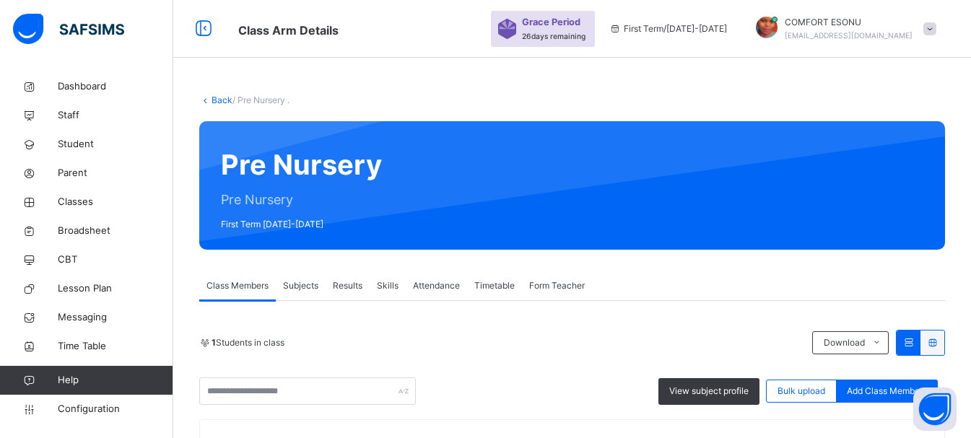
scroll to position [162, 0]
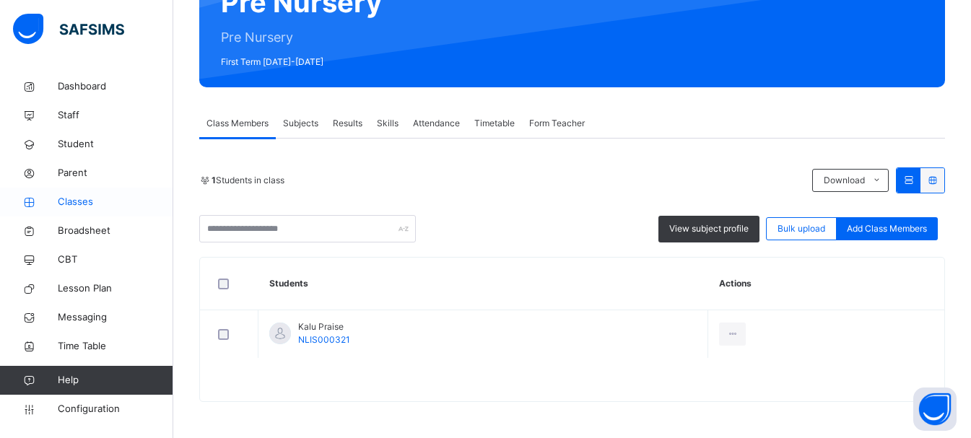
click at [59, 207] on span "Classes" at bounding box center [115, 202] width 115 height 14
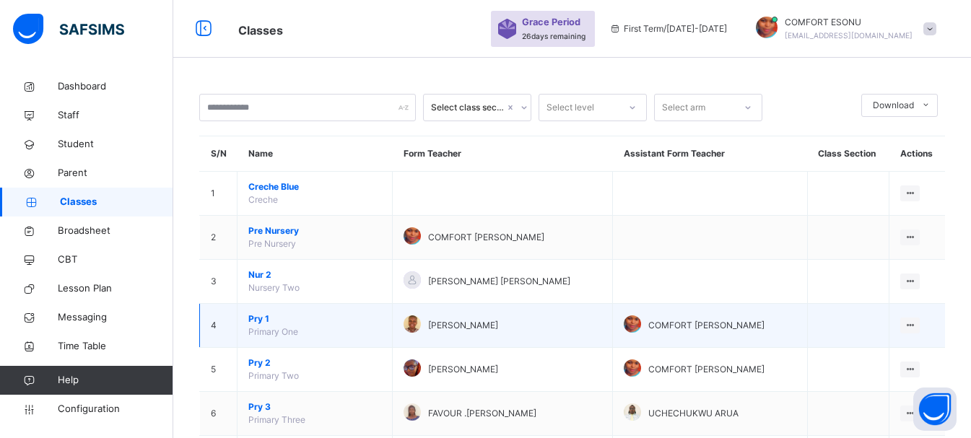
click at [271, 313] on span "Pry 1" at bounding box center [314, 318] width 133 height 13
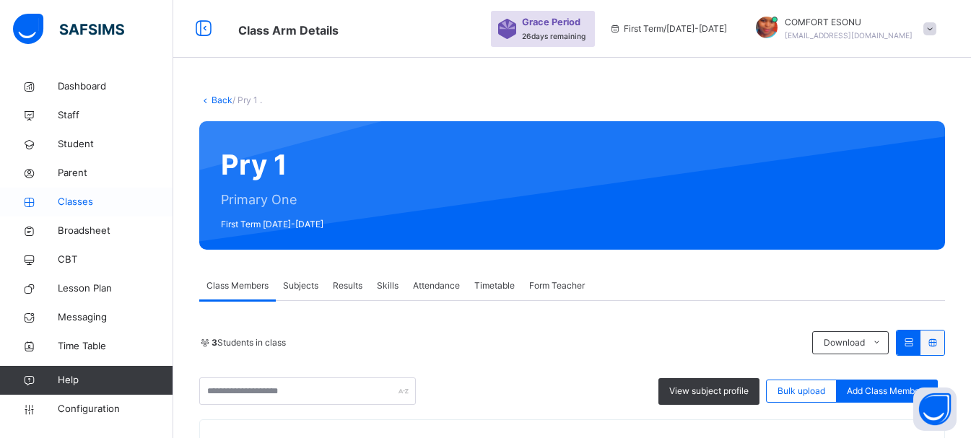
click at [78, 195] on span "Classes" at bounding box center [115, 202] width 115 height 14
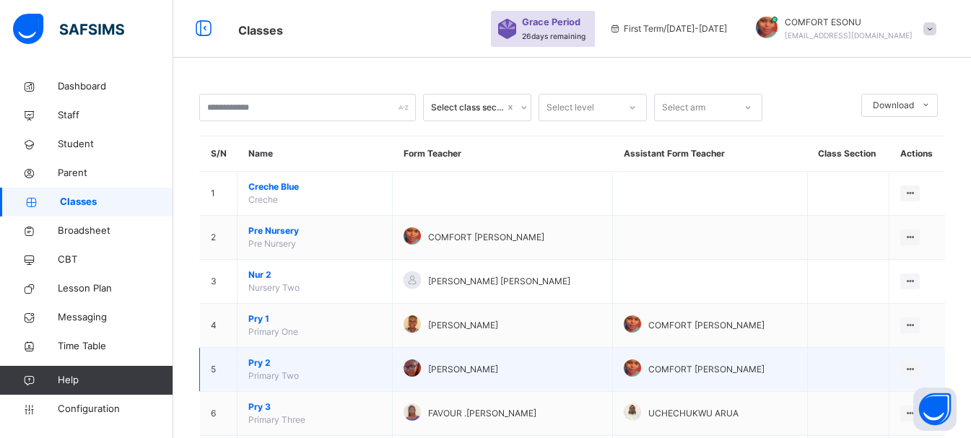
click at [260, 369] on td "Pry 2 Primary Two" at bounding box center [314, 370] width 155 height 44
click at [256, 364] on span "Pry 2" at bounding box center [314, 363] width 133 height 13
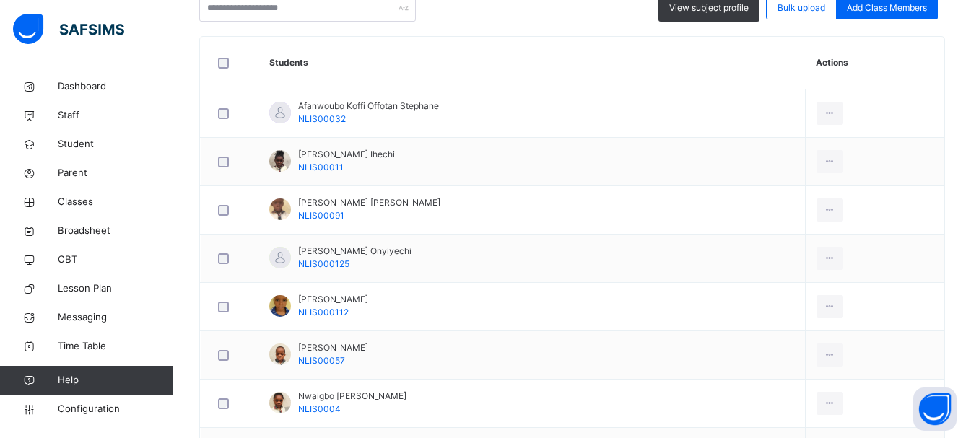
scroll to position [73, 0]
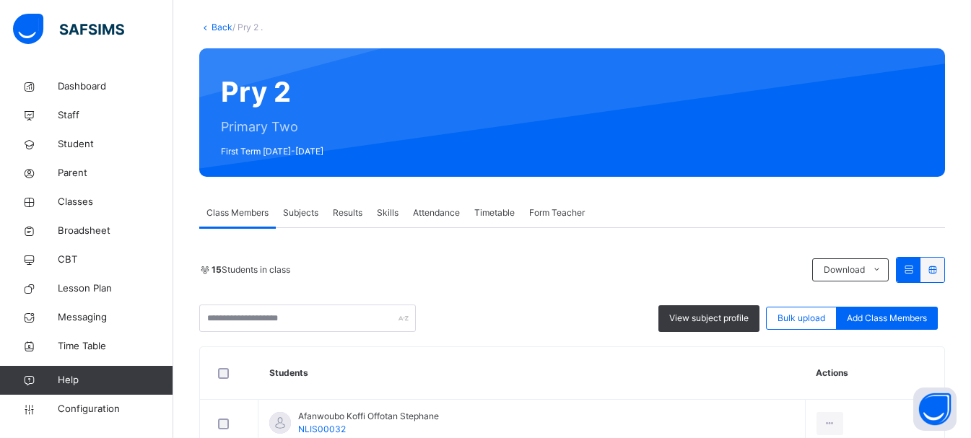
click at [553, 208] on span "Form Teacher" at bounding box center [557, 212] width 56 height 13
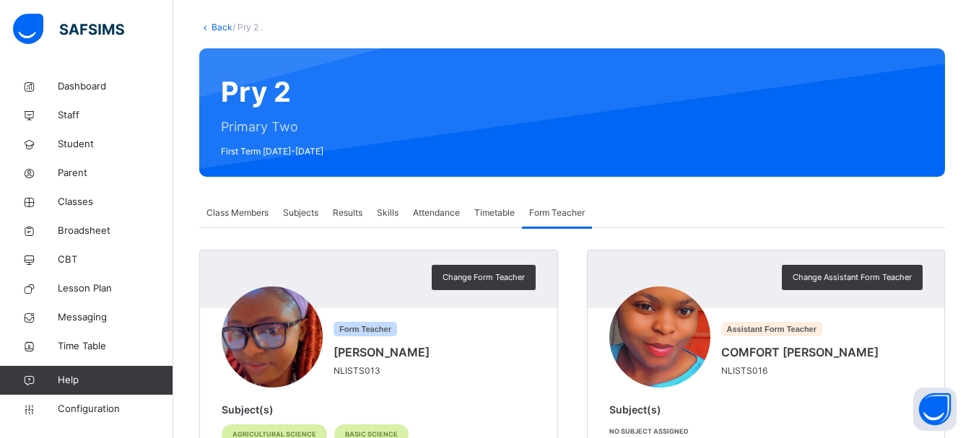
click at [969, 384] on div "Back / Pry 2 . Pry 2 Primary Two First Term 2025-2026 Class Members Subjects Re…" at bounding box center [571, 347] width 797 height 697
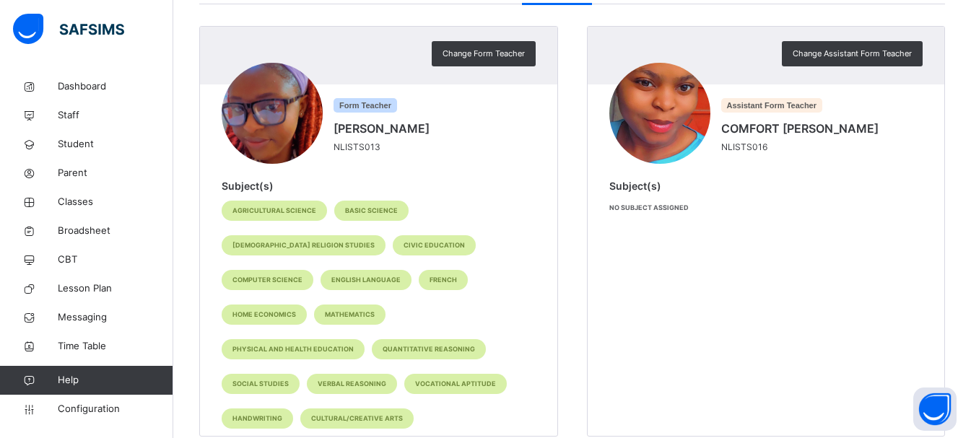
scroll to position [0, 0]
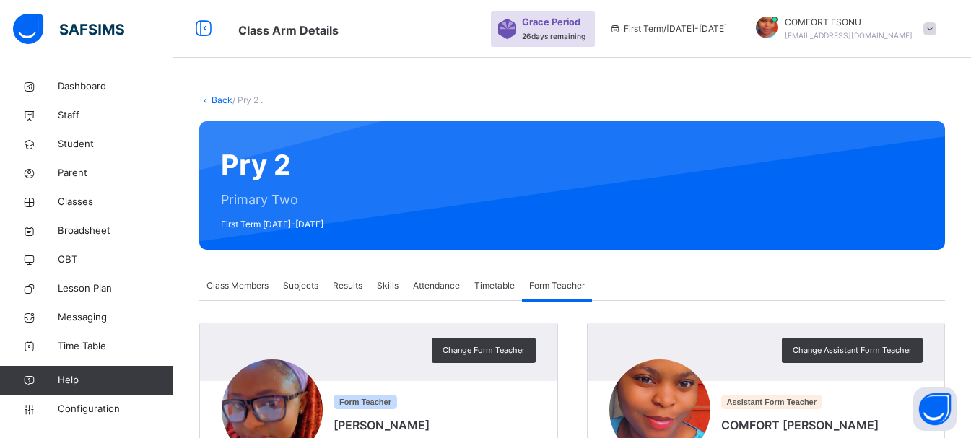
click at [210, 95] on icon at bounding box center [205, 100] width 12 height 11
click at [213, 97] on link "Back" at bounding box center [221, 100] width 21 height 11
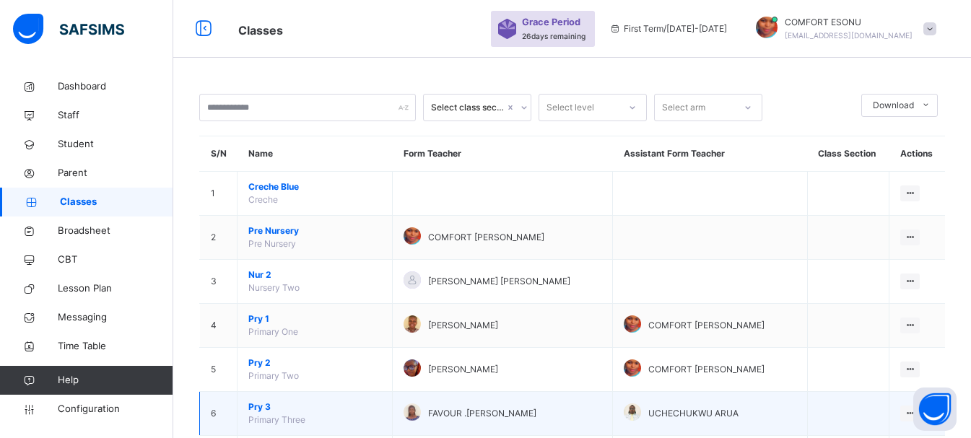
click at [266, 405] on span "Pry 3" at bounding box center [314, 407] width 133 height 13
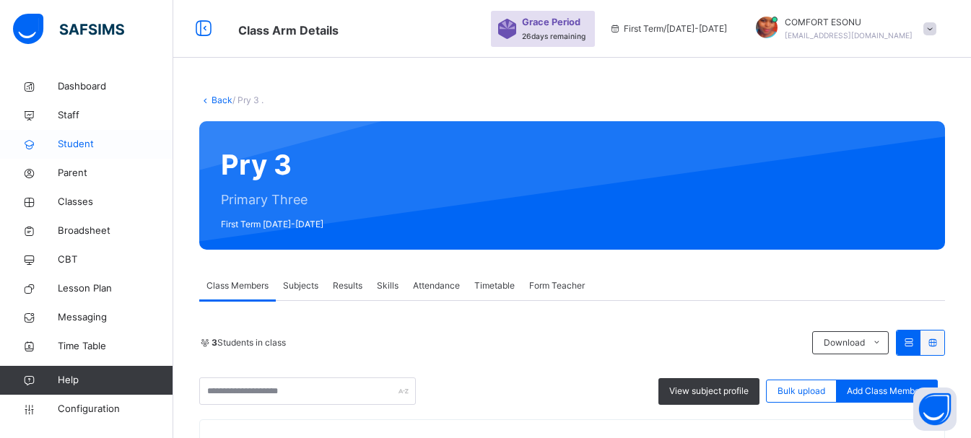
click at [71, 146] on span "Student" at bounding box center [115, 144] width 115 height 14
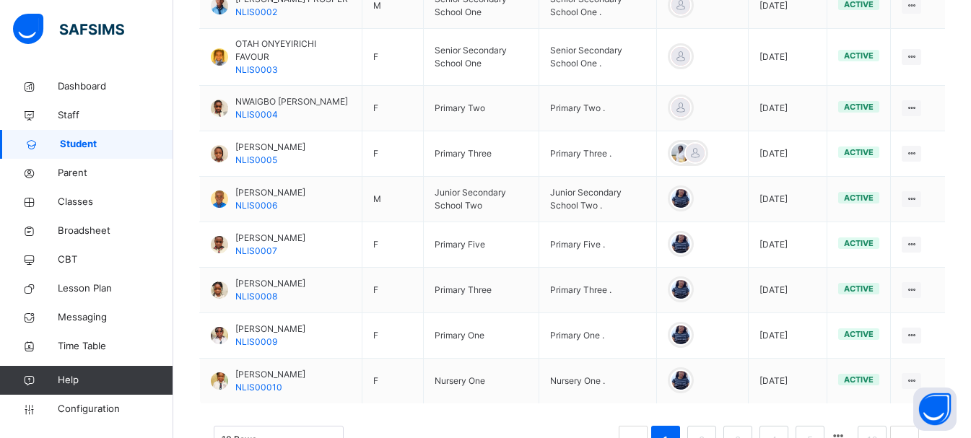
scroll to position [536, 0]
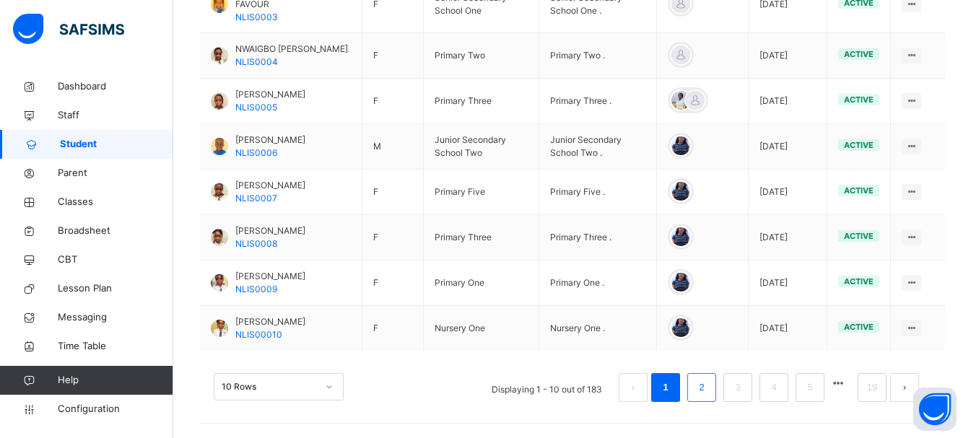
click at [716, 380] on li "2" at bounding box center [701, 387] width 29 height 29
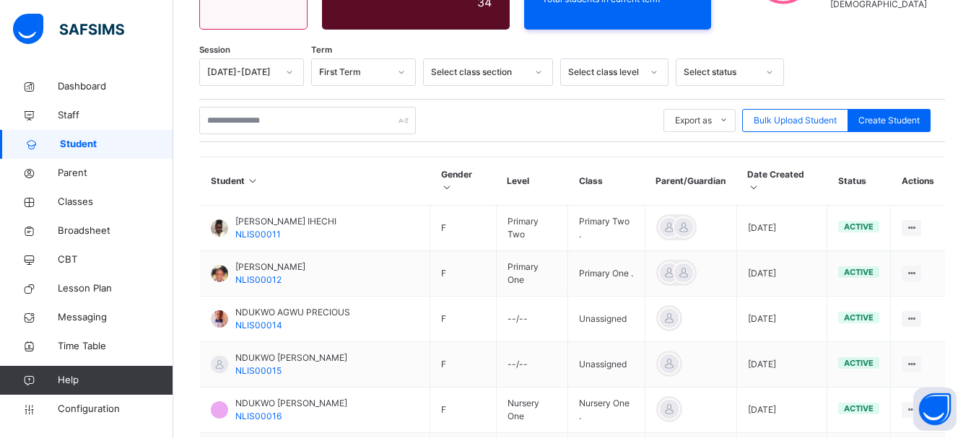
scroll to position [500, 0]
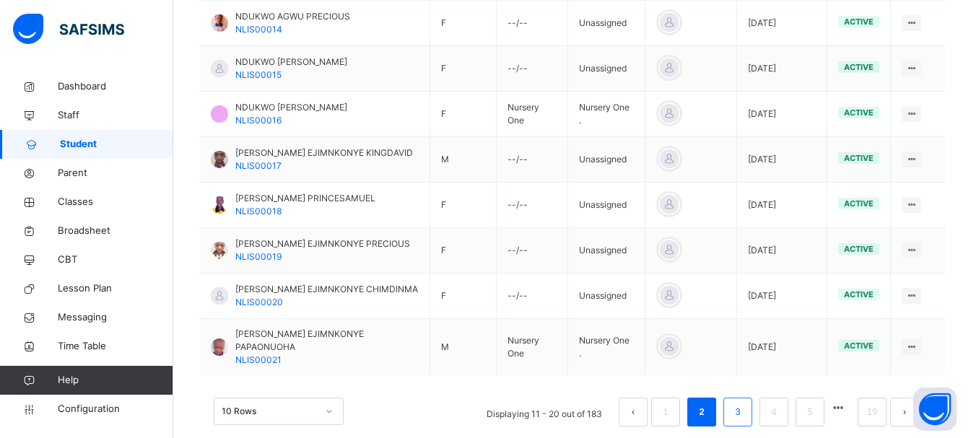
click at [752, 398] on li "3" at bounding box center [737, 412] width 29 height 29
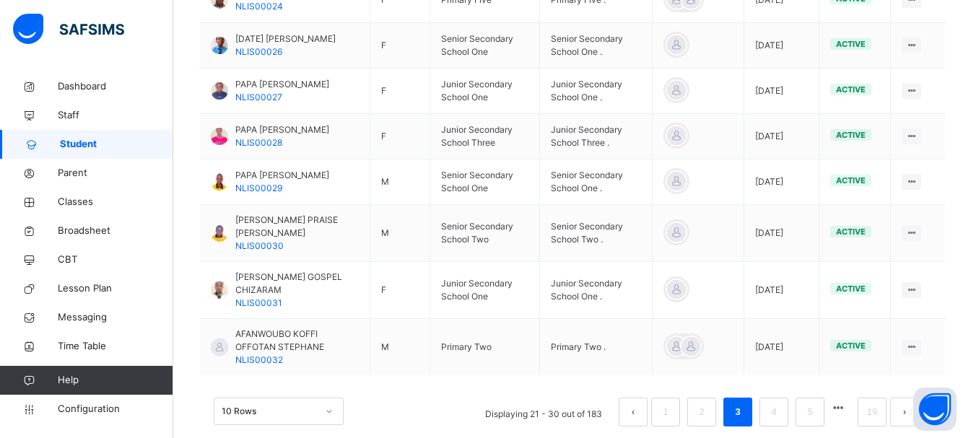
scroll to position [558, 0]
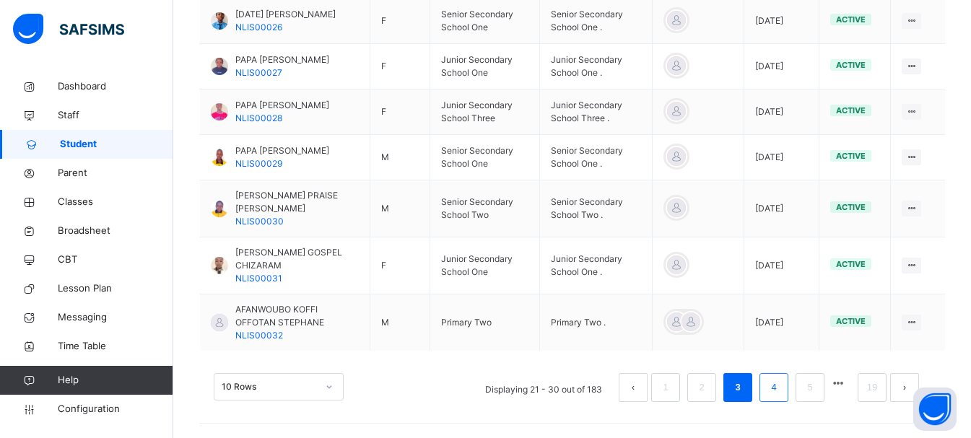
click at [788, 390] on li "4" at bounding box center [773, 387] width 29 height 29
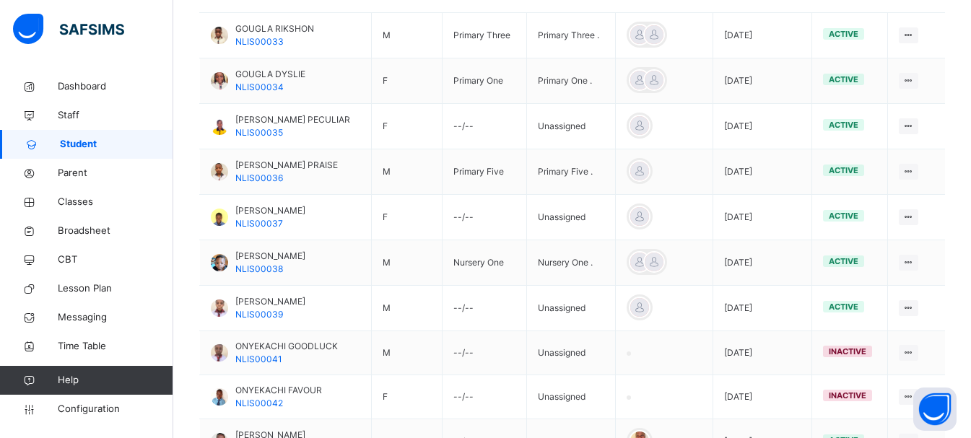
scroll to position [382, 0]
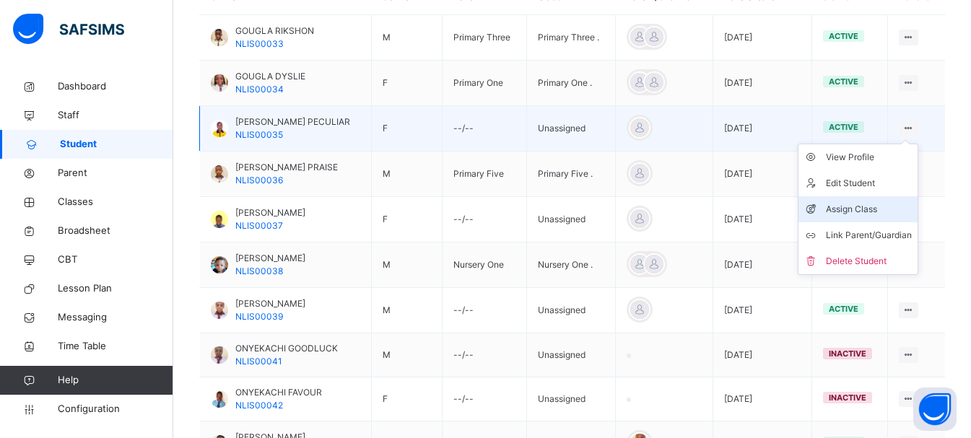
click at [870, 202] on div "Assign Class" at bounding box center [869, 209] width 86 height 14
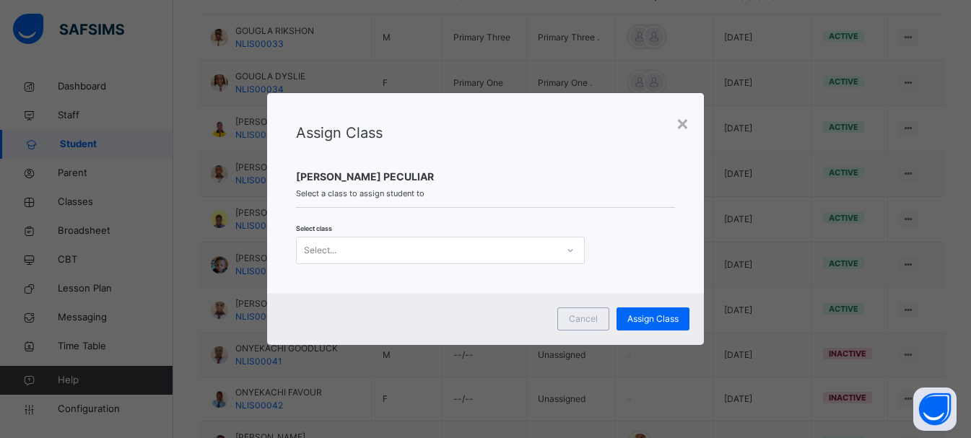
click at [549, 251] on div "Select..." at bounding box center [427, 250] width 260 height 22
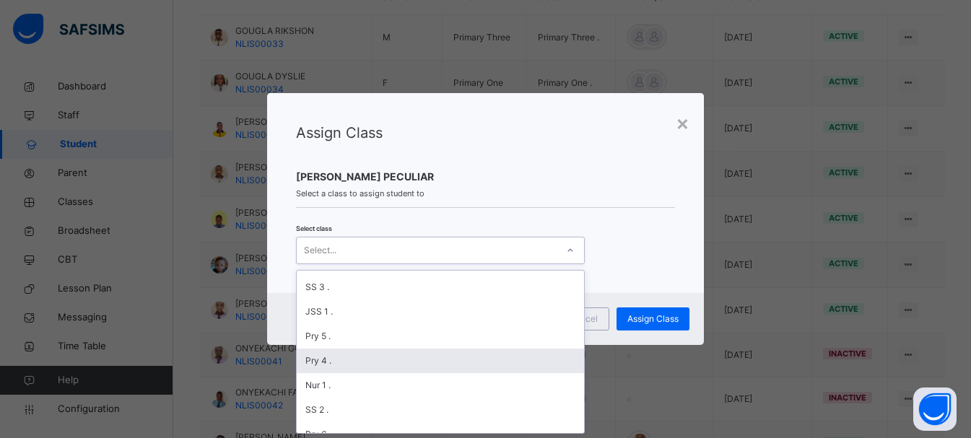
scroll to position [230, 0]
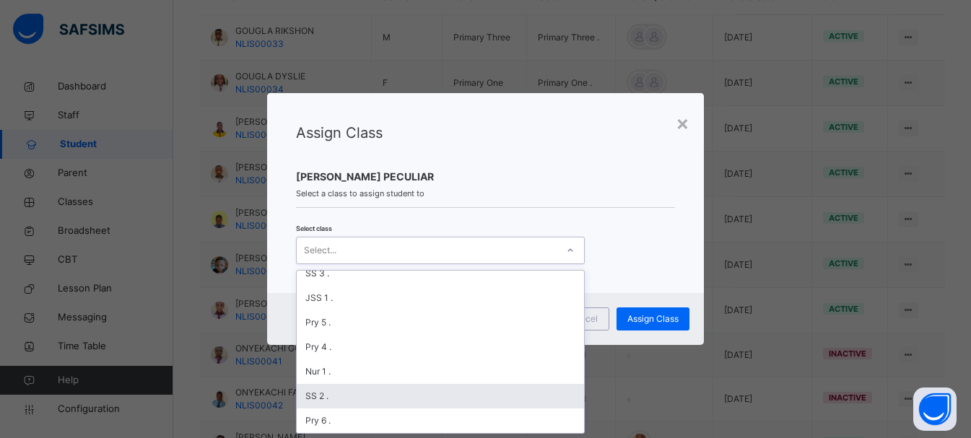
click at [367, 393] on div "SS 2 ." at bounding box center [440, 396] width 287 height 25
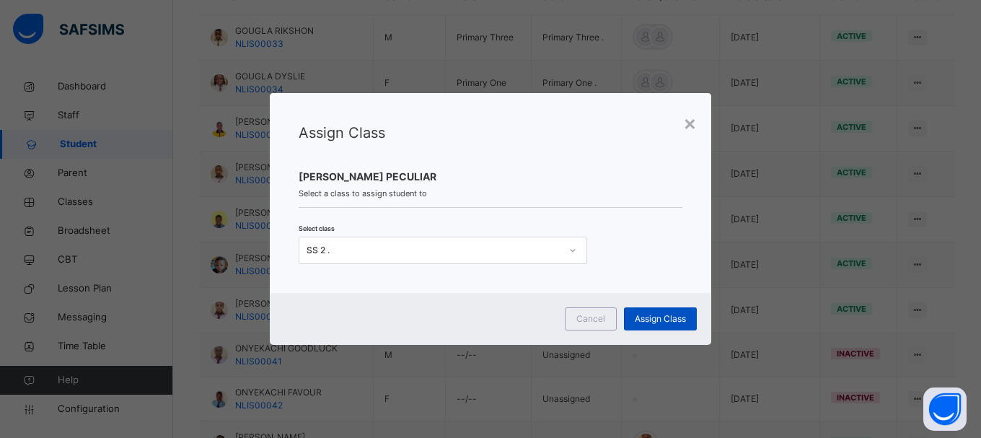
click at [628, 318] on div "Assign Class" at bounding box center [660, 318] width 73 height 23
click at [652, 316] on span "Assign Class" at bounding box center [660, 318] width 51 height 13
click at [717, 361] on div "× Assign Class JOHN NJOKU PECULIAR Select a class to assign student to Select c…" at bounding box center [490, 219] width 981 height 438
click at [693, 126] on div "×" at bounding box center [690, 123] width 14 height 30
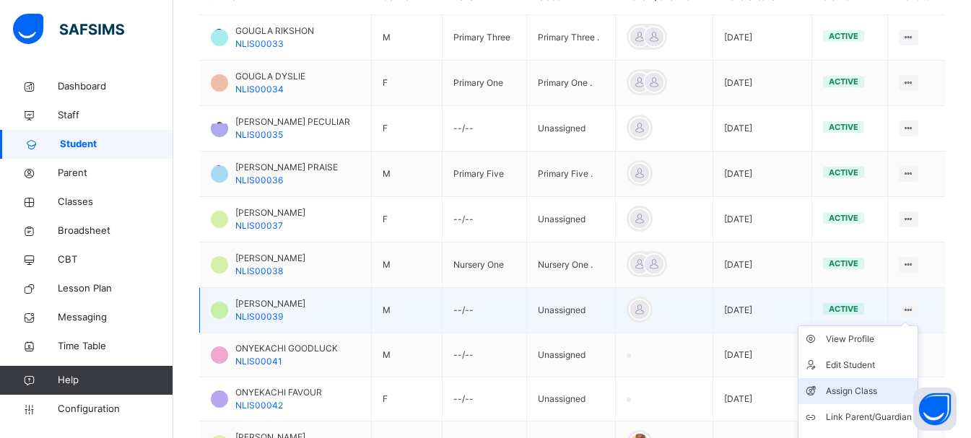
click at [841, 399] on li "Assign Class" at bounding box center [857, 391] width 119 height 26
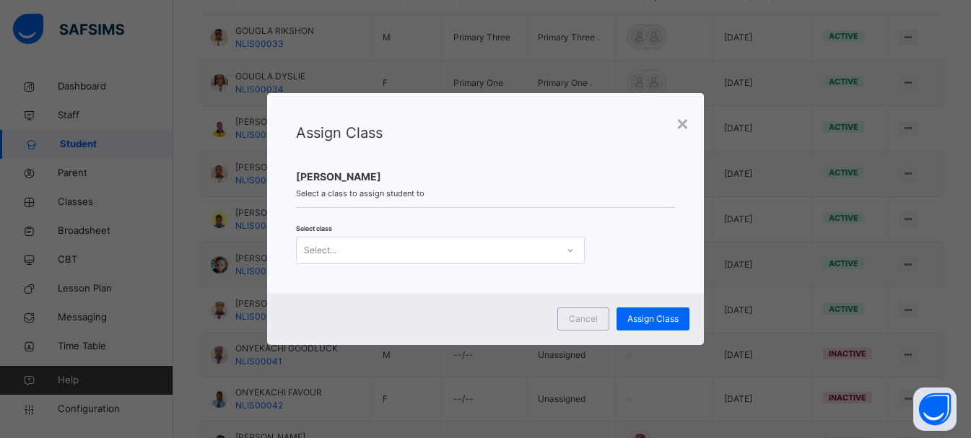
click at [548, 250] on div "Select..." at bounding box center [427, 250] width 260 height 22
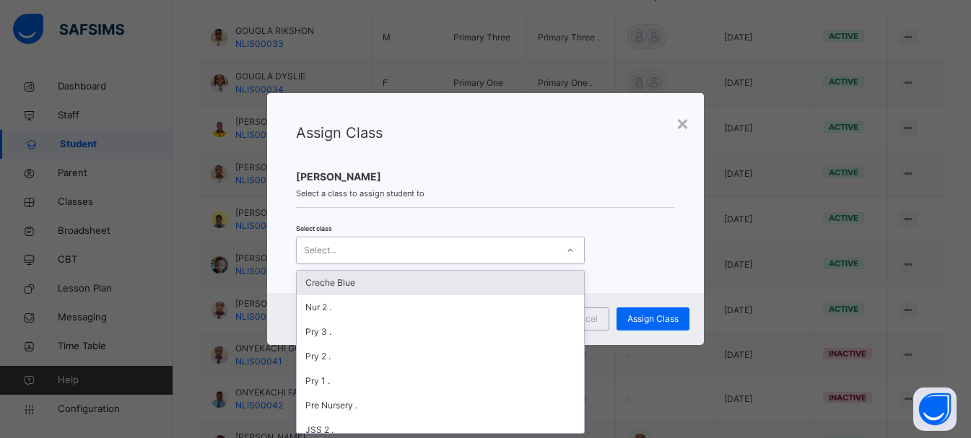
scroll to position [0, 0]
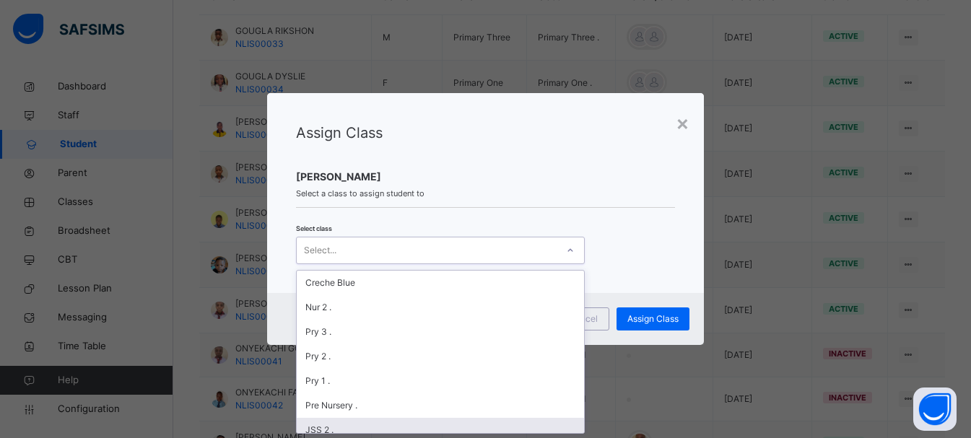
click at [501, 428] on div "JSS 2 ." at bounding box center [440, 430] width 287 height 25
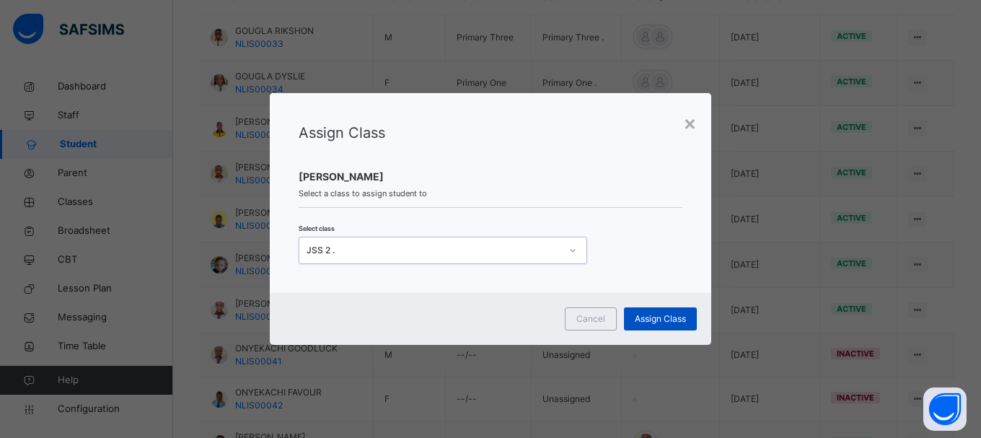
click at [681, 323] on span "Assign Class" at bounding box center [660, 318] width 51 height 13
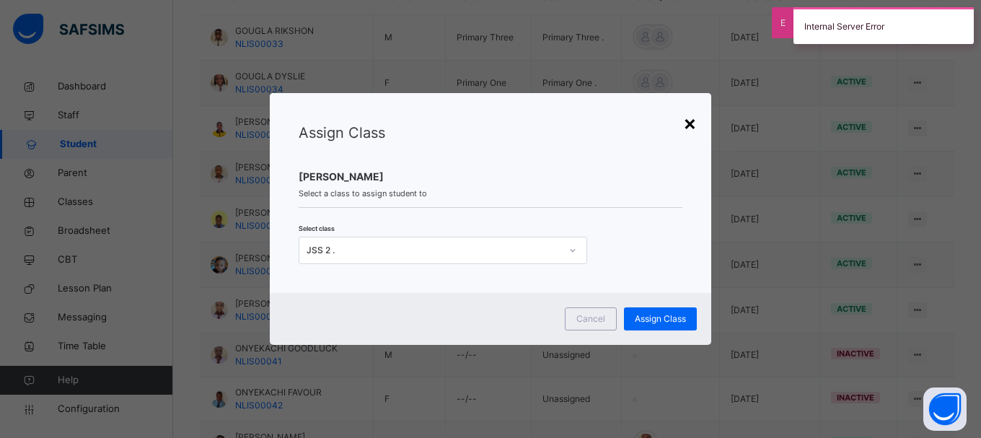
click at [686, 134] on div "×" at bounding box center [690, 123] width 14 height 30
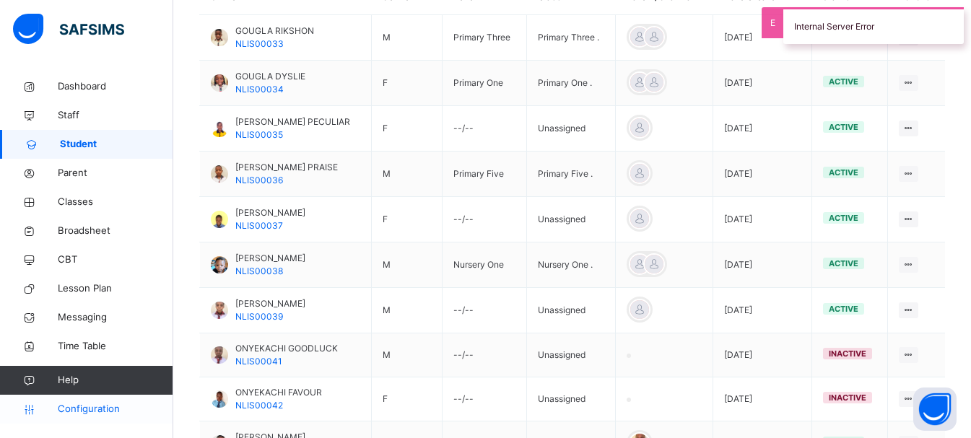
click at [96, 406] on span "Configuration" at bounding box center [115, 409] width 115 height 14
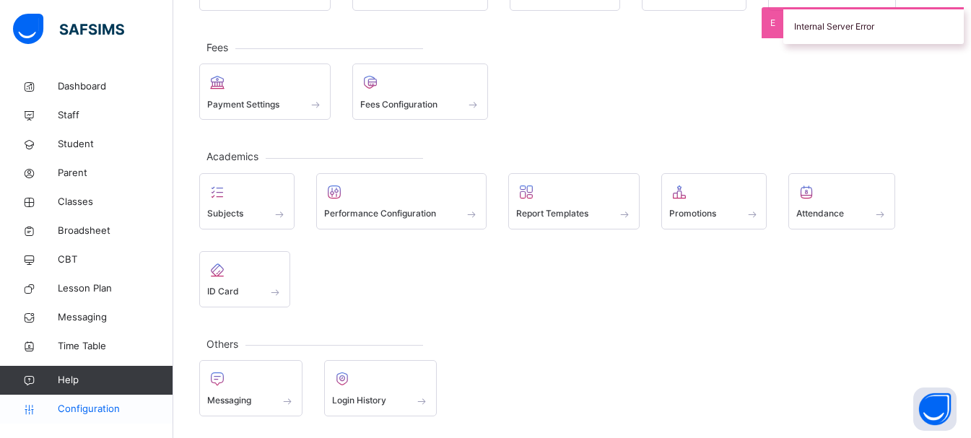
scroll to position [163, 0]
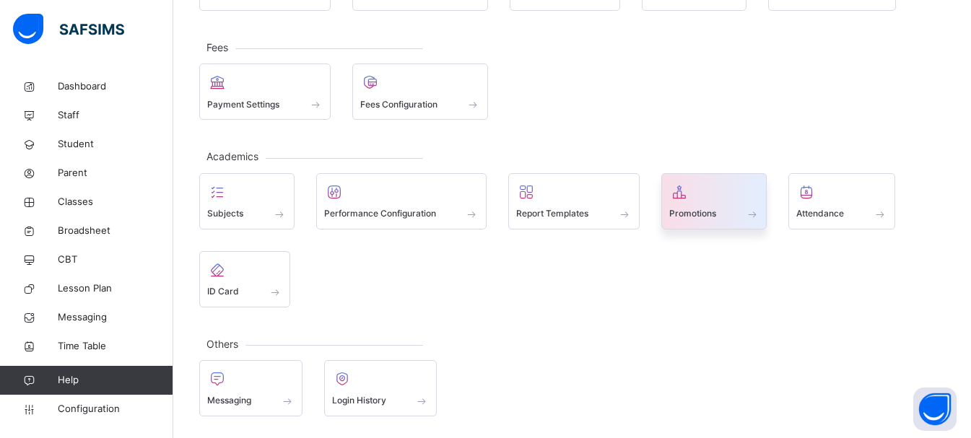
click at [693, 217] on span "Promotions" at bounding box center [692, 213] width 47 height 13
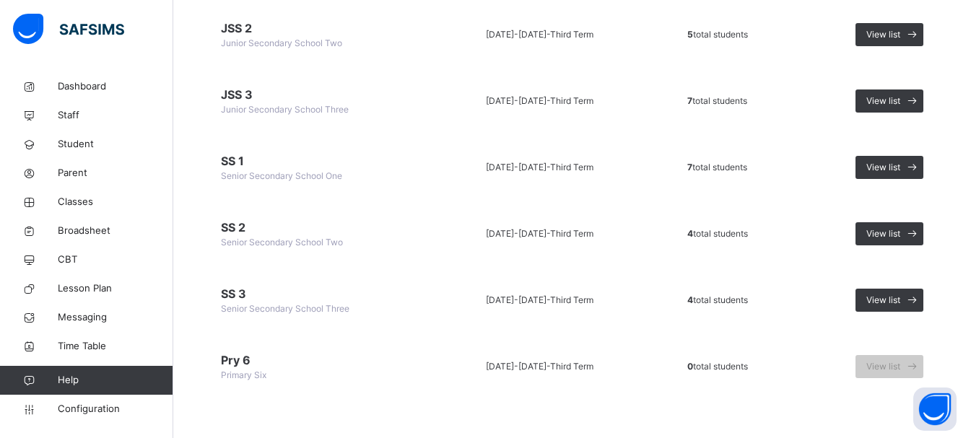
scroll to position [854, 0]
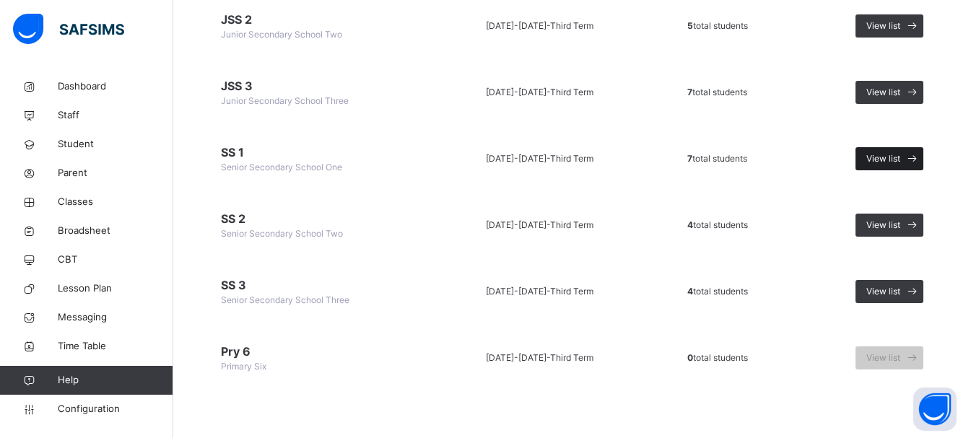
click at [909, 150] on div "View list" at bounding box center [889, 158] width 68 height 23
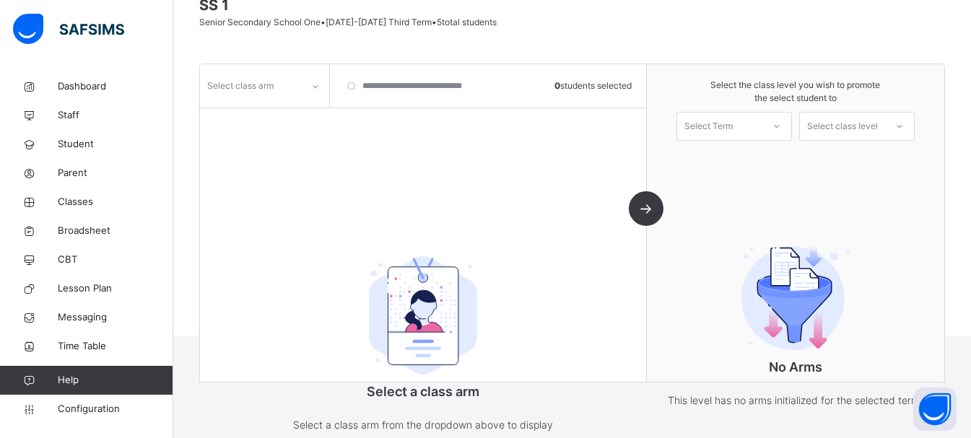
scroll to position [177, 0]
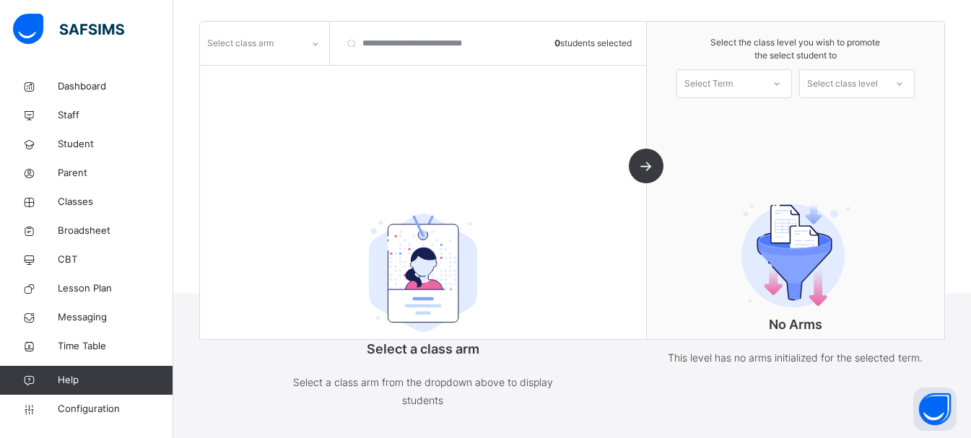
click at [311, 48] on icon at bounding box center [315, 44] width 9 height 14
click at [299, 72] on div "." at bounding box center [265, 76] width 128 height 25
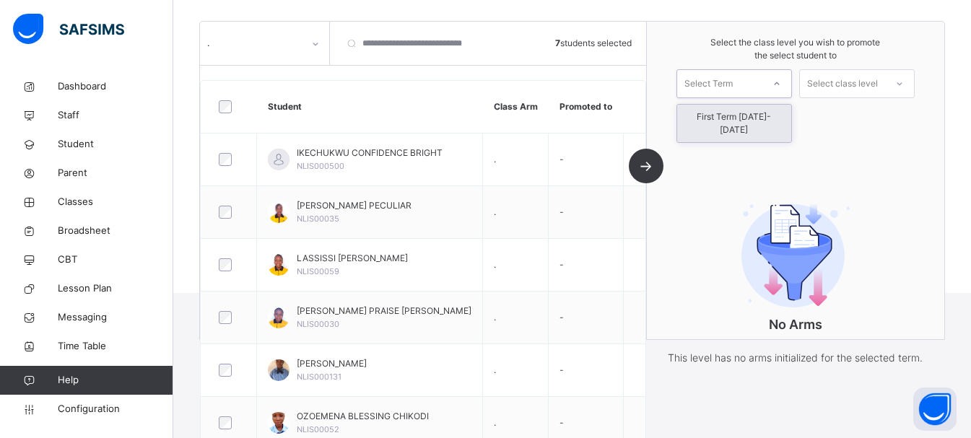
click at [722, 87] on div "Select Term" at bounding box center [708, 83] width 48 height 29
click at [726, 118] on div "First Term 2025-2026" at bounding box center [734, 124] width 114 height 38
click at [870, 89] on div "Select class level" at bounding box center [842, 83] width 71 height 29
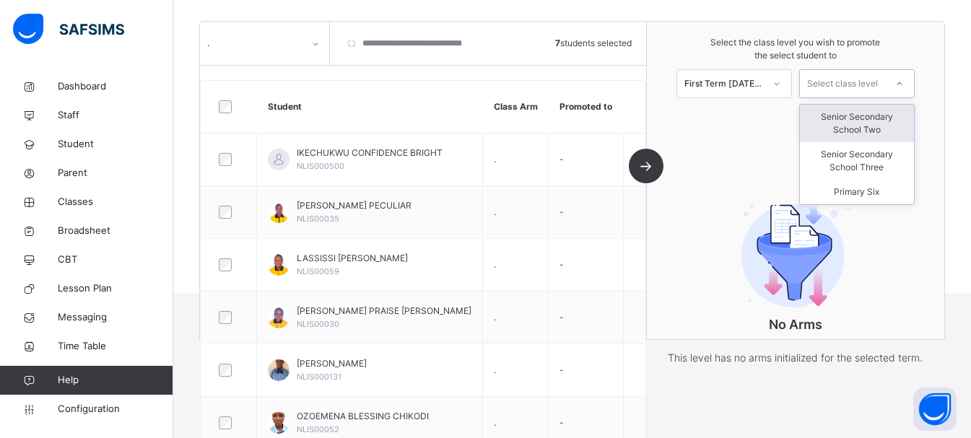
click at [871, 128] on div "Senior Secondary School Two" at bounding box center [857, 124] width 114 height 38
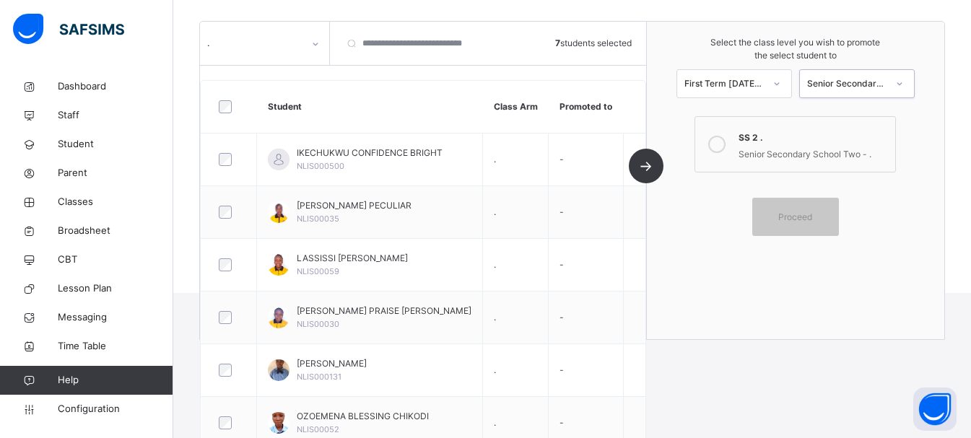
click at [841, 165] on label "SS 2 . Senior Secondary School Two - ." at bounding box center [794, 144] width 201 height 56
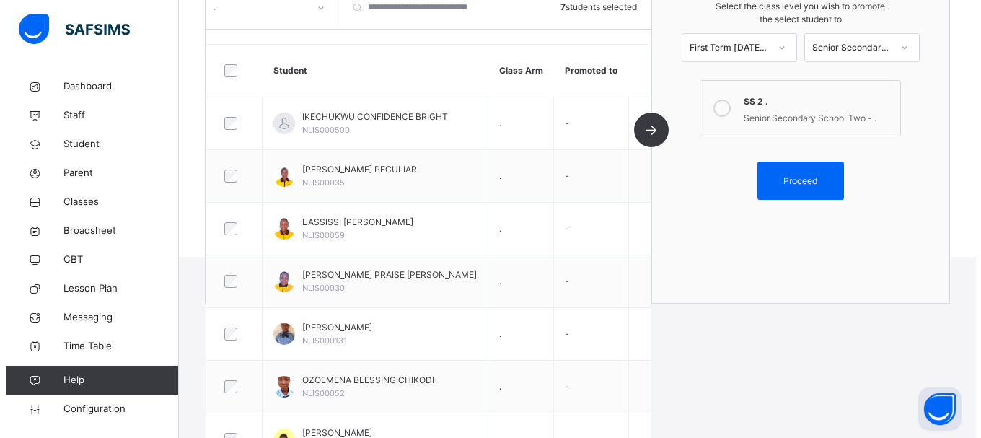
scroll to position [241, 0]
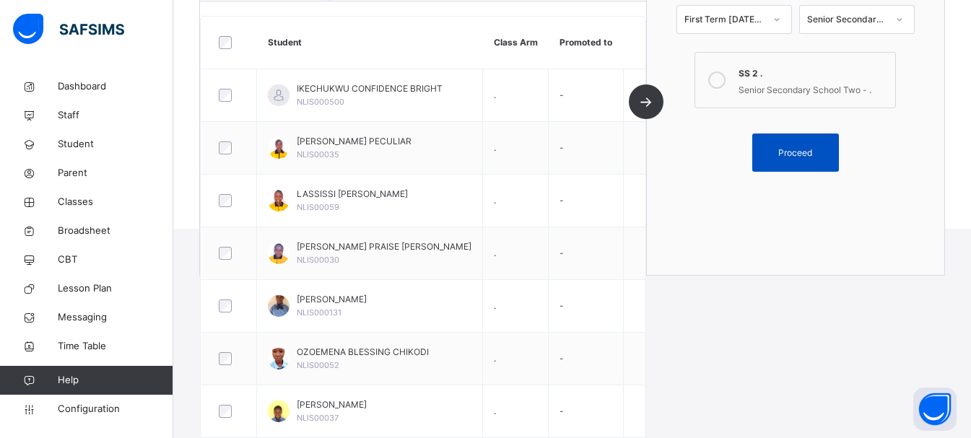
click at [807, 157] on span "Proceed" at bounding box center [795, 152] width 34 height 13
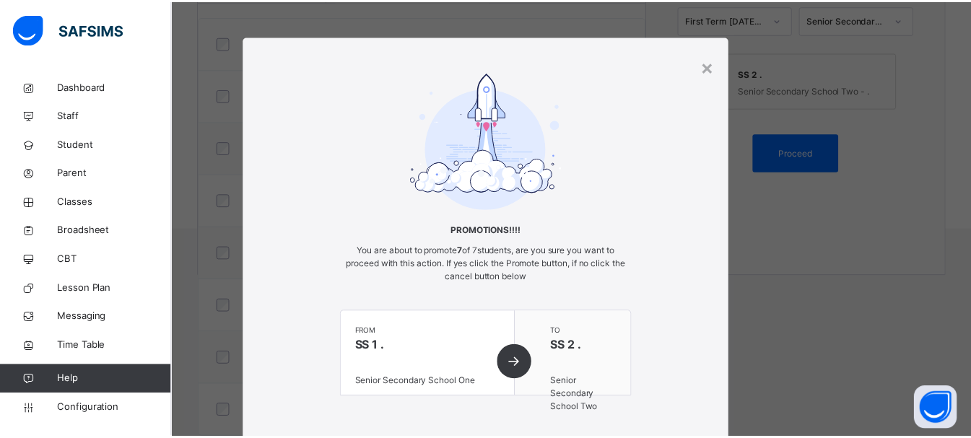
scroll to position [113, 0]
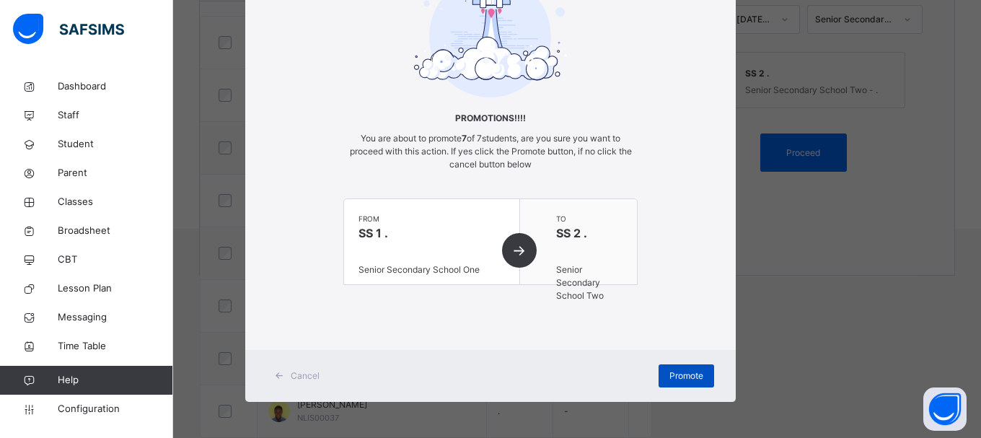
click at [701, 365] on div "Promote" at bounding box center [687, 375] width 56 height 23
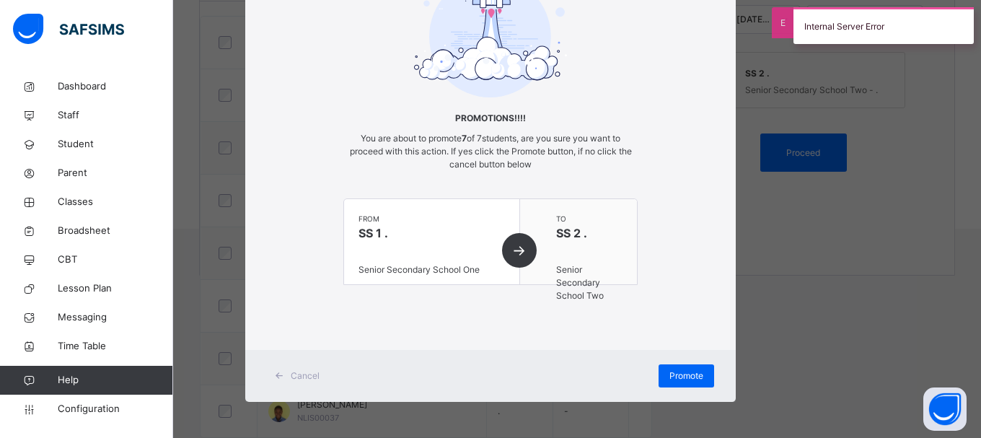
click at [307, 377] on span "Cancel" at bounding box center [305, 375] width 29 height 13
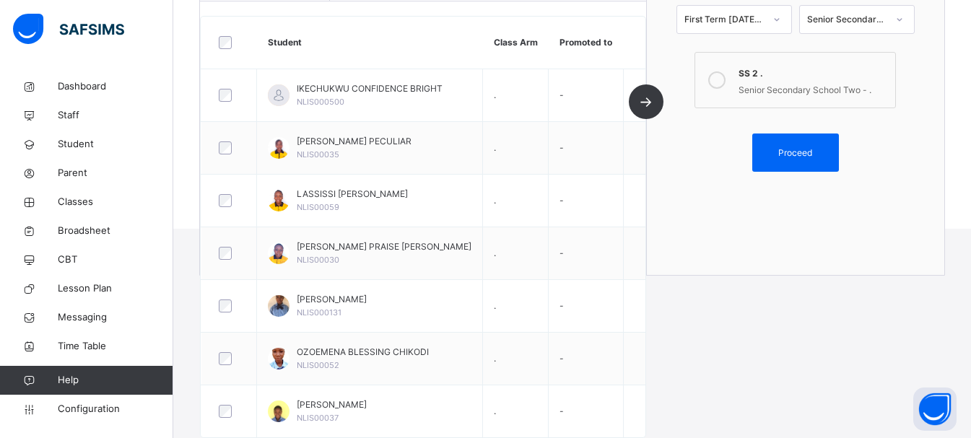
scroll to position [0, 0]
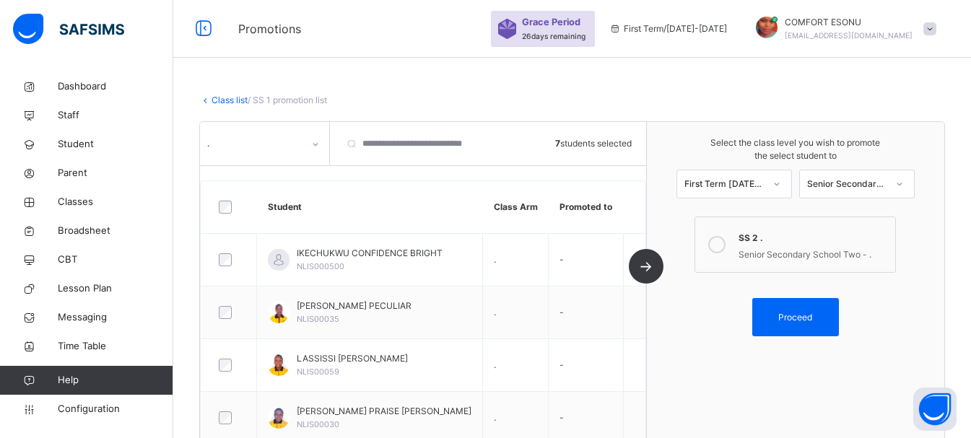
click at [231, 94] on div "Class list / SS 1 promotion list" at bounding box center [571, 100] width 745 height 13
click at [232, 102] on link "Class list" at bounding box center [229, 100] width 36 height 11
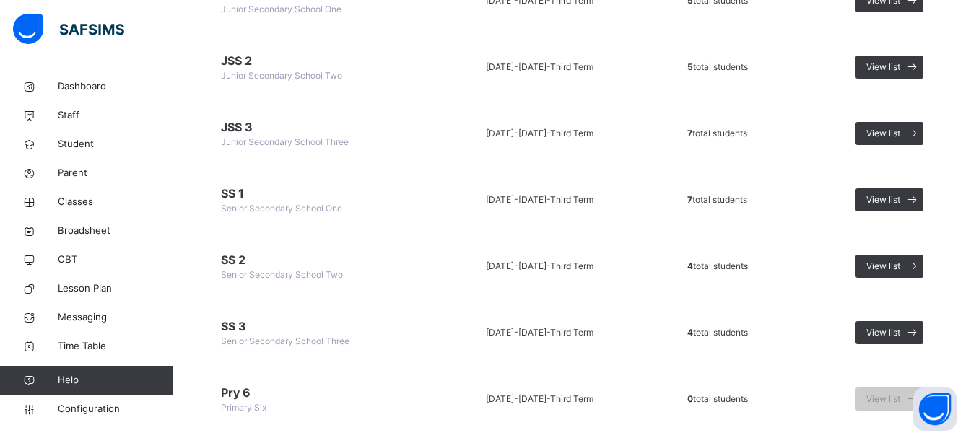
scroll to position [854, 0]
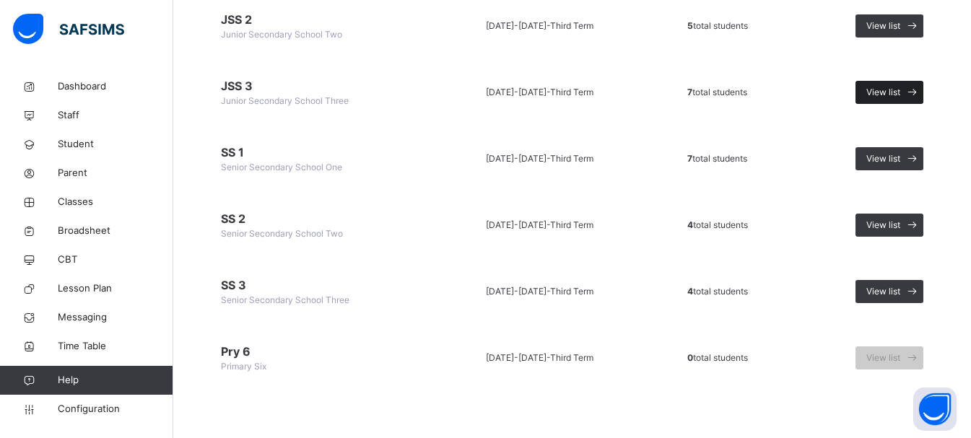
click at [888, 93] on span "View list" at bounding box center [883, 92] width 34 height 13
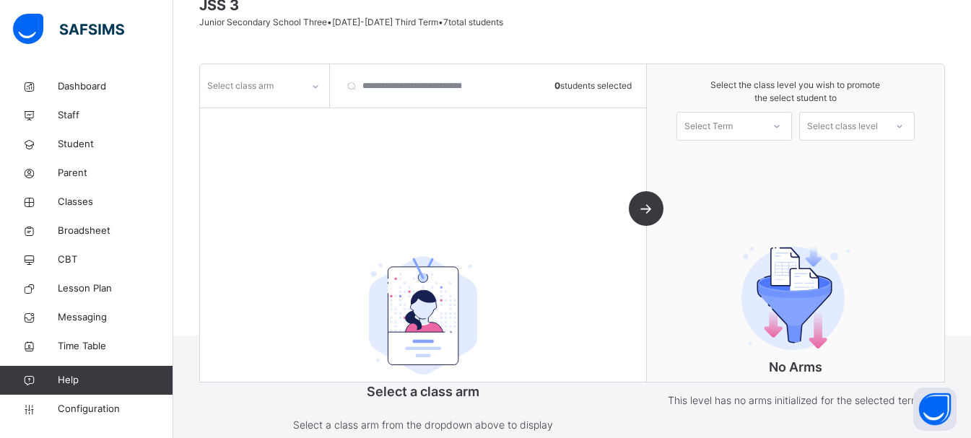
scroll to position [177, 0]
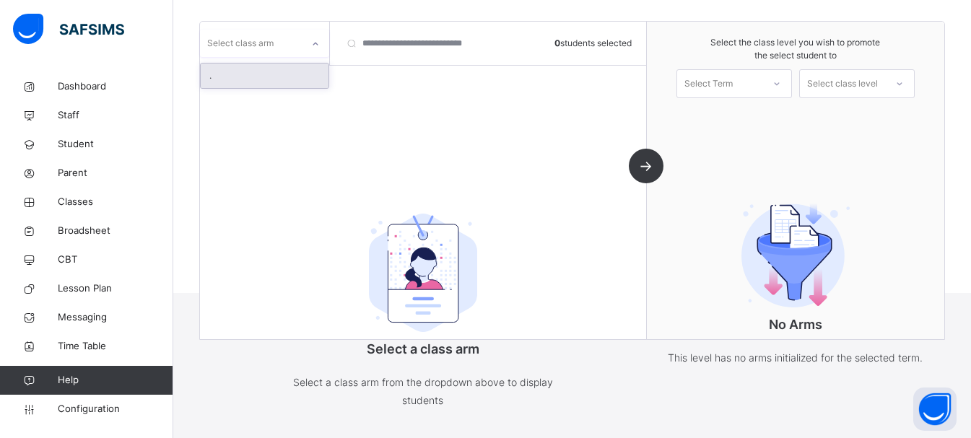
click at [315, 34] on div at bounding box center [315, 43] width 25 height 23
click at [290, 71] on div "." at bounding box center [265, 76] width 128 height 25
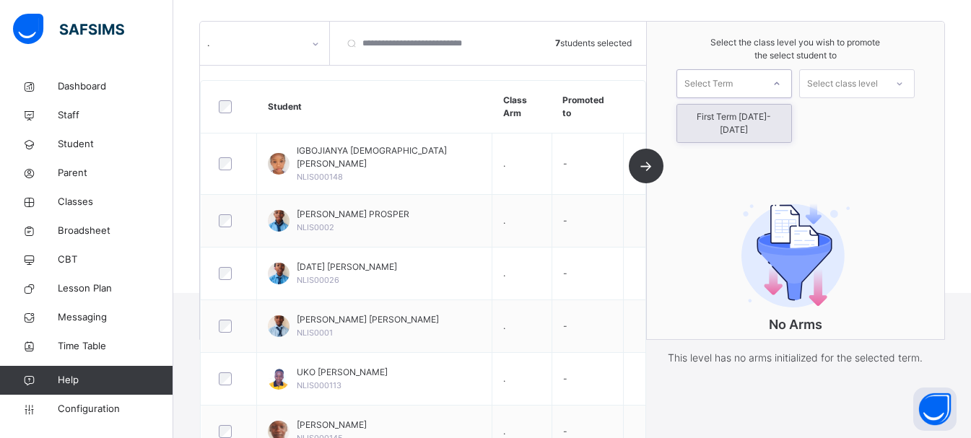
click at [758, 88] on div "Select Term" at bounding box center [719, 84] width 85 height 22
click at [749, 122] on div "First Term 2025-2026" at bounding box center [734, 124] width 114 height 38
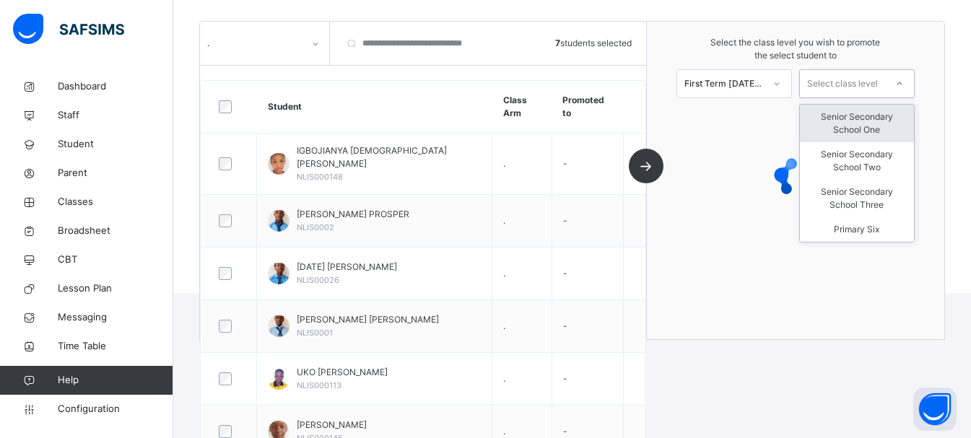
click at [905, 78] on div at bounding box center [899, 83] width 26 height 25
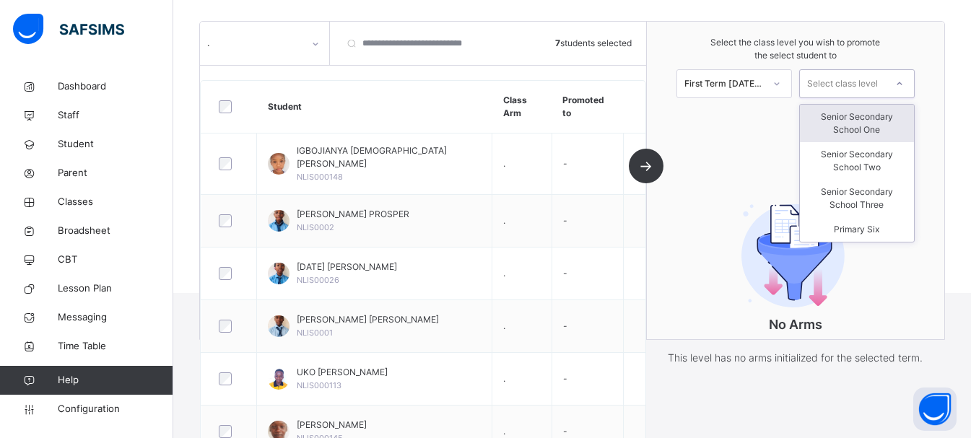
click at [885, 124] on div "Senior Secondary School One" at bounding box center [857, 124] width 114 height 38
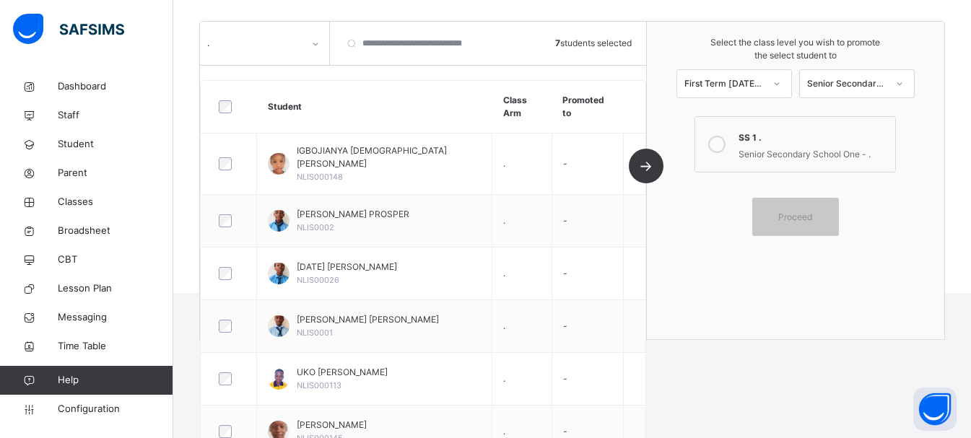
click at [810, 150] on div "Senior Secondary School One - ." at bounding box center [812, 152] width 149 height 17
click at [812, 213] on span "Proceed" at bounding box center [795, 217] width 34 height 13
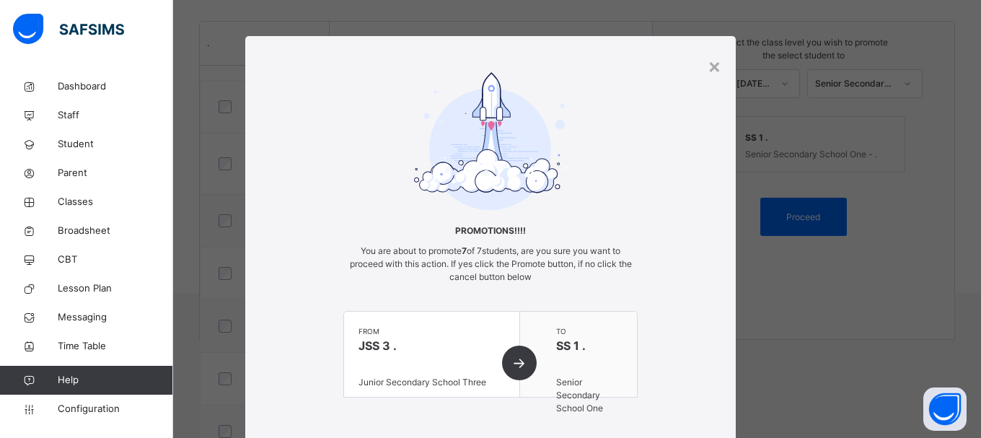
scroll to position [113, 0]
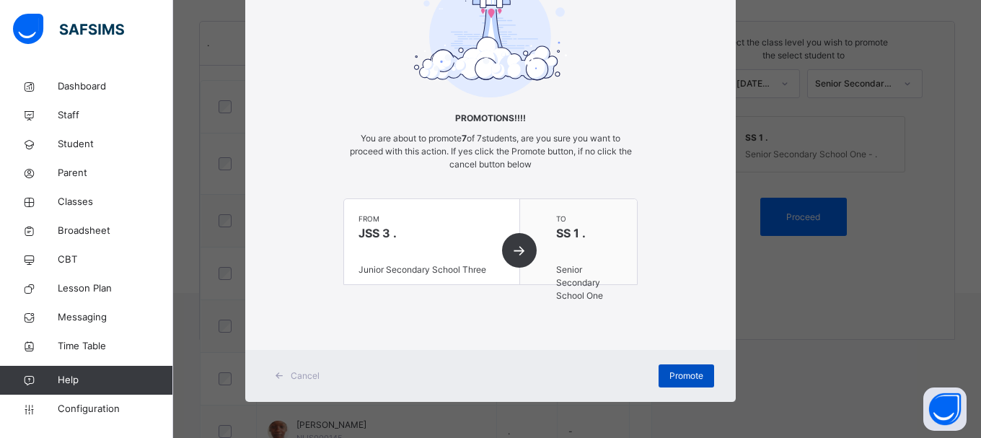
click at [684, 372] on span "Promote" at bounding box center [687, 375] width 34 height 13
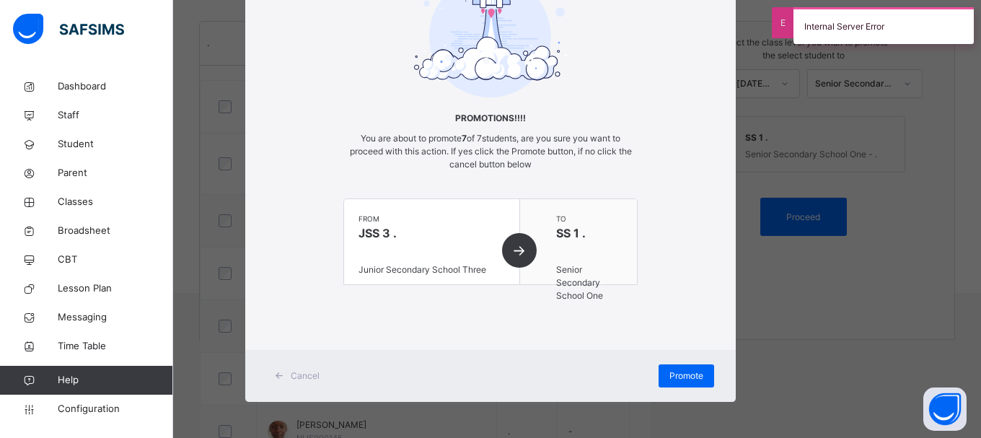
click at [970, 13] on div "Internal Server Error" at bounding box center [884, 25] width 195 height 37
drag, startPoint x: 981, startPoint y: 13, endPoint x: 981, endPoint y: 31, distance: 18.0
click at [970, 31] on div "Internal Server Error" at bounding box center [884, 25] width 195 height 37
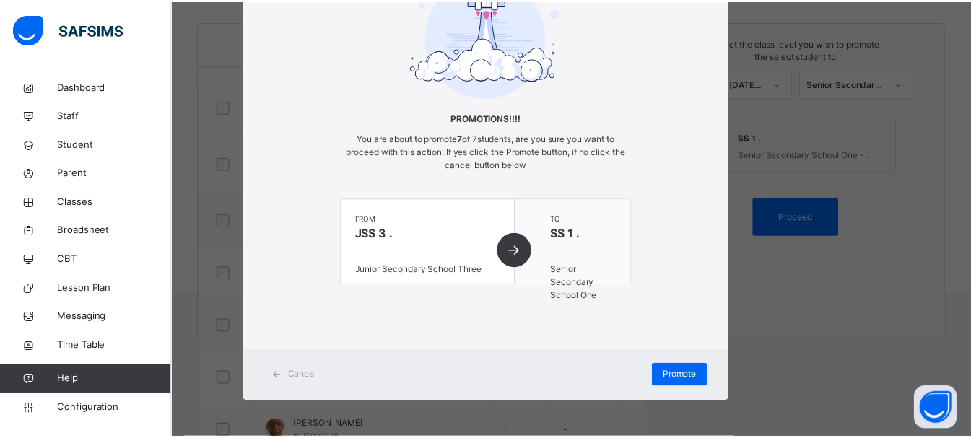
scroll to position [0, 0]
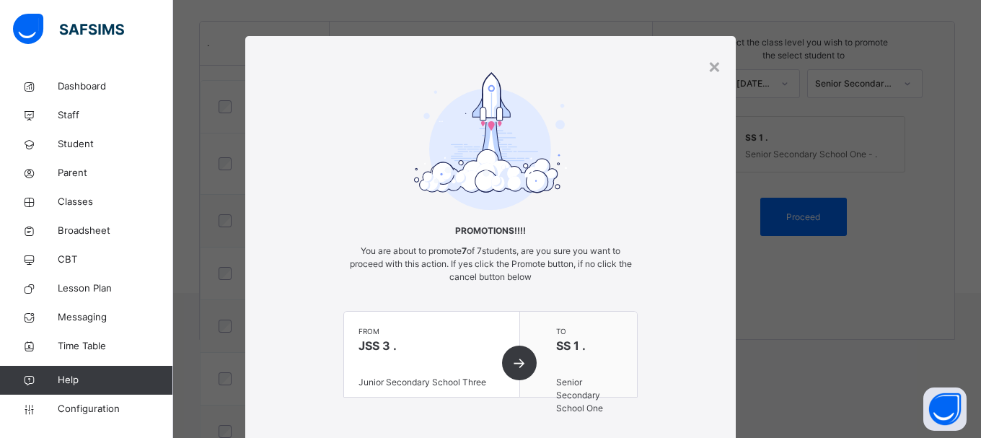
click at [718, 69] on div "× Promotions!!!! You are about to promote 7 of 7 students, are you sure you wan…" at bounding box center [490, 275] width 491 height 478
click at [709, 69] on div "×" at bounding box center [715, 66] width 14 height 30
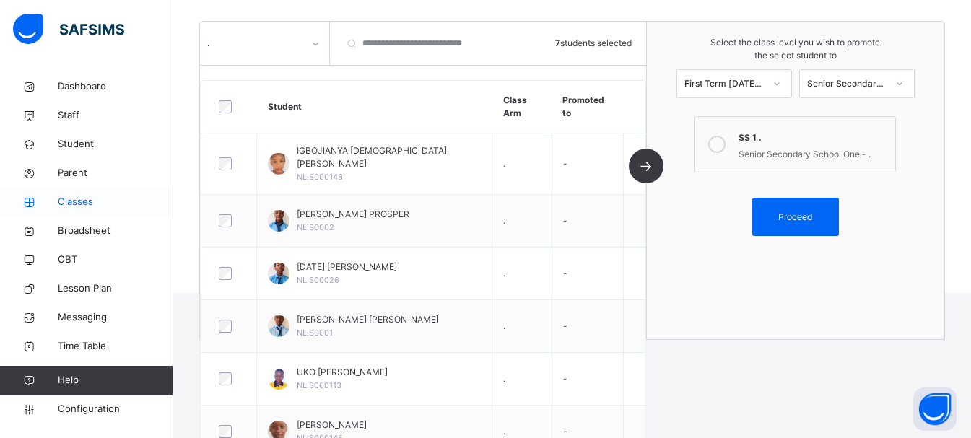
click at [54, 206] on icon at bounding box center [29, 202] width 58 height 11
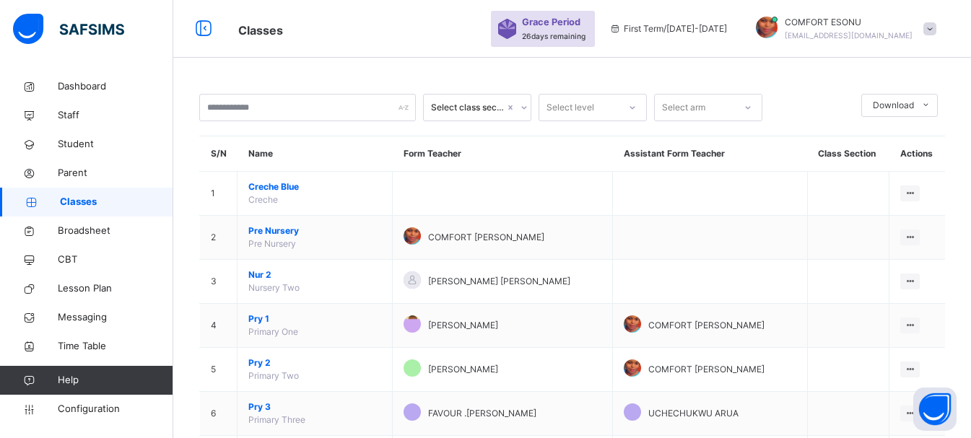
scroll to position [383, 0]
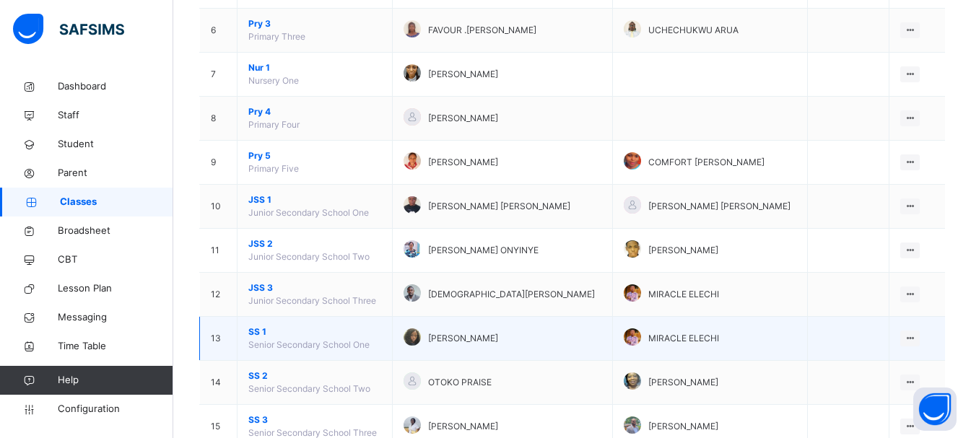
click at [254, 330] on span "SS 1" at bounding box center [314, 331] width 133 height 13
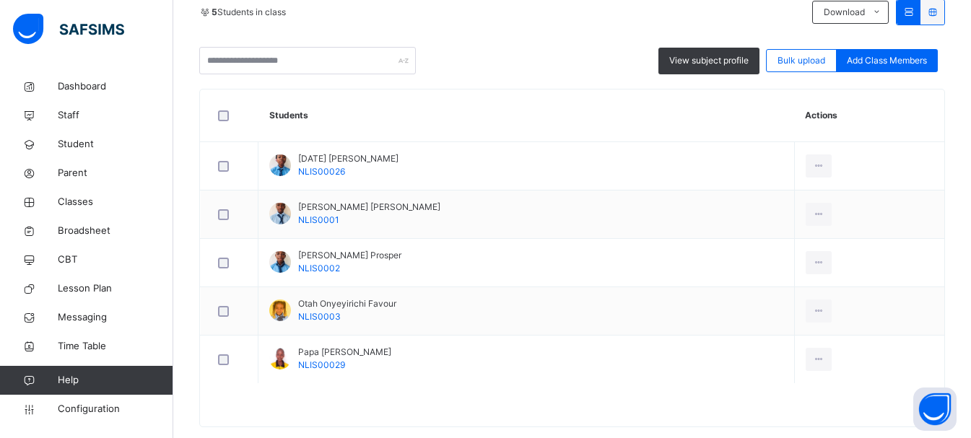
scroll to position [356, 0]
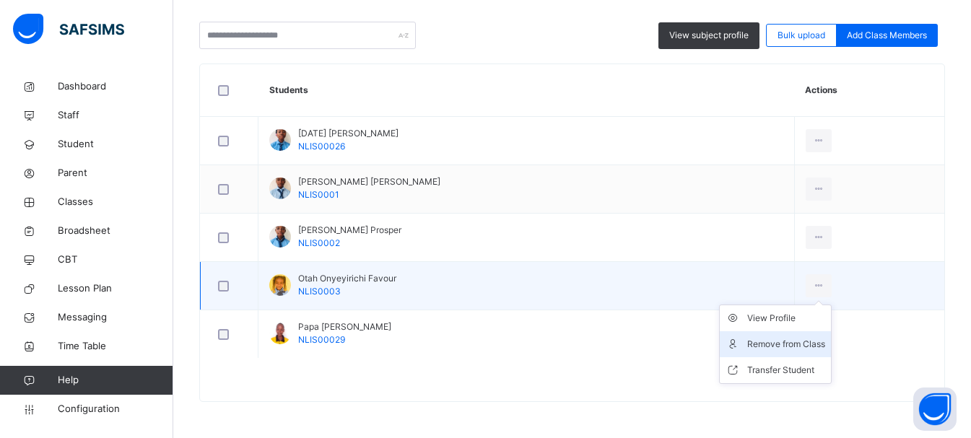
click at [771, 346] on div "Remove from Class" at bounding box center [786, 344] width 78 height 14
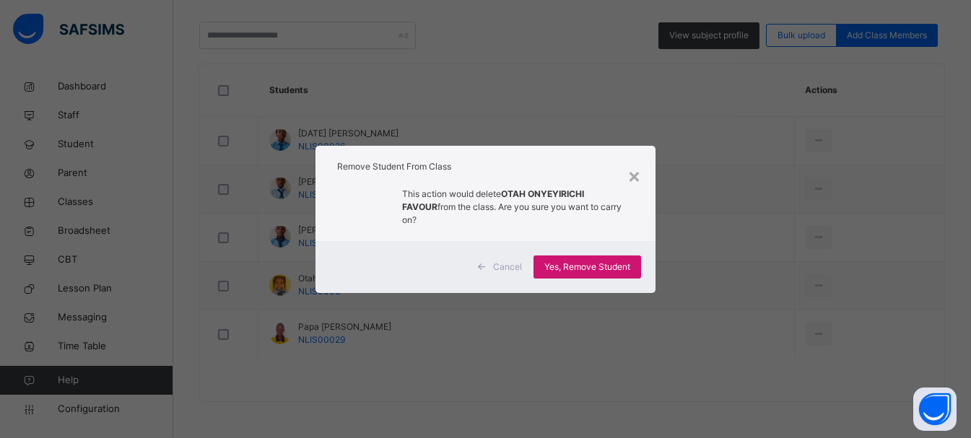
click at [618, 255] on div "Yes, Remove Student" at bounding box center [587, 266] width 108 height 23
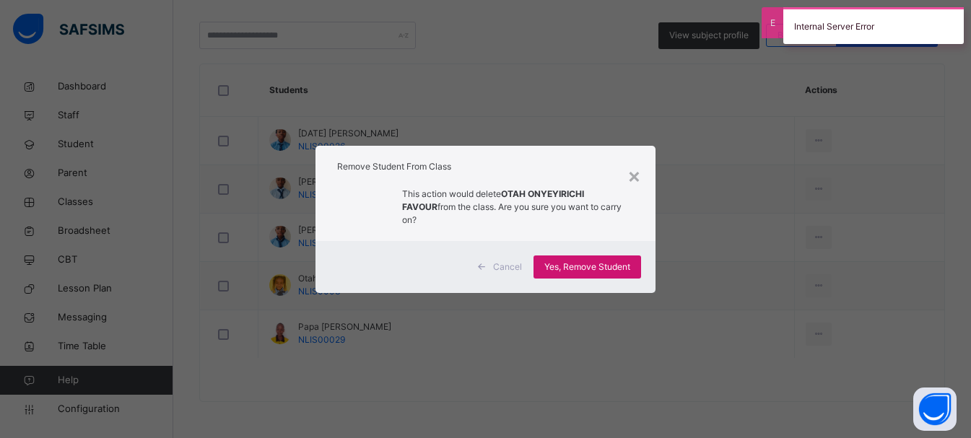
click at [618, 261] on span "Yes, Remove Student" at bounding box center [587, 267] width 86 height 13
click at [618, 262] on span "Yes, Remove Student" at bounding box center [587, 267] width 86 height 13
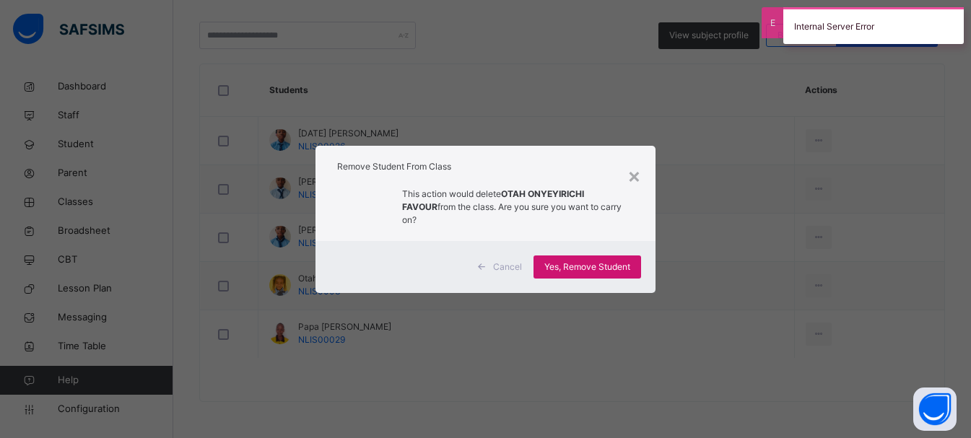
click at [618, 262] on span "Yes, Remove Student" at bounding box center [587, 267] width 86 height 13
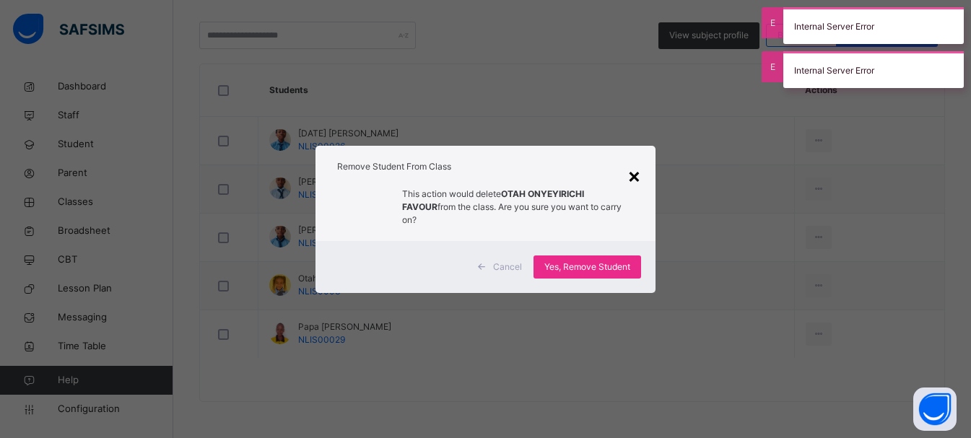
click at [636, 175] on div "×" at bounding box center [634, 175] width 14 height 30
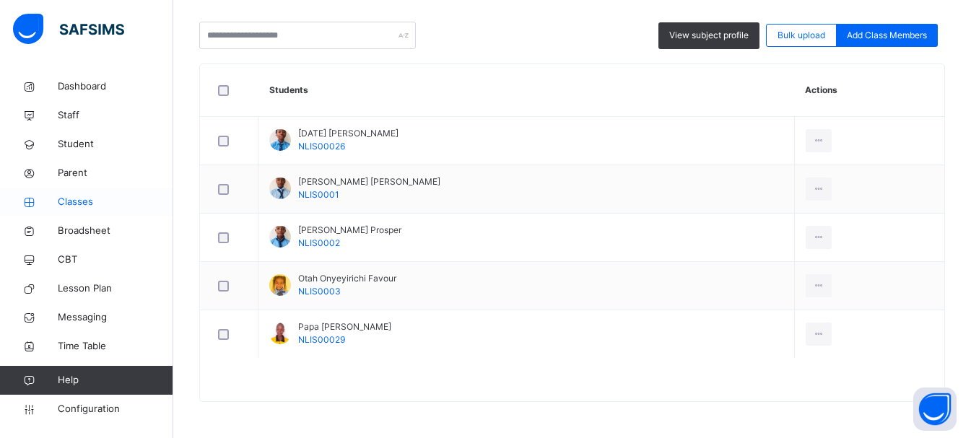
click at [82, 208] on span "Classes" at bounding box center [115, 202] width 115 height 14
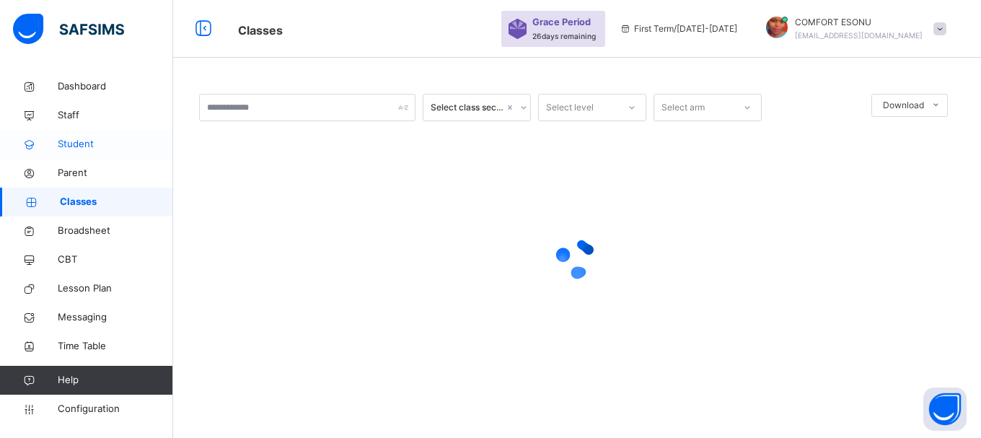
click at [104, 137] on span "Student" at bounding box center [115, 144] width 115 height 14
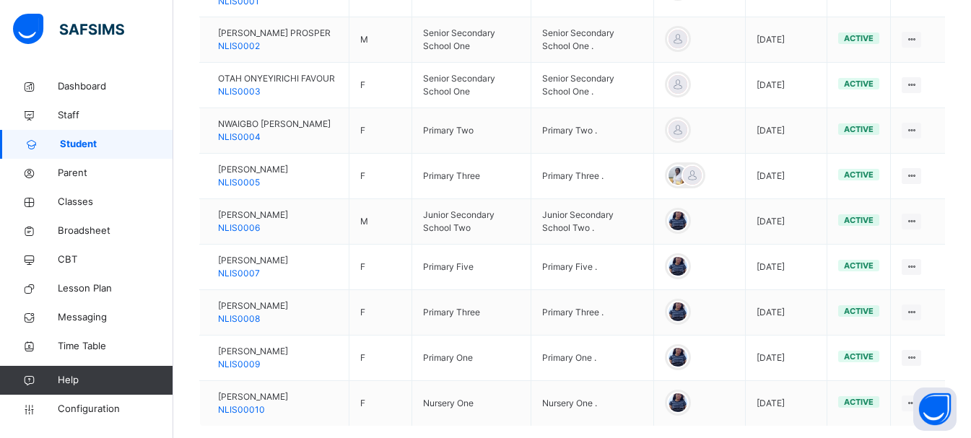
scroll to position [373, 0]
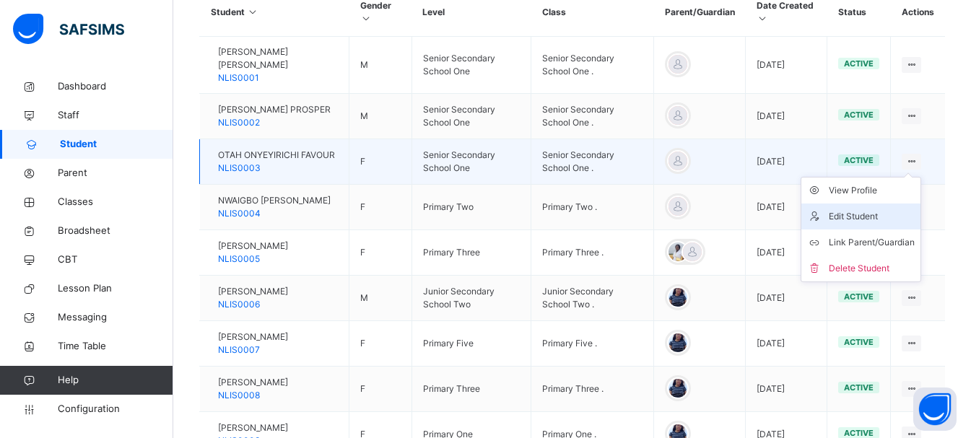
click at [842, 209] on div "Edit Student" at bounding box center [871, 216] width 86 height 14
select select "**"
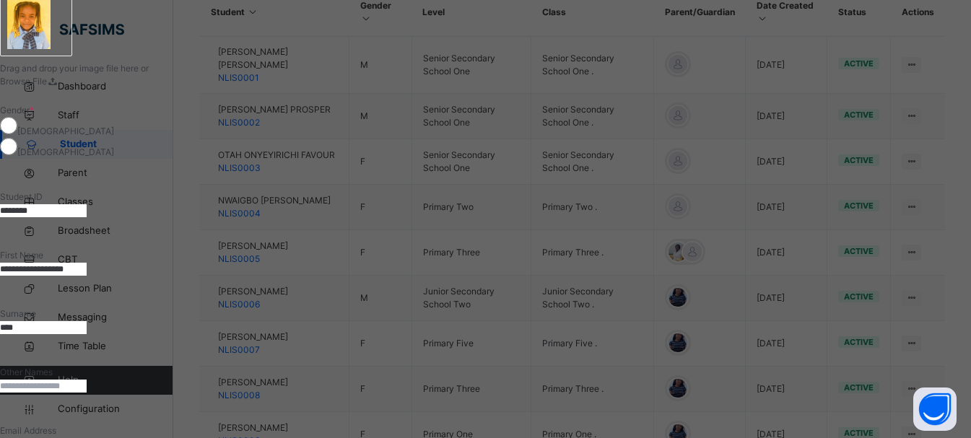
scroll to position [0, 0]
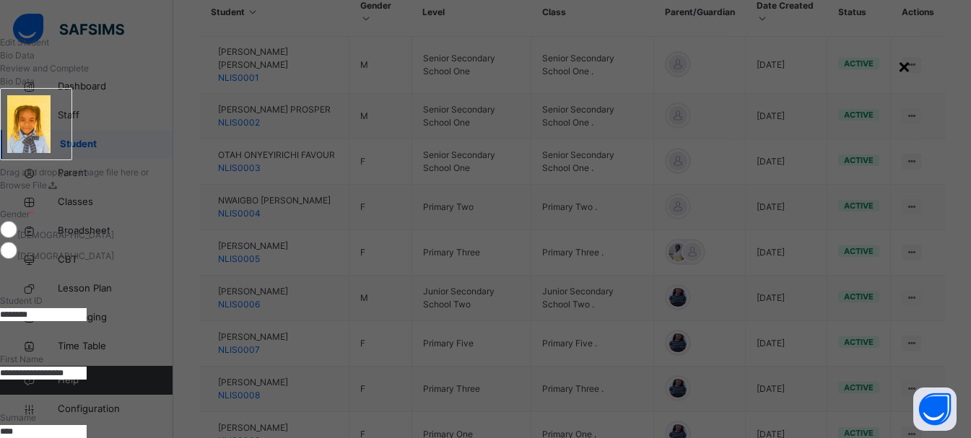
click at [911, 76] on div "×" at bounding box center [904, 66] width 14 height 30
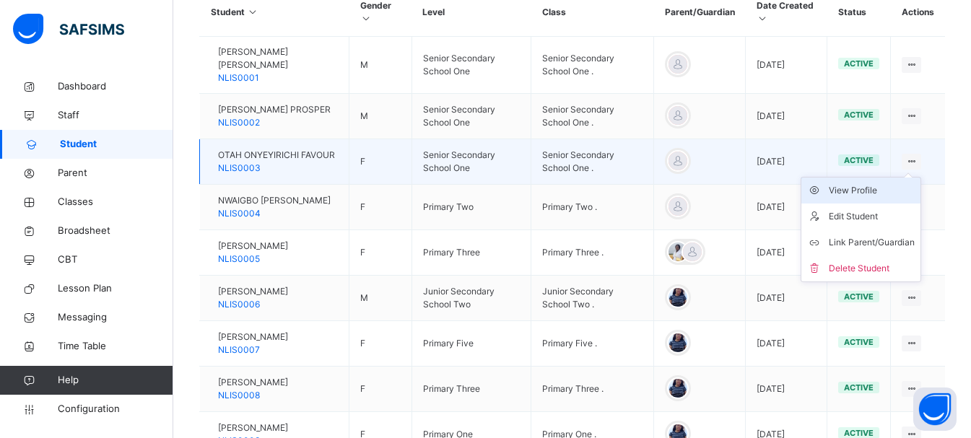
click at [859, 183] on div "View Profile" at bounding box center [871, 190] width 86 height 14
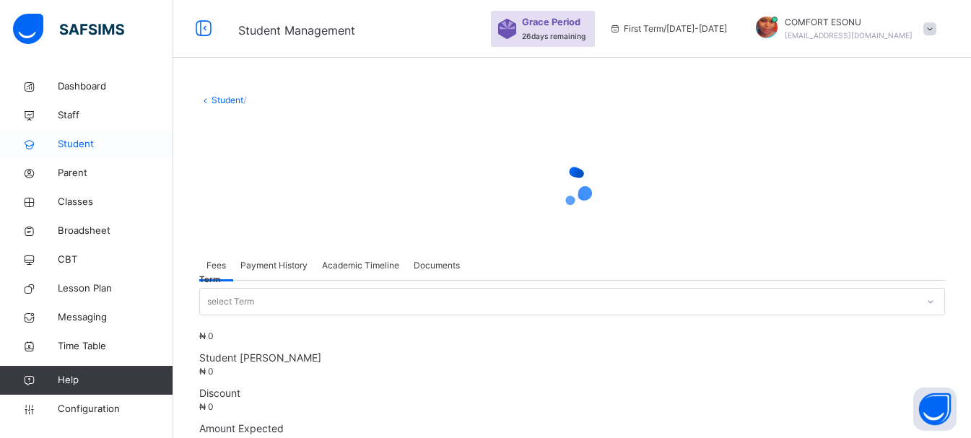
click at [63, 154] on link "Student" at bounding box center [86, 144] width 173 height 29
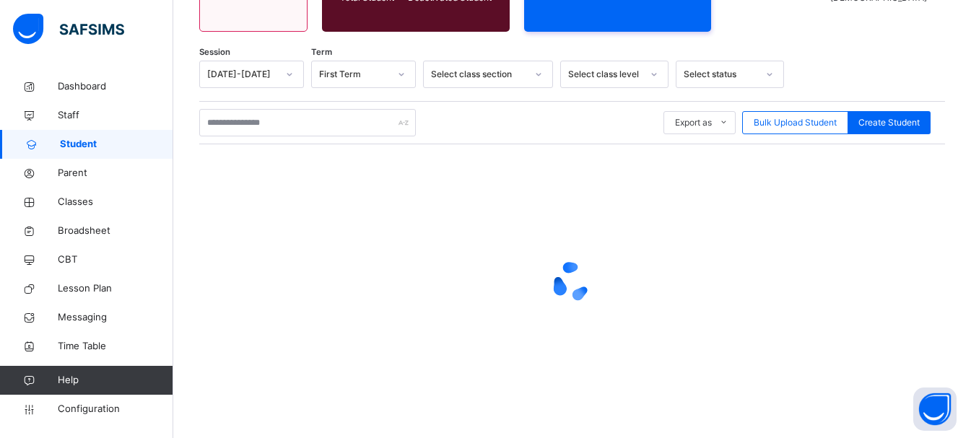
scroll to position [204, 0]
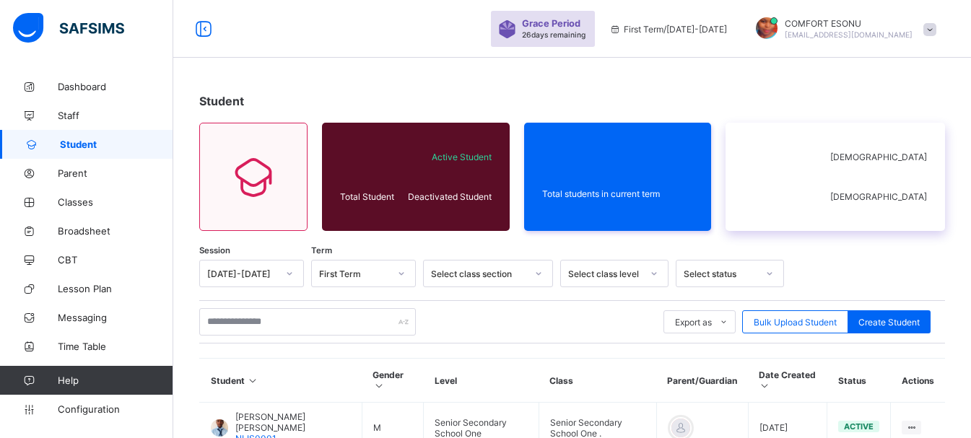
click at [823, 193] on icon at bounding box center [782, 177] width 79 height 72
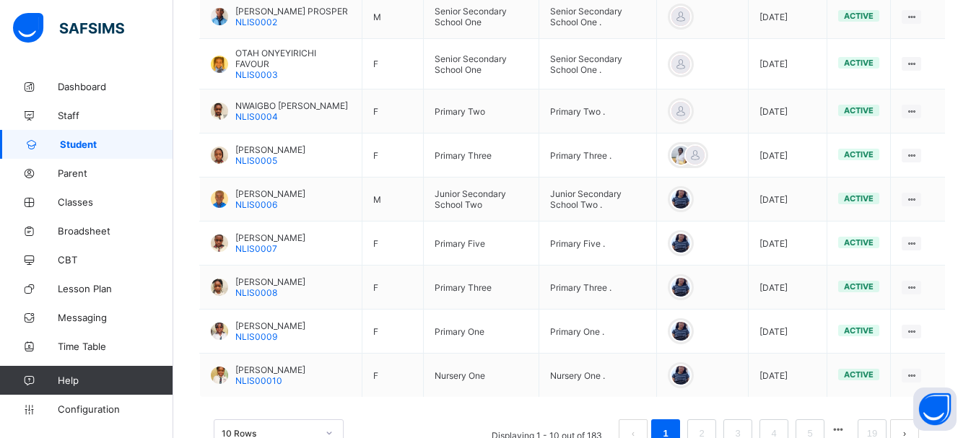
scroll to position [504, 0]
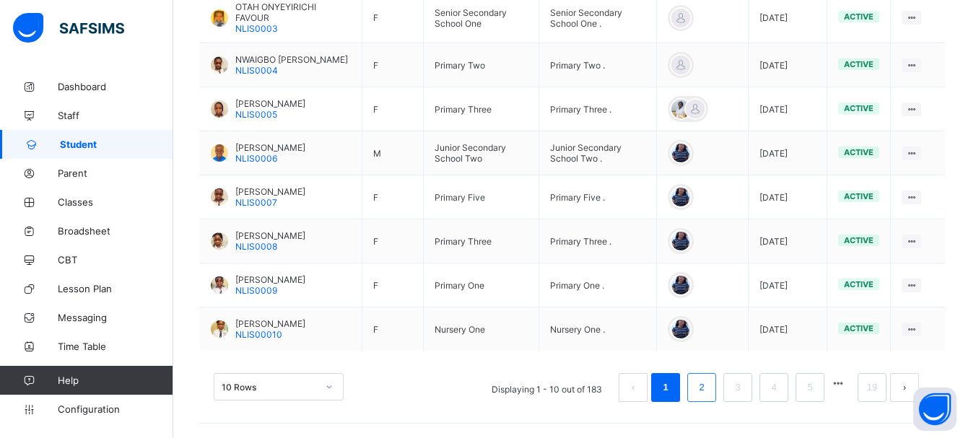
click at [704, 398] on li "2" at bounding box center [701, 387] width 29 height 29
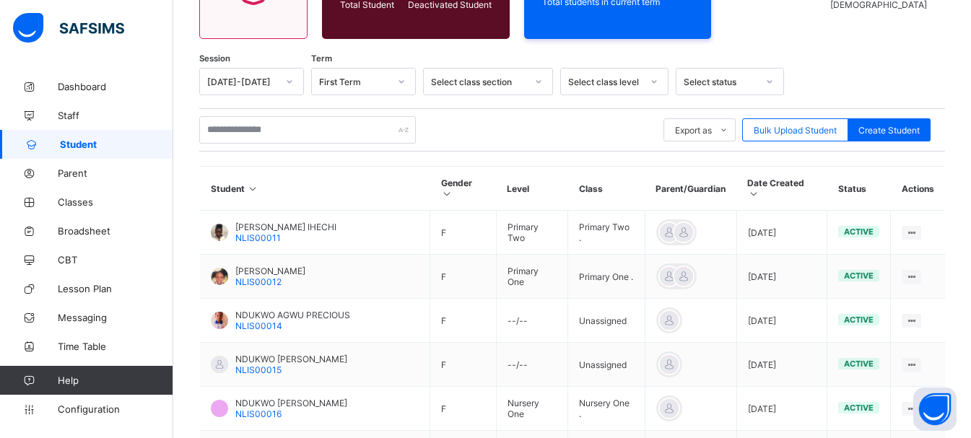
scroll to position [481, 0]
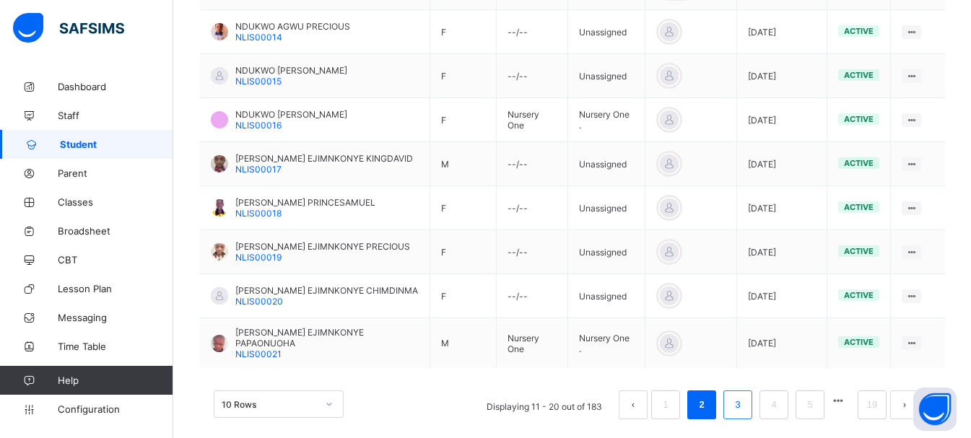
click at [744, 390] on li "3" at bounding box center [737, 404] width 29 height 29
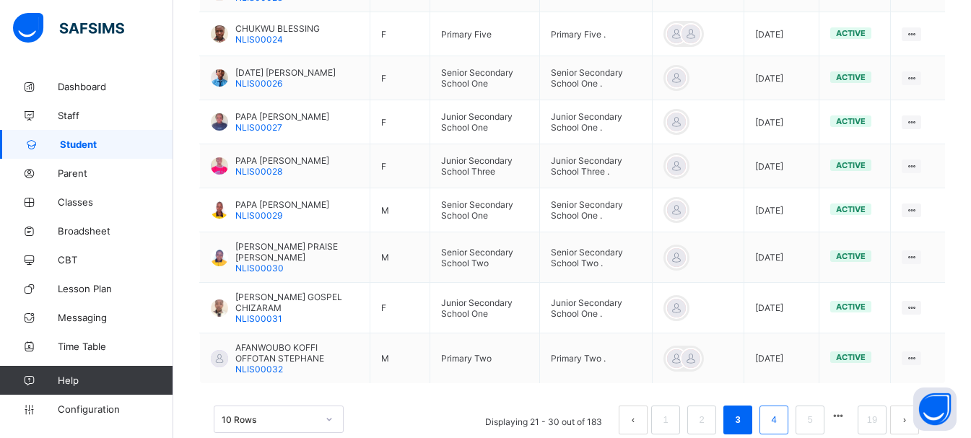
click at [780, 423] on link "4" at bounding box center [773, 420] width 14 height 19
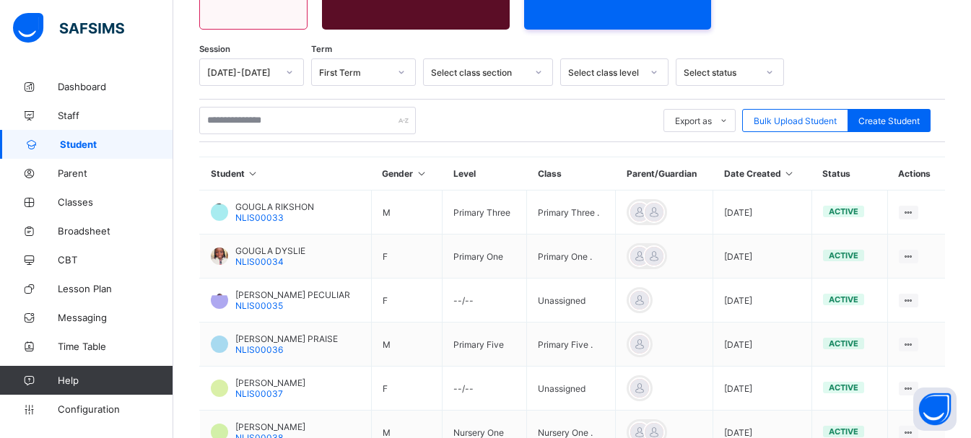
scroll to position [472, 0]
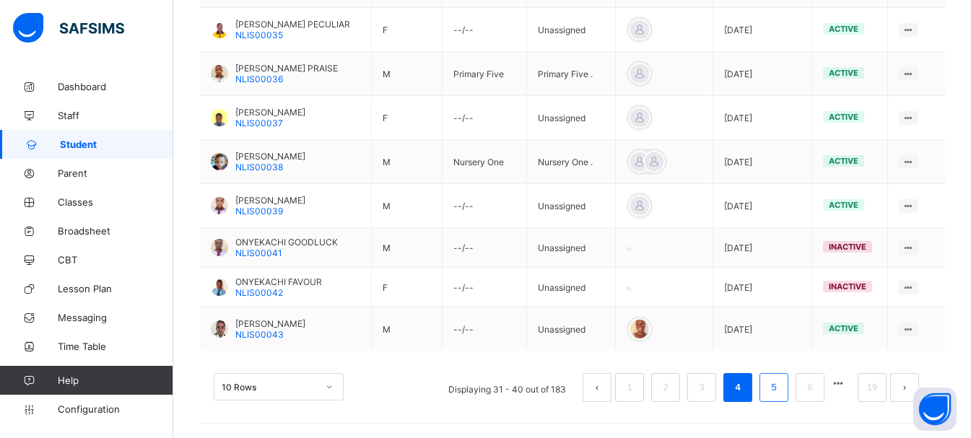
click at [778, 385] on link "5" at bounding box center [773, 387] width 14 height 19
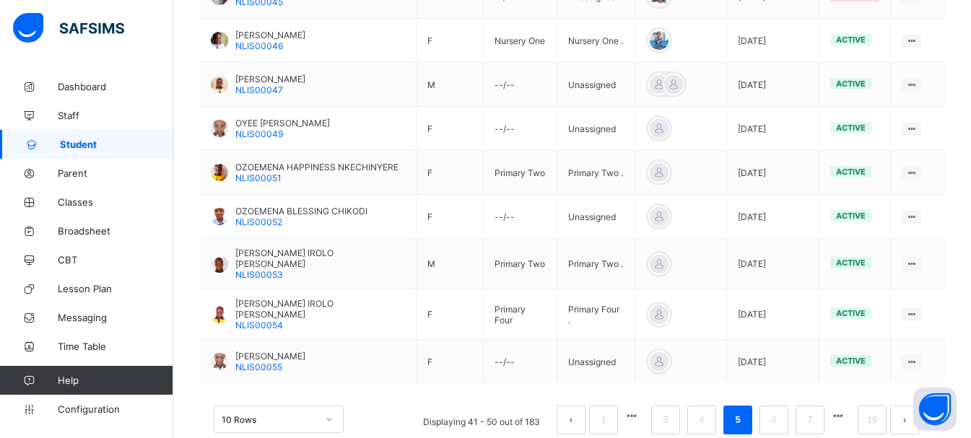
click at [784, 411] on div "10 Rows Displaying 41 - 50 out of 183 1 3 4 5 6 7 19" at bounding box center [571, 413] width 745 height 72
click at [780, 411] on link "6" at bounding box center [773, 420] width 14 height 19
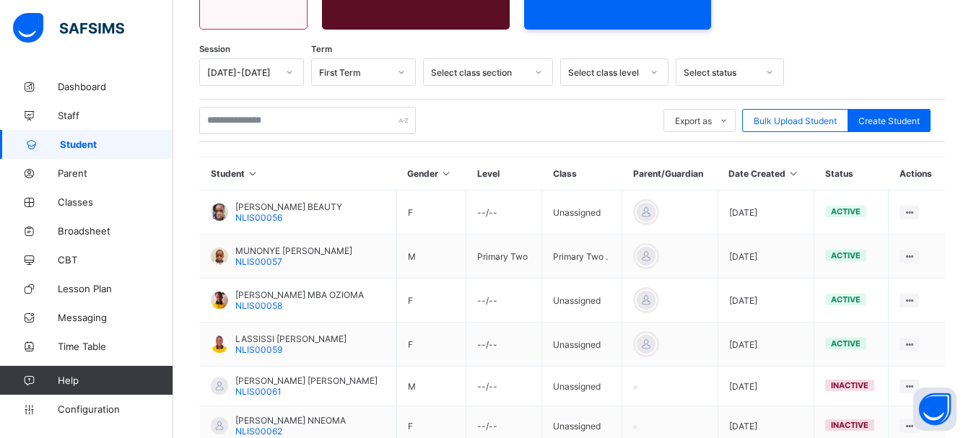
scroll to position [459, 0]
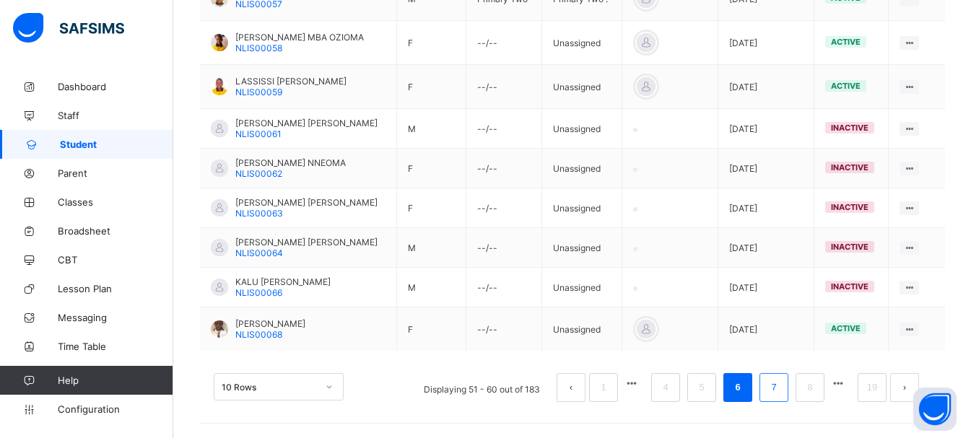
click at [780, 391] on link "7" at bounding box center [773, 387] width 14 height 19
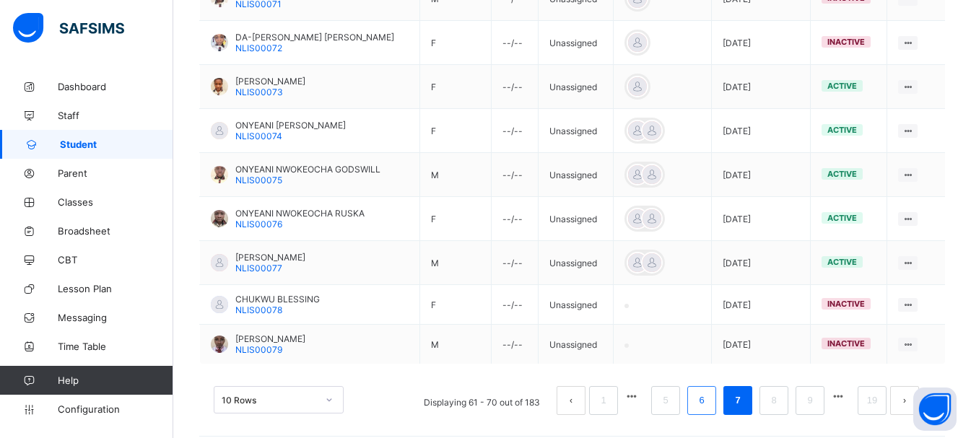
click at [716, 386] on li "6" at bounding box center [701, 400] width 29 height 29
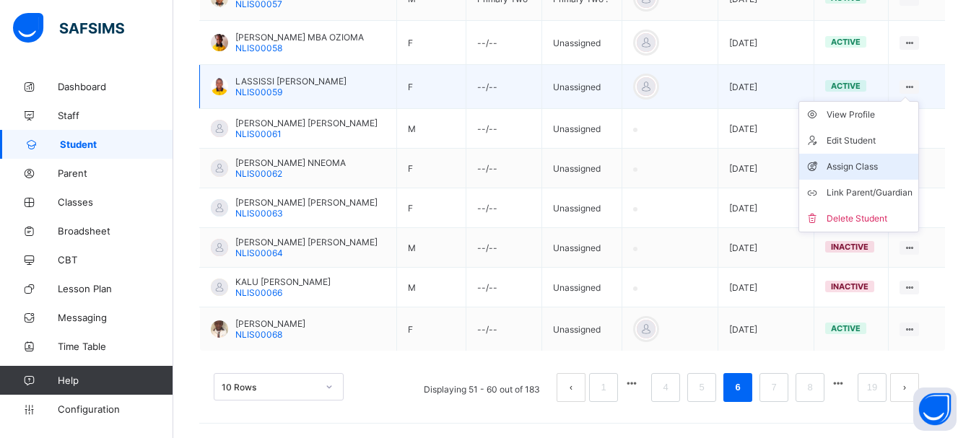
click at [842, 163] on div "Assign Class" at bounding box center [869, 166] width 86 height 14
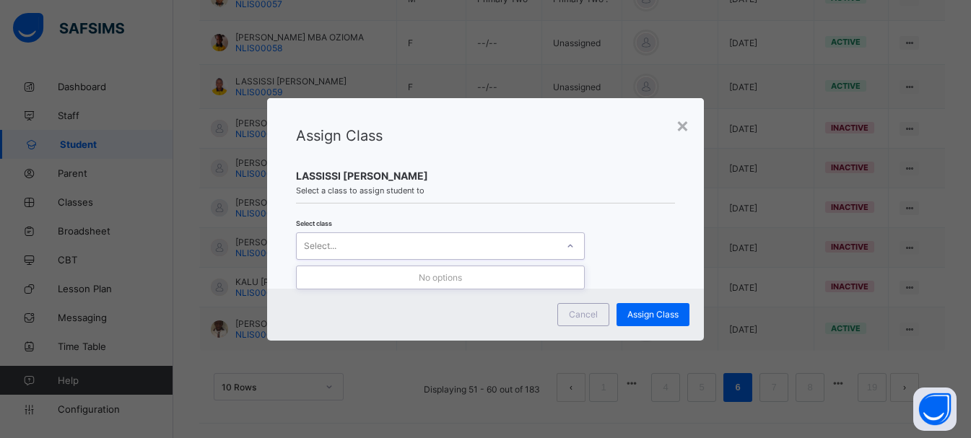
click at [532, 242] on div "Select..." at bounding box center [427, 246] width 260 height 20
click at [520, 266] on div "No options" at bounding box center [440, 278] width 289 height 24
click at [541, 257] on div "Select..." at bounding box center [440, 245] width 289 height 27
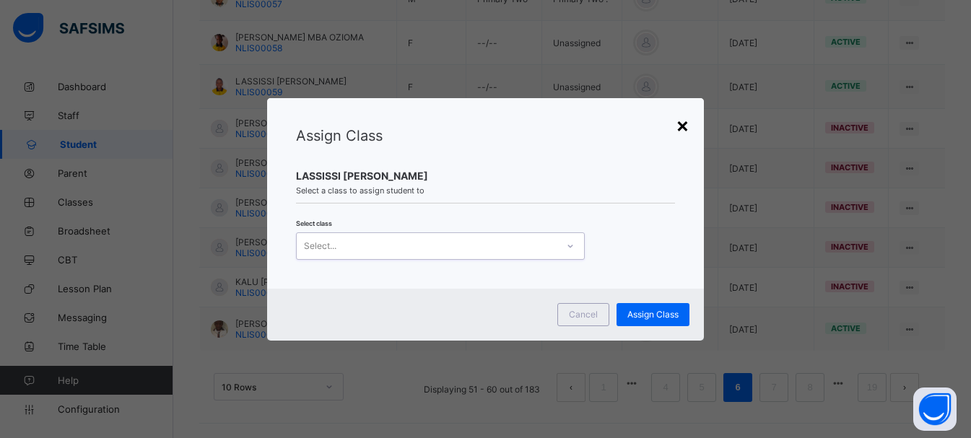
click at [687, 122] on div "×" at bounding box center [682, 125] width 14 height 25
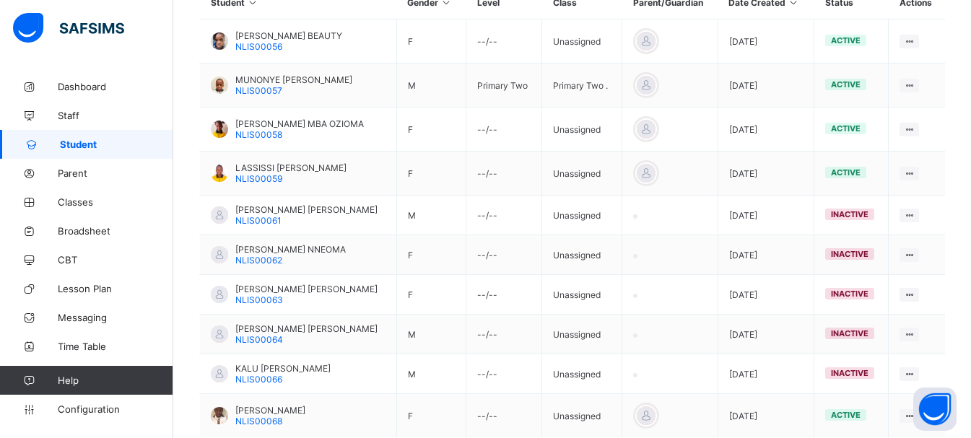
scroll to position [344, 0]
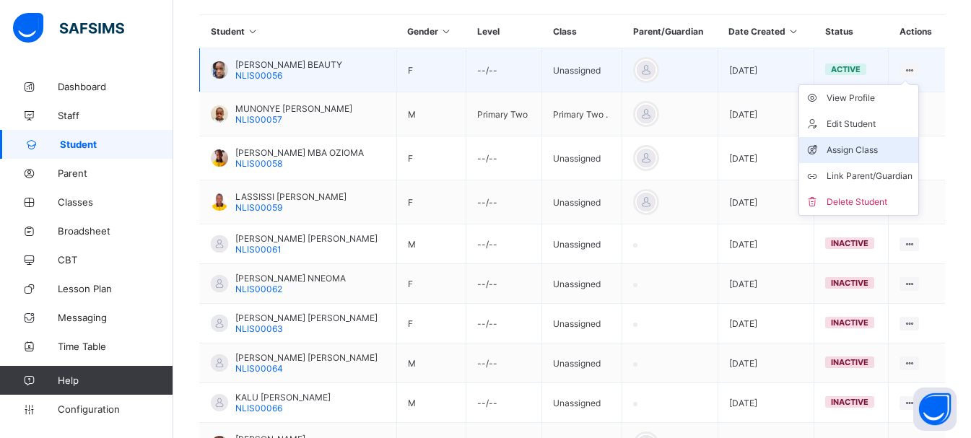
click at [874, 148] on div "Assign Class" at bounding box center [869, 150] width 86 height 14
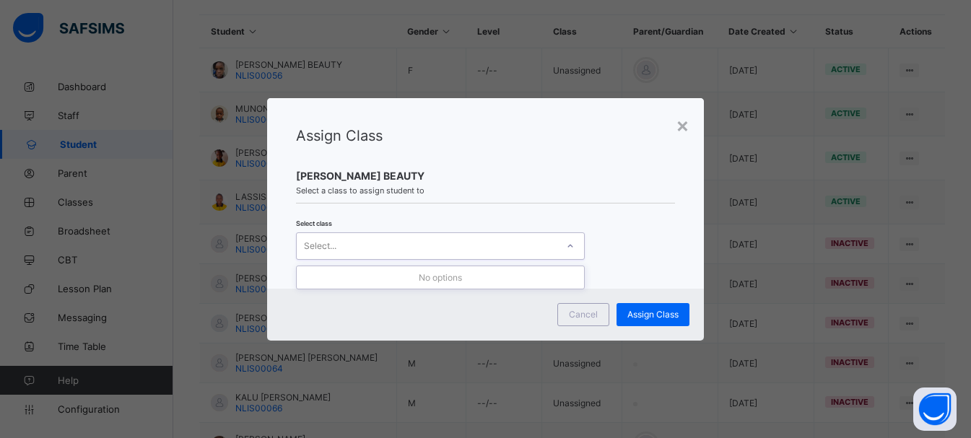
click at [499, 251] on div "Select..." at bounding box center [427, 246] width 260 height 20
click at [693, 136] on div "Assign Class CHUKWU KALU BEAUTY Select a class to assign student to Select clas…" at bounding box center [485, 193] width 437 height 191
drag, startPoint x: 693, startPoint y: 136, endPoint x: 689, endPoint y: 126, distance: 10.1
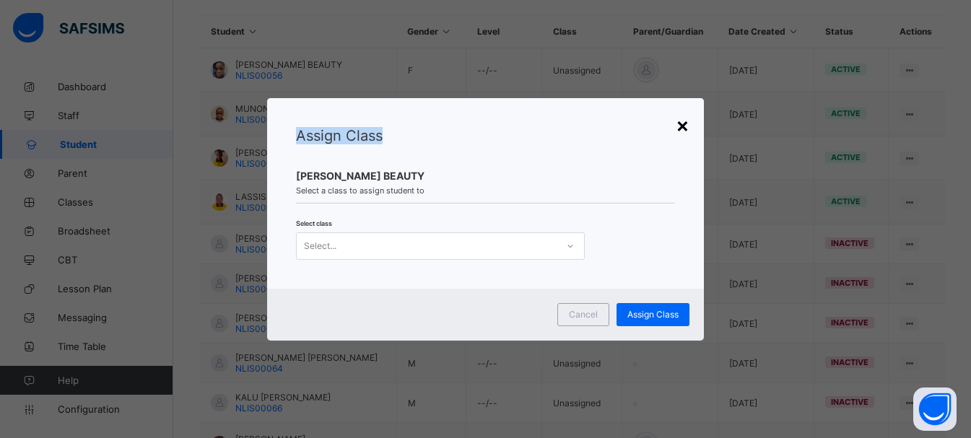
click at [689, 126] on div "× Assign Class CHUKWU KALU BEAUTY Select a class to assign student to Select cl…" at bounding box center [485, 219] width 437 height 242
click at [689, 126] on div "×" at bounding box center [682, 125] width 14 height 25
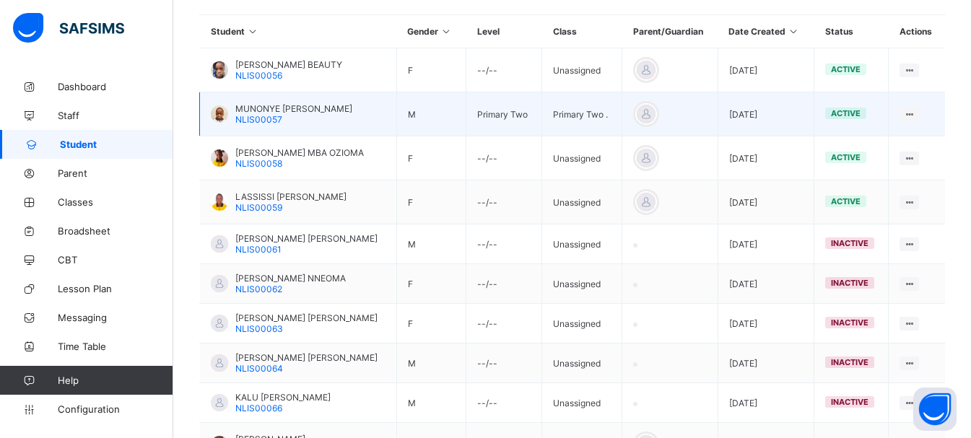
click at [679, 100] on td at bounding box center [669, 114] width 95 height 44
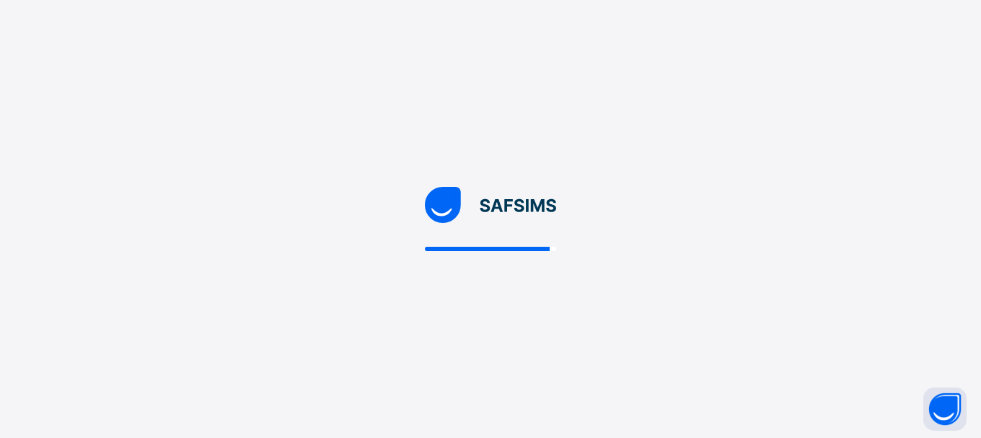
click at [490, 201] on img at bounding box center [491, 205] width 132 height 36
click at [380, 162] on div at bounding box center [490, 219] width 981 height 438
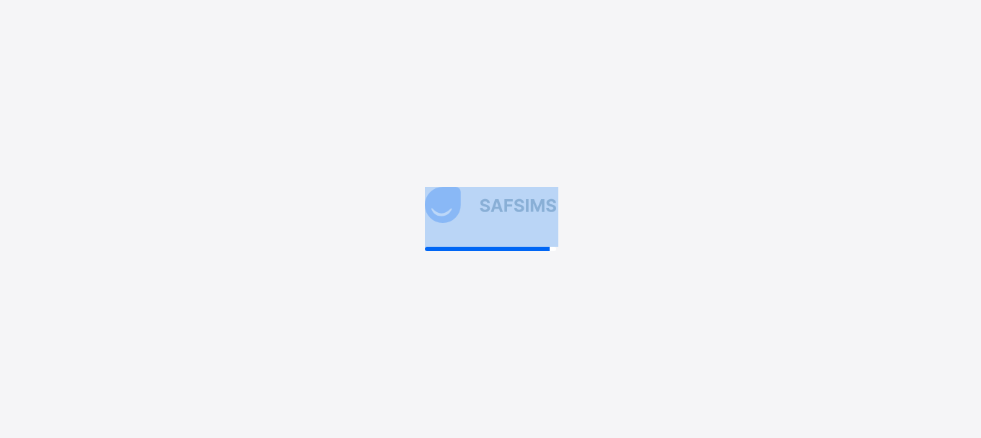
click at [380, 162] on div at bounding box center [490, 219] width 981 height 438
click at [381, 162] on div at bounding box center [490, 219] width 981 height 438
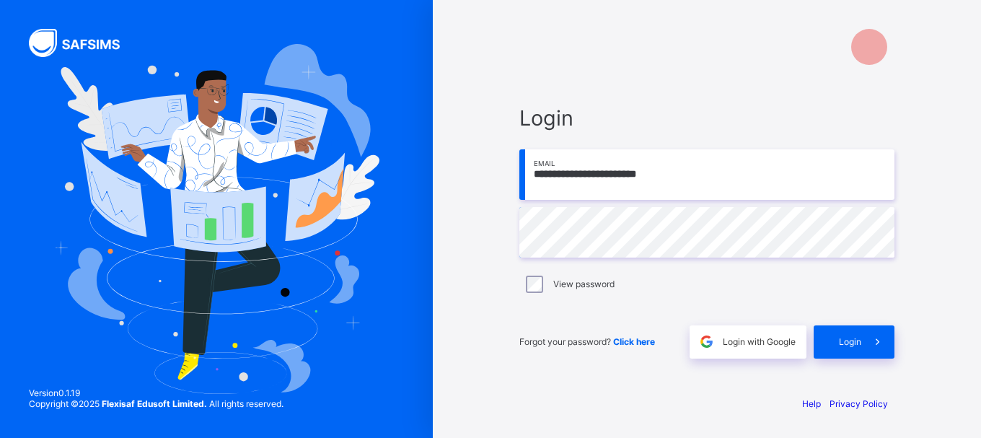
click at [535, 293] on div "View password" at bounding box center [707, 284] width 375 height 30
click at [847, 340] on span "Login" at bounding box center [850, 341] width 22 height 11
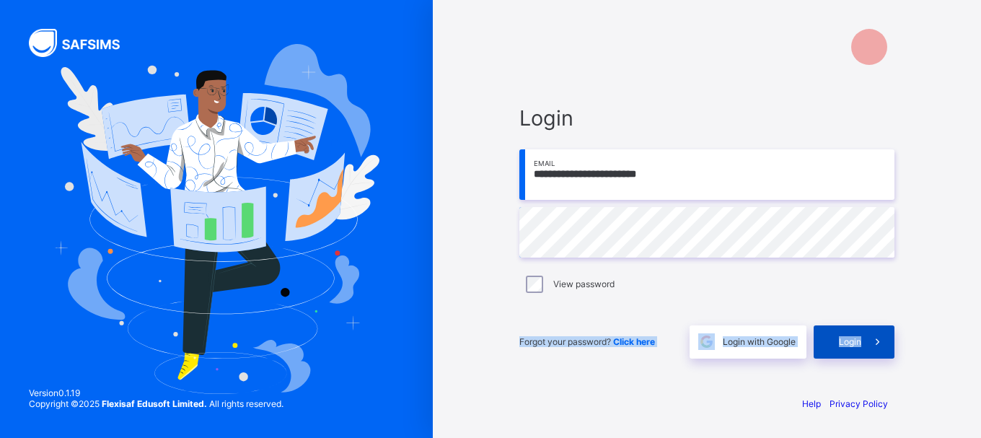
drag, startPoint x: 949, startPoint y: 297, endPoint x: 855, endPoint y: 357, distance: 111.3
click at [855, 357] on div "**********" at bounding box center [707, 219] width 548 height 438
click at [855, 357] on div "Login" at bounding box center [854, 341] width 81 height 33
click at [851, 335] on div "Login" at bounding box center [854, 341] width 81 height 33
click at [878, 341] on icon at bounding box center [878, 341] width 19 height 17
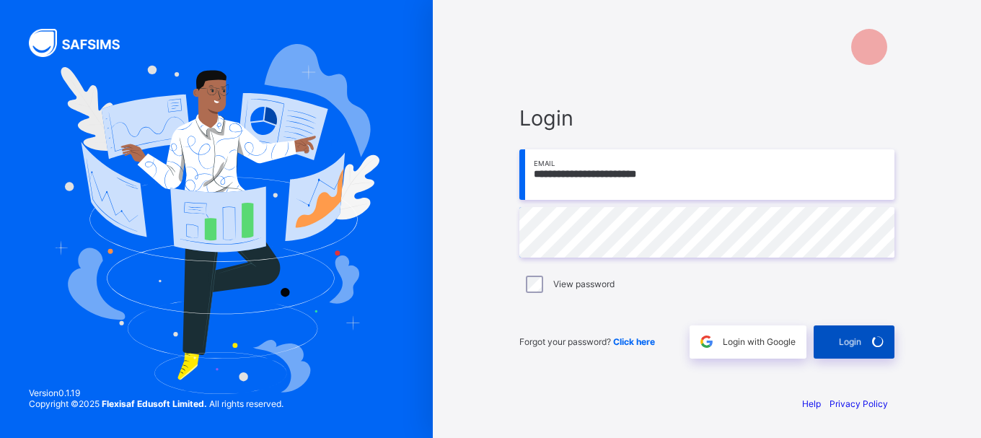
click at [878, 341] on icon at bounding box center [878, 341] width 20 height 19
click at [878, 341] on icon at bounding box center [877, 341] width 15 height 17
click at [878, 341] on icon at bounding box center [878, 341] width 21 height 20
click at [878, 341] on icon at bounding box center [877, 341] width 19 height 19
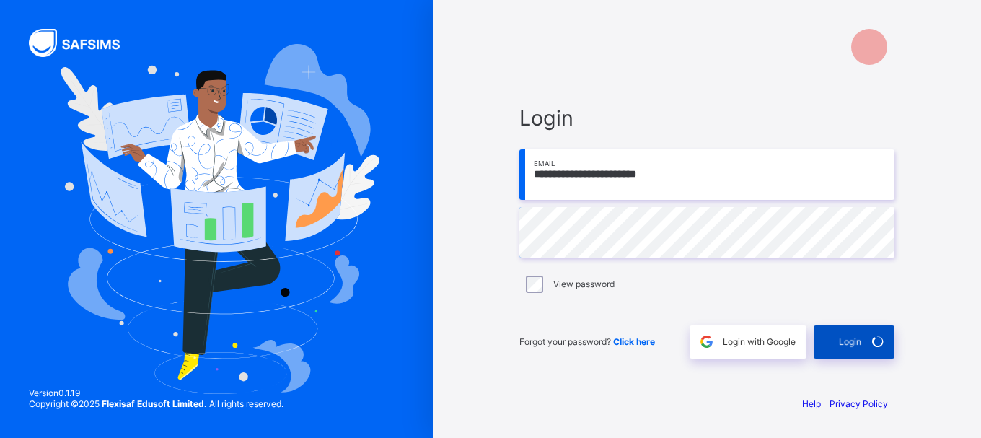
click at [878, 341] on icon at bounding box center [878, 341] width 20 height 21
click at [871, 332] on div "Login" at bounding box center [854, 341] width 81 height 33
click at [578, 328] on div "Forgot your password? Click here" at bounding box center [601, 341] width 163 height 33
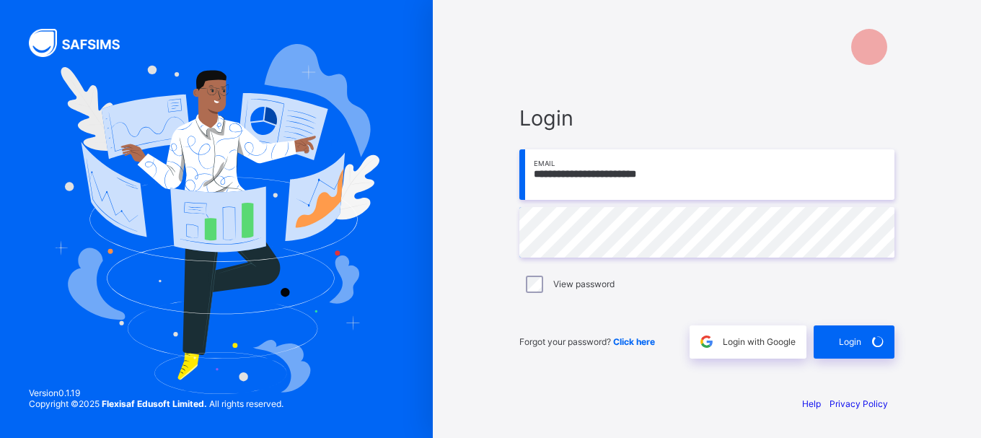
click at [906, 363] on div "**********" at bounding box center [707, 231] width 404 height 305
click at [880, 312] on div "Forgot your password? Click here Login with Google Login" at bounding box center [707, 335] width 375 height 48
click at [569, 188] on input "email" at bounding box center [707, 174] width 375 height 51
type input "**********"
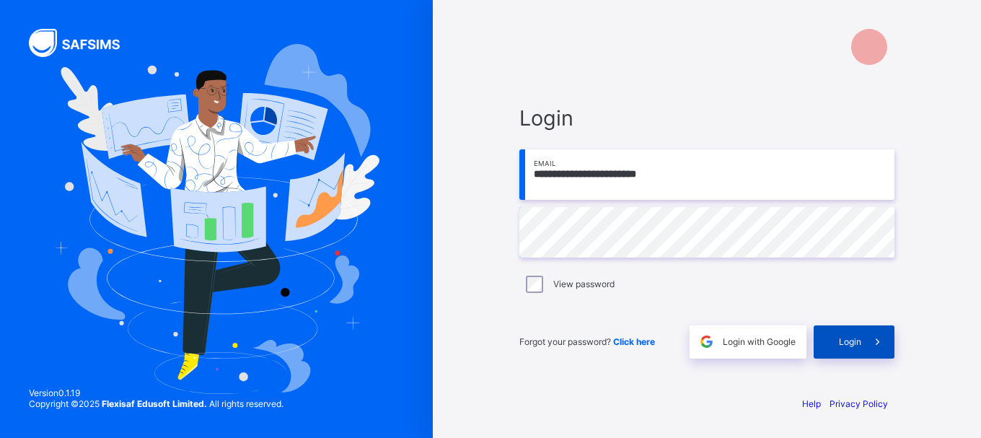
click at [858, 349] on div "Login" at bounding box center [854, 341] width 81 height 33
click at [825, 329] on div "Login" at bounding box center [854, 341] width 81 height 33
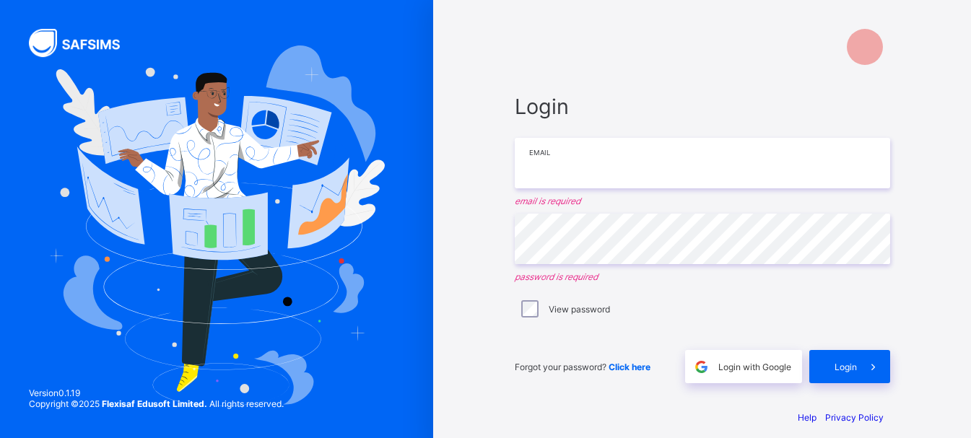
click at [572, 180] on input "email" at bounding box center [702, 163] width 375 height 51
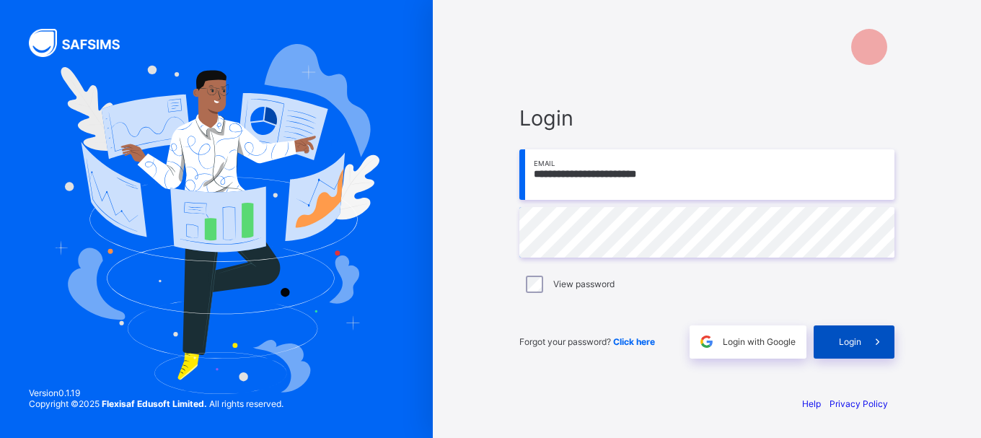
click at [862, 334] on span at bounding box center [878, 341] width 33 height 33
click at [705, 183] on input "**********" at bounding box center [707, 174] width 375 height 51
click at [729, 102] on div "**********" at bounding box center [707, 231] width 404 height 305
click at [700, 177] on input "**********" at bounding box center [707, 174] width 375 height 51
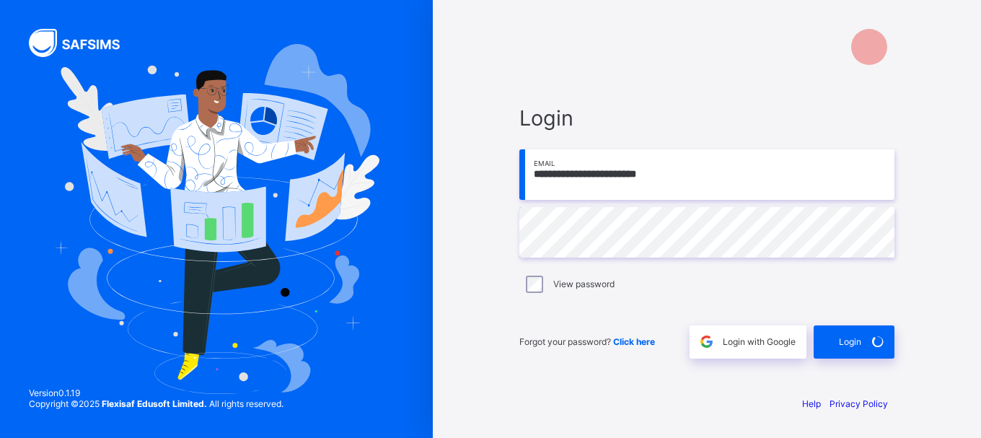
type input "**********"
click at [663, 196] on input "email" at bounding box center [707, 174] width 375 height 51
type input "**********"
click at [861, 351] on div "Login" at bounding box center [854, 341] width 81 height 33
click at [595, 167] on input "email" at bounding box center [707, 174] width 375 height 51
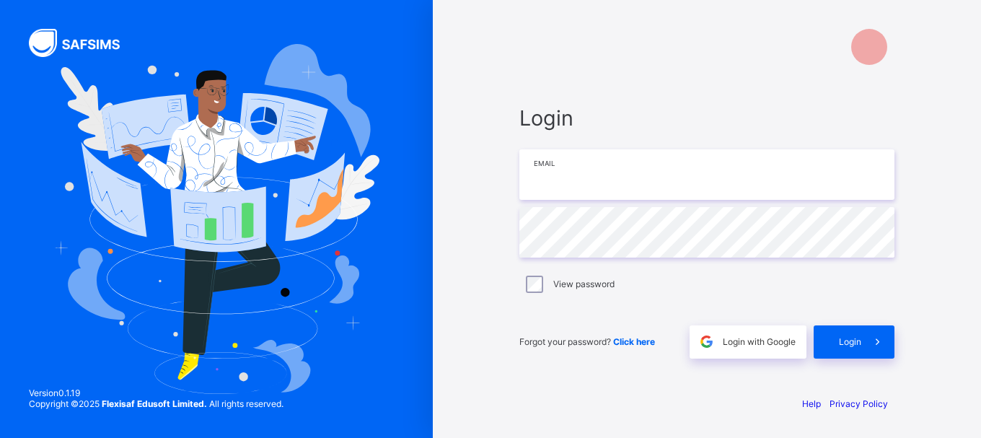
type input "**********"
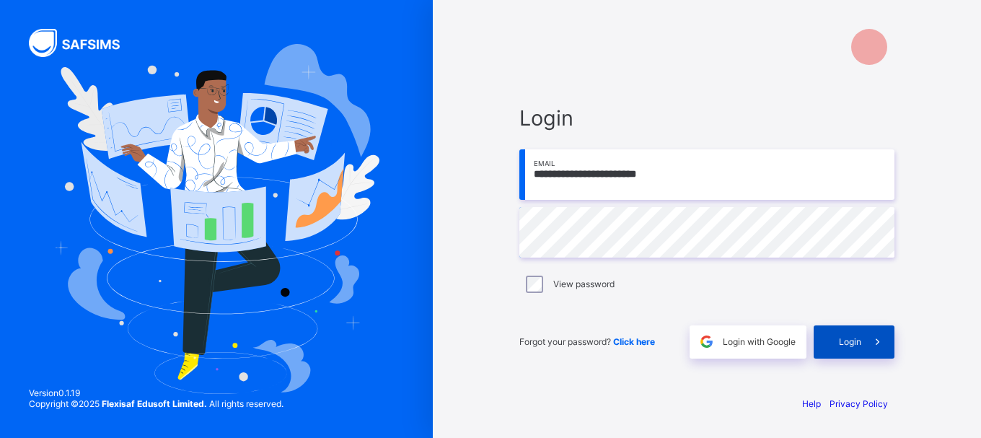
click at [859, 341] on span "Login" at bounding box center [850, 341] width 22 height 11
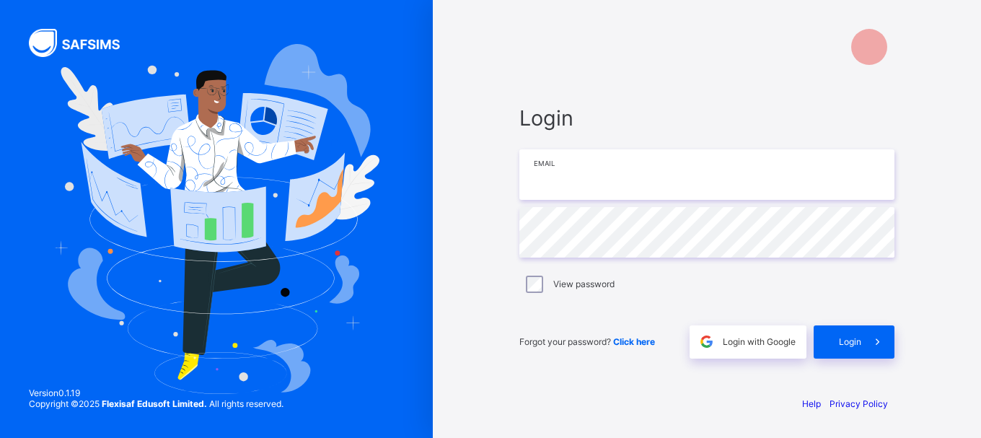
type input "**********"
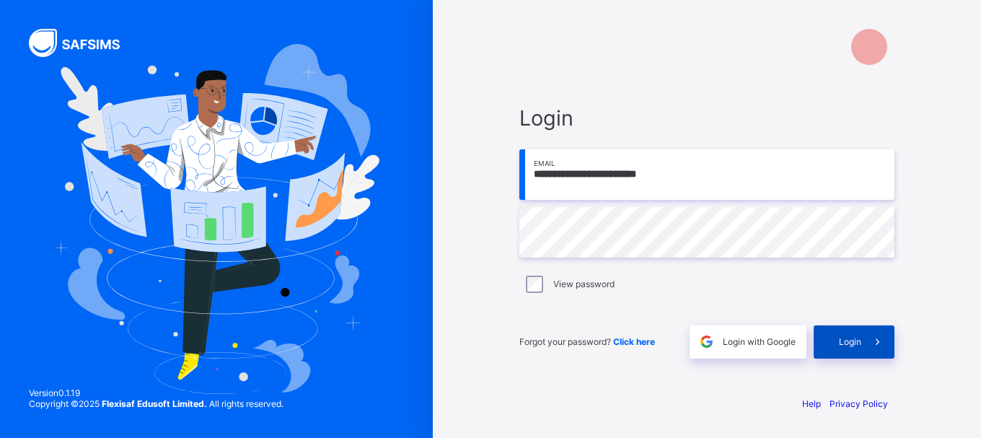
click at [850, 333] on div "Login" at bounding box center [854, 341] width 81 height 33
click at [849, 333] on div "Login" at bounding box center [854, 341] width 81 height 33
click at [849, 332] on div "Login" at bounding box center [854, 341] width 81 height 33
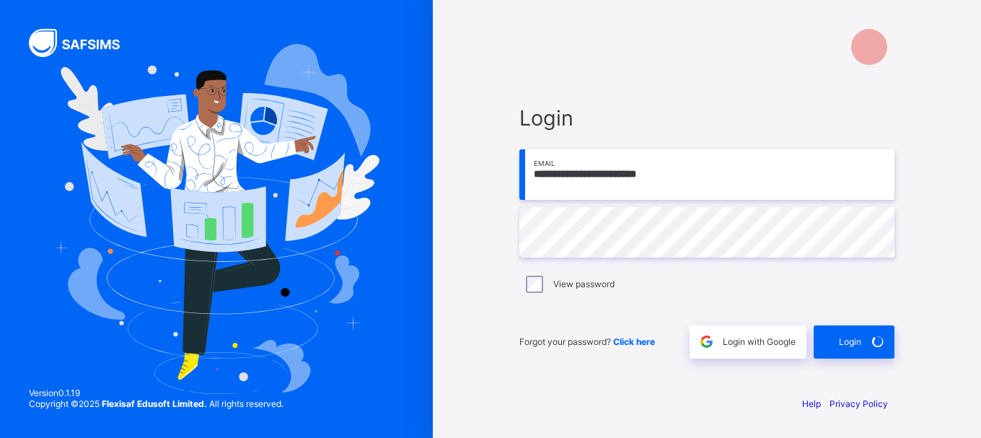
click at [865, 40] on div at bounding box center [870, 47] width 36 height 36
click at [679, 173] on input "**********" at bounding box center [707, 174] width 375 height 51
click at [583, 168] on input "email" at bounding box center [707, 174] width 375 height 51
type input "**********"
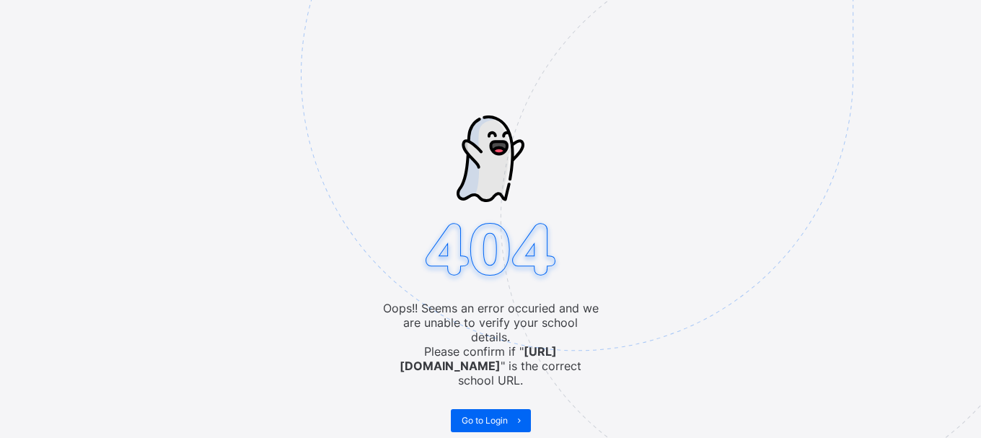
click at [471, 413] on img at bounding box center [677, 147] width 753 height 698
click at [473, 415] on span "Go to Login" at bounding box center [485, 420] width 46 height 11
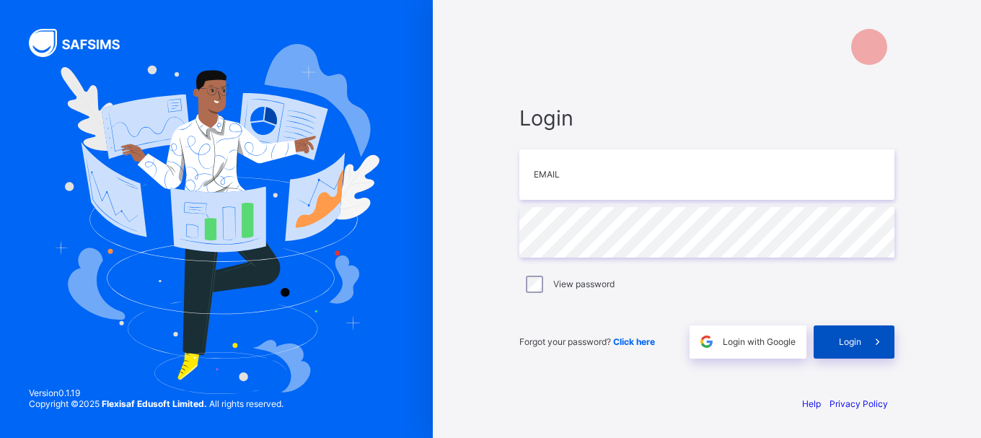
click at [858, 354] on div "Login" at bounding box center [854, 341] width 81 height 33
click at [639, 349] on div "Forgot your password? Click here" at bounding box center [601, 341] width 163 height 33
